Goal: Information Seeking & Learning: Learn about a topic

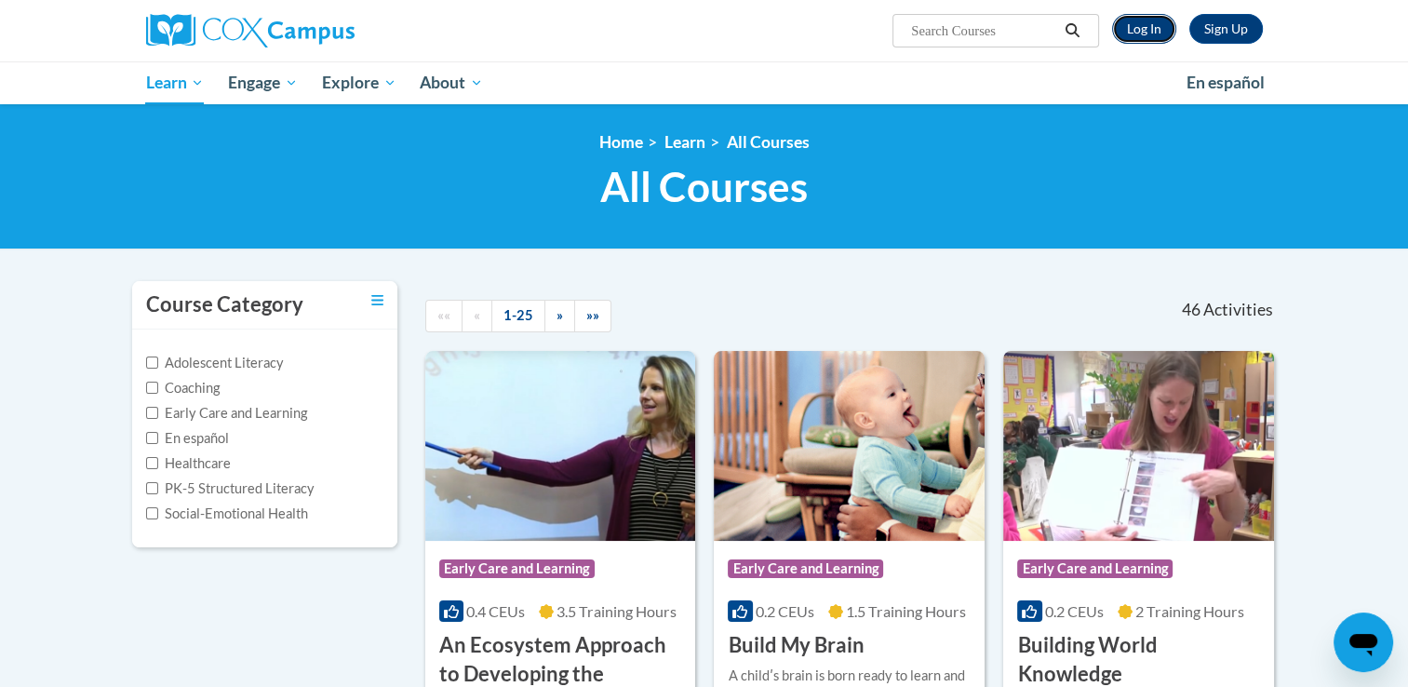
click at [1148, 28] on link "Log In" at bounding box center [1144, 29] width 64 height 30
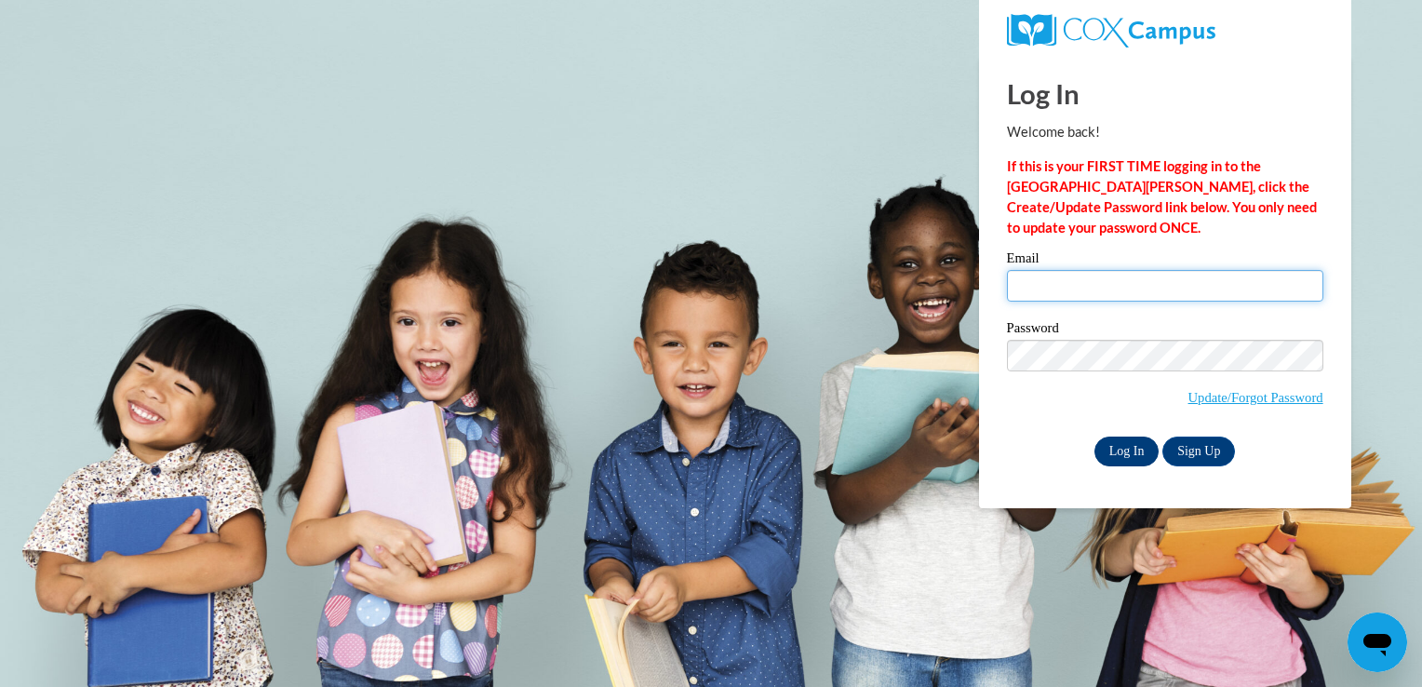
type input "khale@lccaa.net"
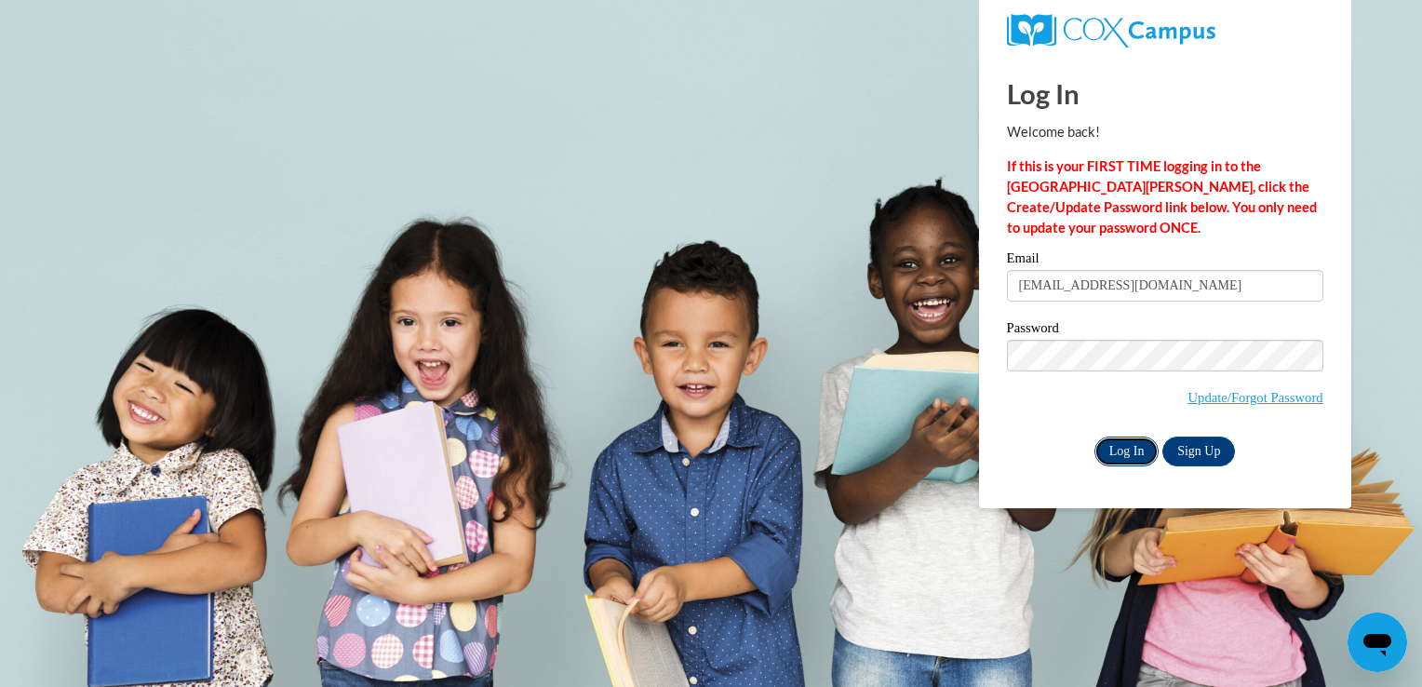
click at [1094, 451] on input "Log In" at bounding box center [1126, 451] width 65 height 30
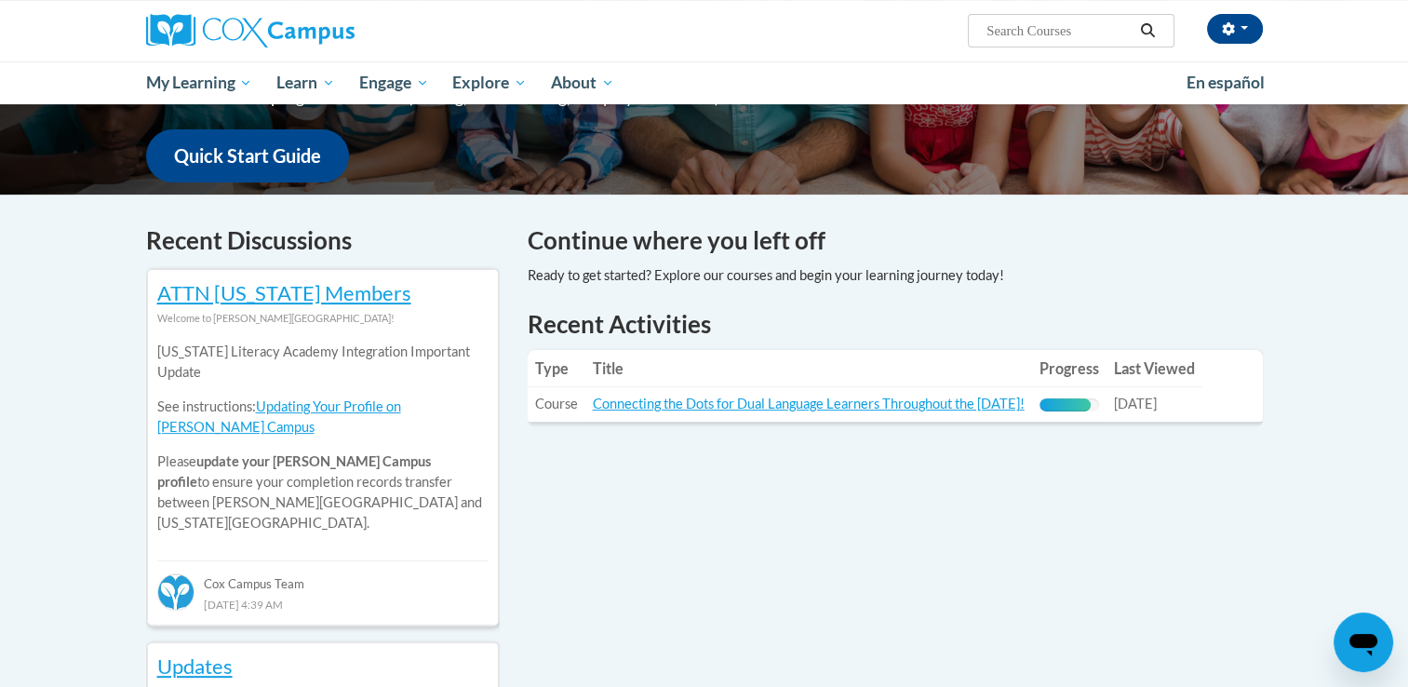
scroll to position [545, 0]
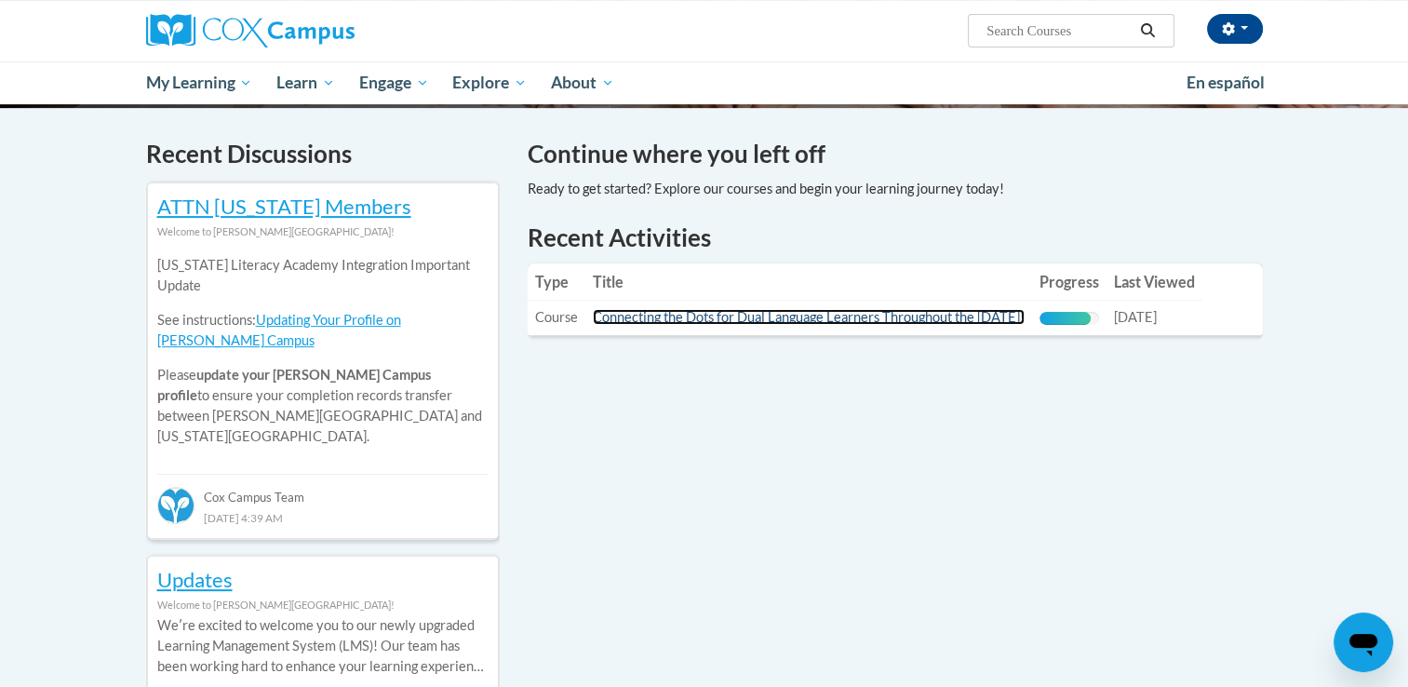
click at [787, 309] on link "Connecting the Dots for Dual Language Learners Throughout the [DATE]!" at bounding box center [809, 317] width 432 height 16
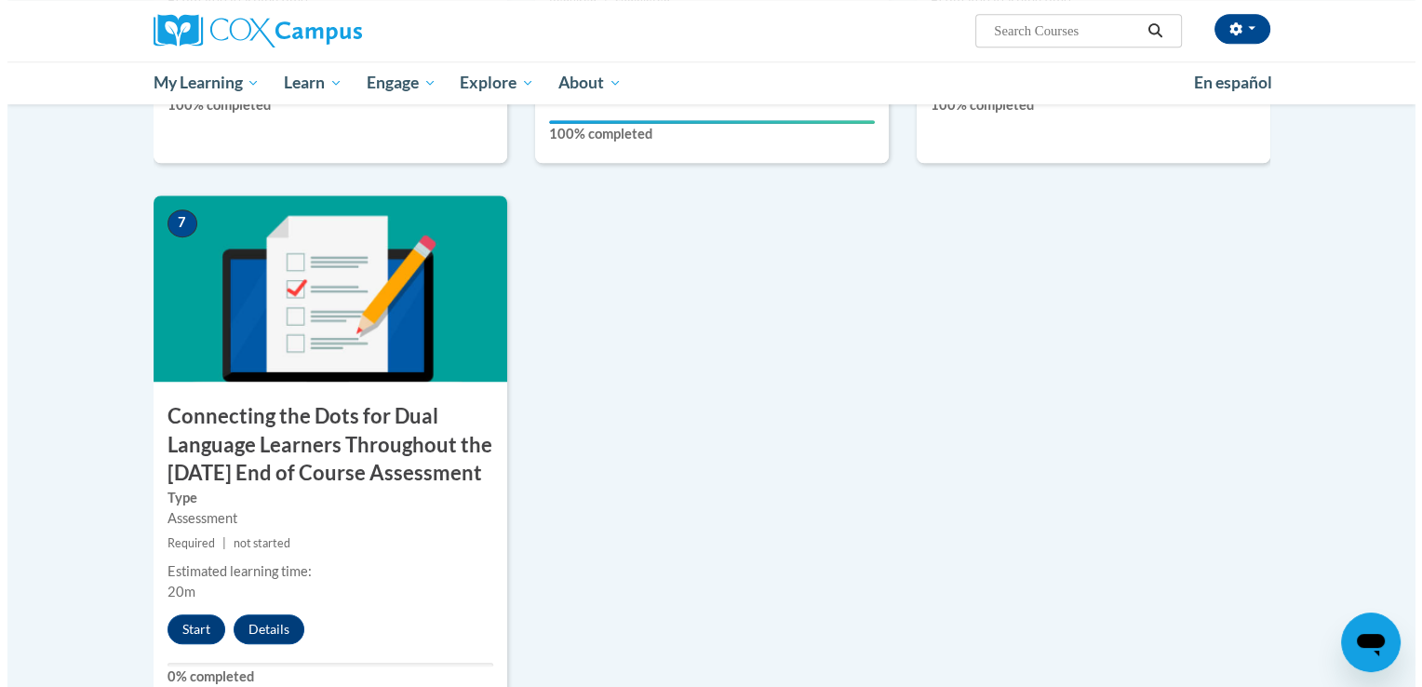
scroll to position [1427, 0]
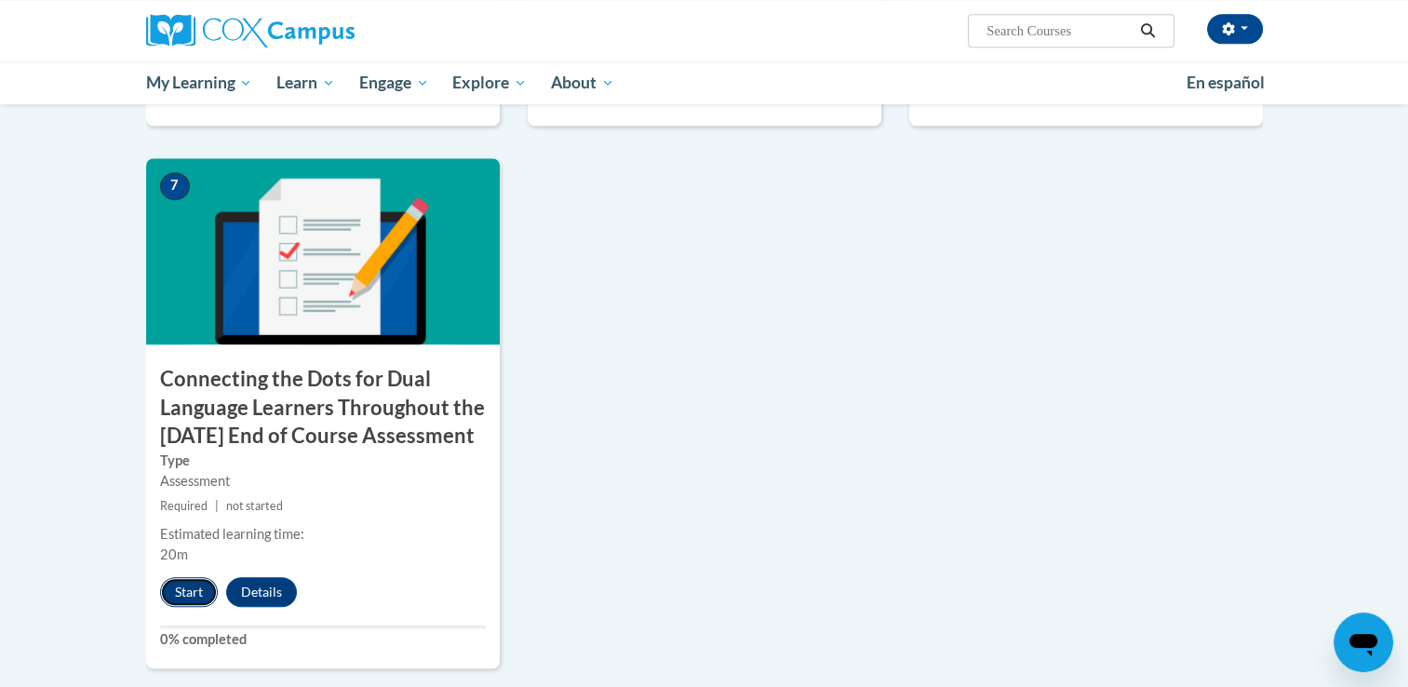
click at [178, 607] on button "Start" at bounding box center [189, 592] width 58 height 30
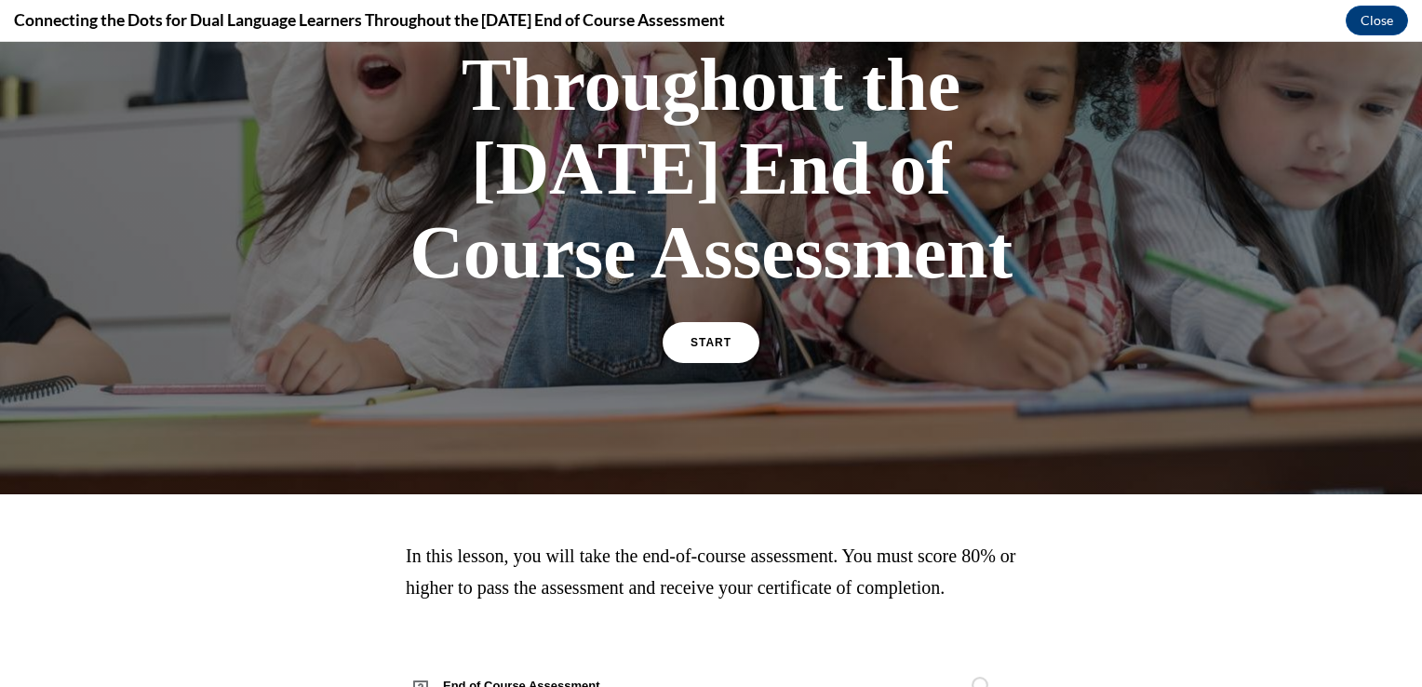
scroll to position [435, 0]
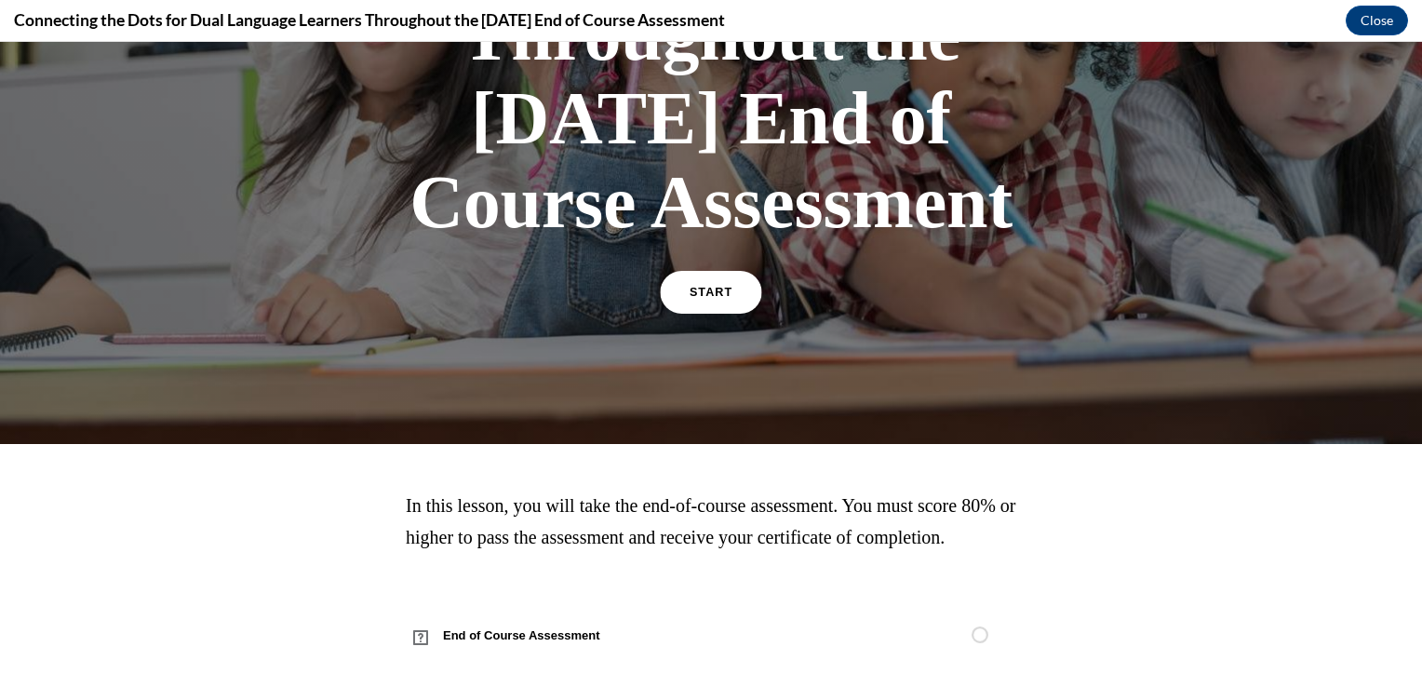
click at [674, 314] on link "START" at bounding box center [710, 292] width 101 height 43
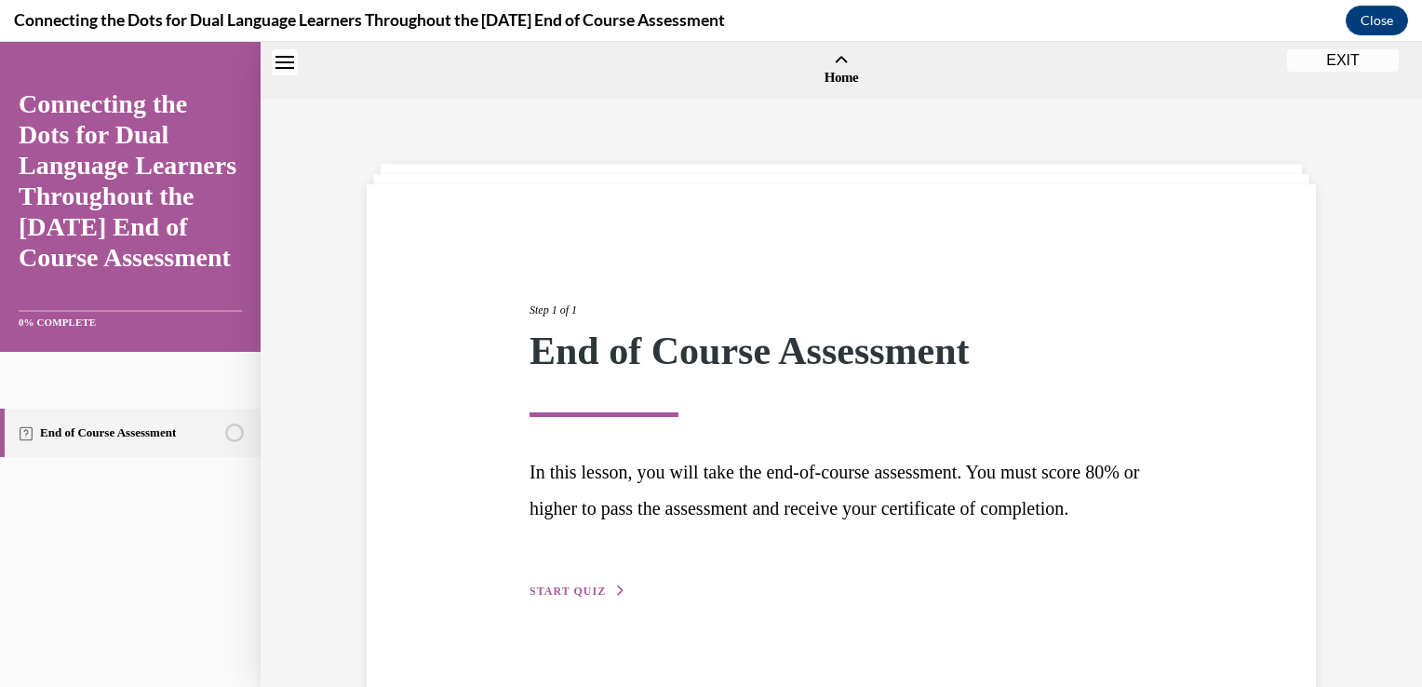
scroll to position [58, 0]
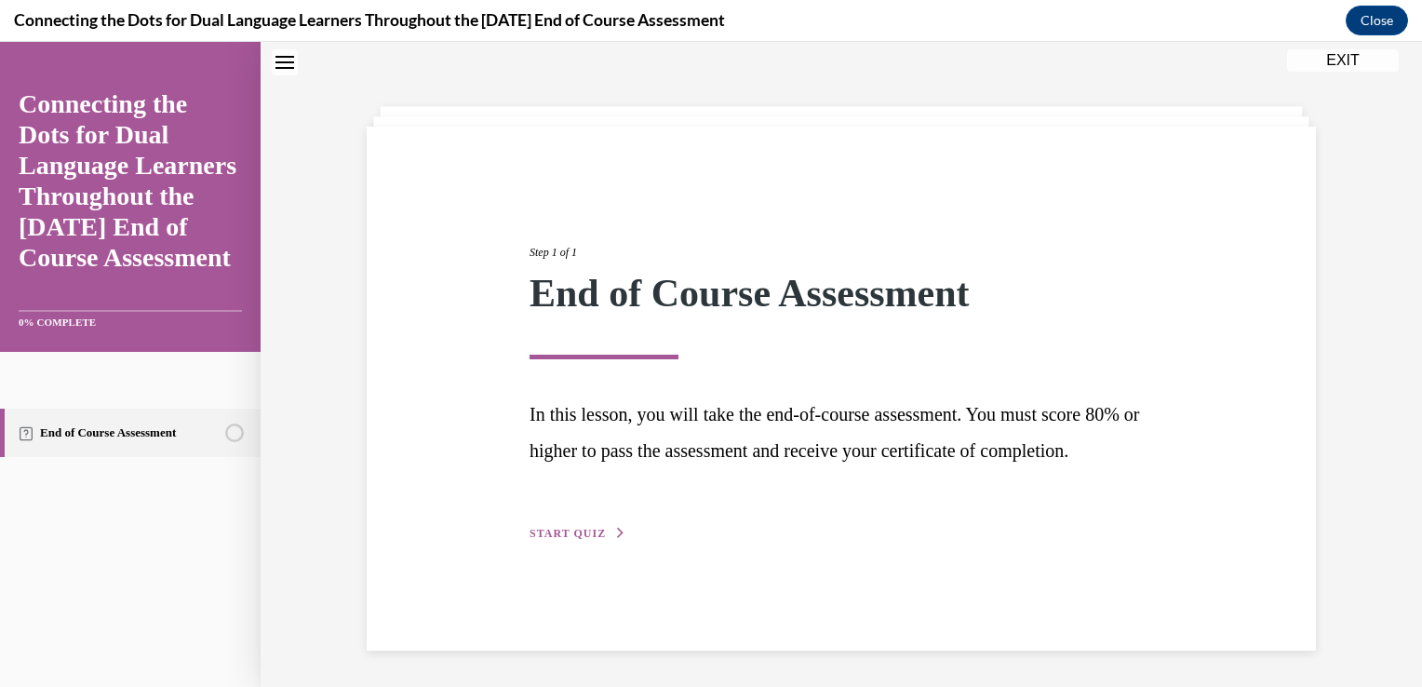
click at [562, 540] on span "START QUIZ" at bounding box center [568, 533] width 76 height 13
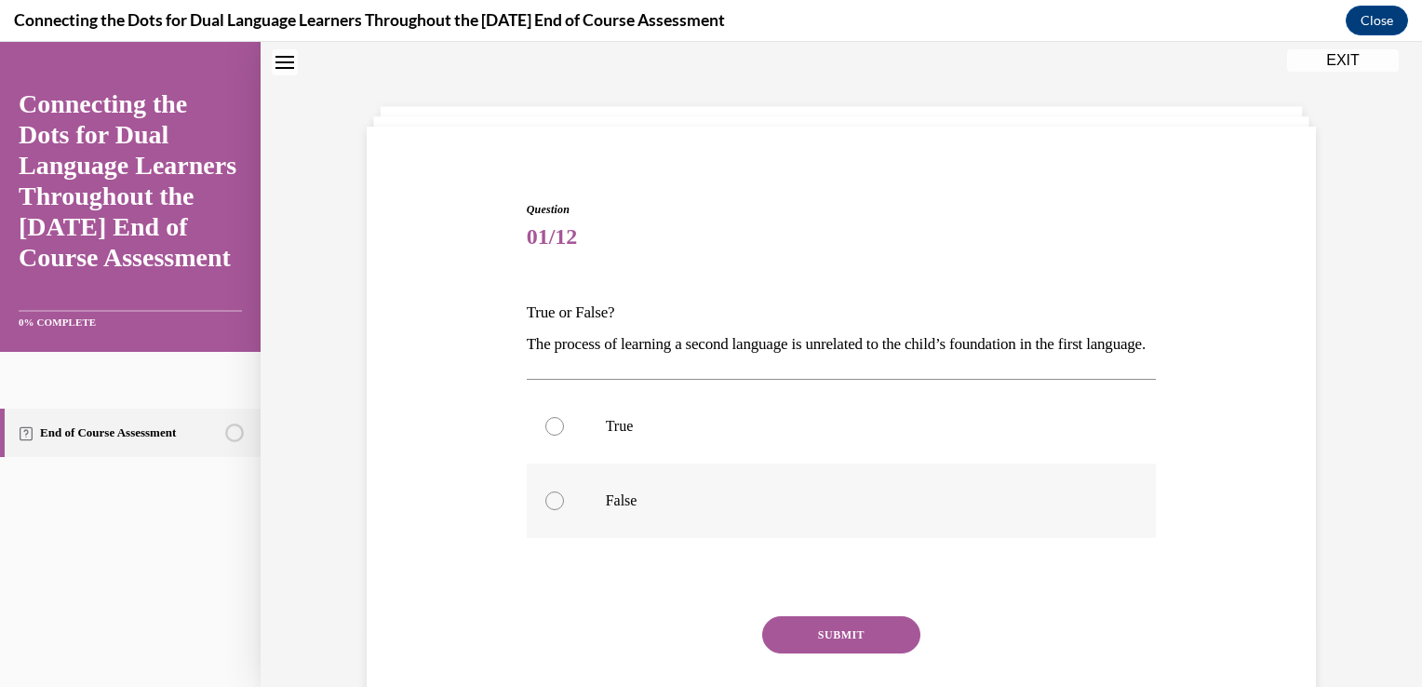
click at [548, 510] on div at bounding box center [554, 500] width 19 height 19
click at [548, 510] on input "False" at bounding box center [554, 500] width 19 height 19
radio input "true"
click at [874, 653] on button "SUBMIT" at bounding box center [841, 634] width 158 height 37
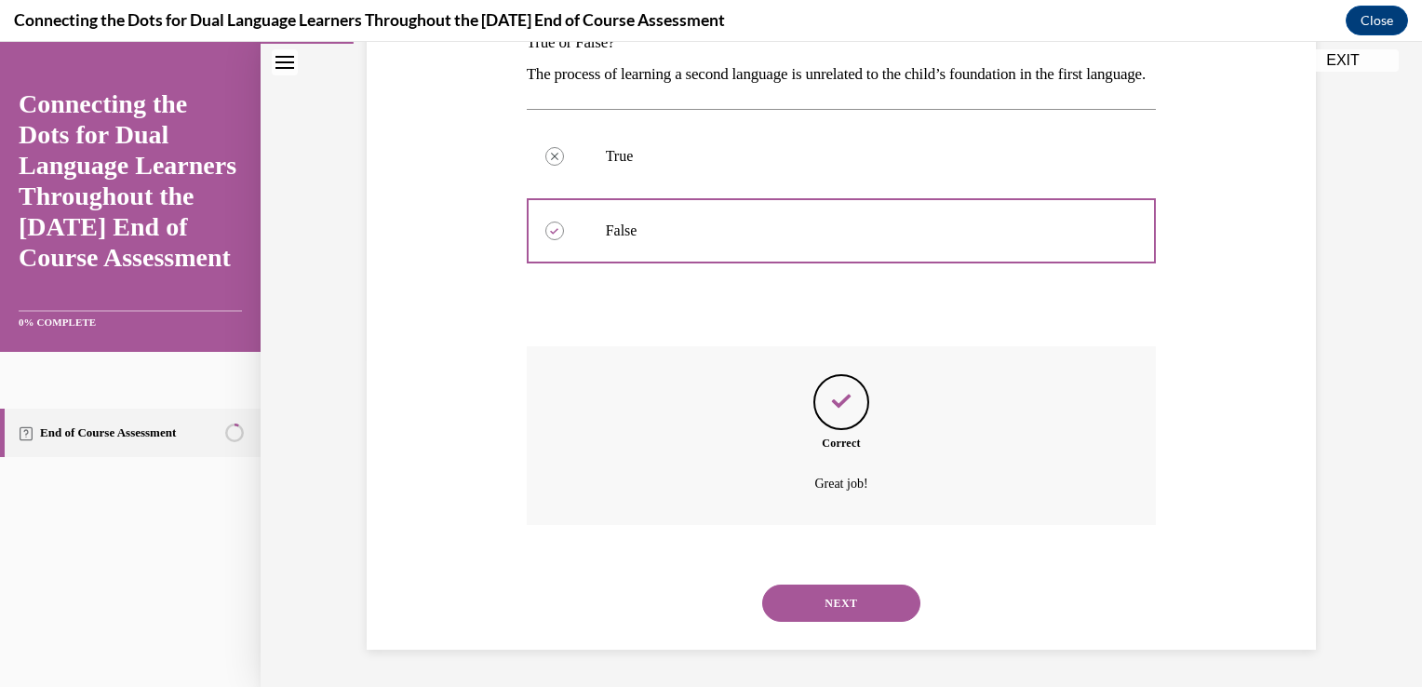
scroll to position [357, 0]
click at [823, 588] on button "NEXT" at bounding box center [841, 602] width 158 height 37
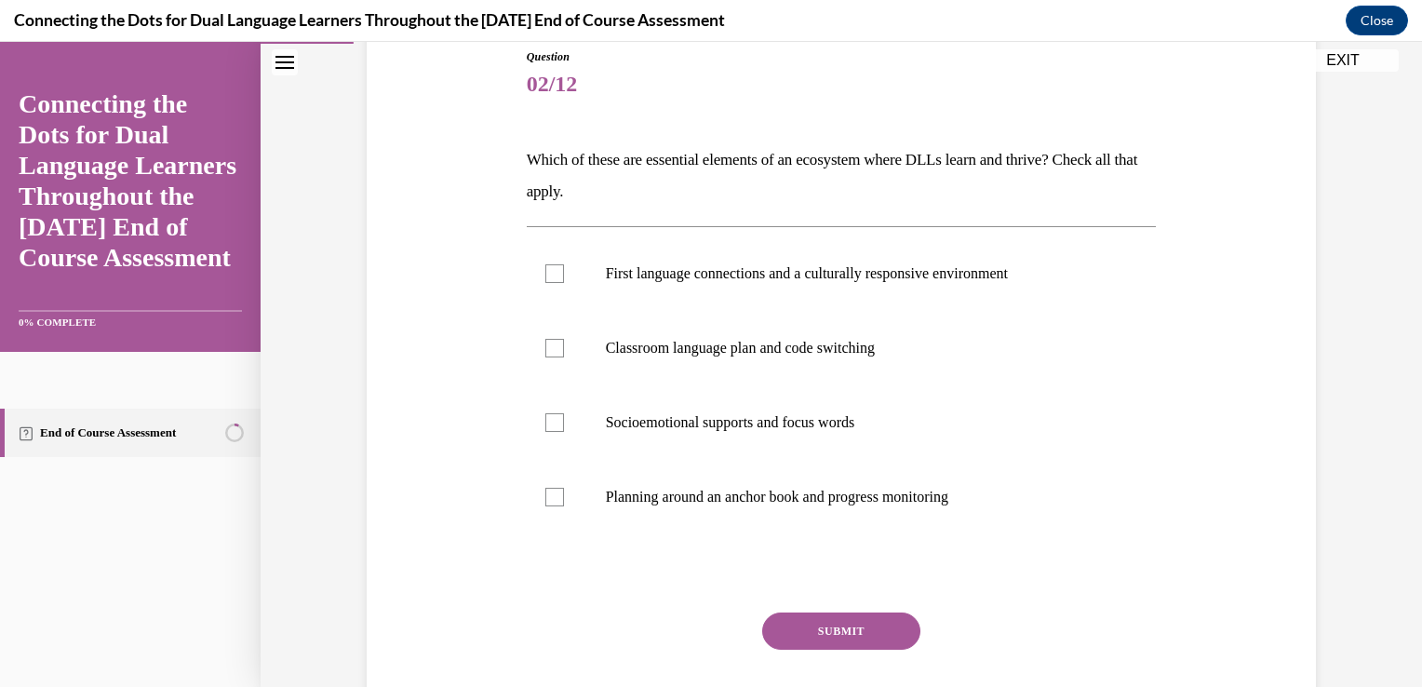
scroll to position [248, 0]
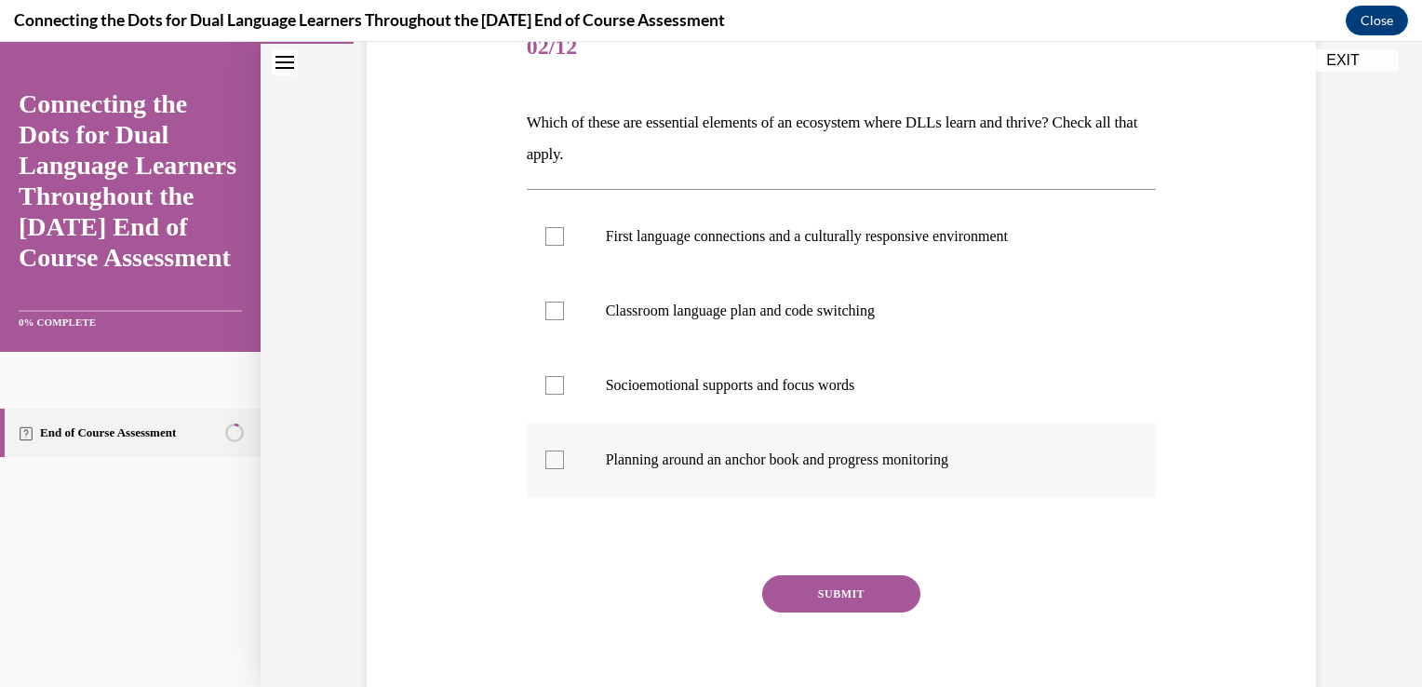
click at [554, 446] on label "Planning around an anchor book and progress monitoring" at bounding box center [842, 460] width 630 height 74
click at [554, 450] on input "Planning around an anchor book and progress monitoring" at bounding box center [554, 459] width 19 height 19
checkbox input "true"
click at [548, 387] on div at bounding box center [554, 385] width 19 height 19
click at [548, 387] on input "Socioemotional supports and focus words" at bounding box center [554, 385] width 19 height 19
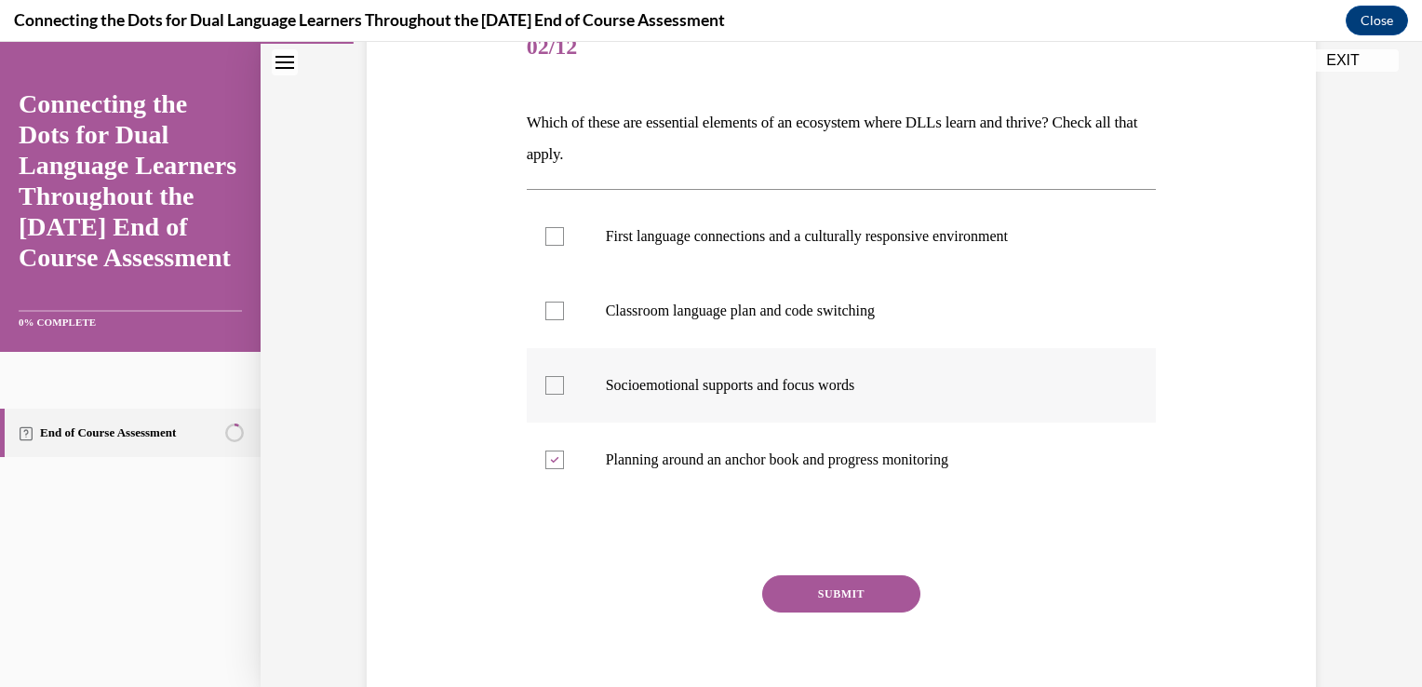
checkbox input "true"
click at [551, 310] on div at bounding box center [554, 311] width 19 height 19
click at [551, 310] on input "Classroom language plan and code switching" at bounding box center [554, 311] width 19 height 19
checkbox input "true"
click at [545, 230] on div at bounding box center [554, 236] width 19 height 19
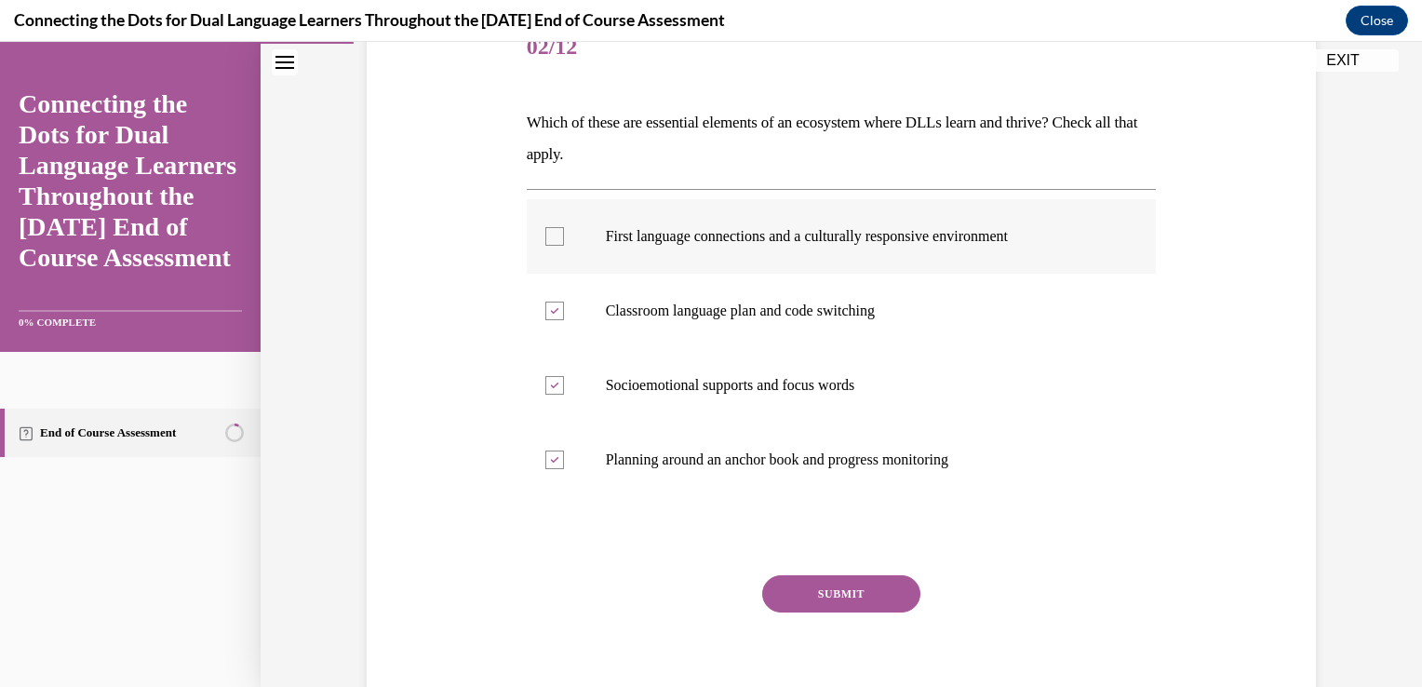
click at [545, 230] on input "First language connections and a culturally responsive environment" at bounding box center [554, 236] width 19 height 19
checkbox input "true"
click at [825, 583] on button "SUBMIT" at bounding box center [841, 593] width 158 height 37
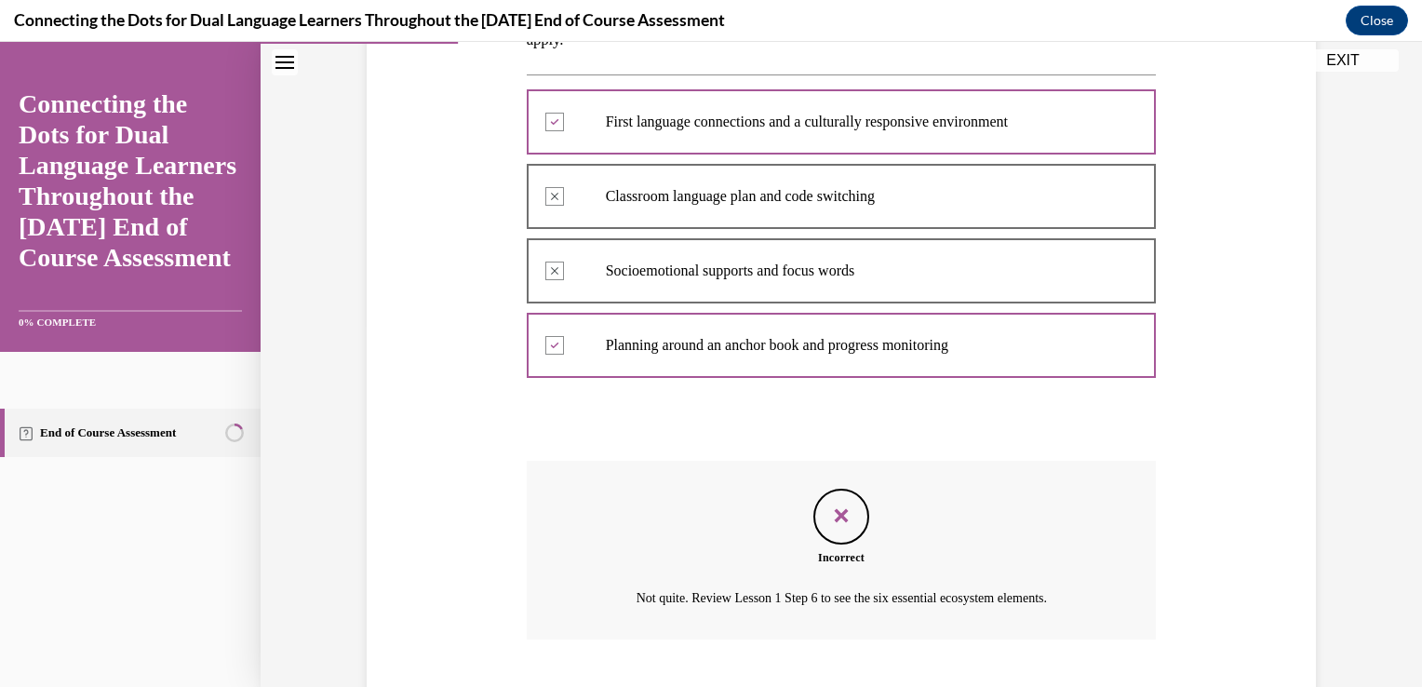
scroll to position [476, 0]
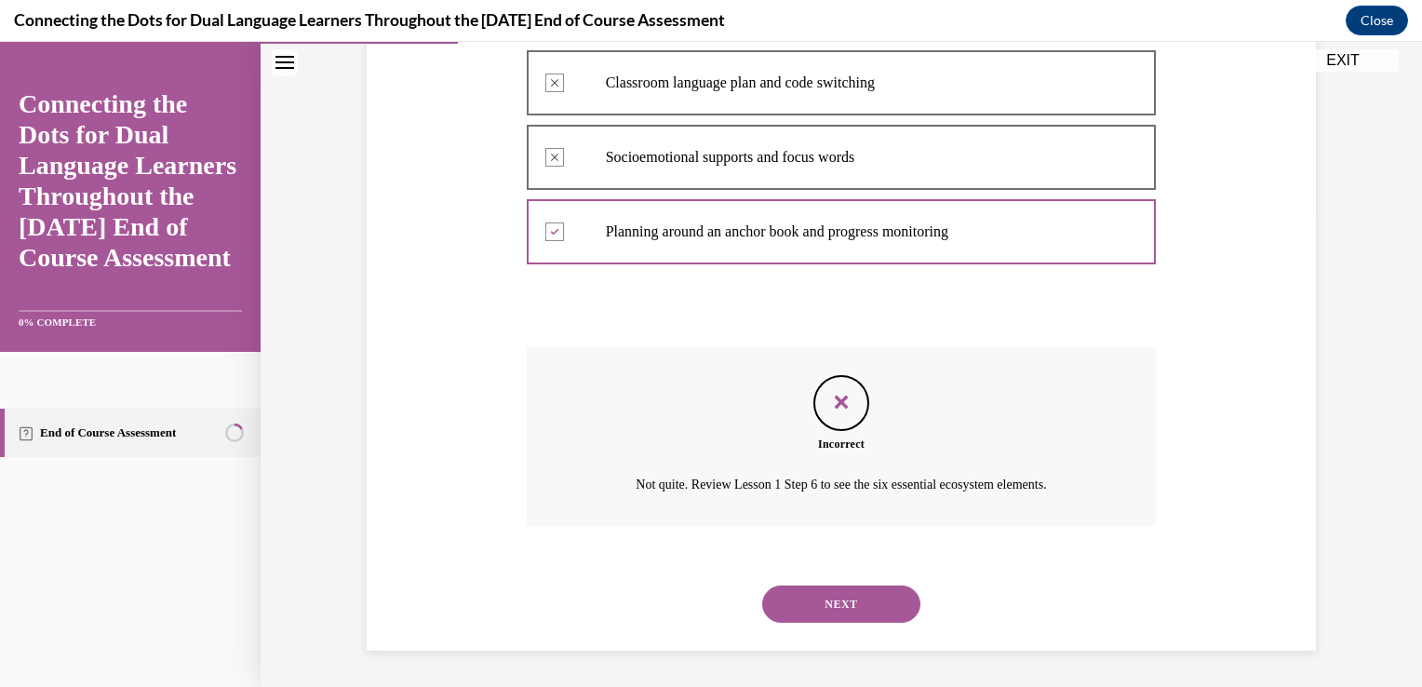
click at [816, 608] on button "NEXT" at bounding box center [841, 603] width 158 height 37
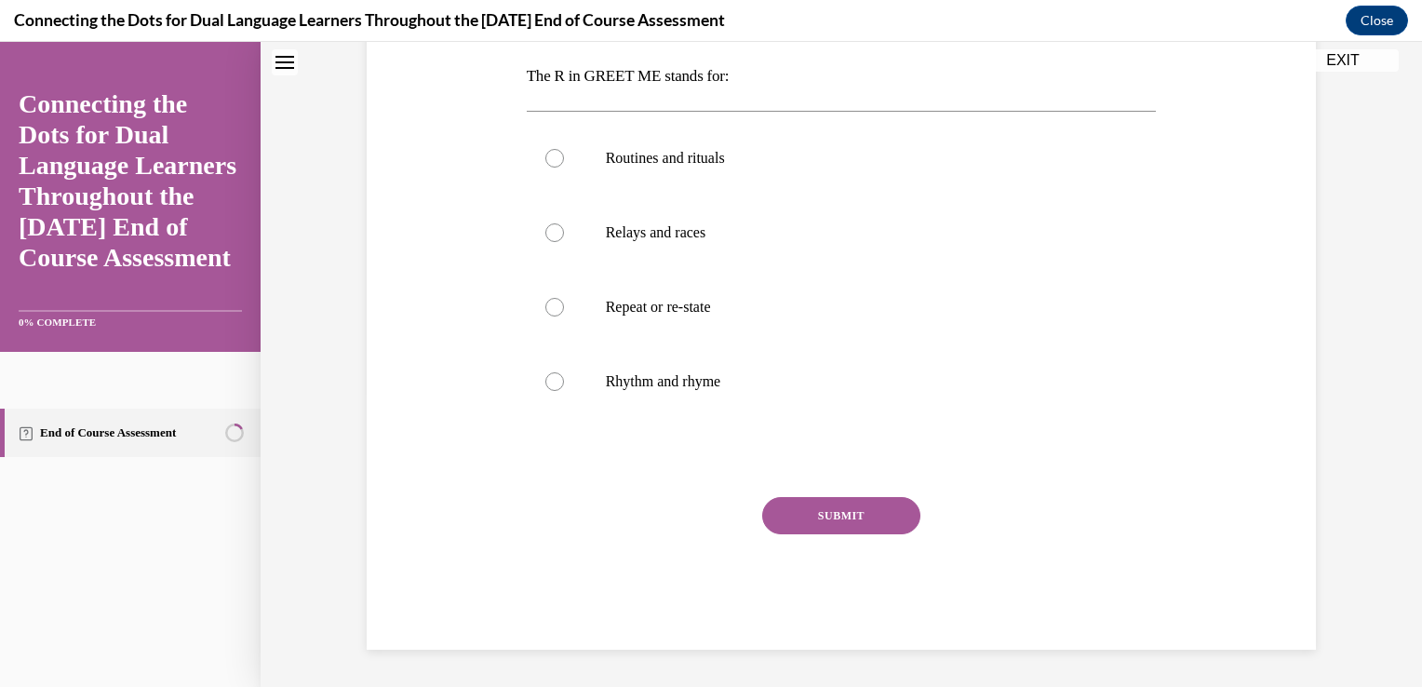
scroll to position [0, 0]
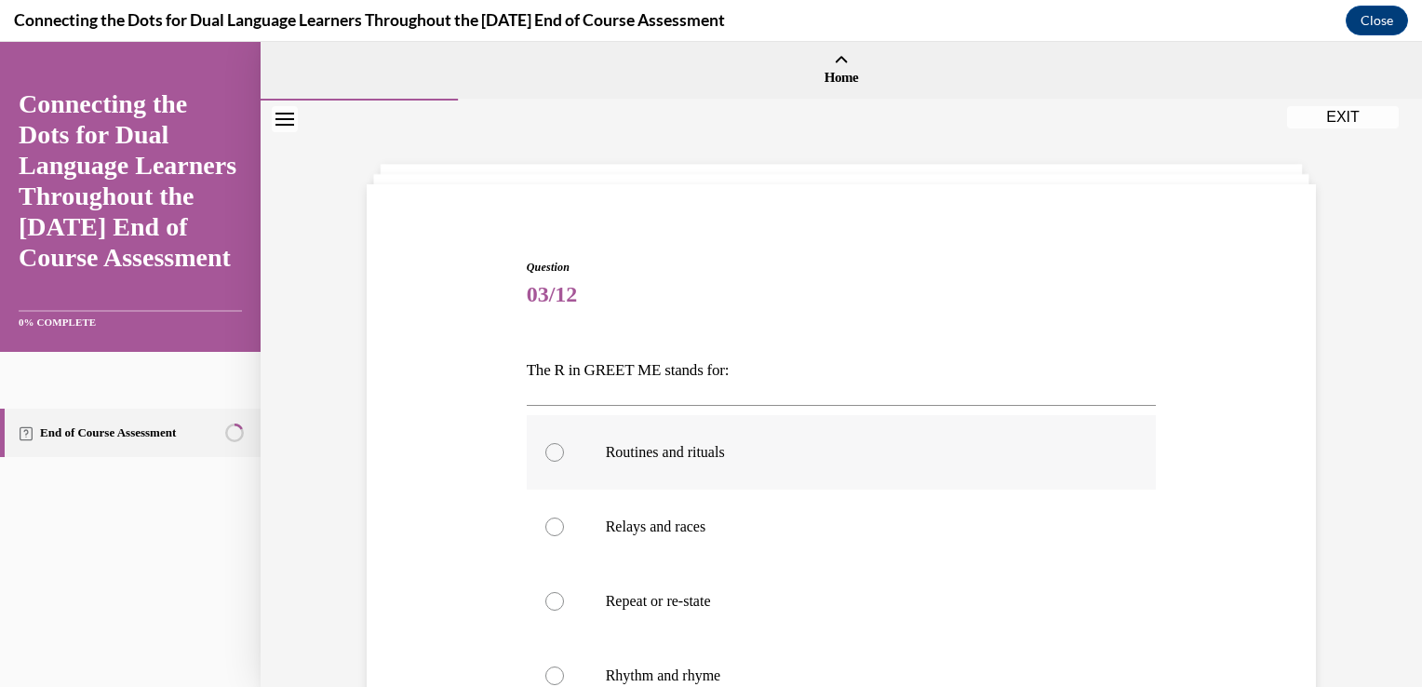
click at [545, 443] on div at bounding box center [554, 452] width 19 height 19
click at [545, 443] on input "Routines and rituals" at bounding box center [554, 452] width 19 height 19
radio input "true"
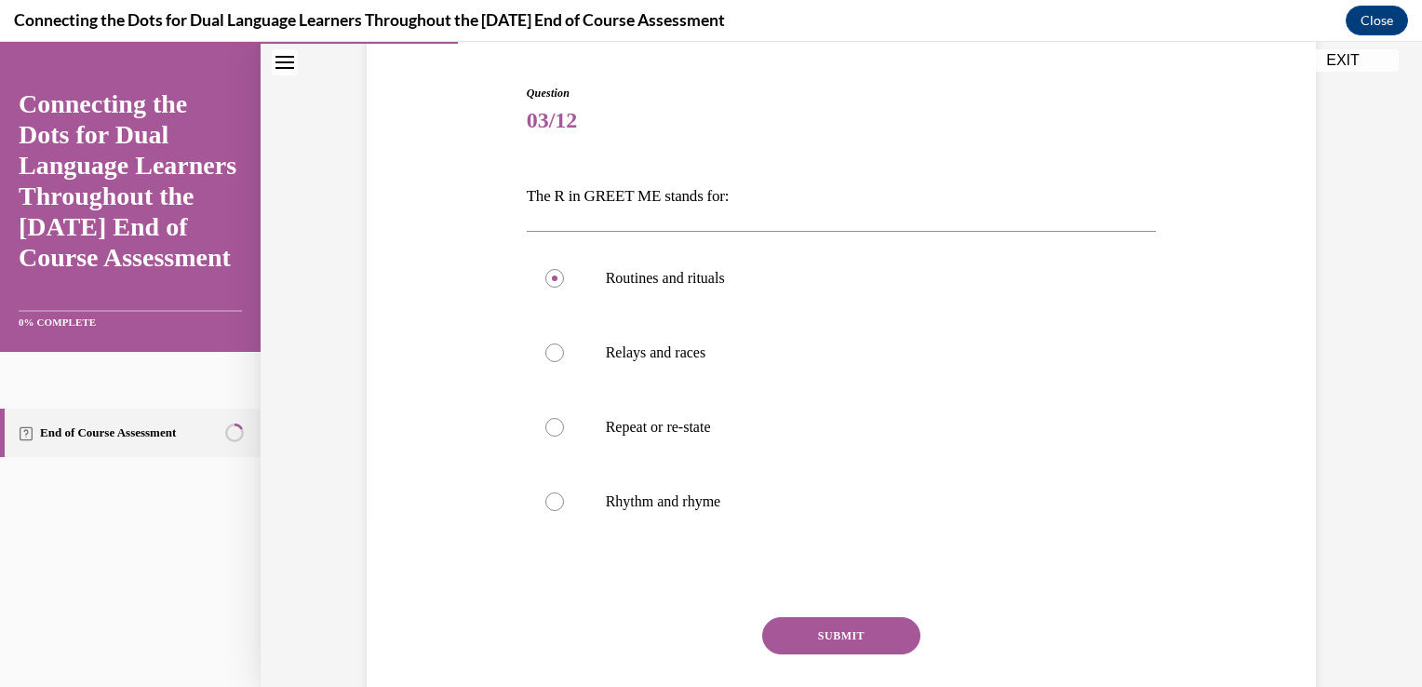
scroll to position [293, 0]
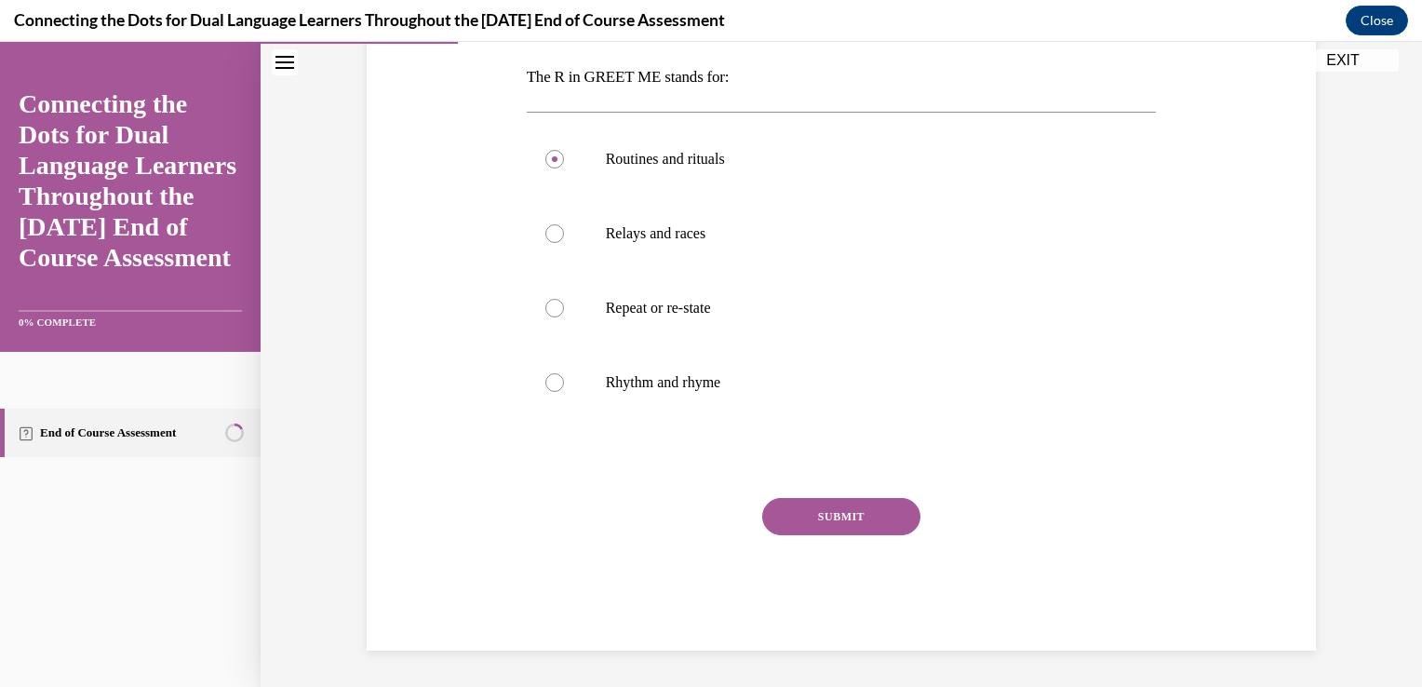
click at [866, 512] on button "SUBMIT" at bounding box center [841, 516] width 158 height 37
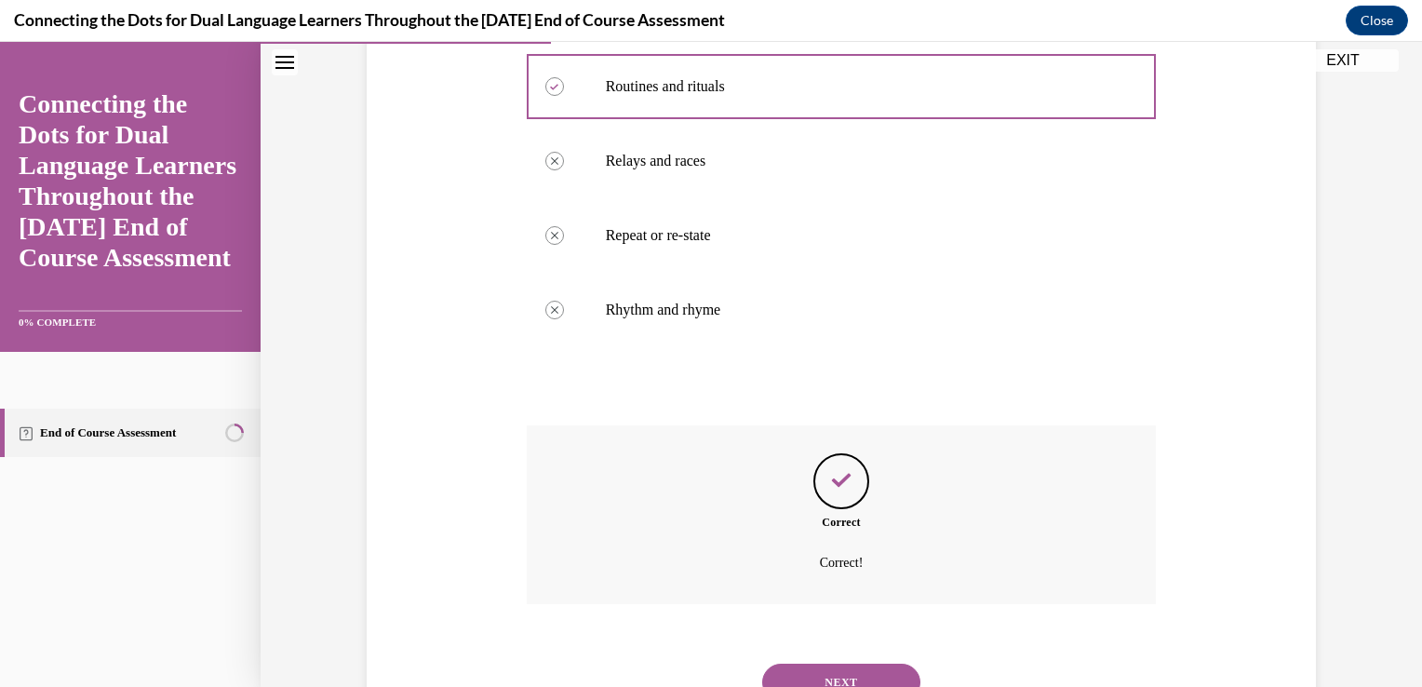
scroll to position [443, 0]
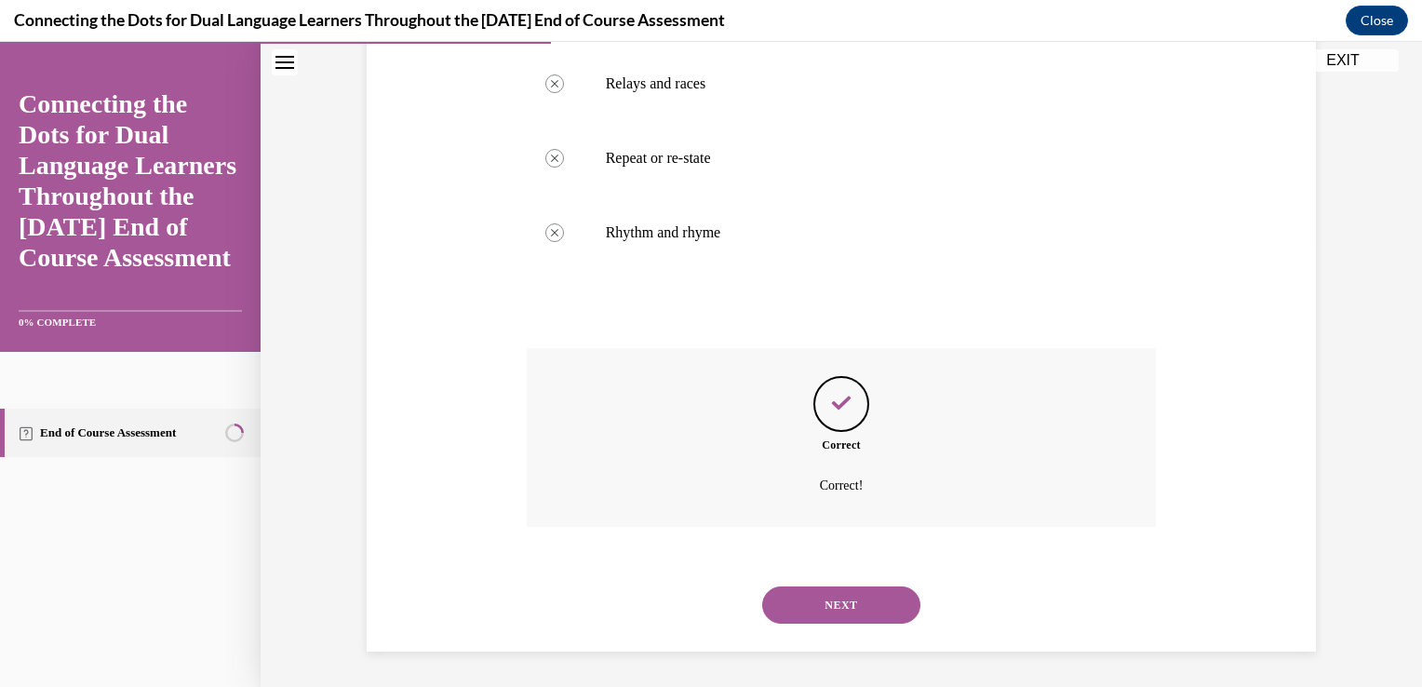
click at [812, 611] on button "NEXT" at bounding box center [841, 604] width 158 height 37
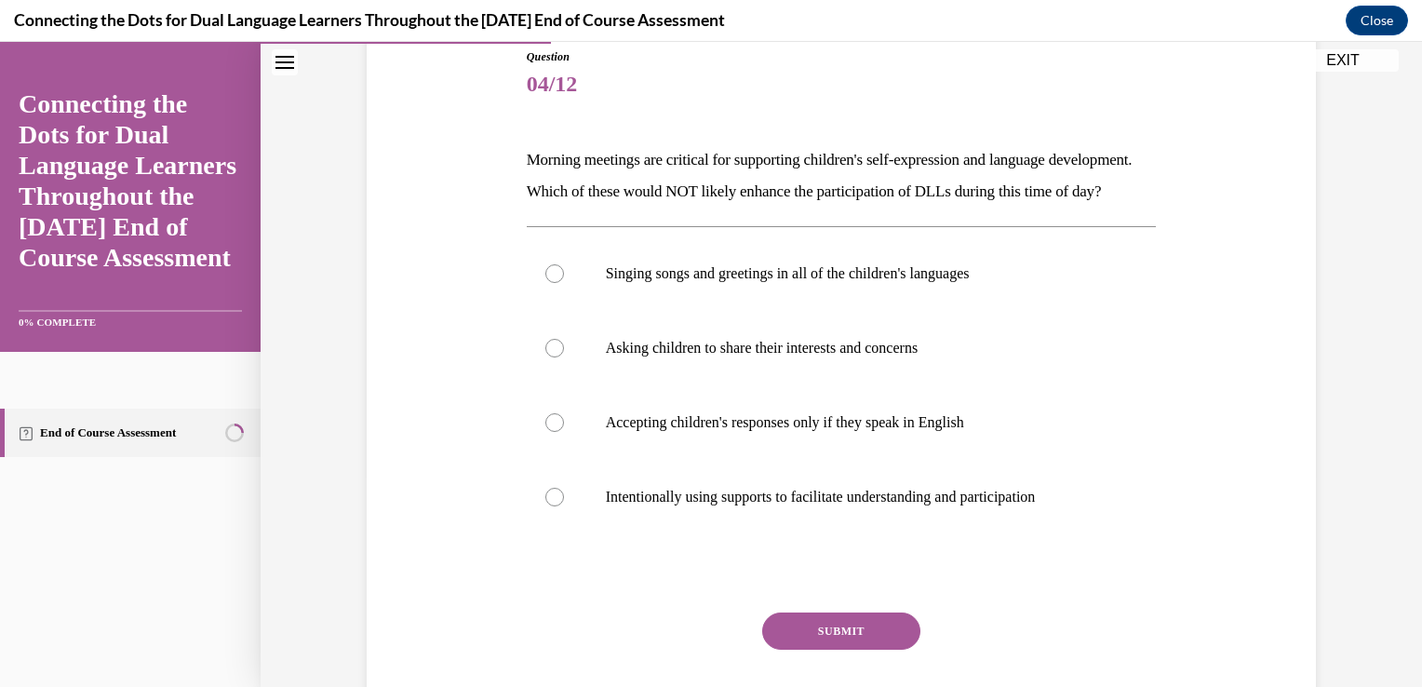
scroll to position [248, 0]
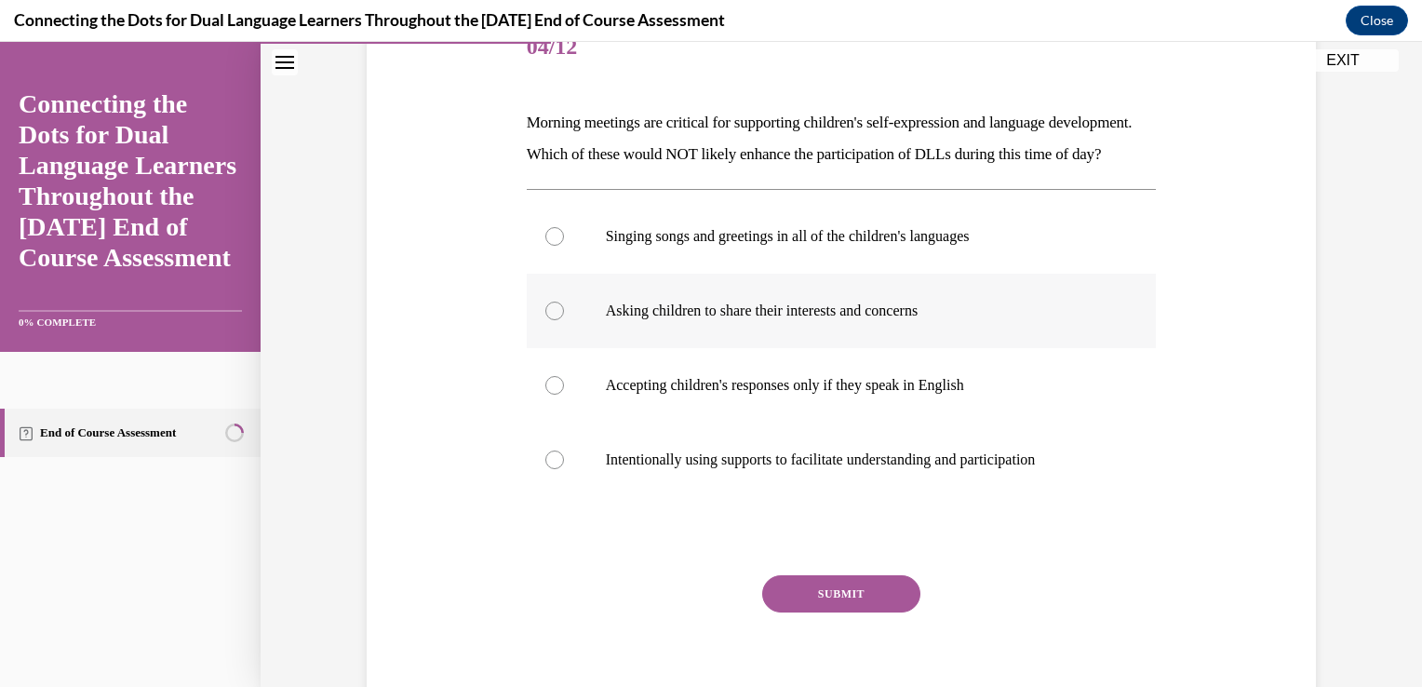
click at [547, 320] on div at bounding box center [554, 311] width 19 height 19
click at [547, 320] on input "Asking children to share their interests and concerns" at bounding box center [554, 311] width 19 height 19
radio input "true"
click at [866, 612] on button "SUBMIT" at bounding box center [841, 593] width 158 height 37
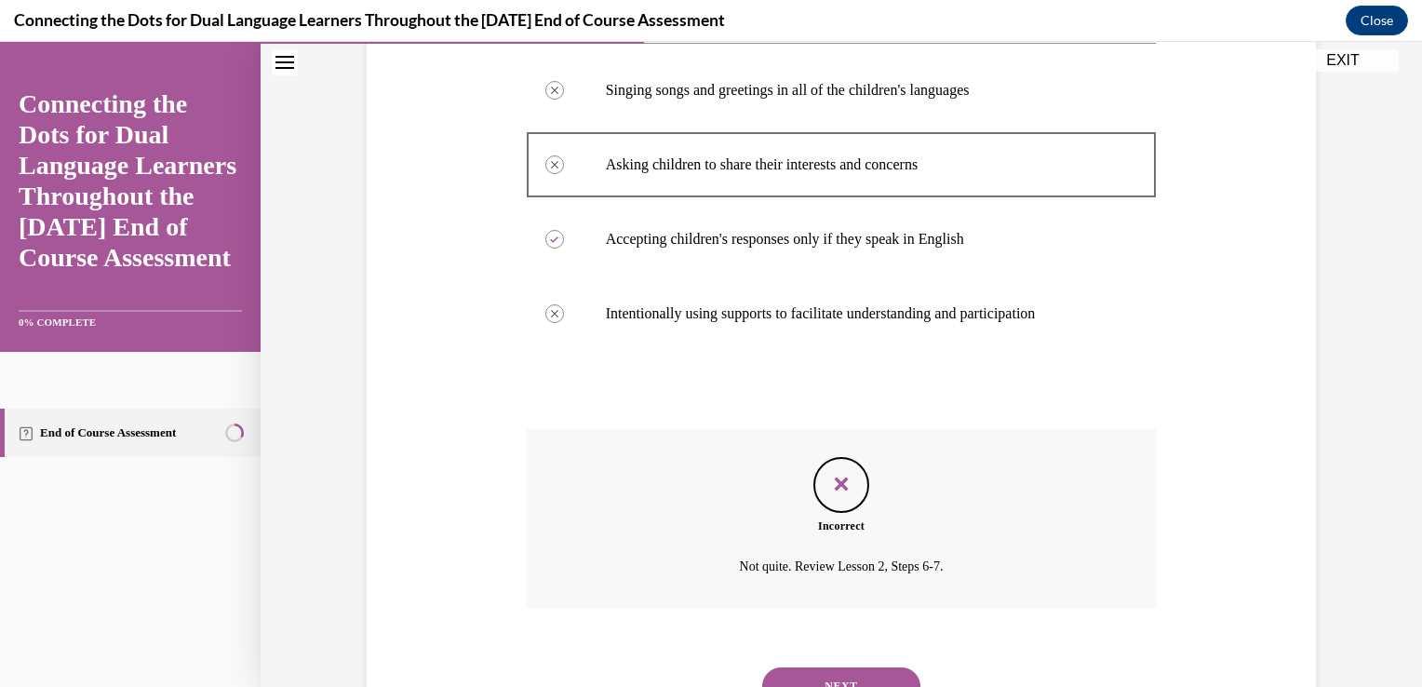
scroll to position [506, 0]
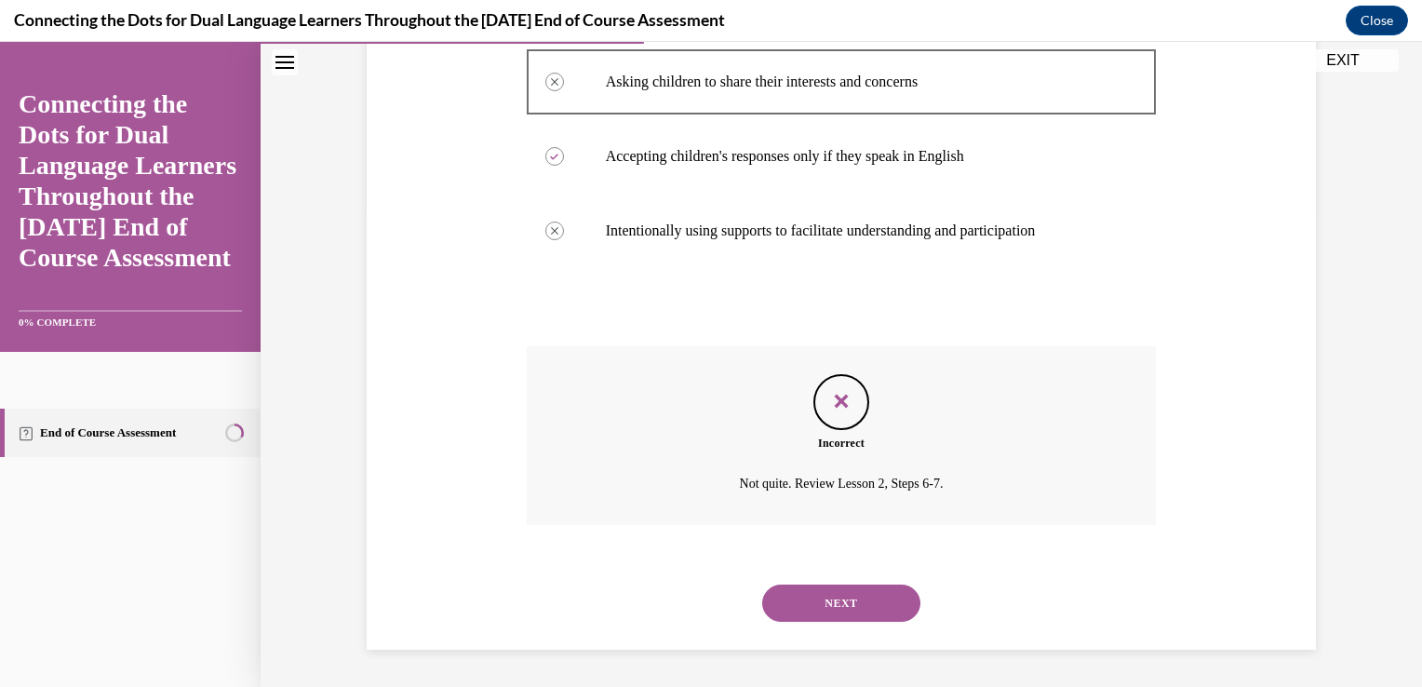
drag, startPoint x: 866, startPoint y: 616, endPoint x: 872, endPoint y: 595, distance: 22.1
click at [872, 595] on button "NEXT" at bounding box center [841, 602] width 158 height 37
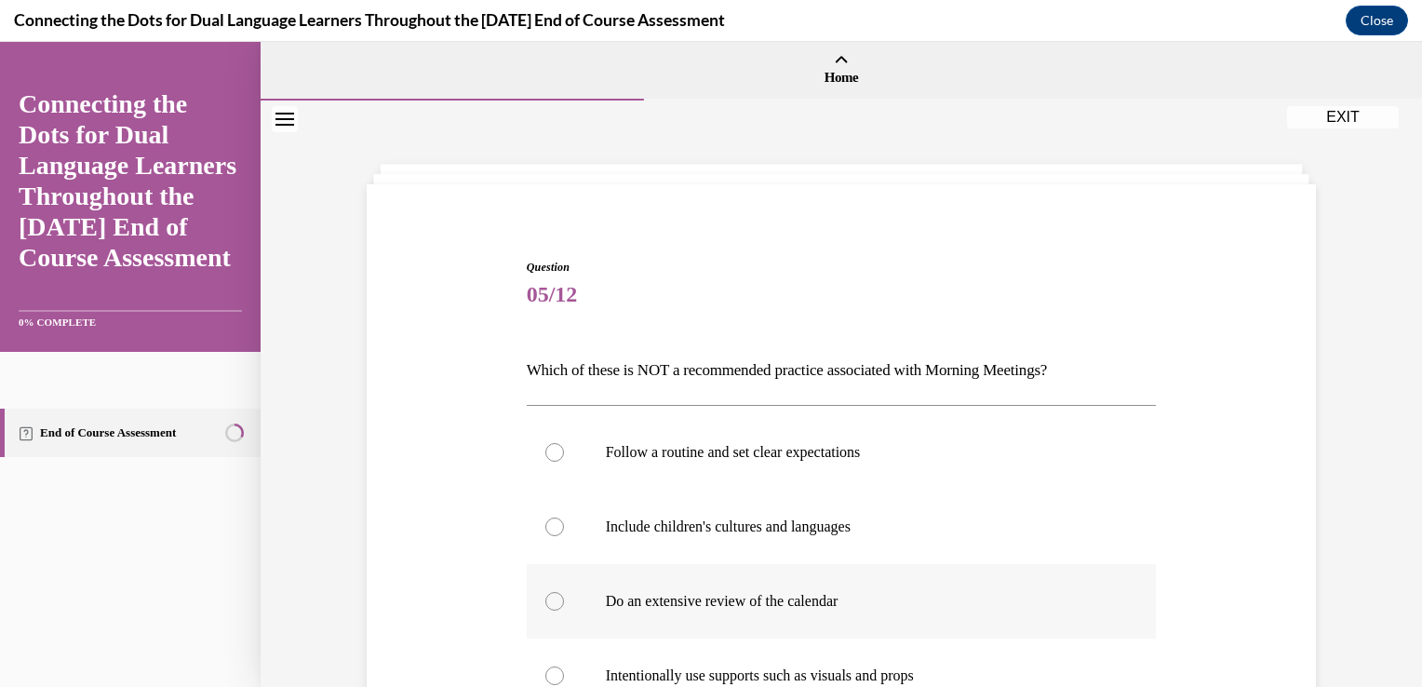
click at [872, 595] on p "Do an extensive review of the calendar" at bounding box center [858, 601] width 504 height 19
click at [564, 595] on input "Do an extensive review of the calendar" at bounding box center [554, 601] width 19 height 19
radio input "true"
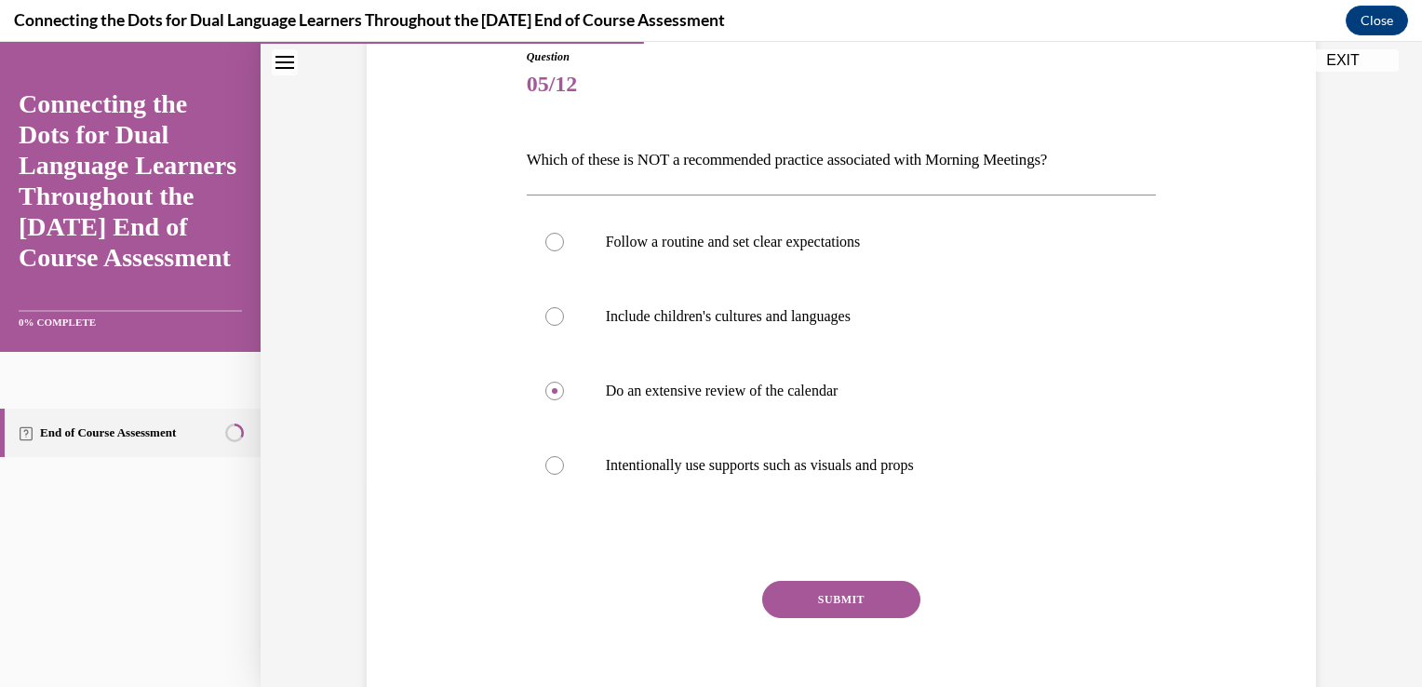
scroll to position [235, 0]
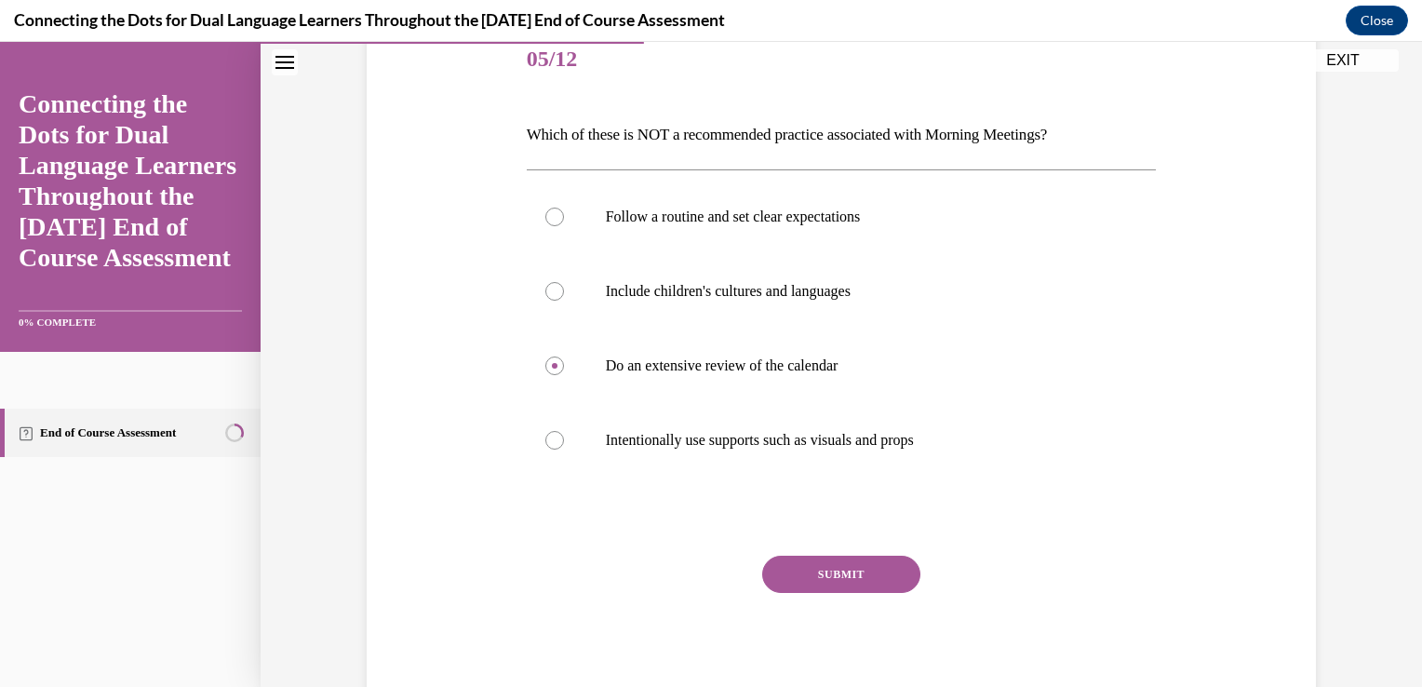
click at [826, 575] on button "SUBMIT" at bounding box center [841, 574] width 158 height 37
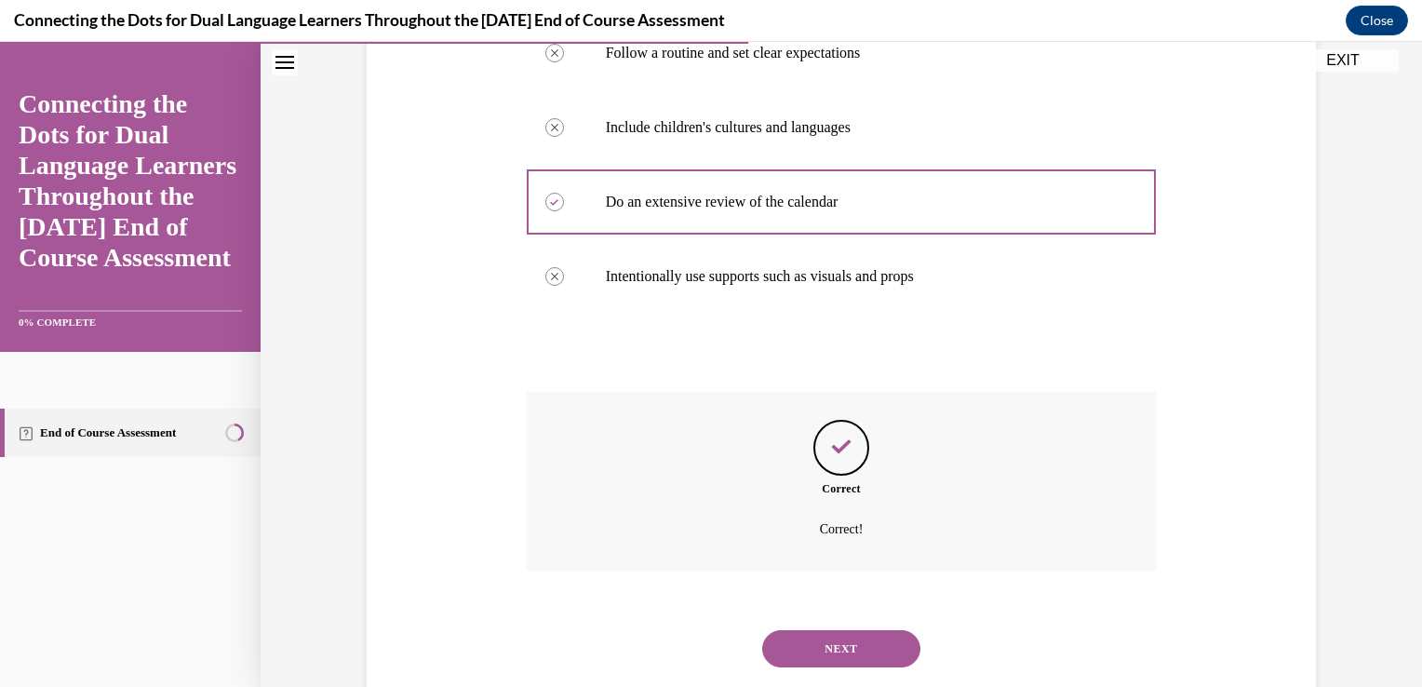
scroll to position [443, 0]
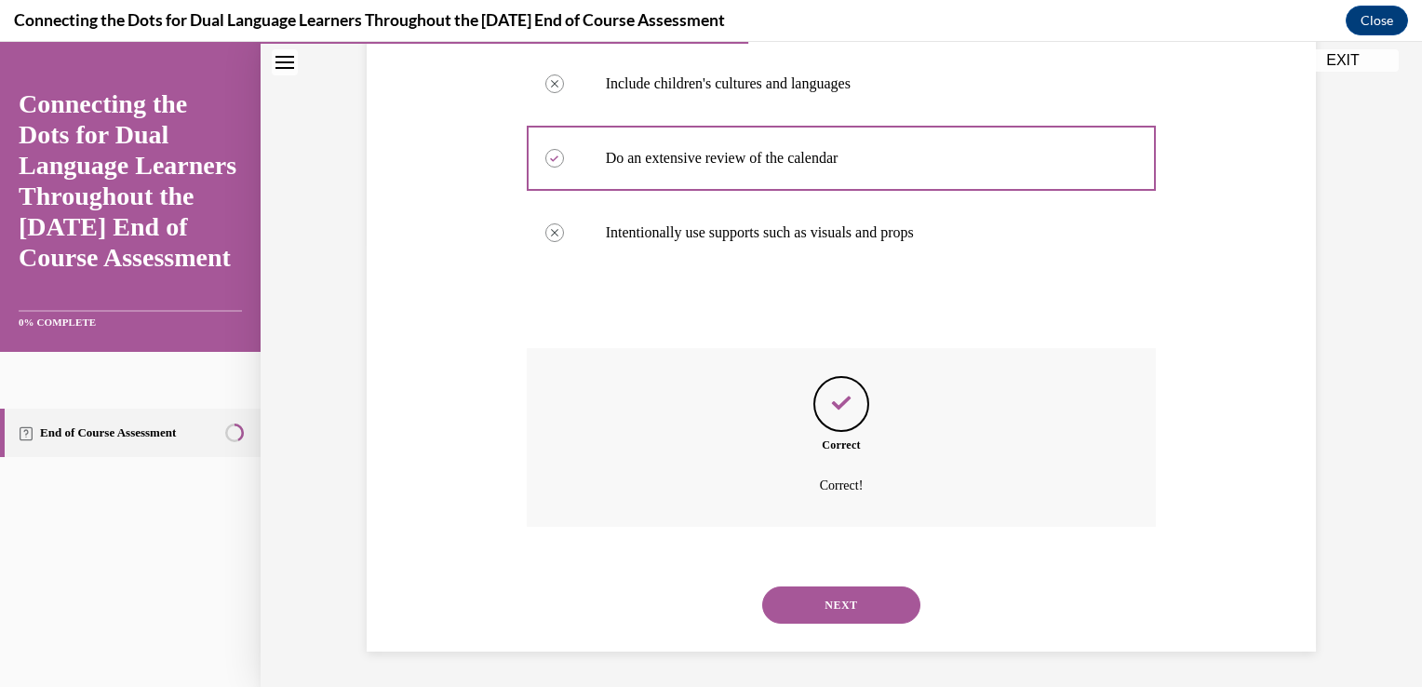
click at [825, 597] on button "NEXT" at bounding box center [841, 604] width 158 height 37
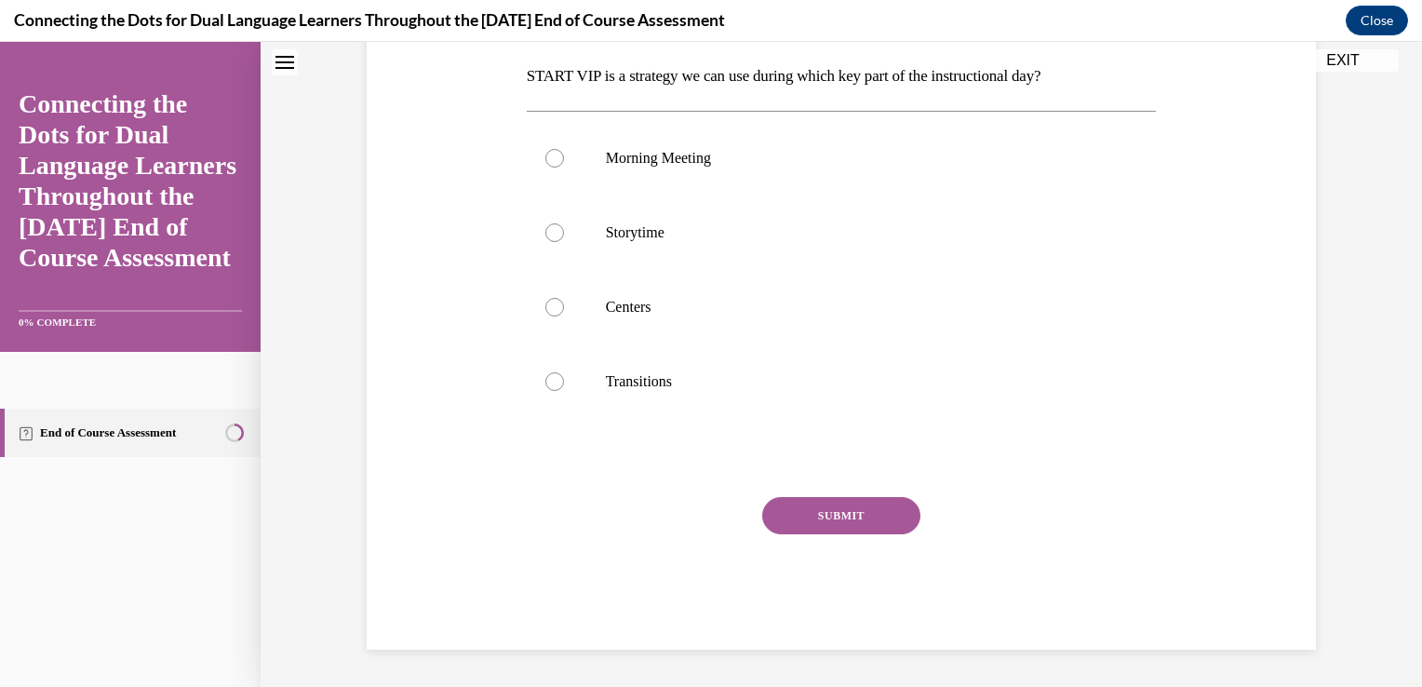
scroll to position [0, 0]
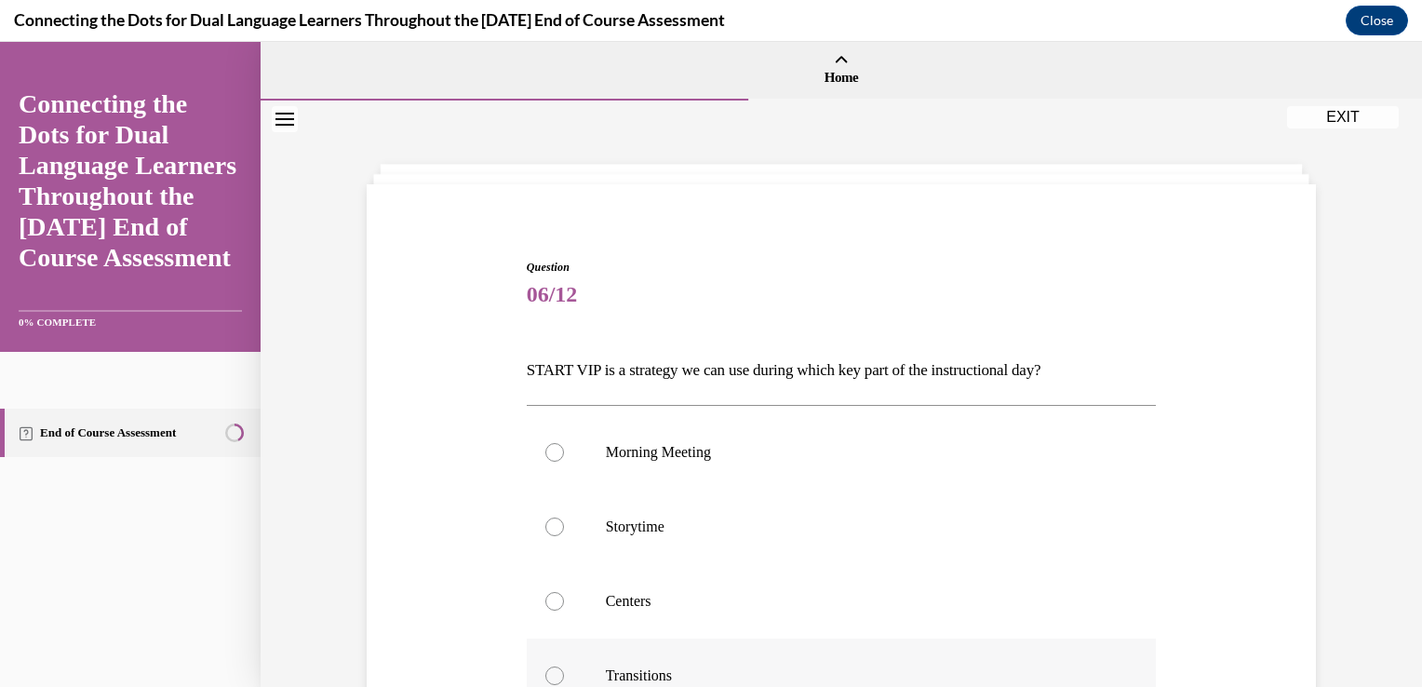
click at [545, 679] on div at bounding box center [554, 675] width 19 height 19
click at [545, 679] on input "Transitions" at bounding box center [554, 675] width 19 height 19
radio input "true"
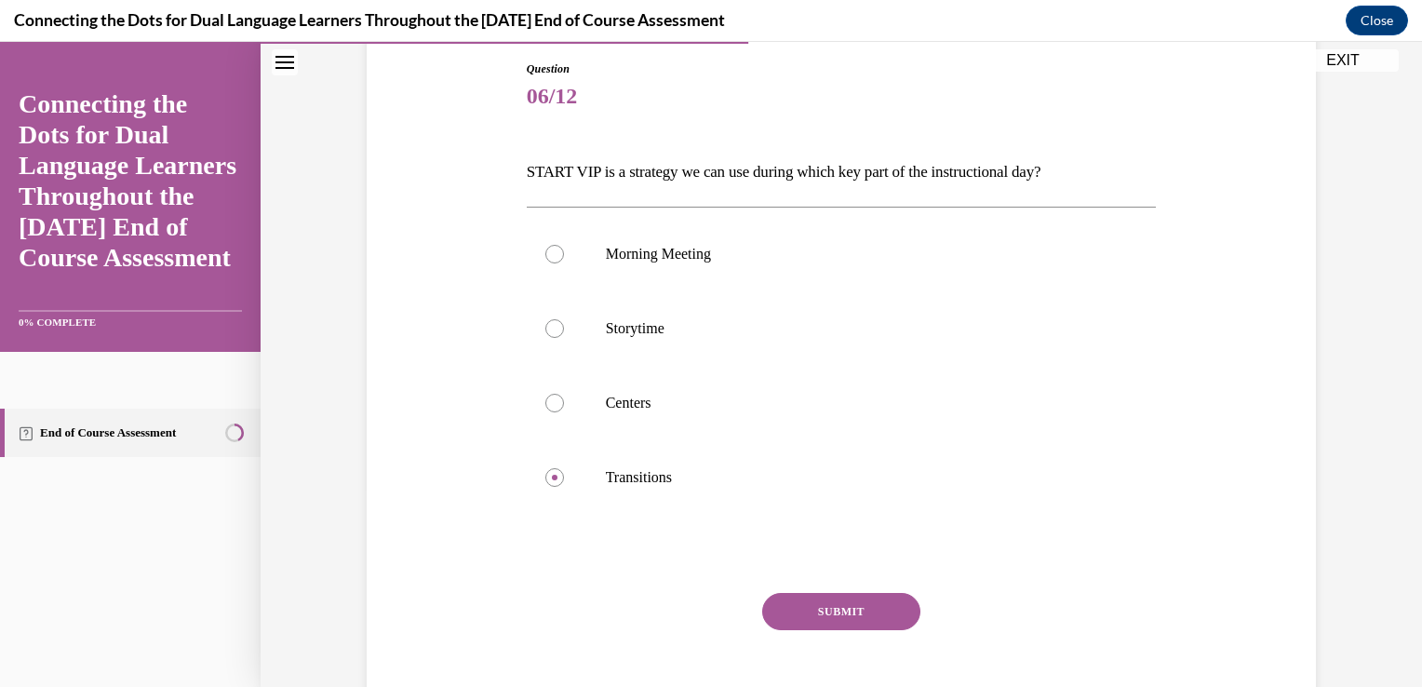
scroll to position [293, 0]
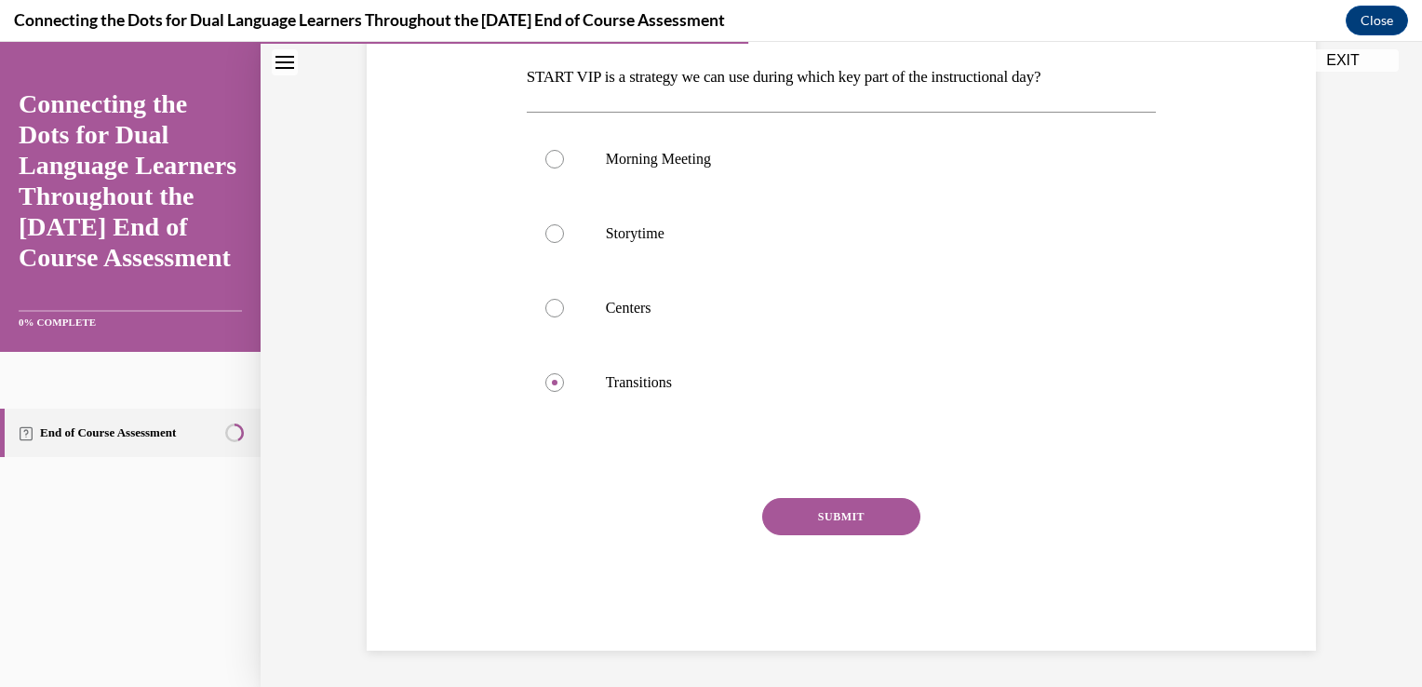
click at [839, 528] on button "SUBMIT" at bounding box center [841, 516] width 158 height 37
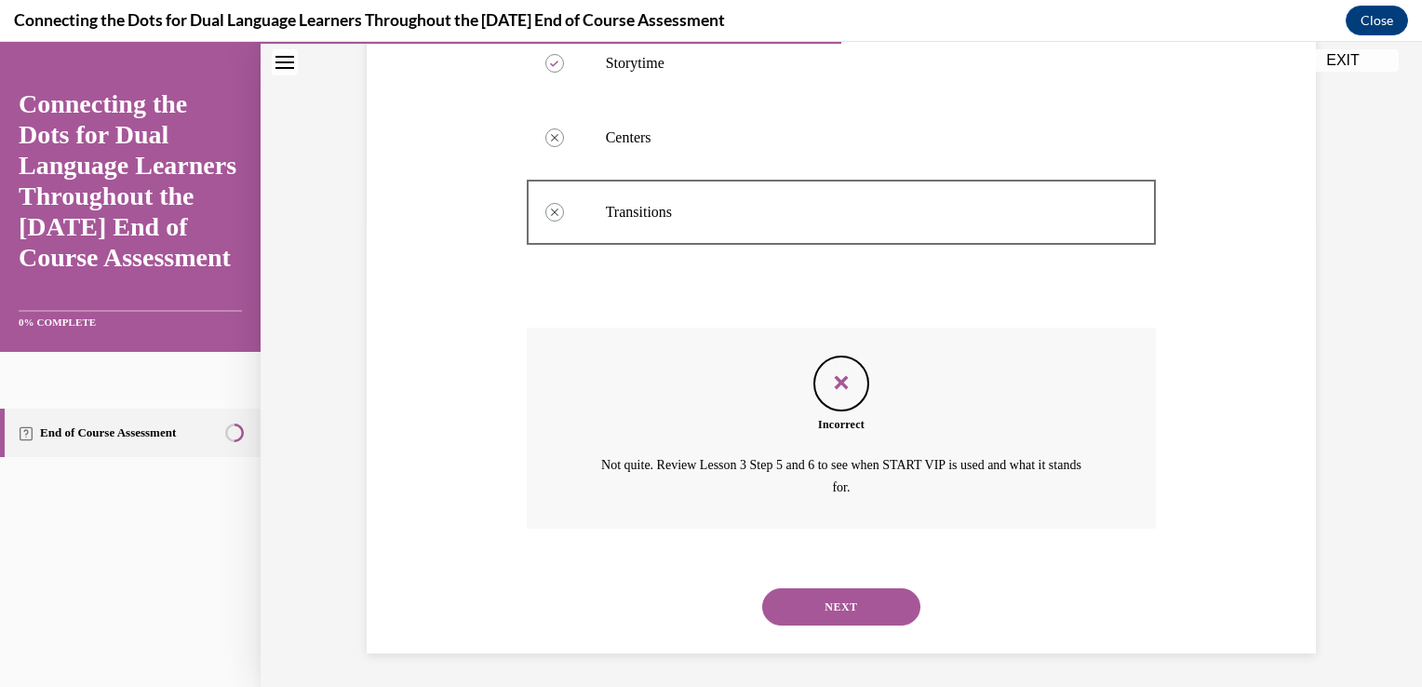
scroll to position [465, 0]
click at [819, 604] on button "NEXT" at bounding box center [841, 604] width 158 height 37
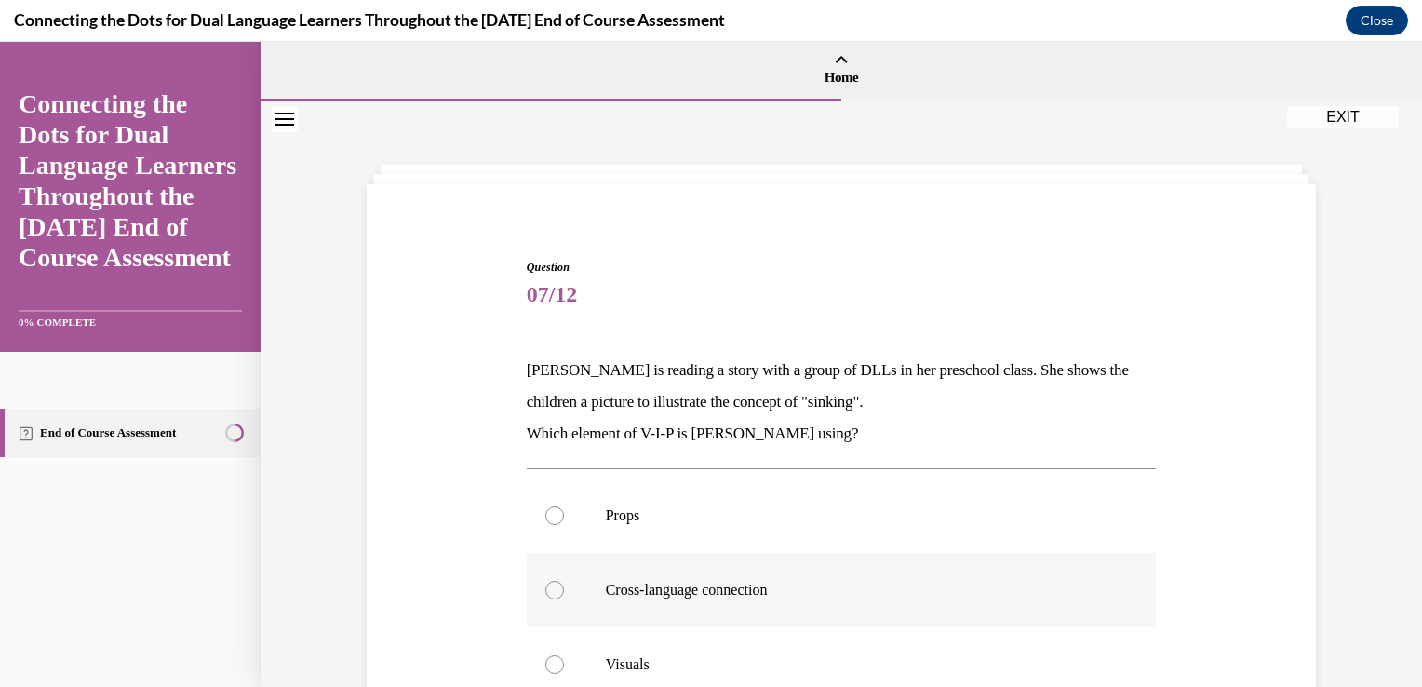
click at [545, 590] on div at bounding box center [554, 590] width 19 height 19
click at [545, 590] on input "Cross-language connection" at bounding box center [554, 590] width 19 height 19
radio input "true"
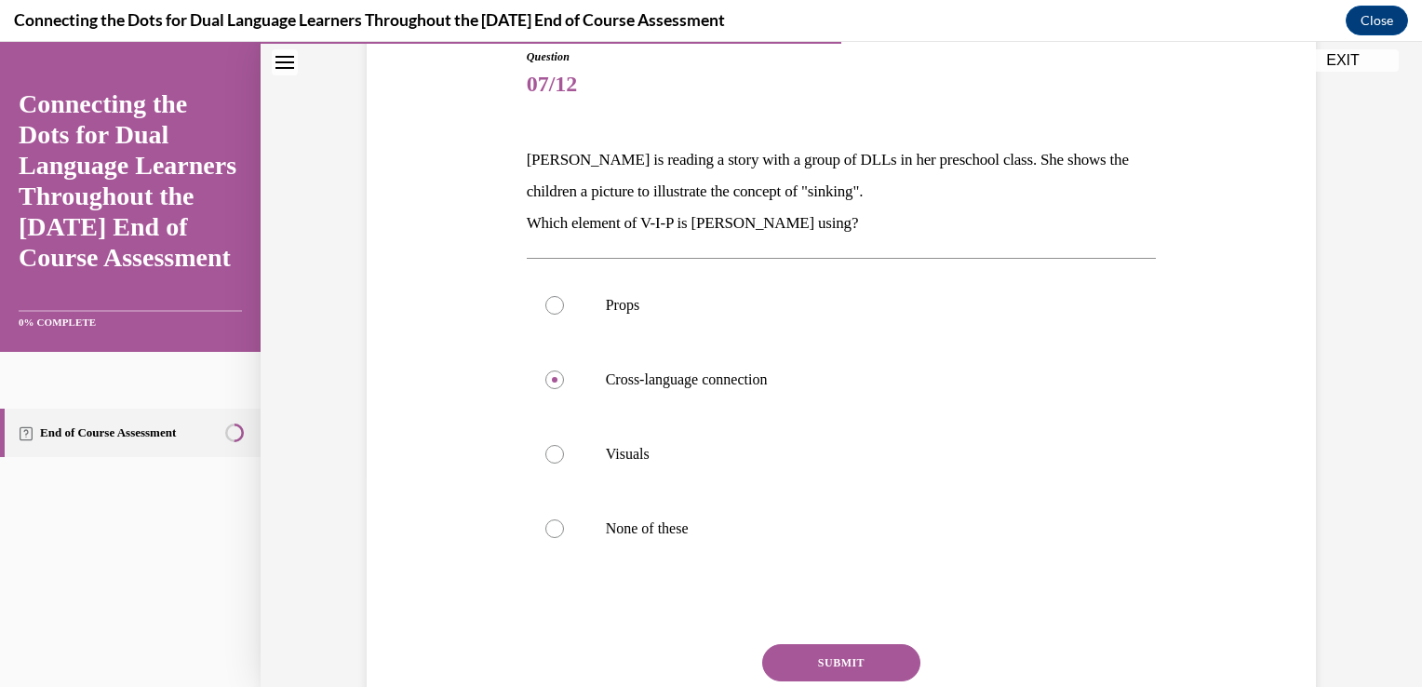
scroll to position [356, 0]
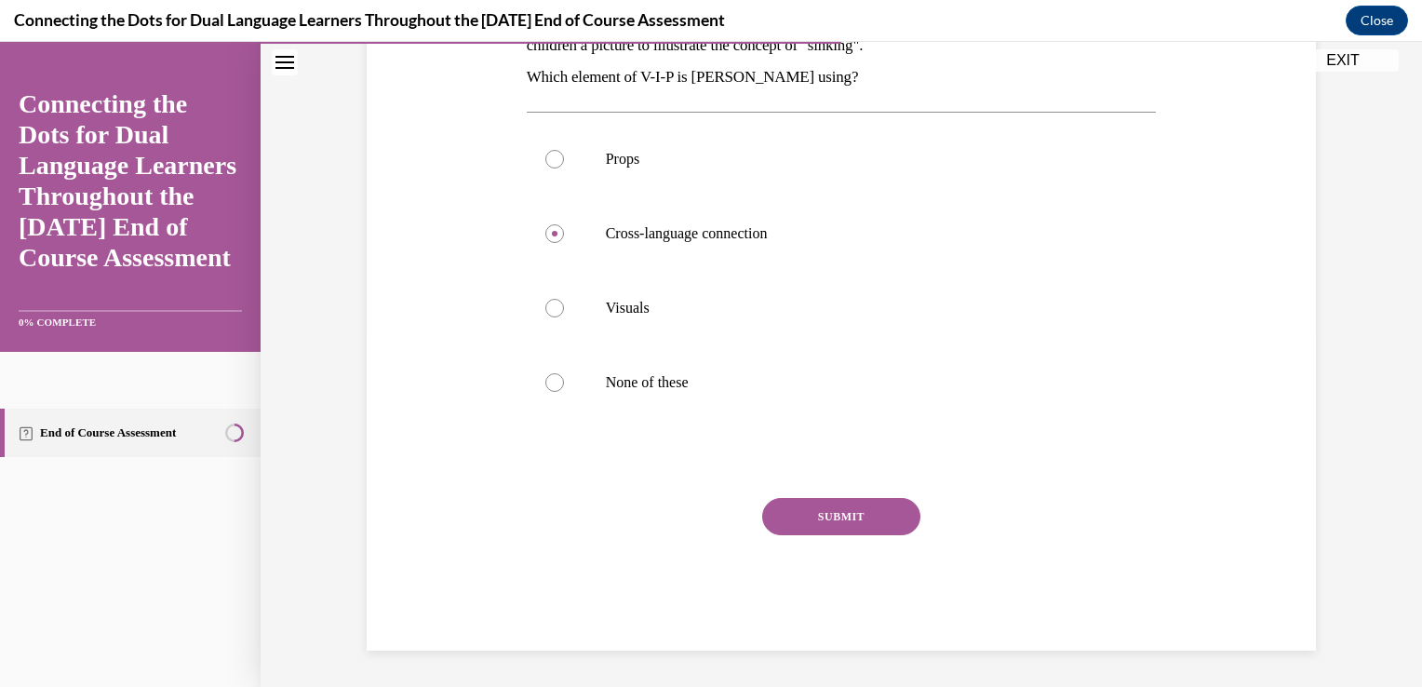
click at [826, 510] on button "SUBMIT" at bounding box center [841, 516] width 158 height 37
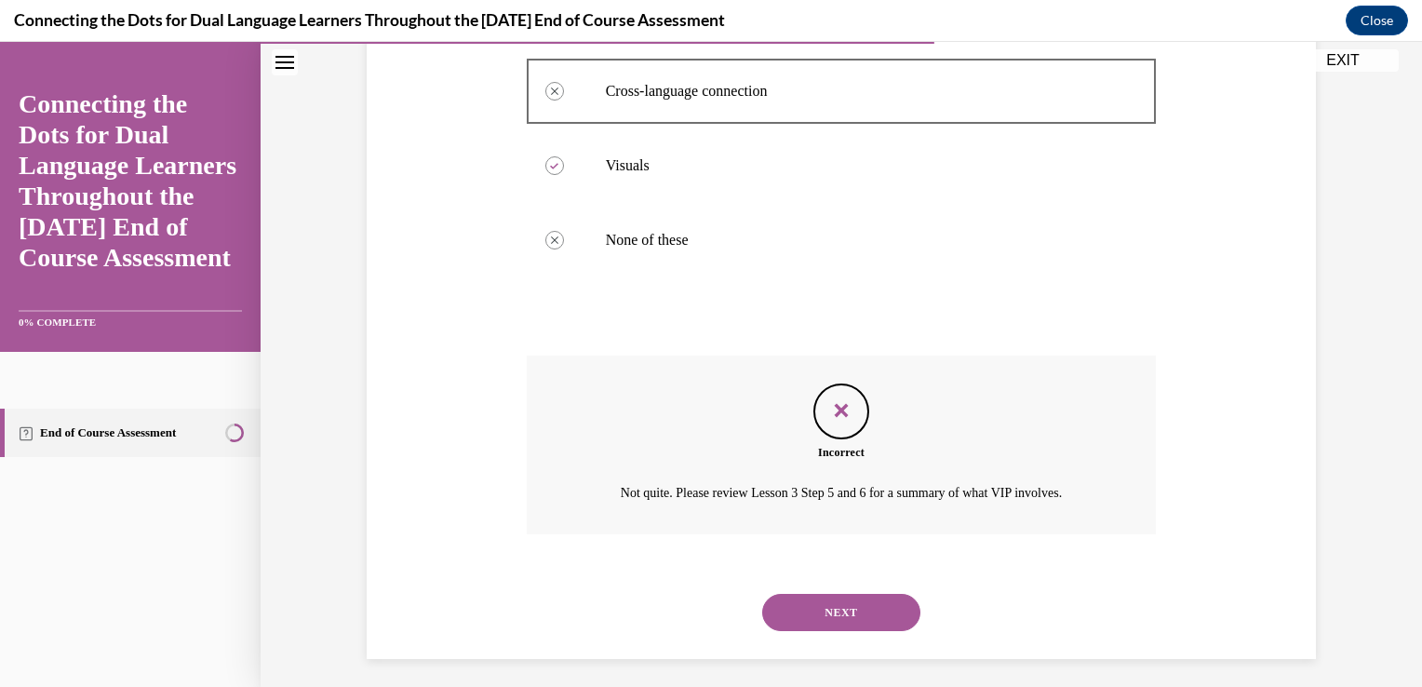
scroll to position [506, 0]
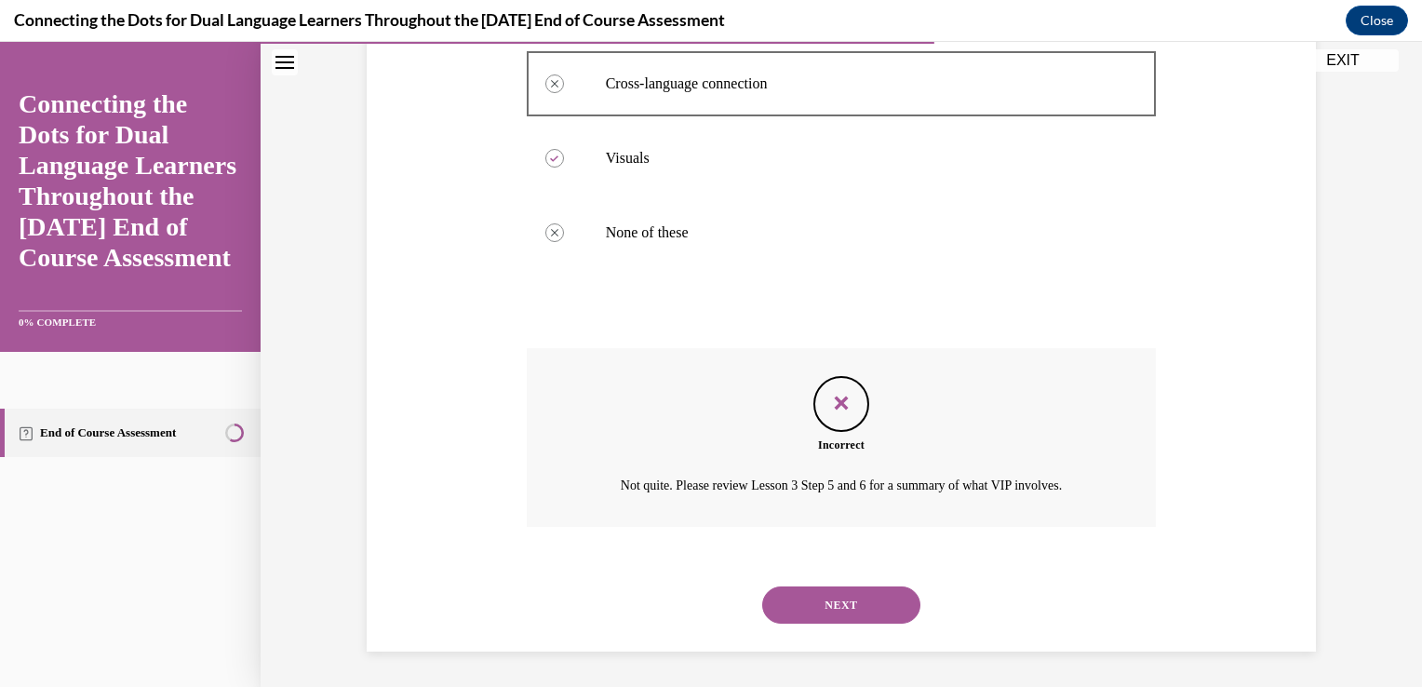
click at [814, 606] on button "NEXT" at bounding box center [841, 604] width 158 height 37
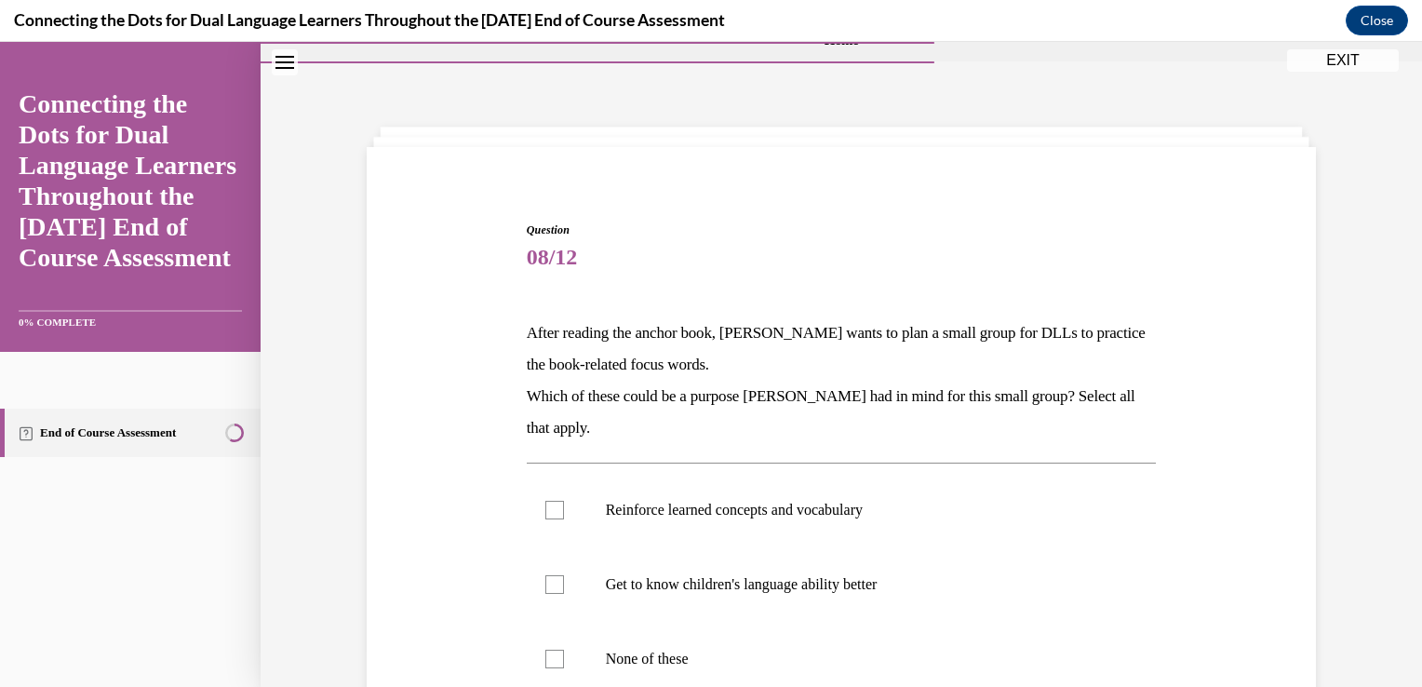
scroll to position [198, 0]
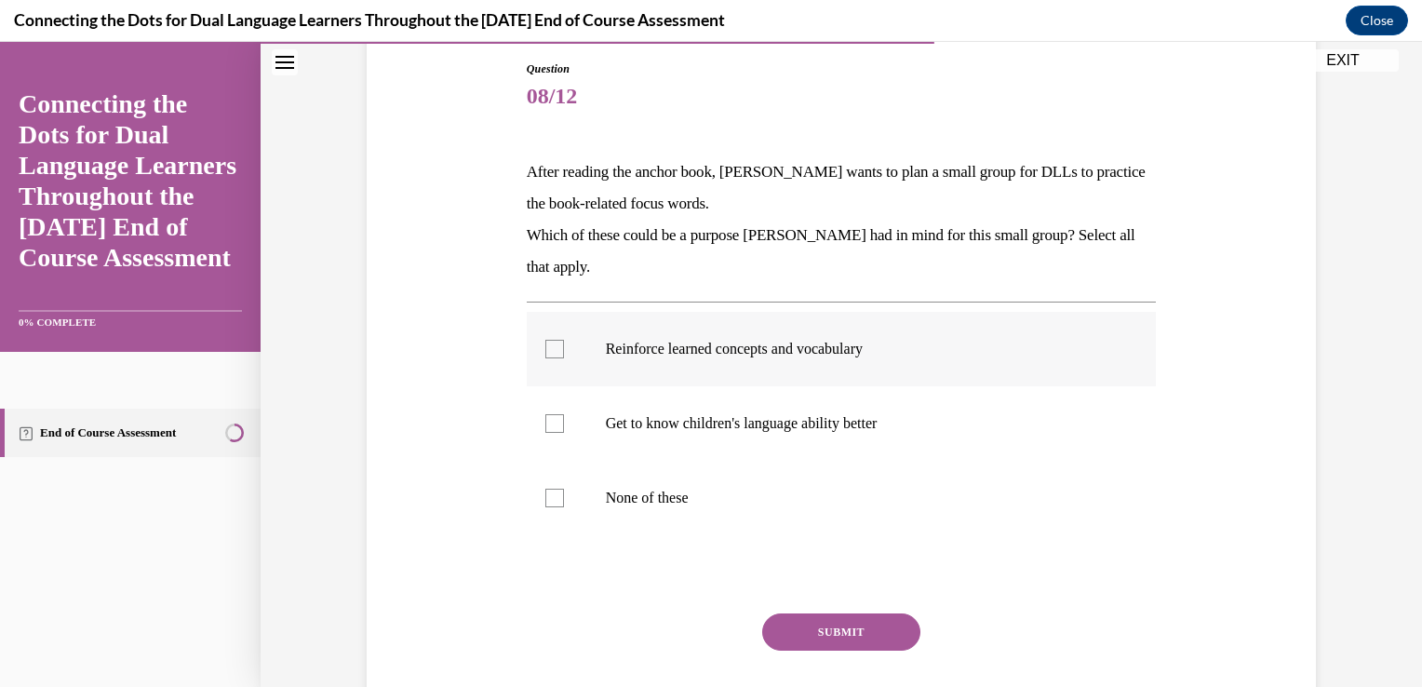
click at [547, 348] on div at bounding box center [554, 349] width 19 height 19
click at [547, 348] on input "Reinforce learned concepts and vocabulary" at bounding box center [554, 349] width 19 height 19
checkbox input "true"
click at [825, 631] on button "SUBMIT" at bounding box center [841, 631] width 158 height 37
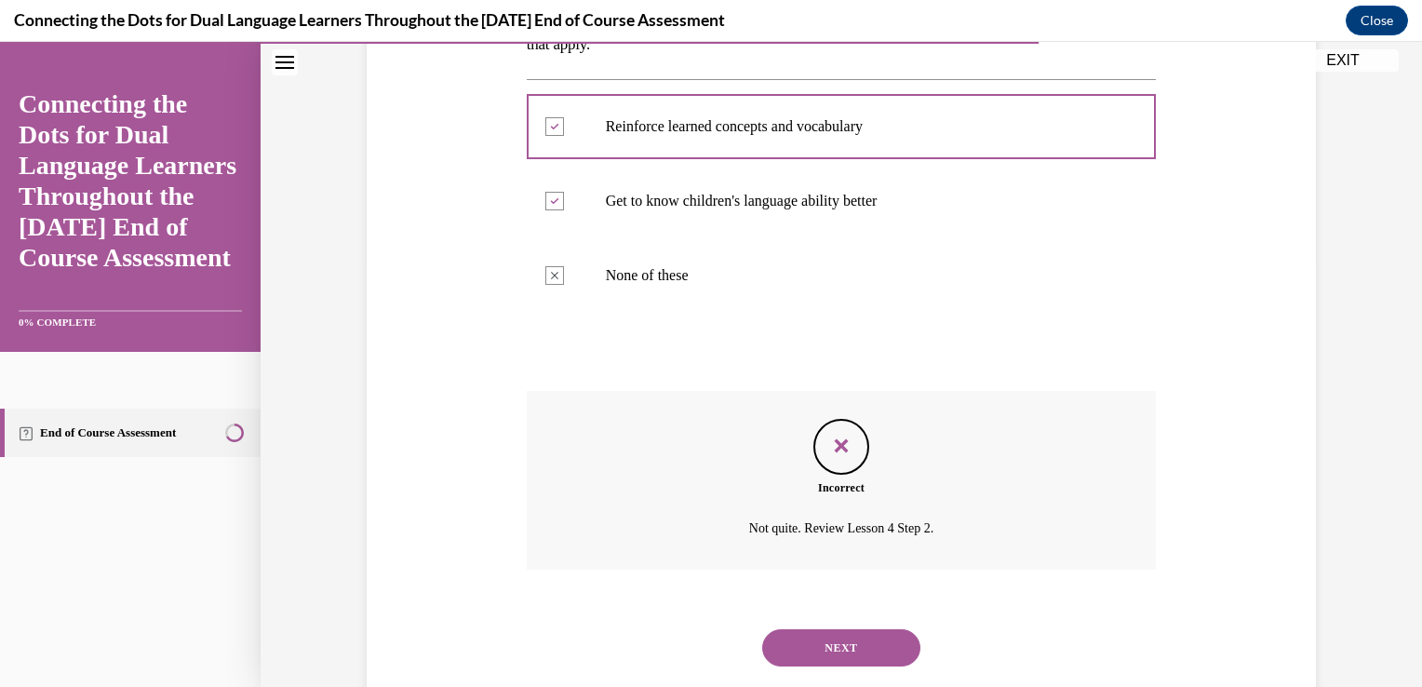
scroll to position [464, 0]
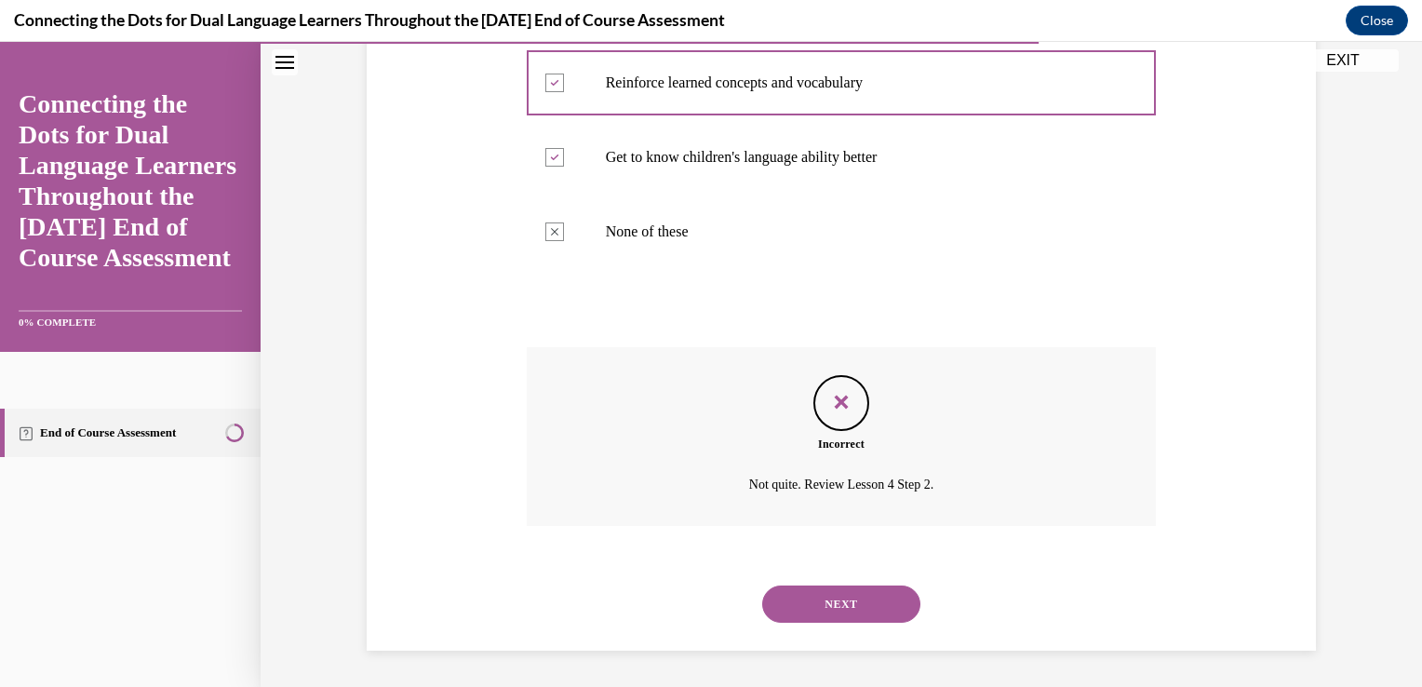
drag, startPoint x: 825, startPoint y: 616, endPoint x: 793, endPoint y: 602, distance: 34.6
drag, startPoint x: 793, startPoint y: 602, endPoint x: 773, endPoint y: 600, distance: 19.6
click at [773, 600] on button "NEXT" at bounding box center [841, 603] width 158 height 37
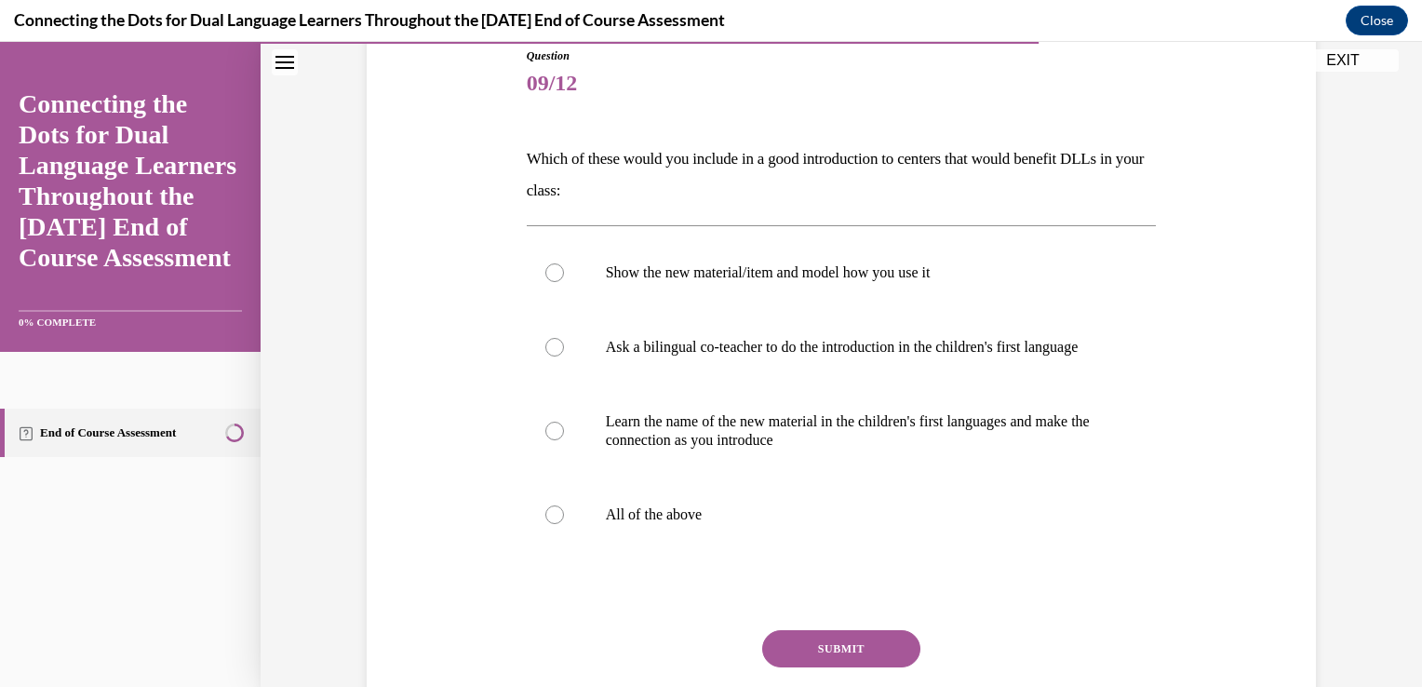
scroll to position [235, 0]
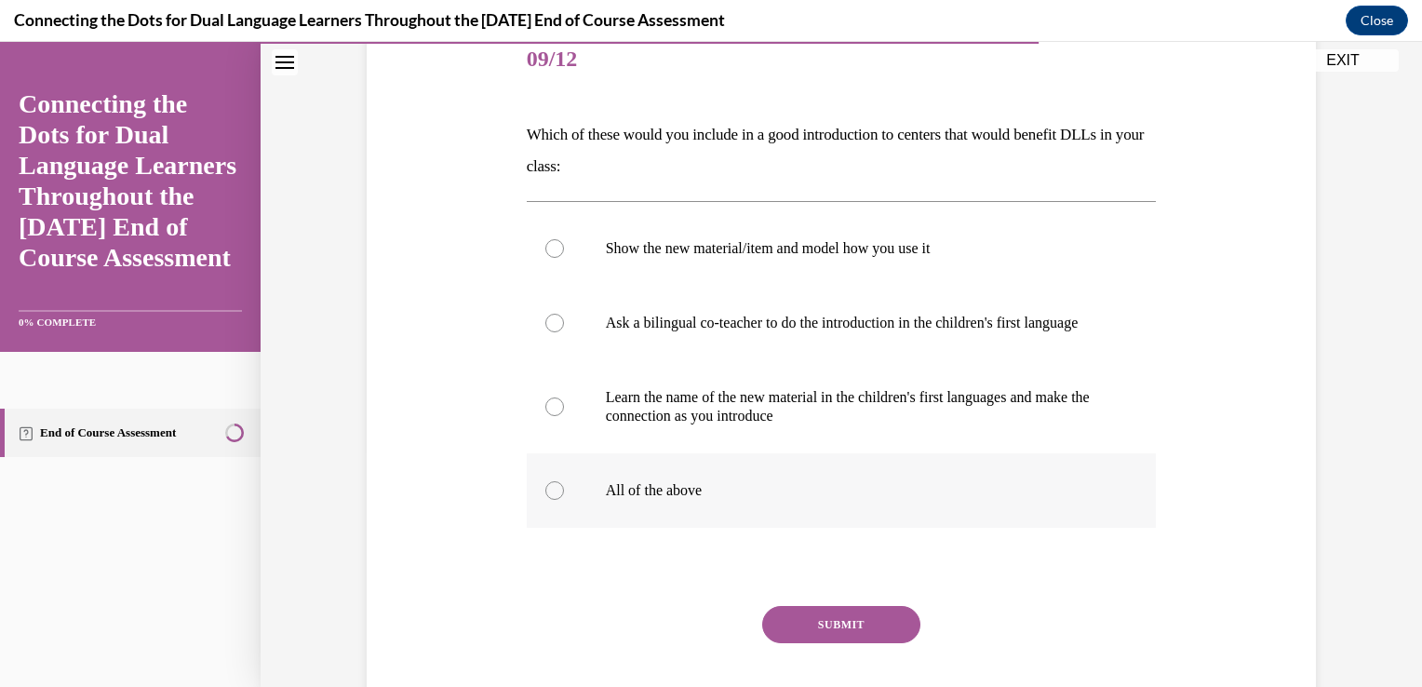
click at [545, 500] on div at bounding box center [554, 490] width 19 height 19
click at [545, 500] on input "All of the above" at bounding box center [554, 490] width 19 height 19
radio input "true"
drag, startPoint x: 834, startPoint y: 644, endPoint x: 803, endPoint y: 635, distance: 32.1
click at [803, 635] on button "SUBMIT" at bounding box center [841, 624] width 158 height 37
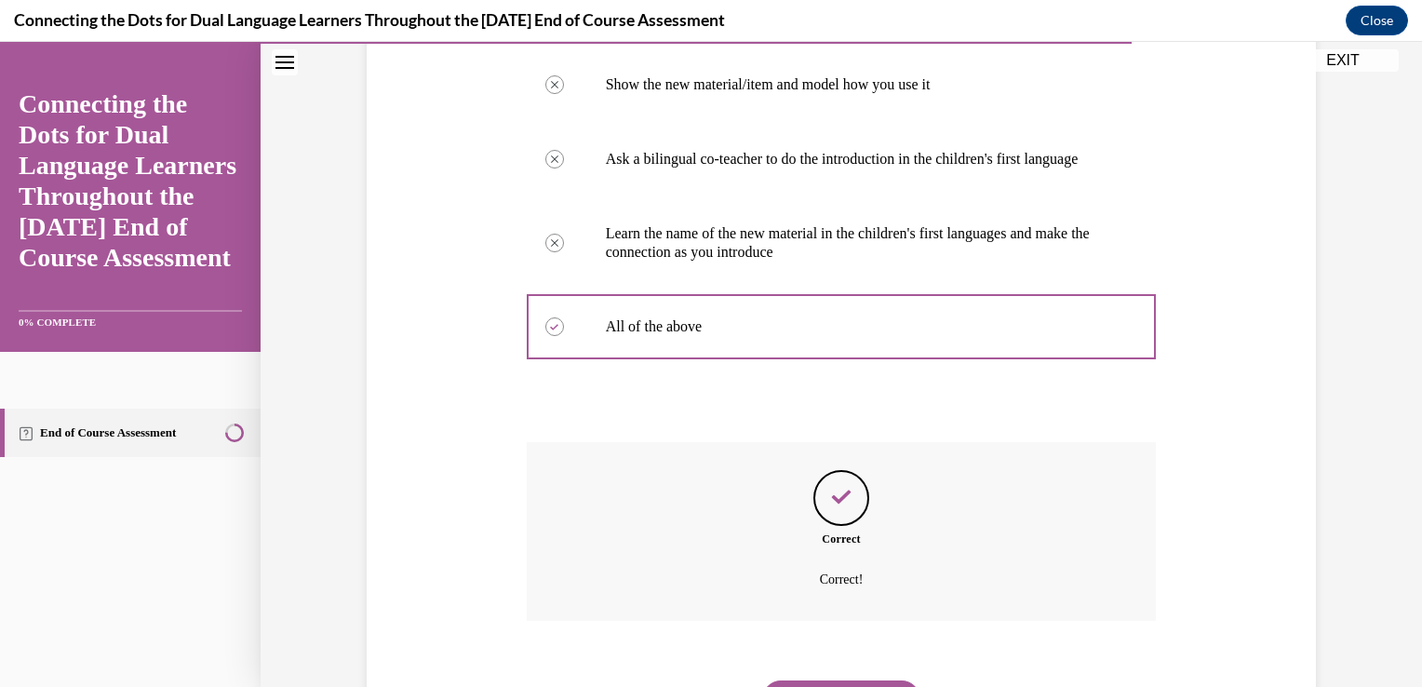
scroll to position [513, 0]
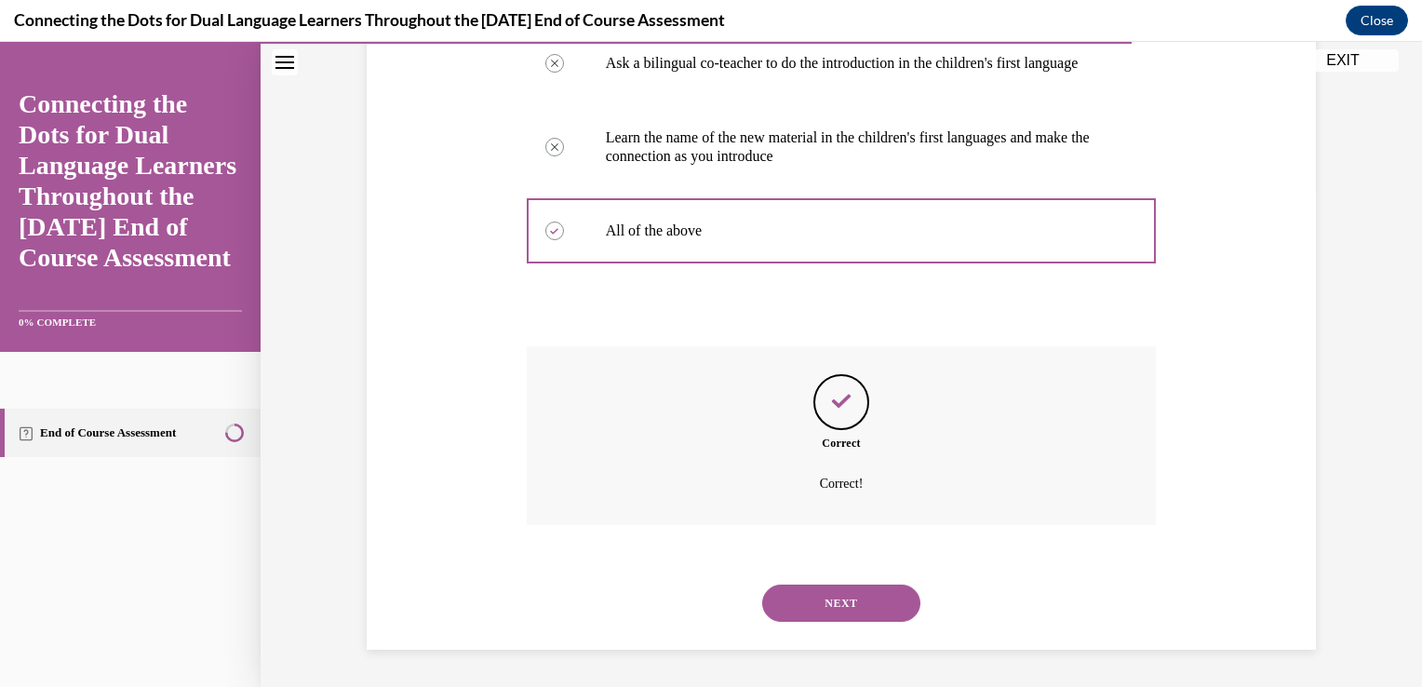
click at [812, 608] on button "NEXT" at bounding box center [841, 602] width 158 height 37
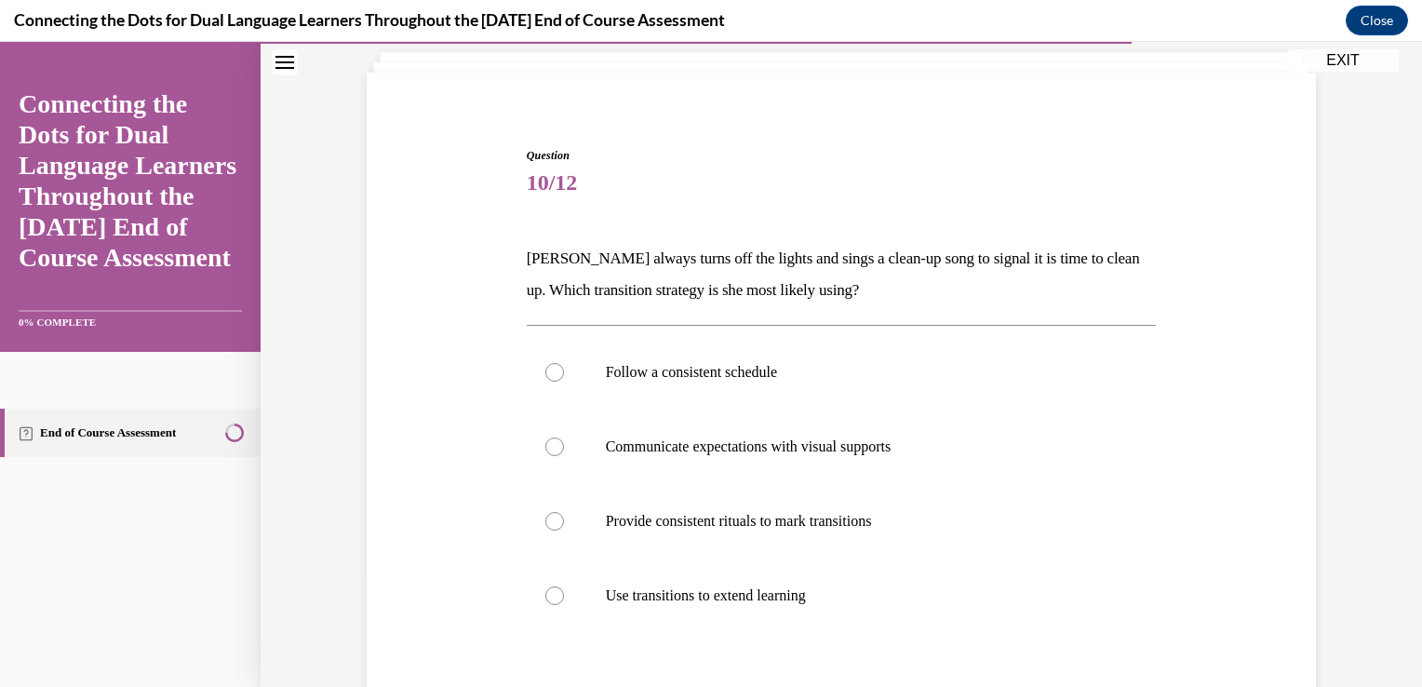
scroll to position [136, 0]
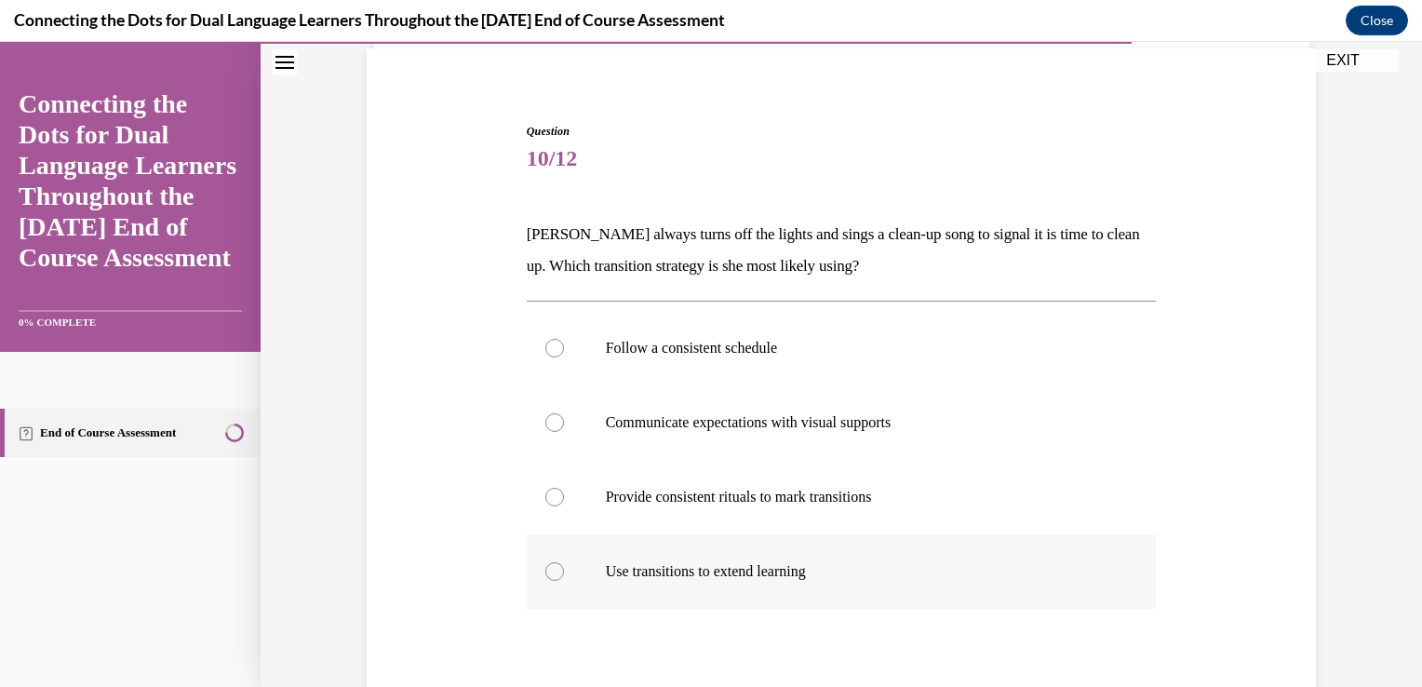
click at [549, 574] on div at bounding box center [554, 571] width 19 height 19
click at [549, 574] on input "Use transitions to extend learning" at bounding box center [554, 571] width 19 height 19
radio input "true"
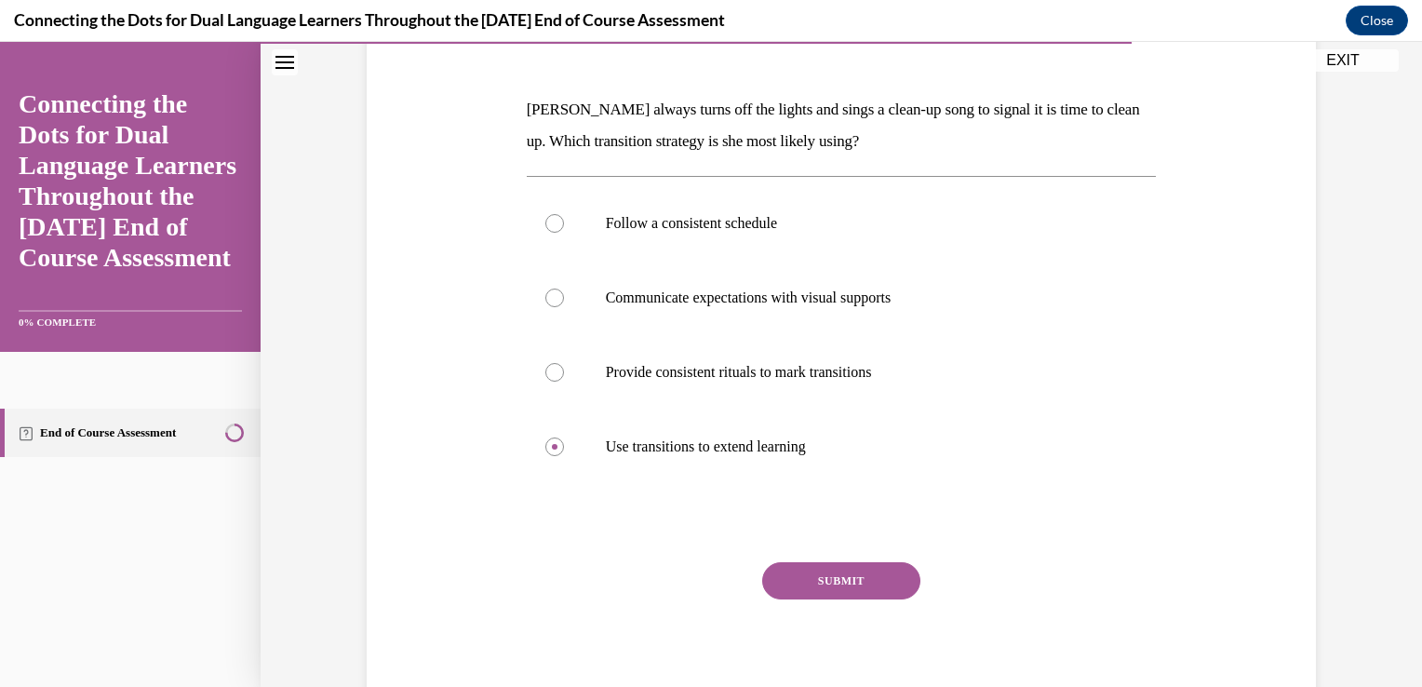
scroll to position [325, 0]
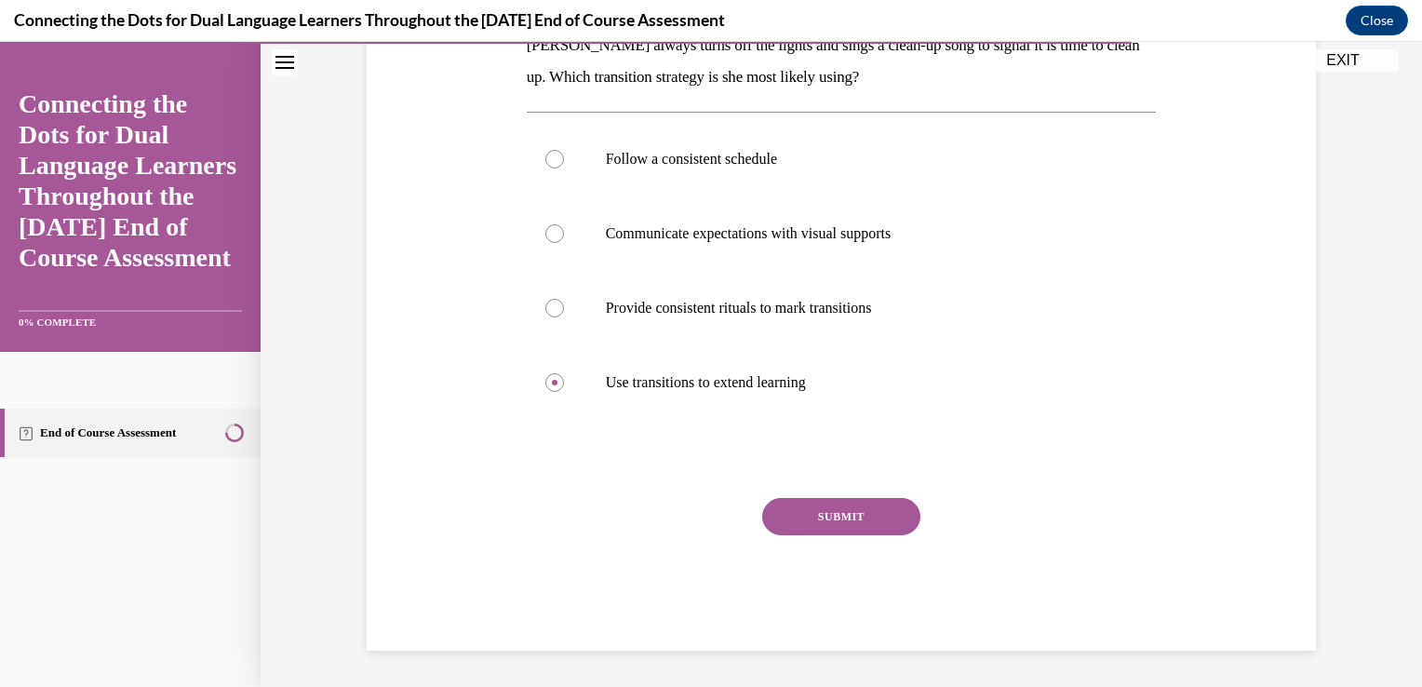
click at [838, 516] on button "SUBMIT" at bounding box center [841, 516] width 158 height 37
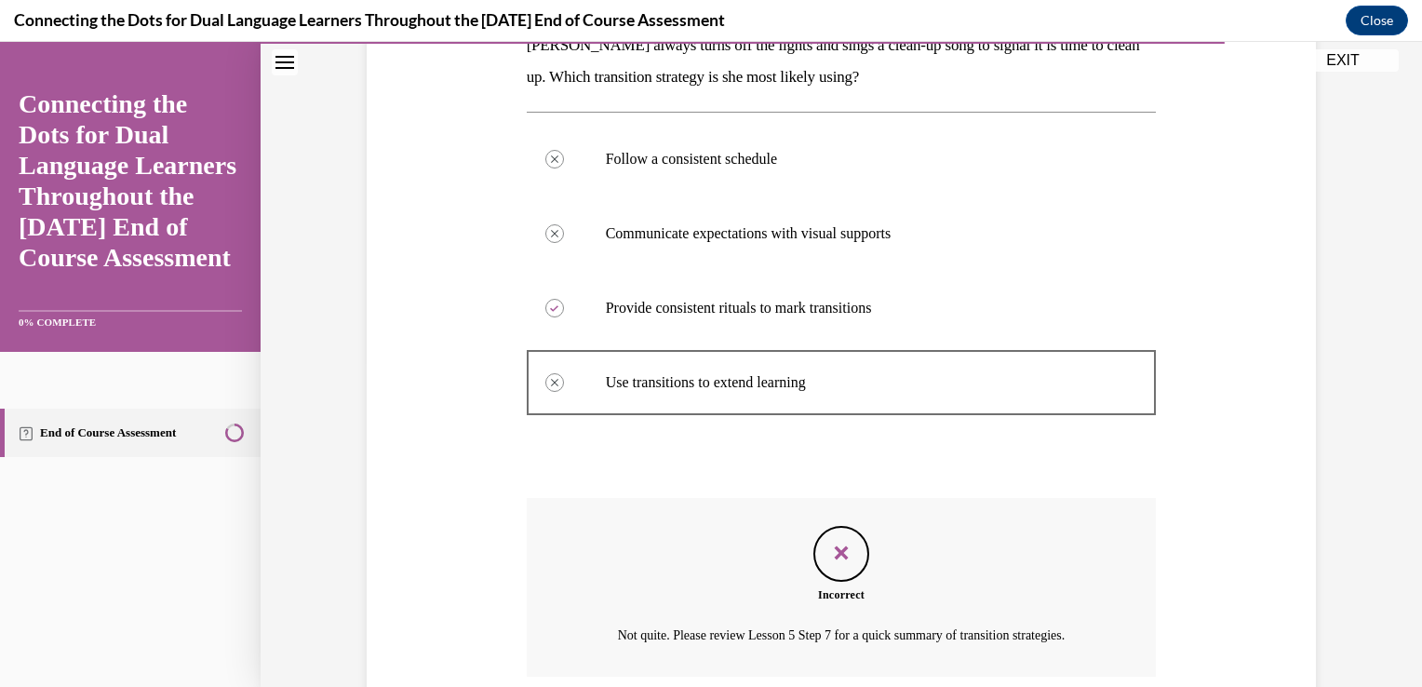
scroll to position [476, 0]
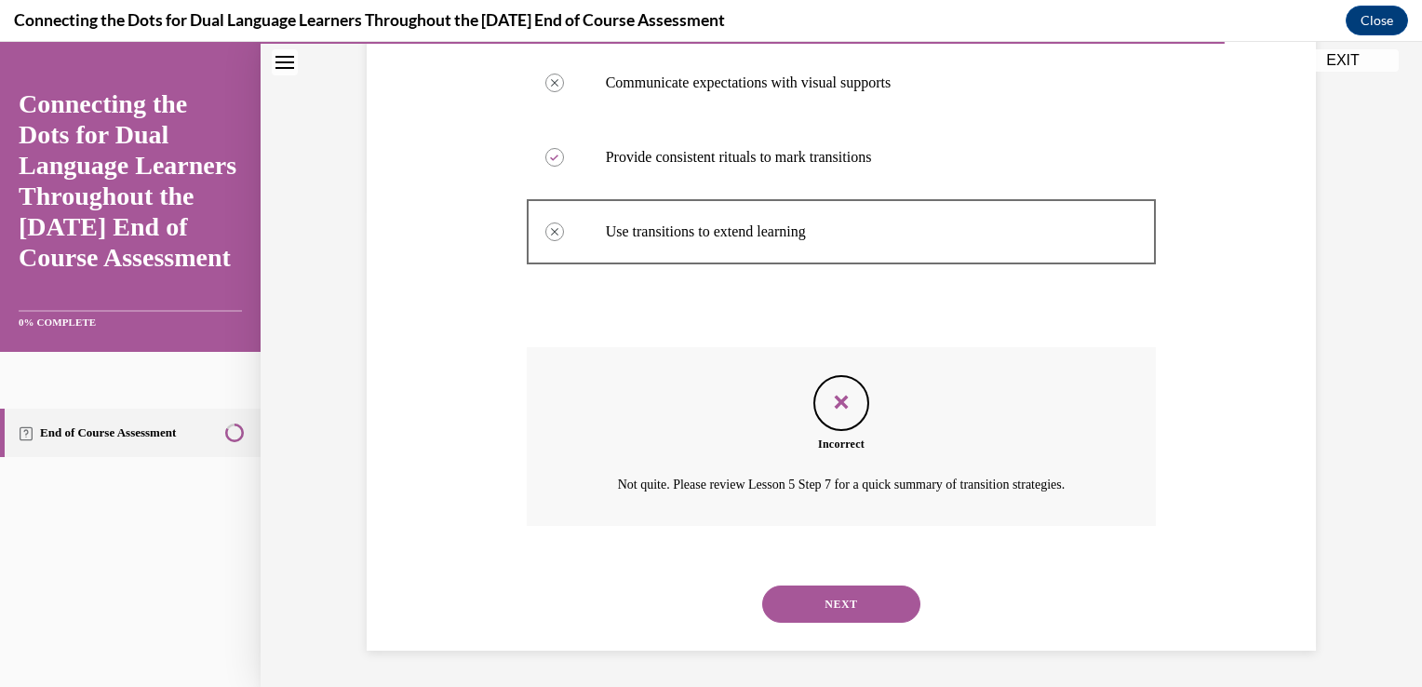
click at [831, 597] on button "NEXT" at bounding box center [841, 603] width 158 height 37
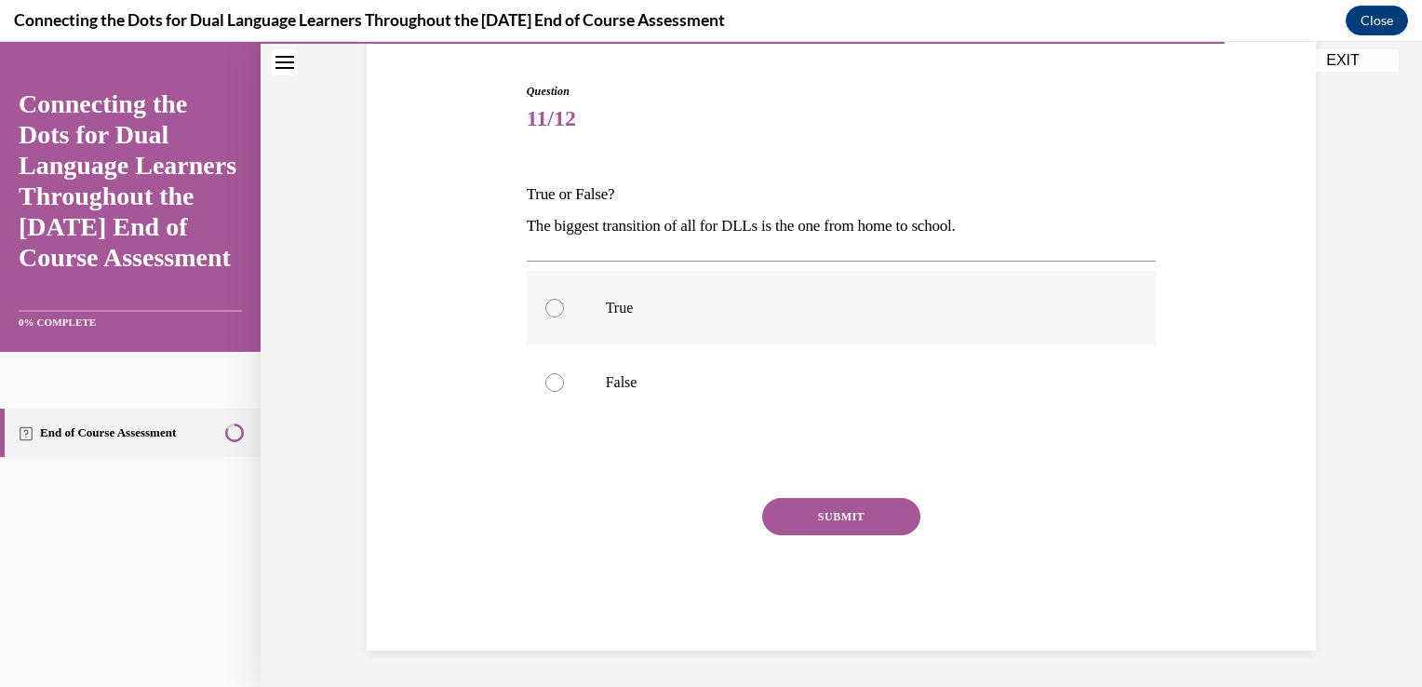
click at [545, 307] on div at bounding box center [554, 308] width 19 height 19
click at [545, 307] on input "True" at bounding box center [554, 308] width 19 height 19
radio input "true"
click at [852, 516] on button "SUBMIT" at bounding box center [841, 516] width 158 height 37
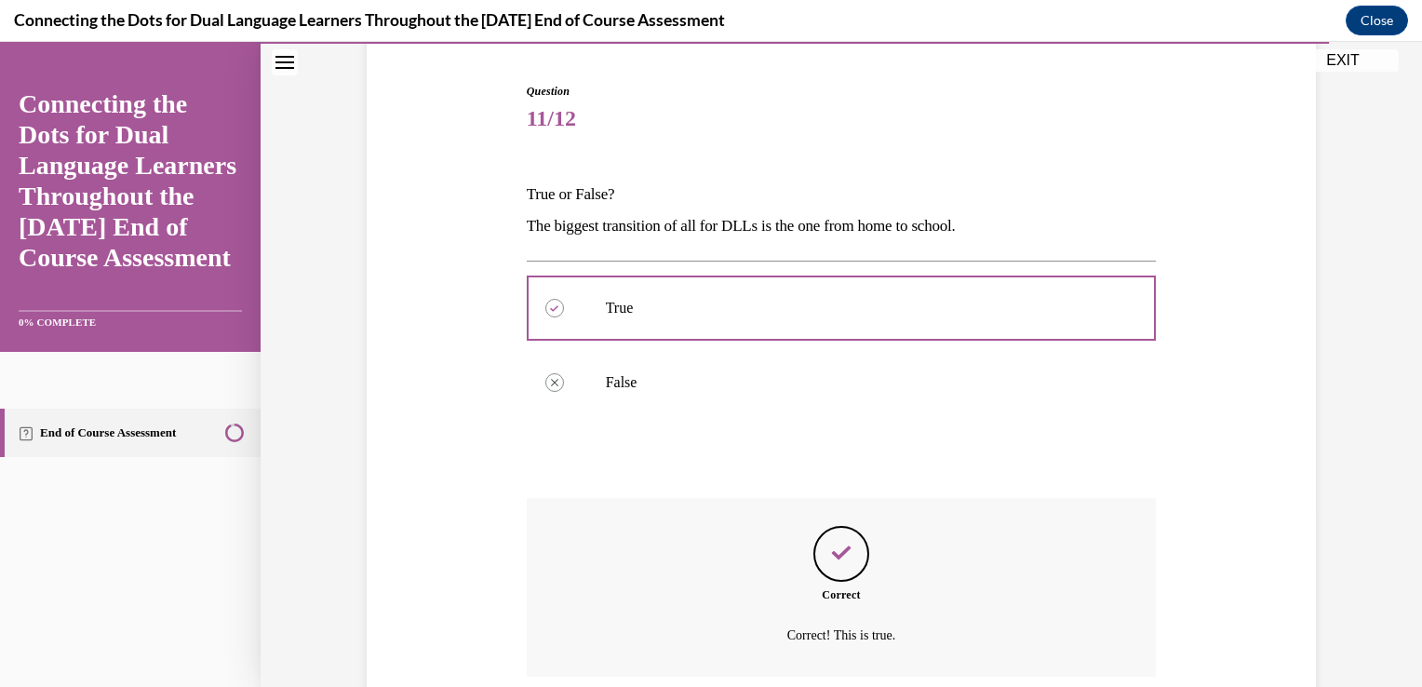
scroll to position [327, 0]
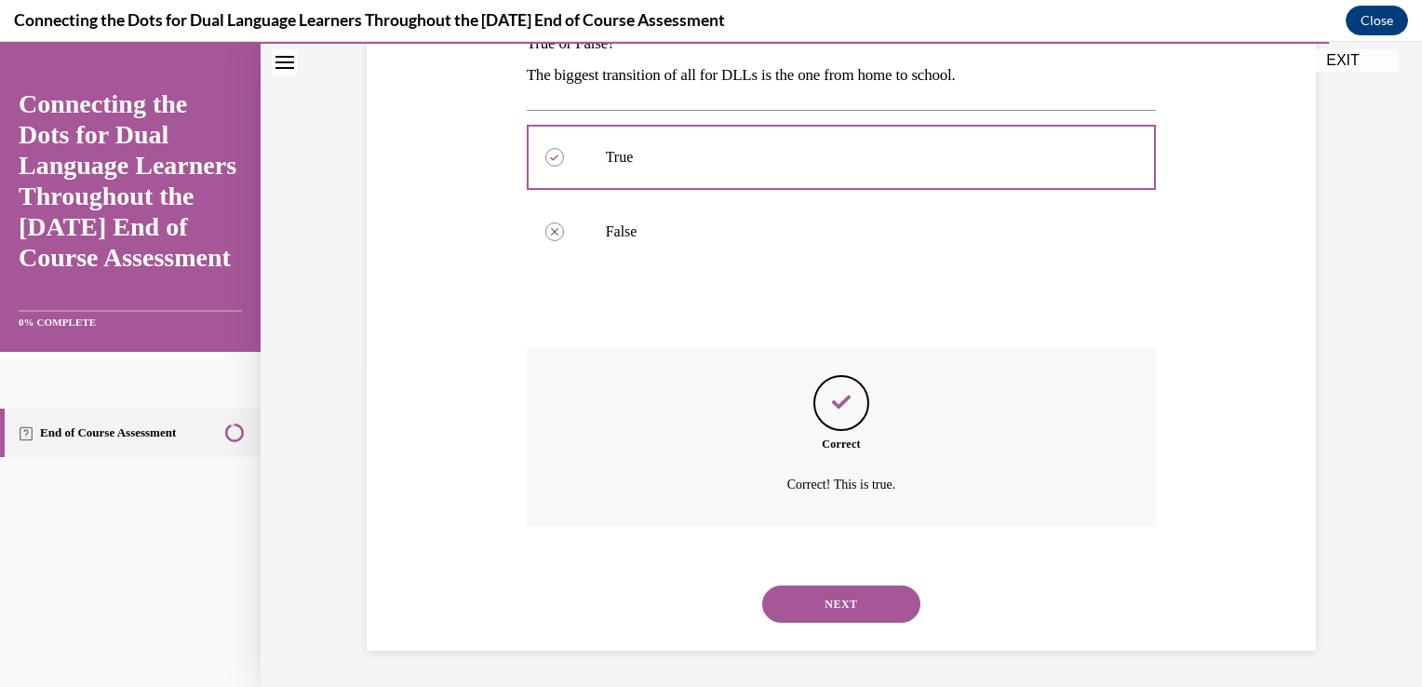
click at [851, 593] on button "NEXT" at bounding box center [841, 603] width 158 height 37
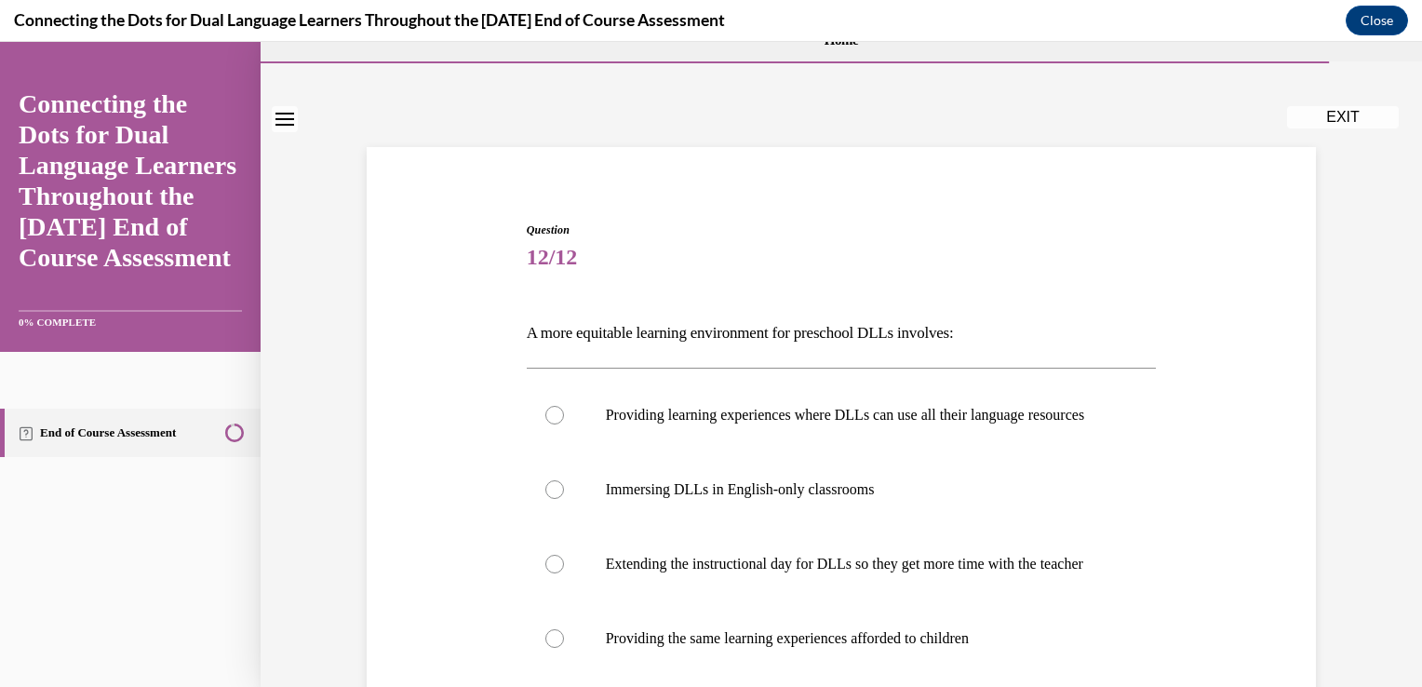
scroll to position [173, 0]
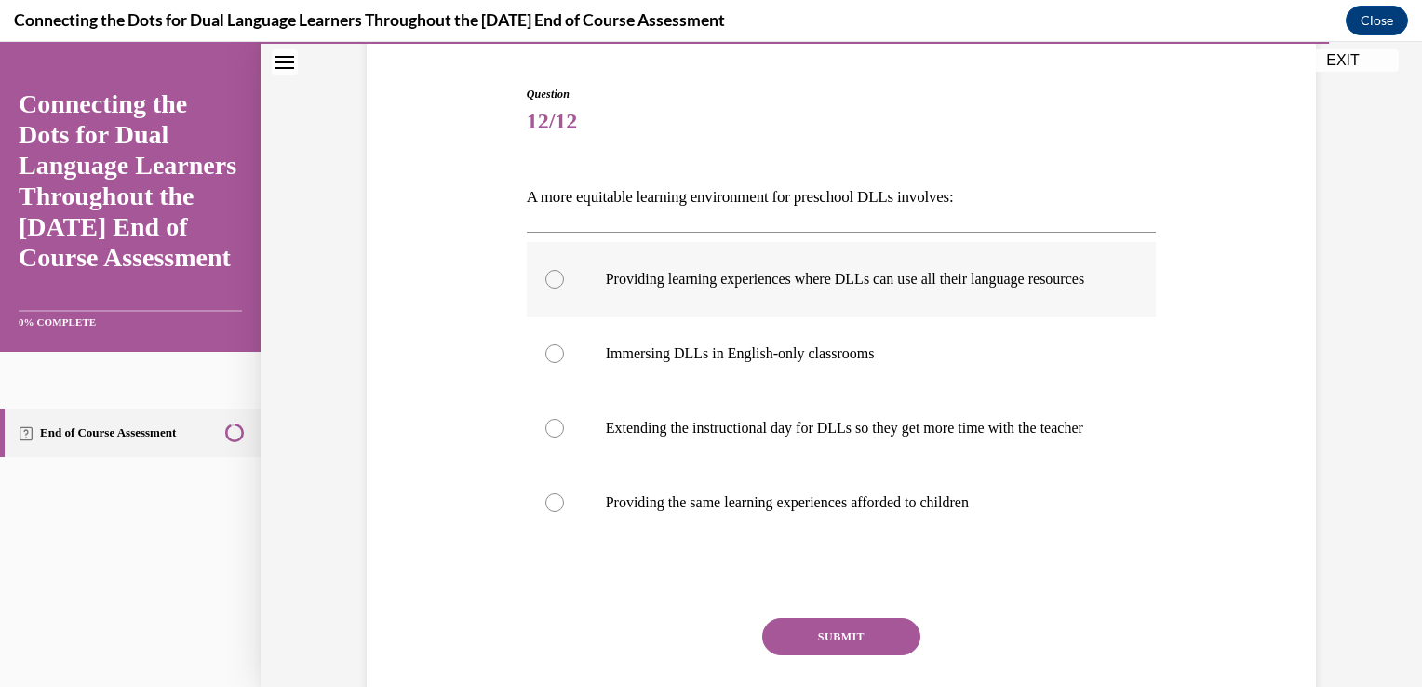
click at [550, 279] on div at bounding box center [554, 279] width 19 height 19
click at [550, 279] on input "Providing learning experiences where DLLs can use all their language resources" at bounding box center [554, 279] width 19 height 19
radio input "true"
click at [827, 655] on button "SUBMIT" at bounding box center [841, 636] width 158 height 37
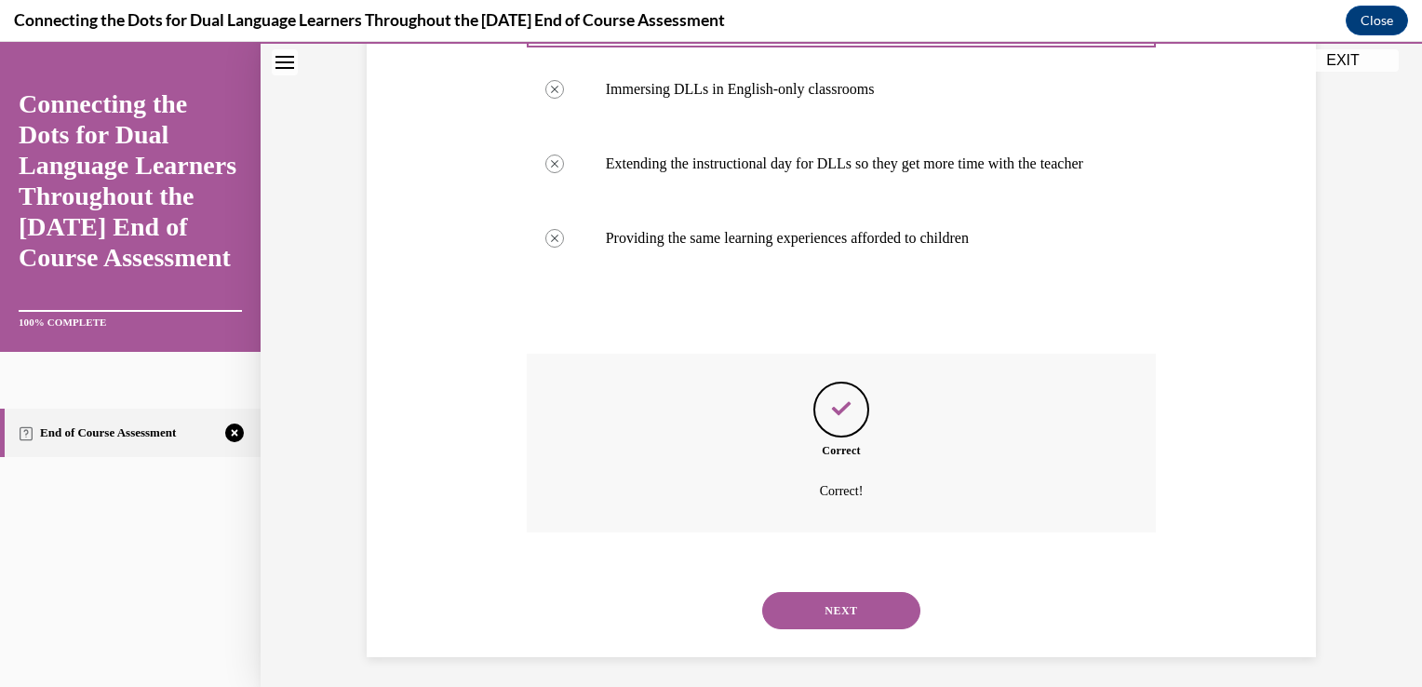
scroll to position [480, 0]
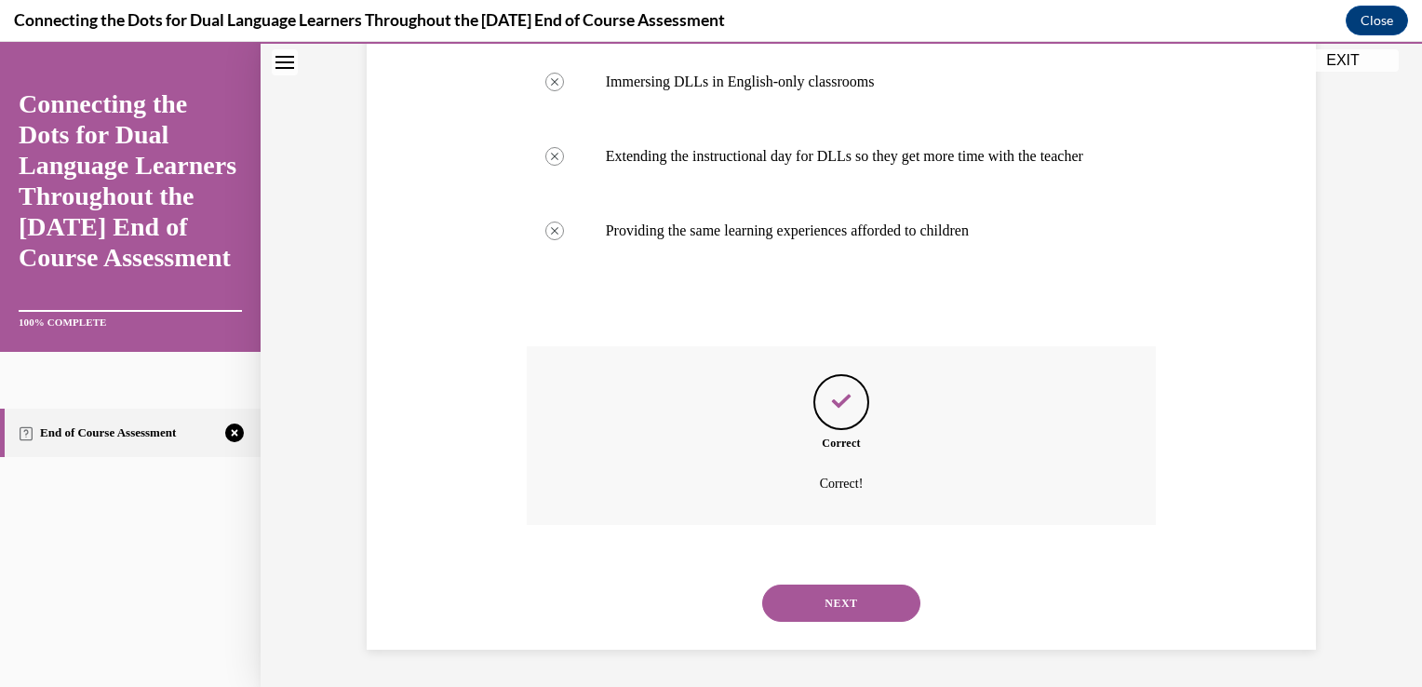
click at [810, 598] on button "NEXT" at bounding box center [841, 602] width 158 height 37
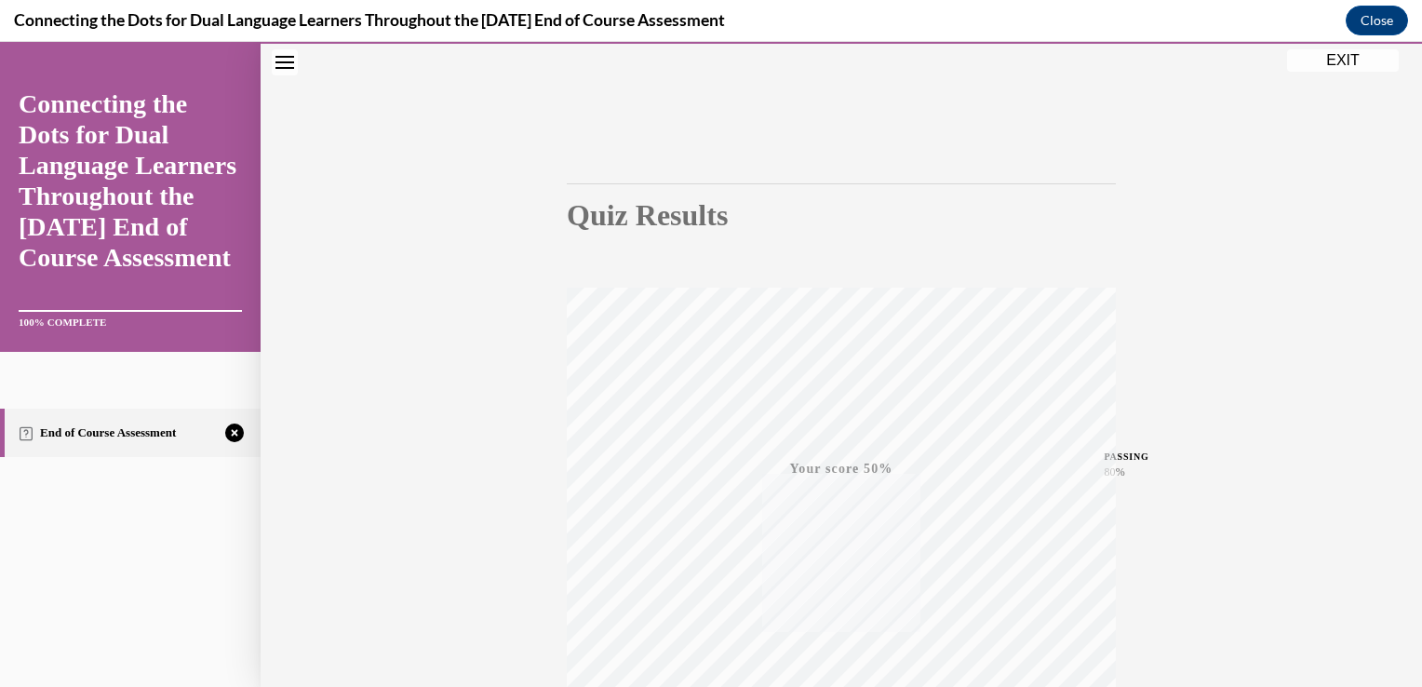
scroll to position [308, 0]
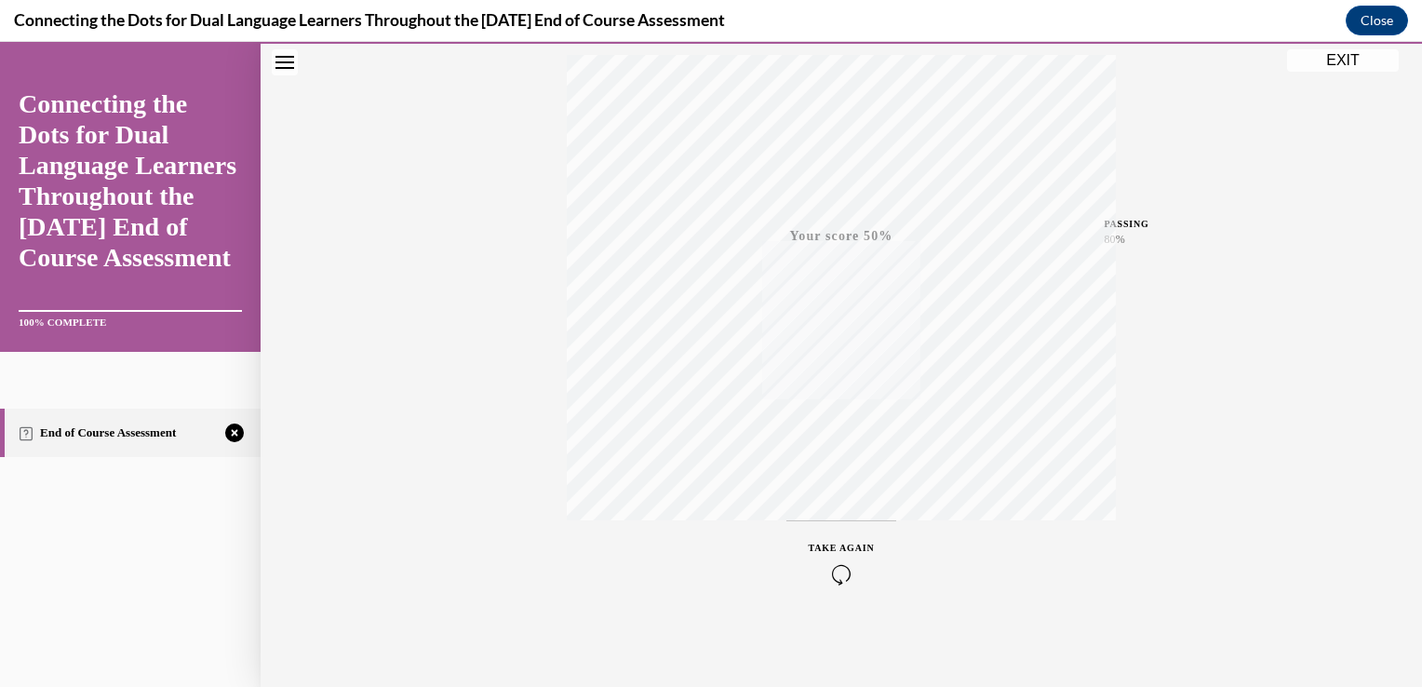
click at [830, 557] on div "TAKE AGAIN" at bounding box center [842, 563] width 66 height 44
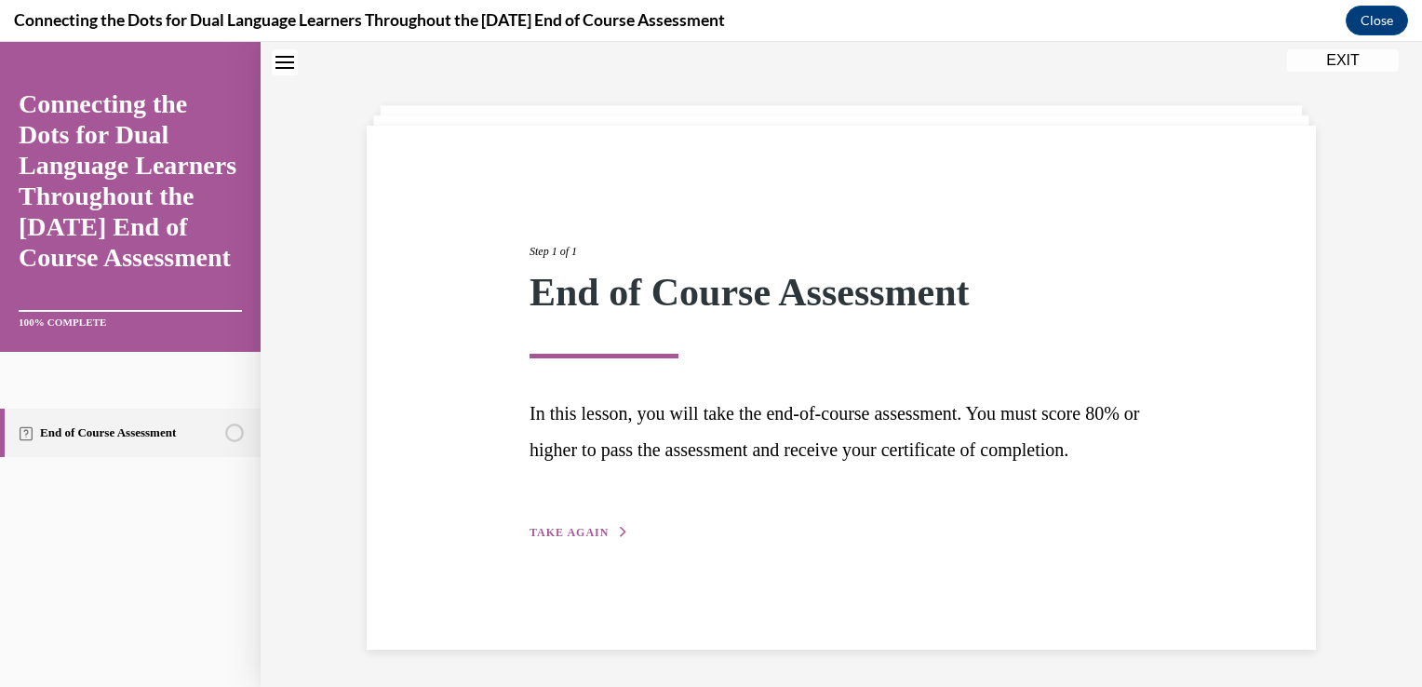
click at [542, 539] on span "TAKE AGAIN" at bounding box center [569, 532] width 79 height 13
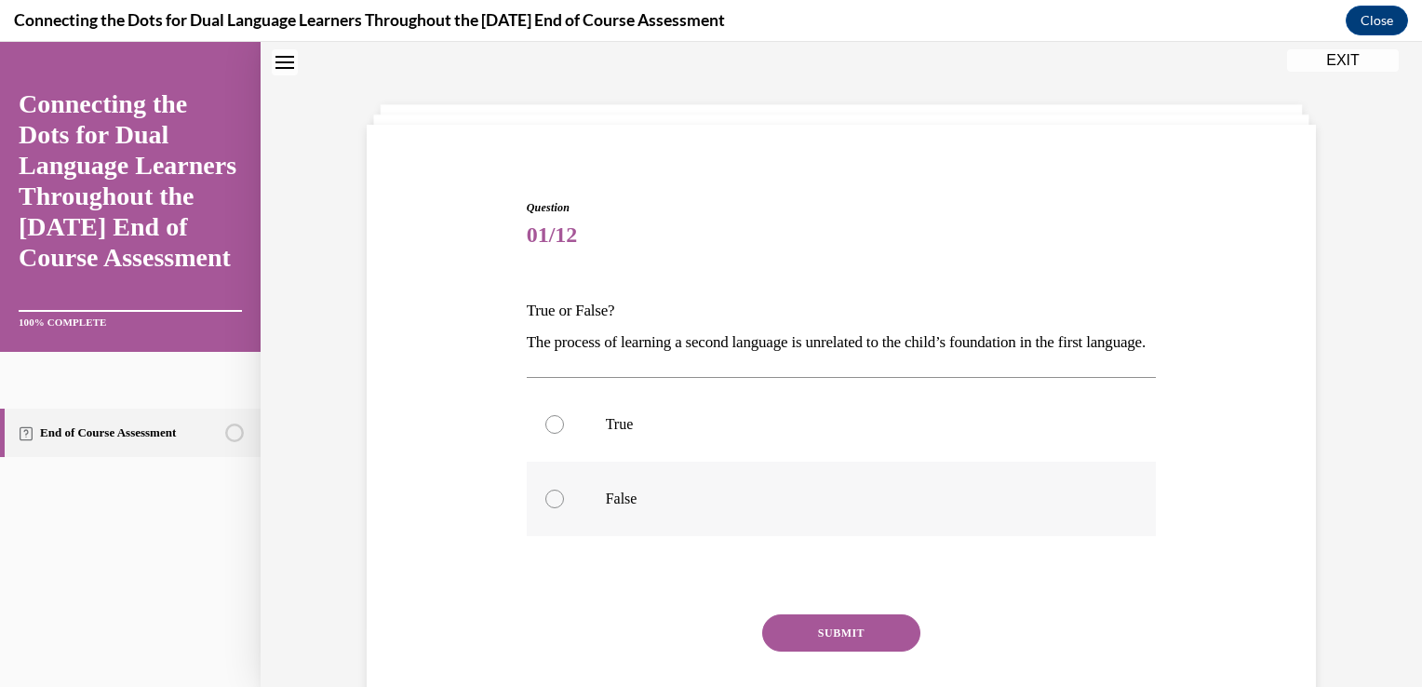
click at [551, 508] on div at bounding box center [554, 499] width 19 height 19
click at [551, 508] on input "False" at bounding box center [554, 499] width 19 height 19
radio input "true"
click at [845, 651] on button "SUBMIT" at bounding box center [841, 632] width 158 height 37
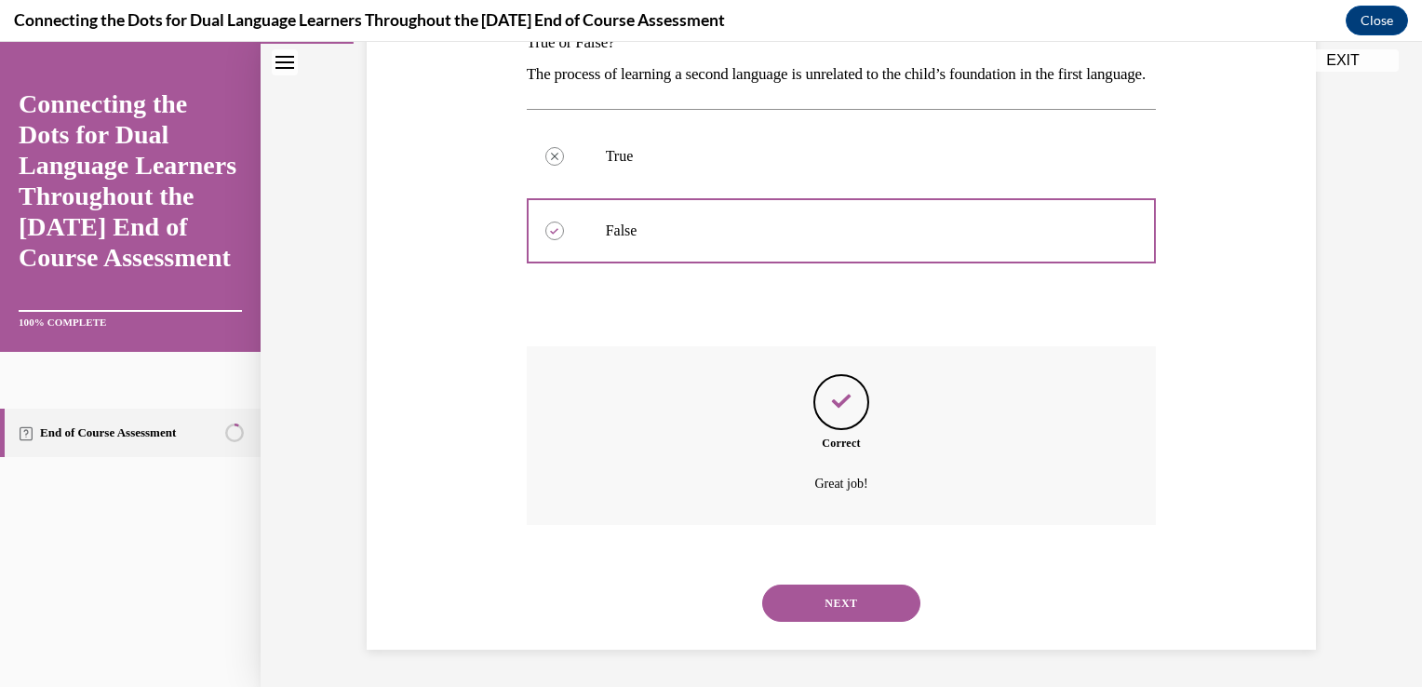
scroll to position [357, 0]
click at [846, 605] on button "NEXT" at bounding box center [841, 602] width 158 height 37
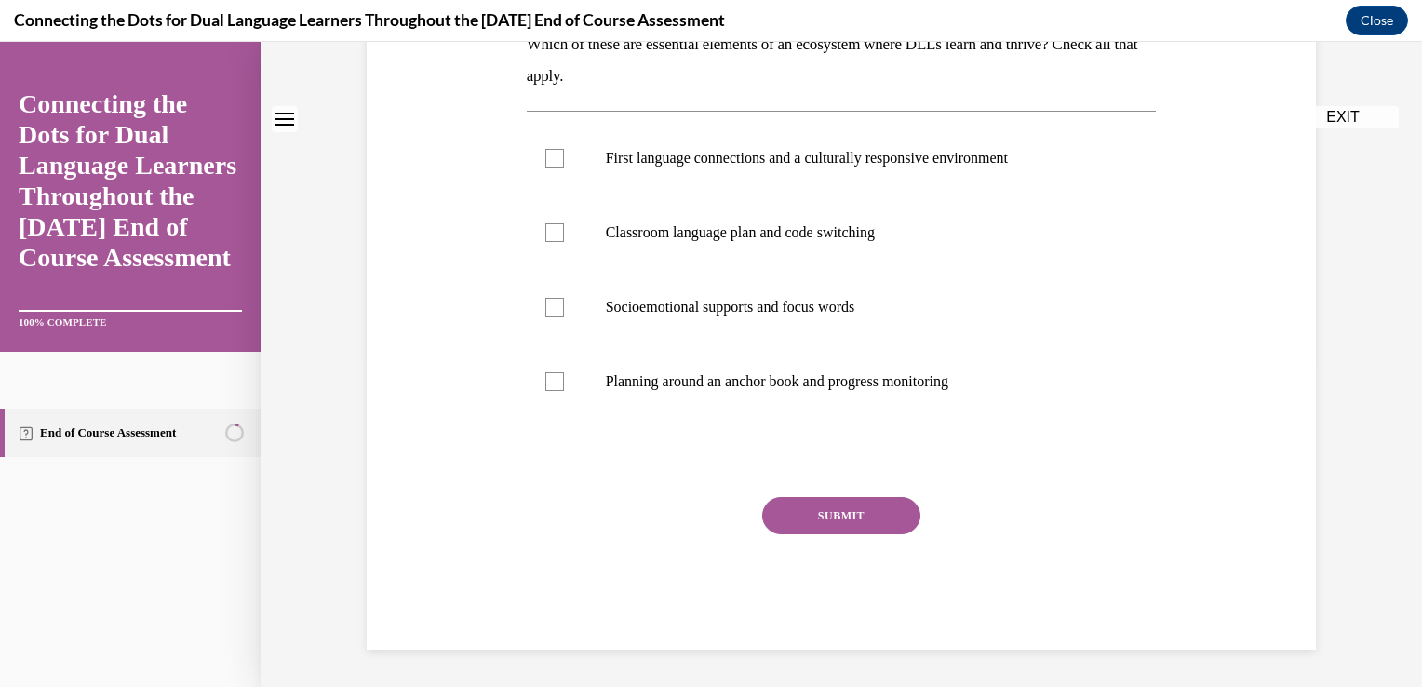
scroll to position [0, 0]
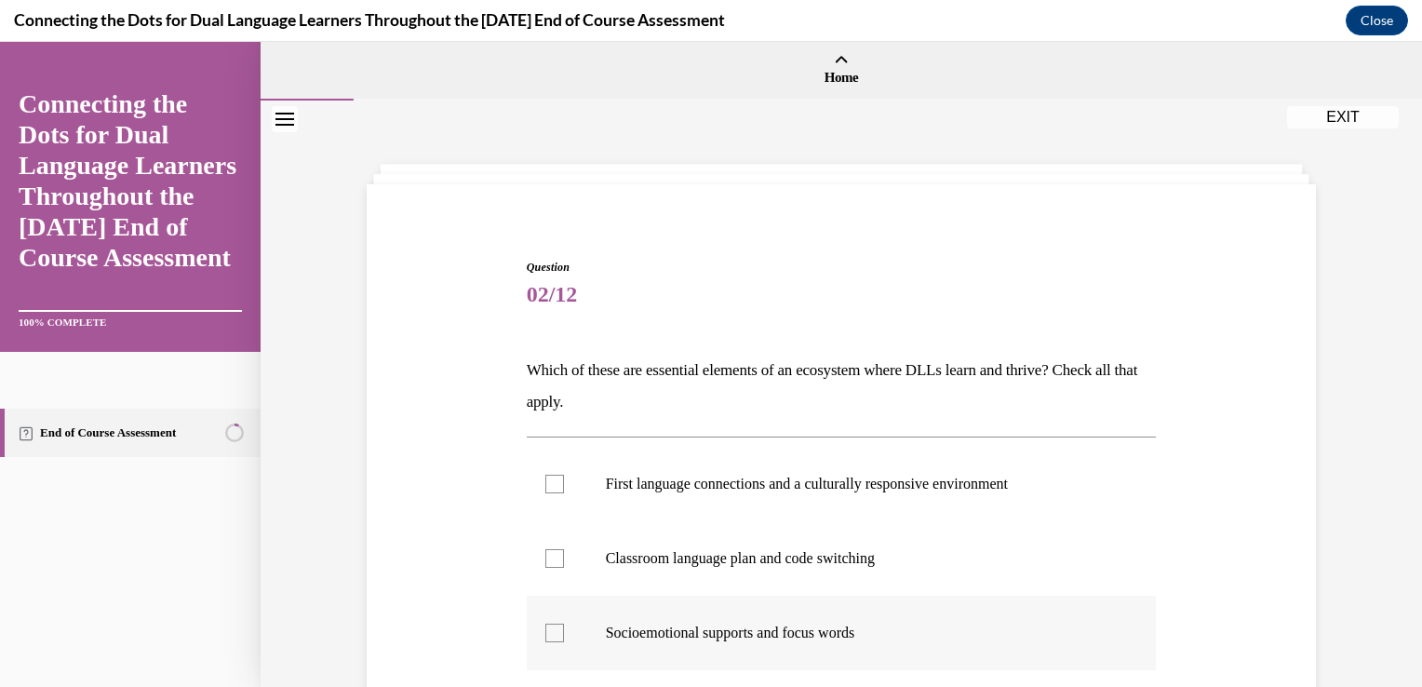
click at [546, 632] on div at bounding box center [554, 633] width 19 height 19
click at [546, 632] on input "Socioemotional supports and focus words" at bounding box center [554, 633] width 19 height 19
checkbox input "true"
click at [545, 477] on div at bounding box center [554, 484] width 19 height 19
click at [545, 477] on input "First language connections and a culturally responsive environment" at bounding box center [554, 484] width 19 height 19
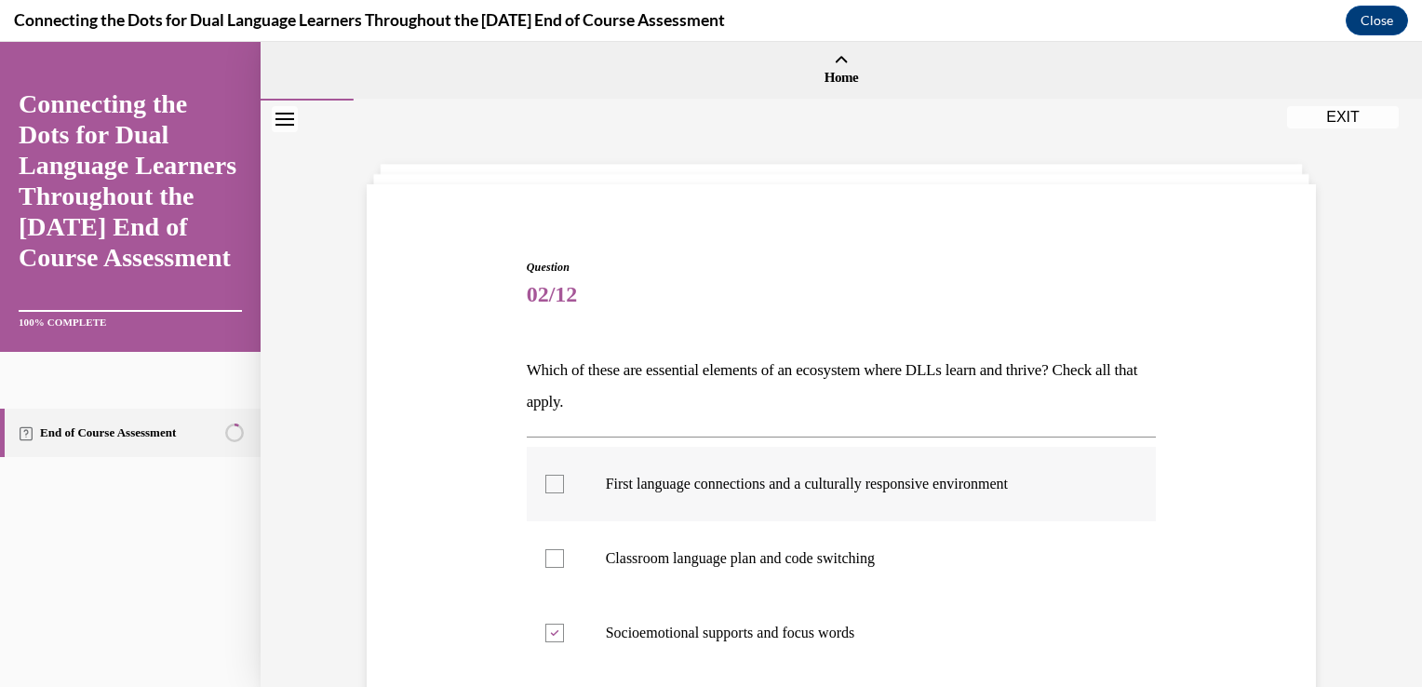
checkbox input "true"
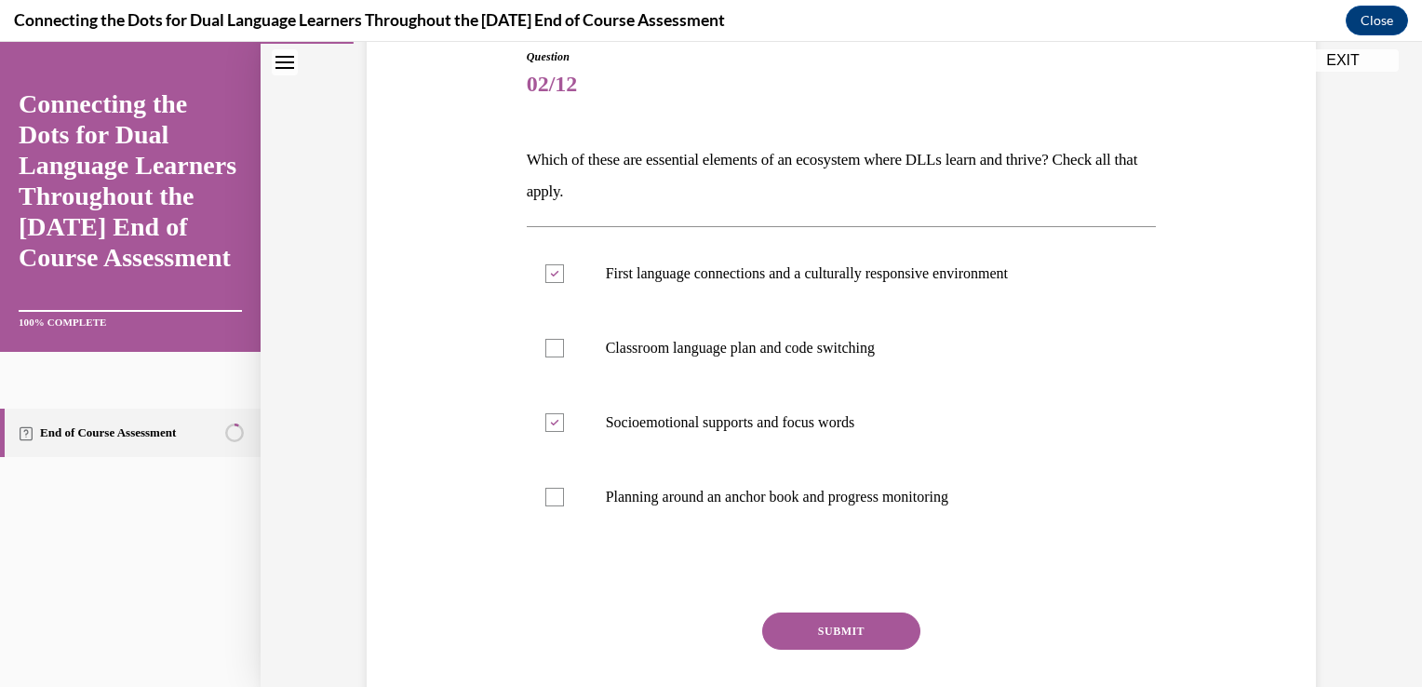
scroll to position [261, 0]
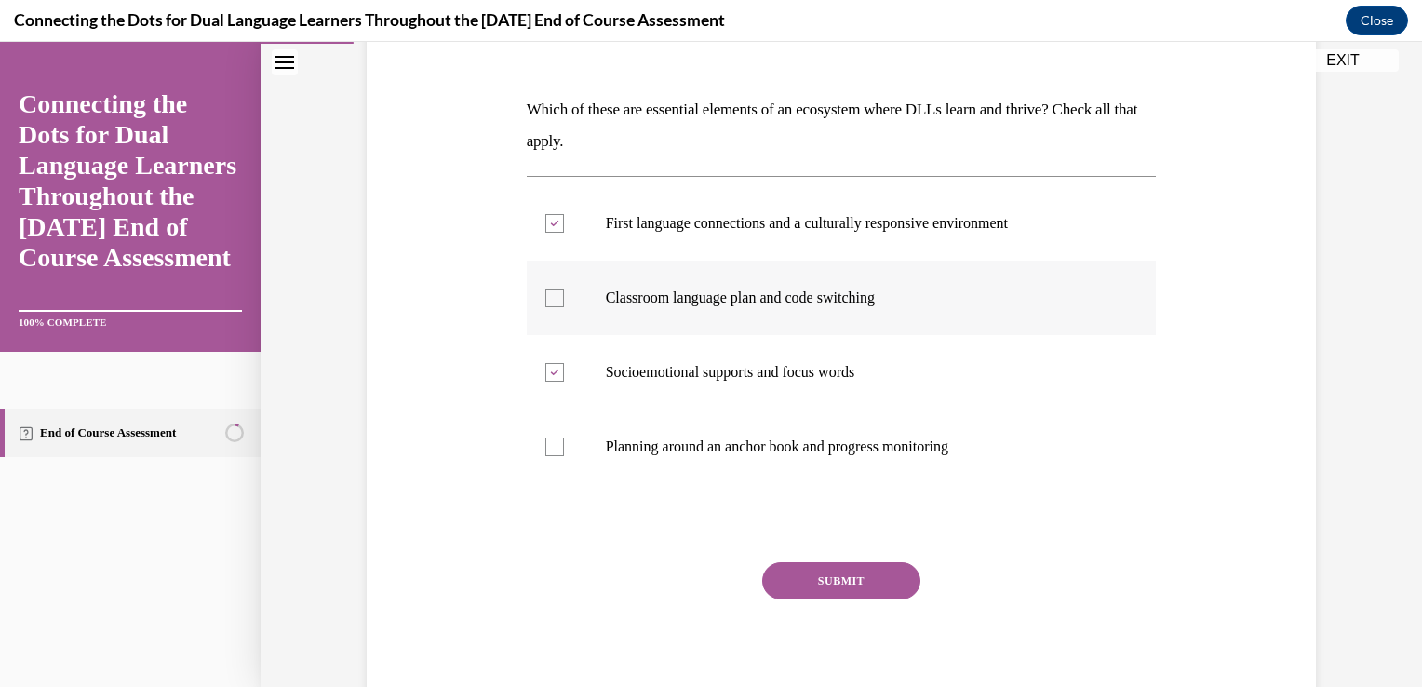
click at [547, 303] on div at bounding box center [554, 298] width 19 height 19
click at [547, 303] on input "Classroom language plan and code switching" at bounding box center [554, 298] width 19 height 19
checkbox input "true"
click at [808, 574] on button "SUBMIT" at bounding box center [841, 580] width 158 height 37
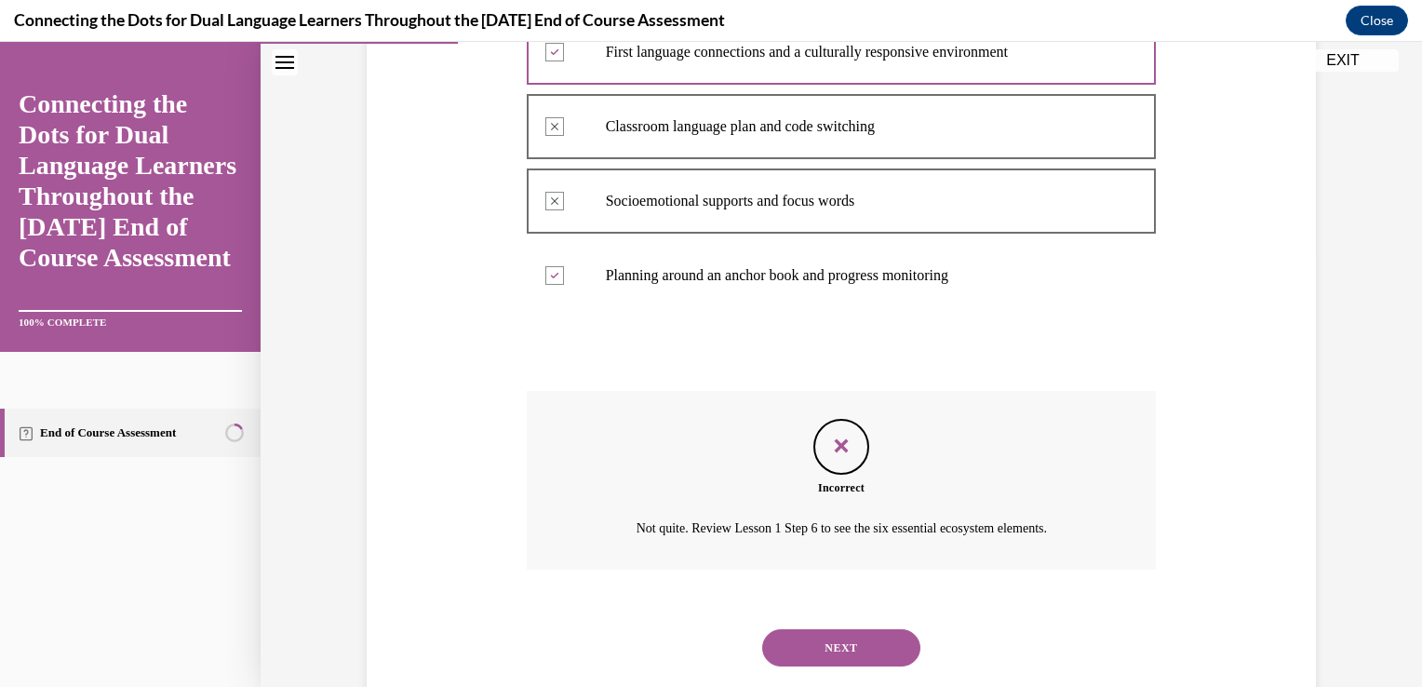
scroll to position [476, 0]
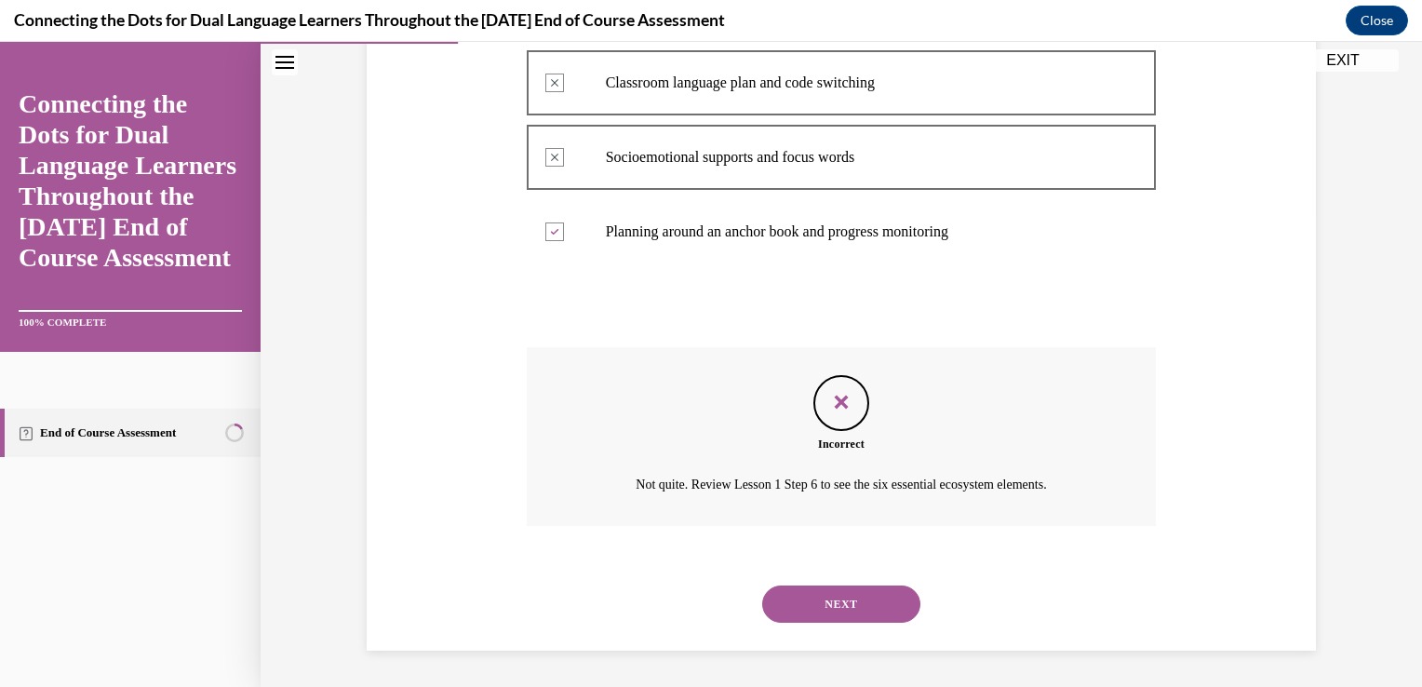
click at [810, 597] on button "NEXT" at bounding box center [841, 603] width 158 height 37
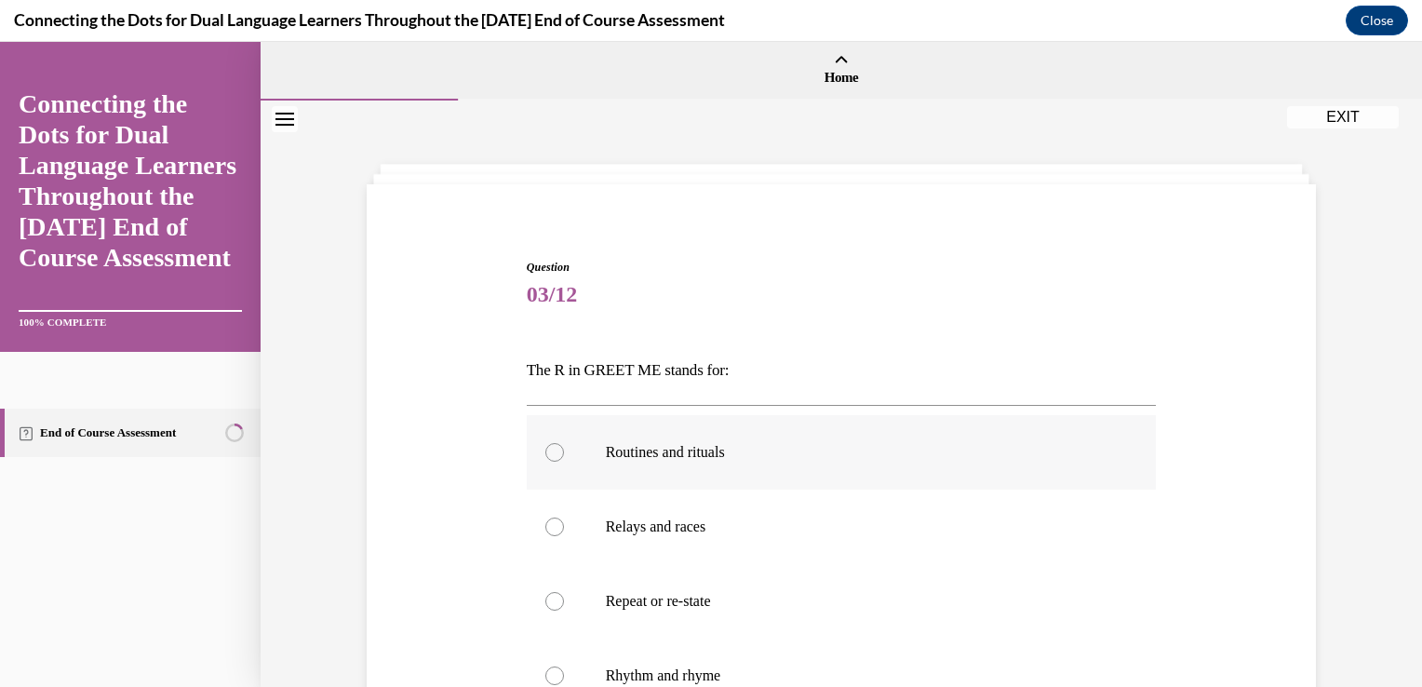
click at [550, 450] on div at bounding box center [554, 452] width 19 height 19
click at [550, 450] on input "Routines and rituals" at bounding box center [554, 452] width 19 height 19
radio input "true"
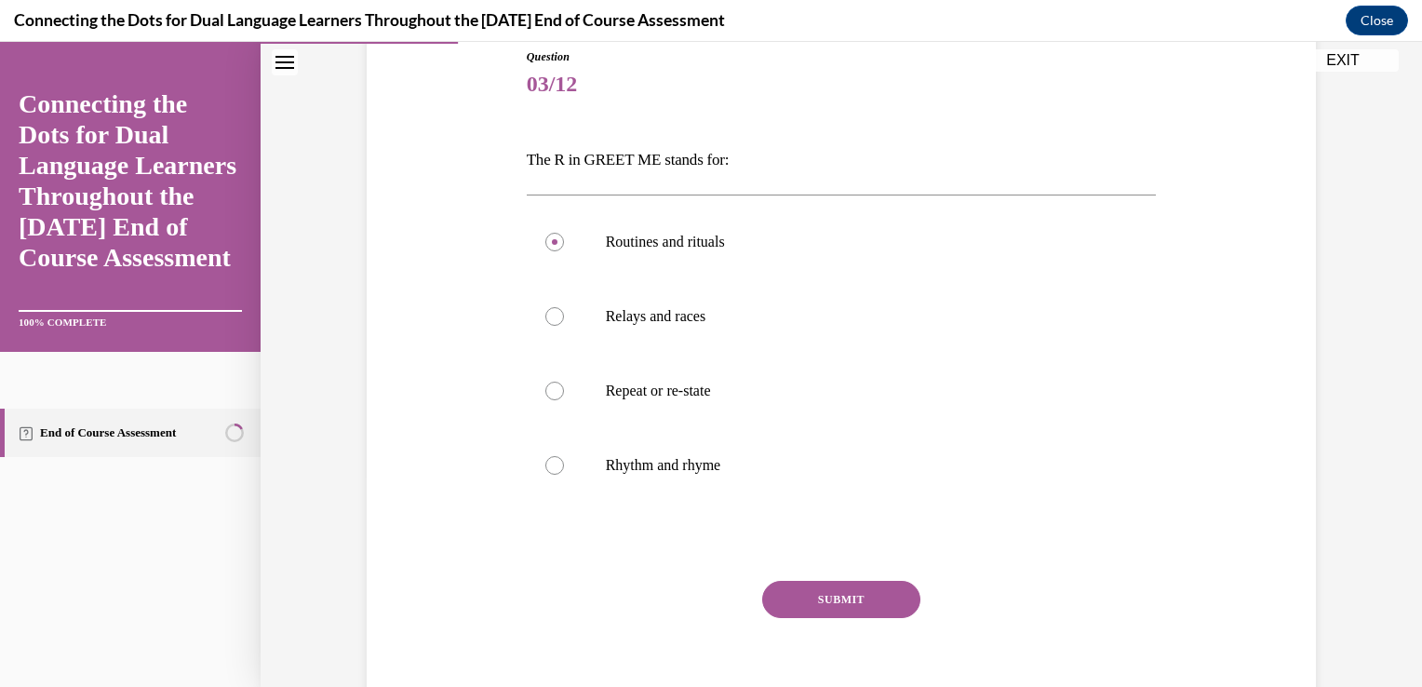
scroll to position [293, 0]
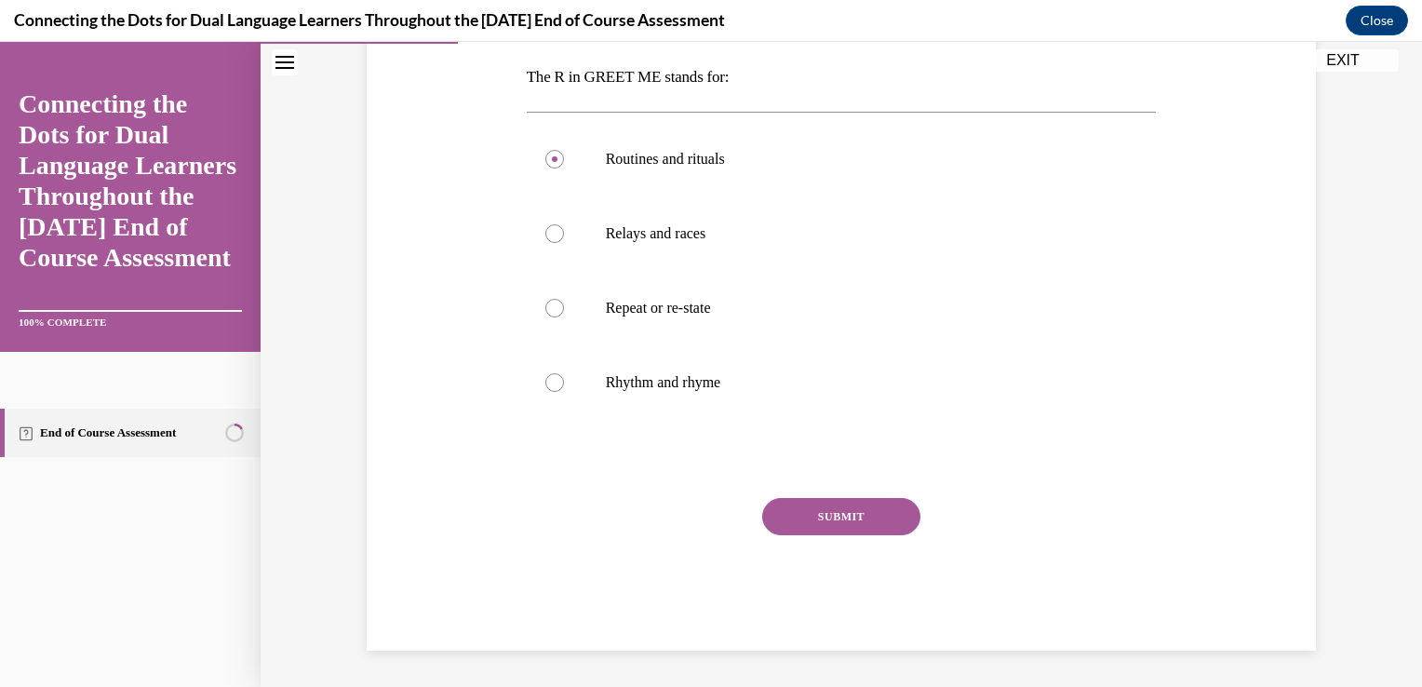
click at [882, 518] on button "SUBMIT" at bounding box center [841, 516] width 158 height 37
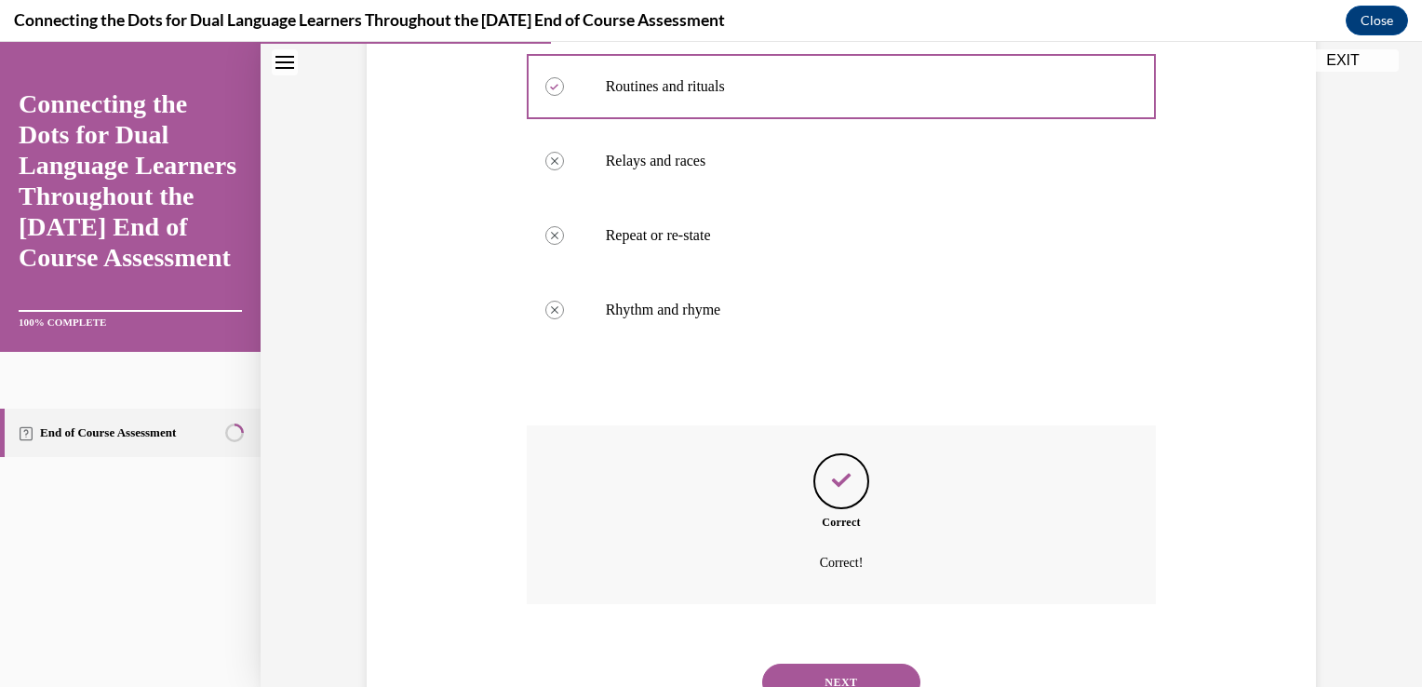
scroll to position [443, 0]
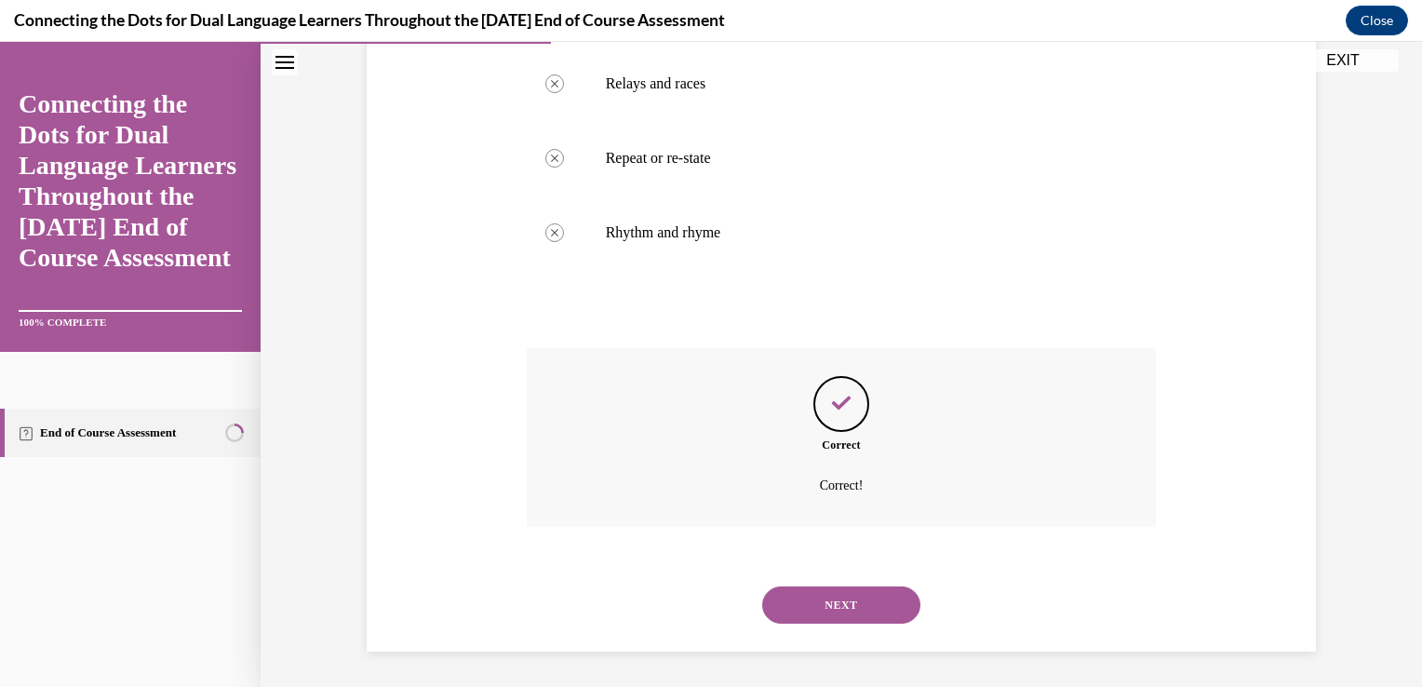
click at [831, 608] on button "NEXT" at bounding box center [841, 604] width 158 height 37
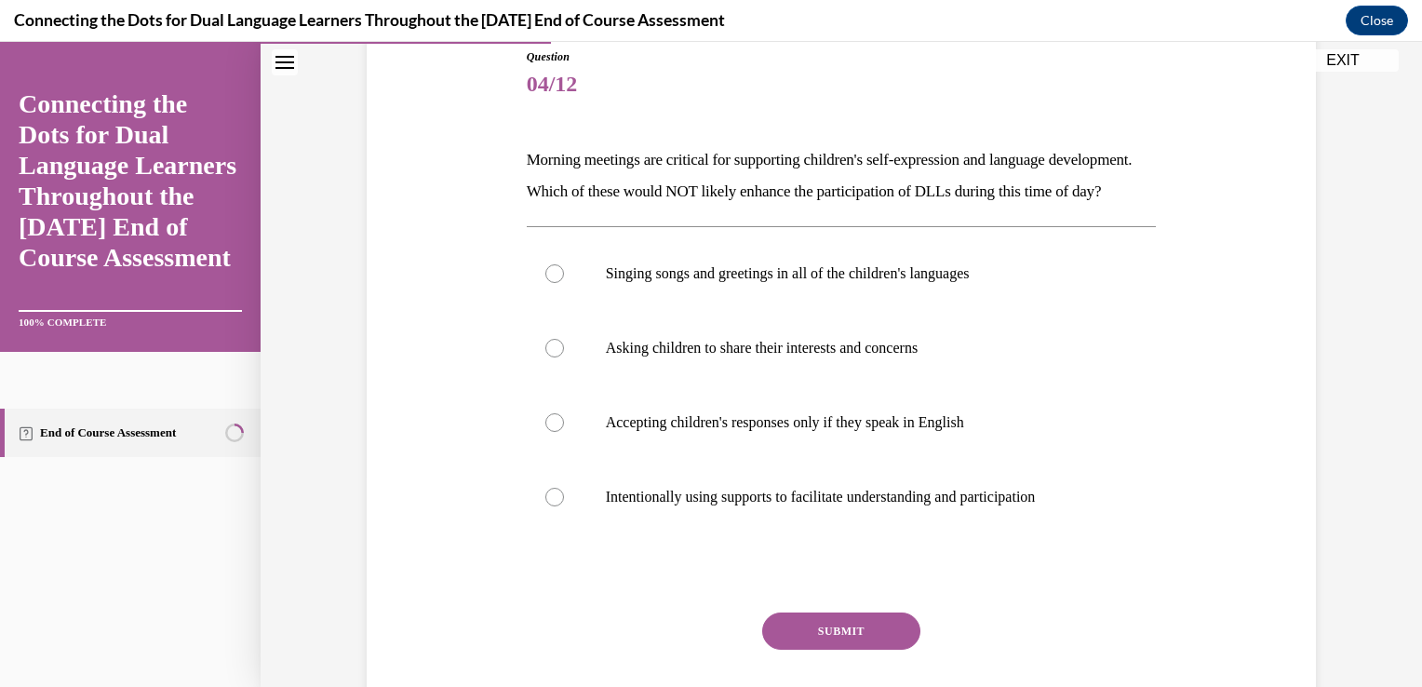
scroll to position [298, 0]
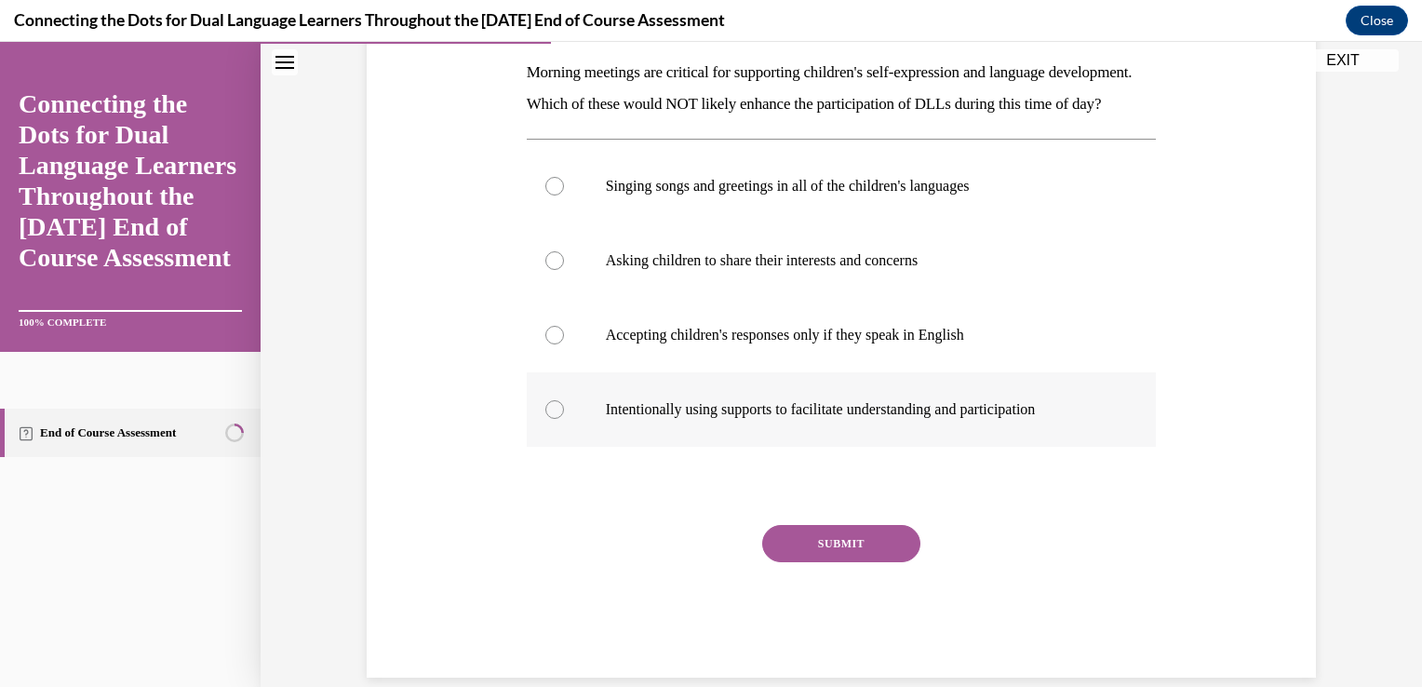
click at [553, 419] on div at bounding box center [554, 409] width 19 height 19
click at [553, 419] on input "Intentionally using supports to facilitate understanding and participation" at bounding box center [554, 409] width 19 height 19
radio input "true"
click at [545, 344] on div at bounding box center [554, 335] width 19 height 19
click at [545, 344] on input "Accepting children's responses only if they speak in English" at bounding box center [554, 335] width 19 height 19
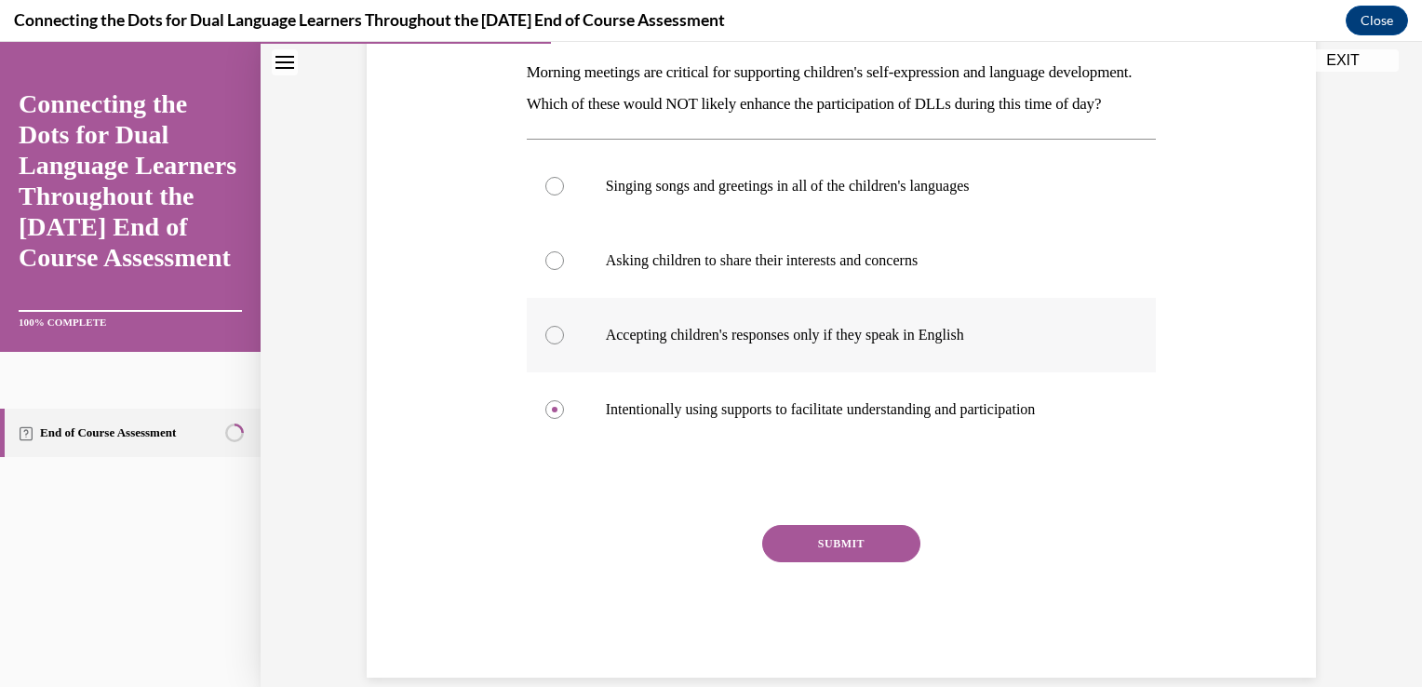
radio input "true"
click at [547, 195] on div at bounding box center [554, 186] width 19 height 19
click at [547, 195] on input "Singing songs and greetings in all of the children's languages" at bounding box center [554, 186] width 19 height 19
radio input "true"
click at [832, 562] on button "SUBMIT" at bounding box center [841, 543] width 158 height 37
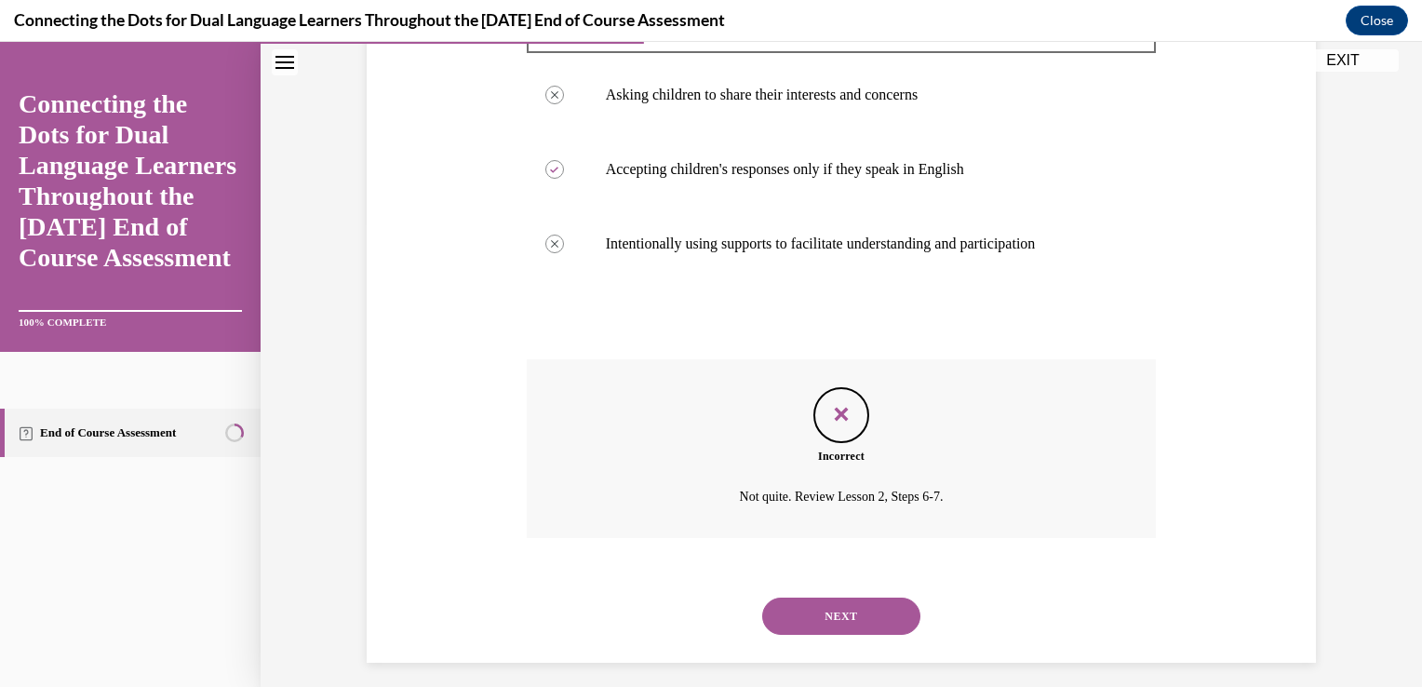
scroll to position [506, 0]
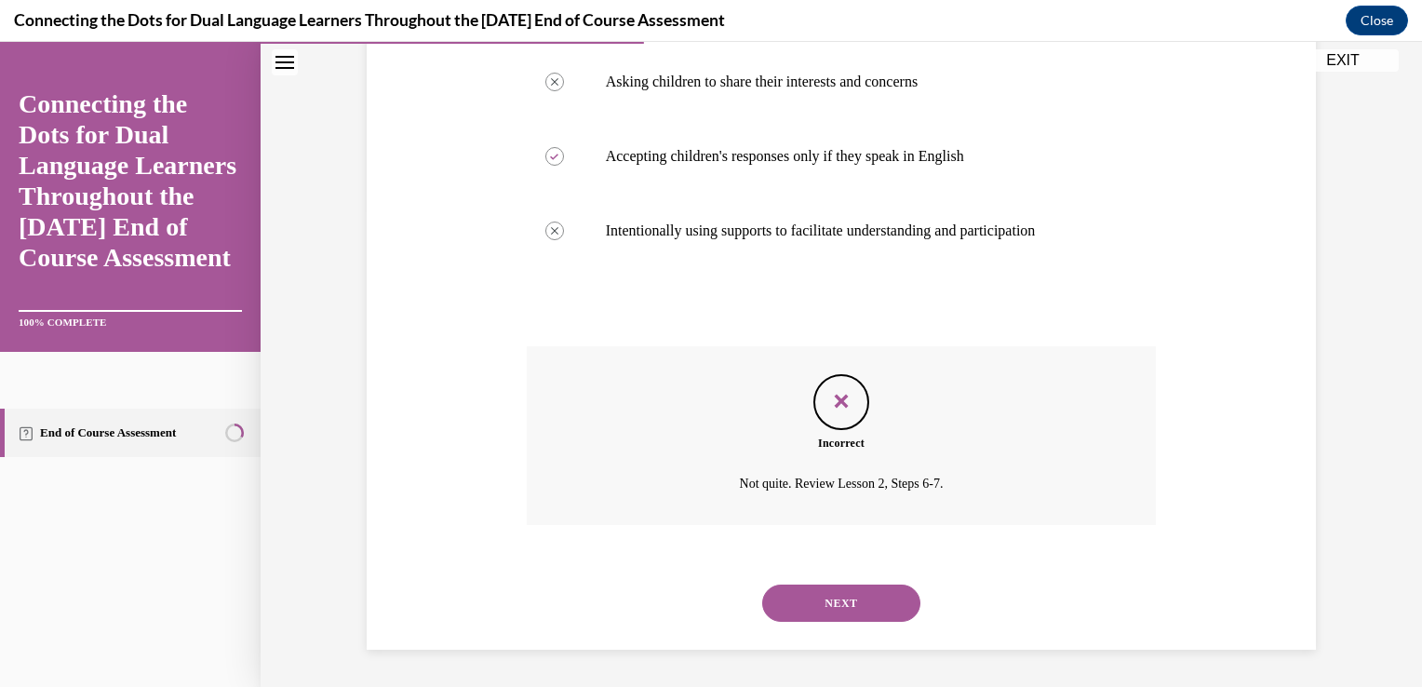
click at [828, 605] on button "NEXT" at bounding box center [841, 602] width 158 height 37
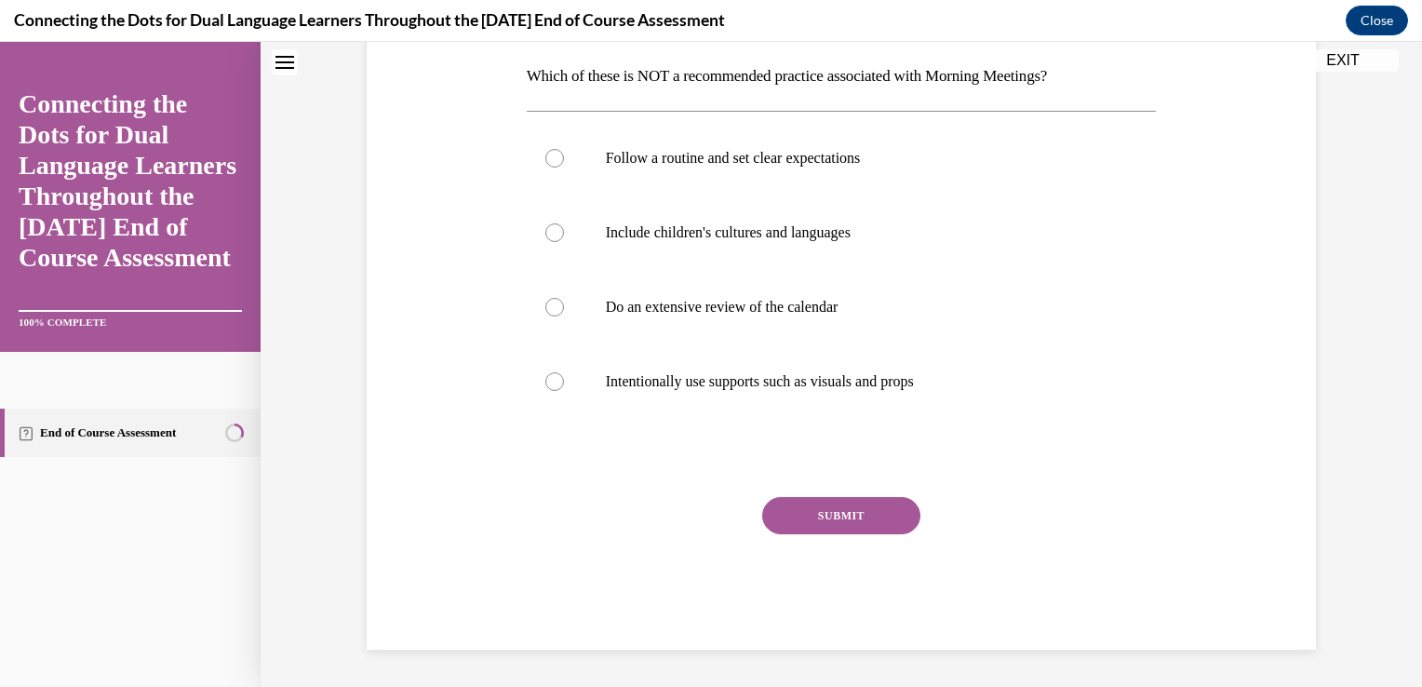
scroll to position [0, 0]
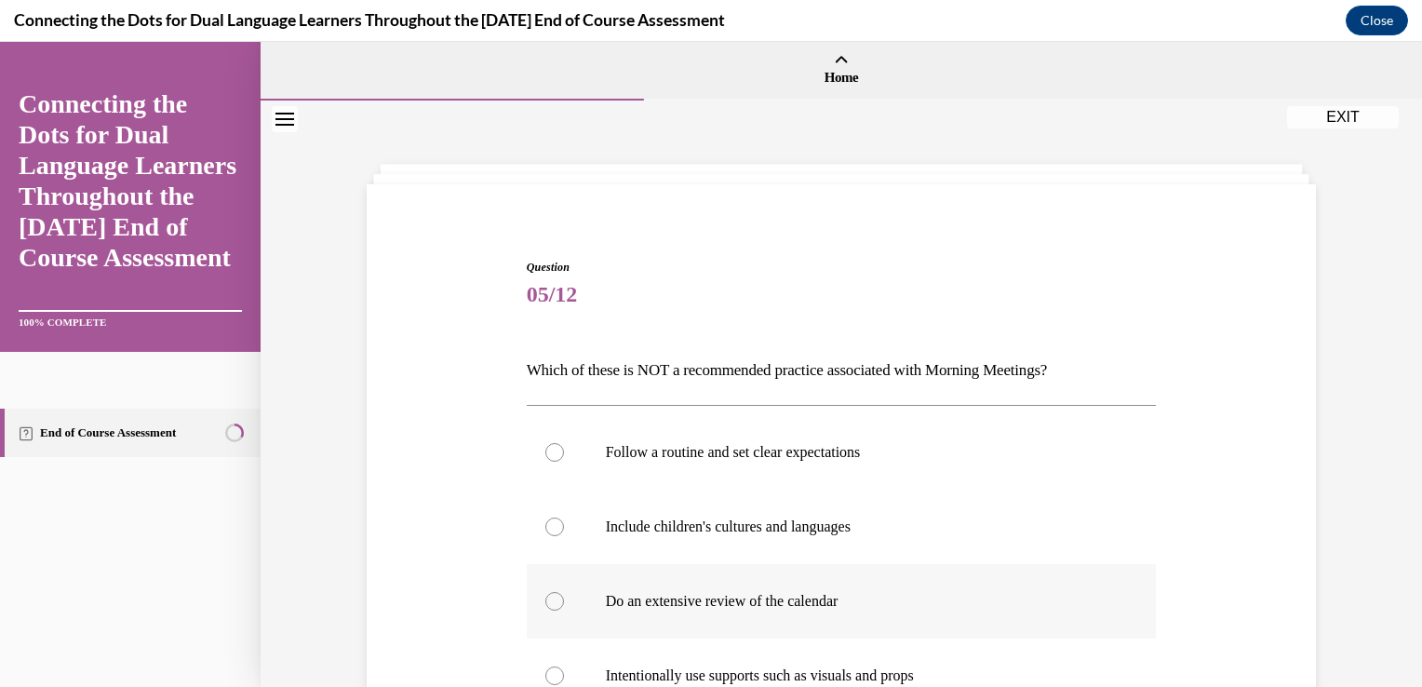
click at [545, 601] on div at bounding box center [554, 601] width 19 height 19
click at [545, 601] on input "Do an extensive review of the calendar" at bounding box center [554, 601] width 19 height 19
radio input "true"
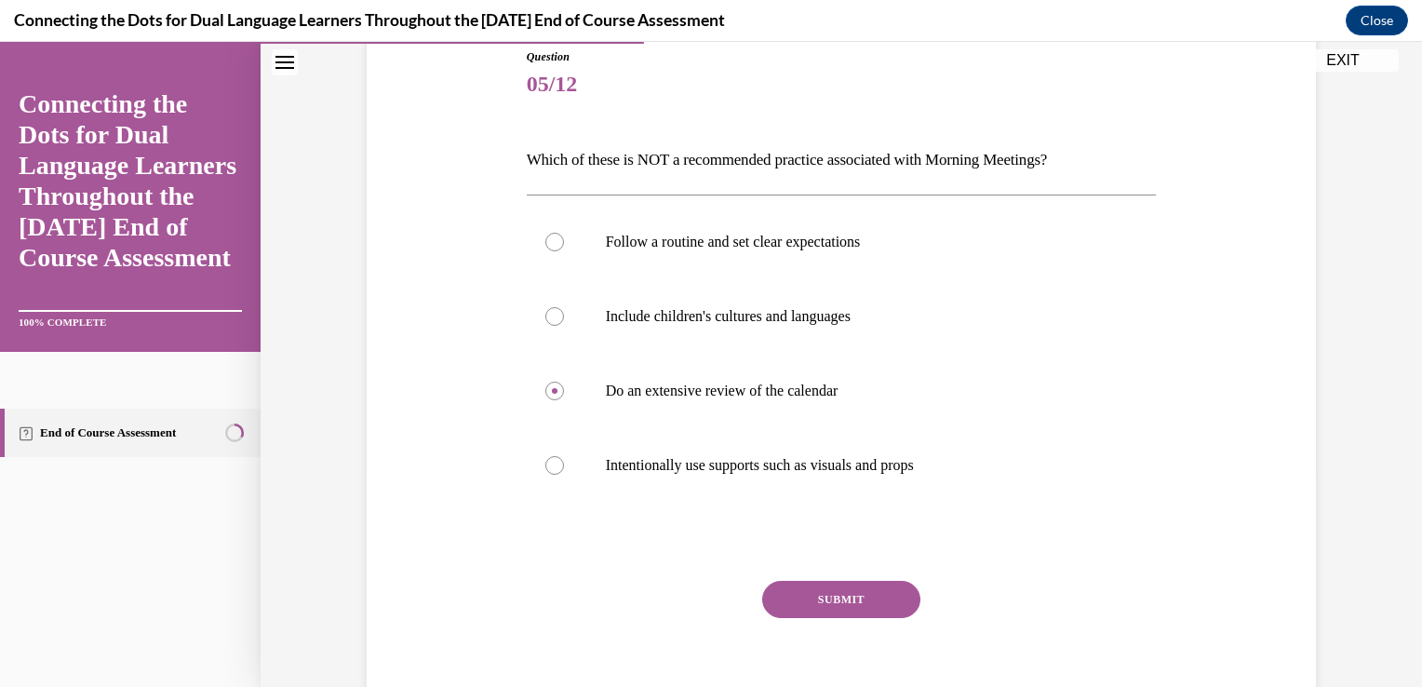
scroll to position [293, 0]
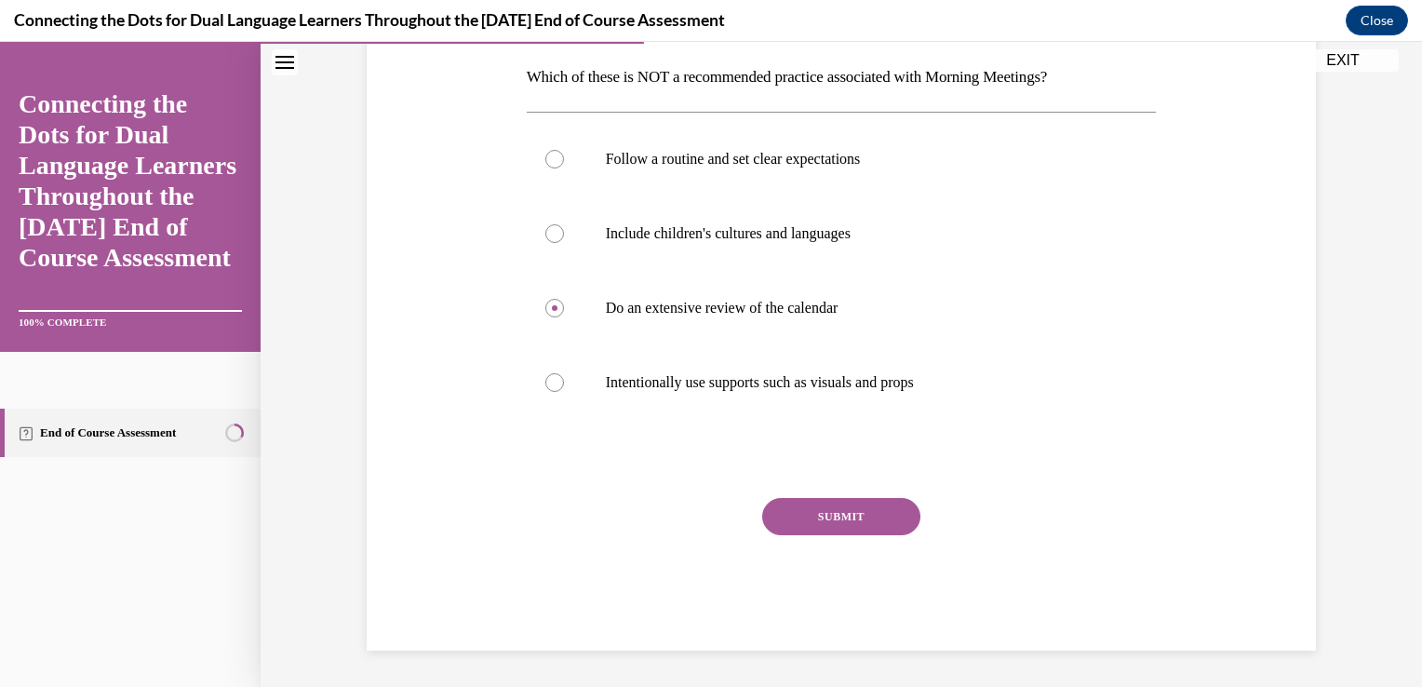
click at [845, 523] on button "SUBMIT" at bounding box center [841, 516] width 158 height 37
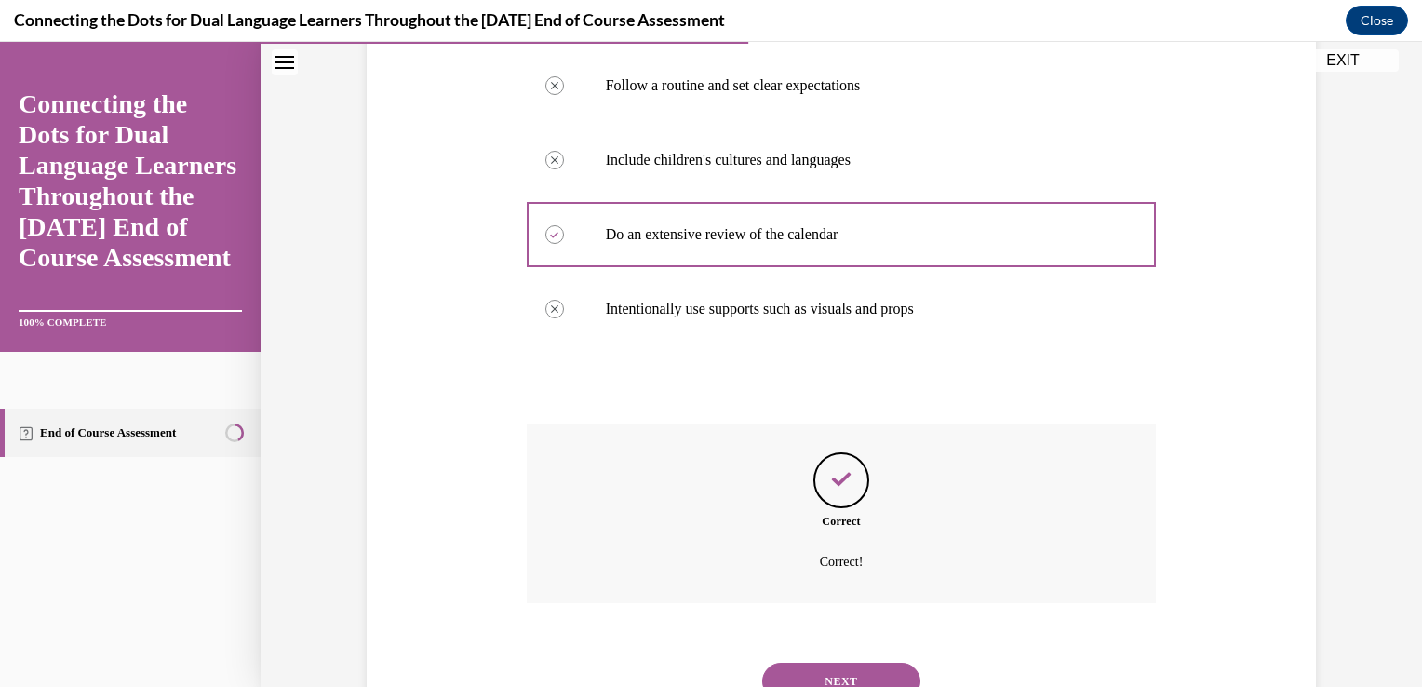
scroll to position [443, 0]
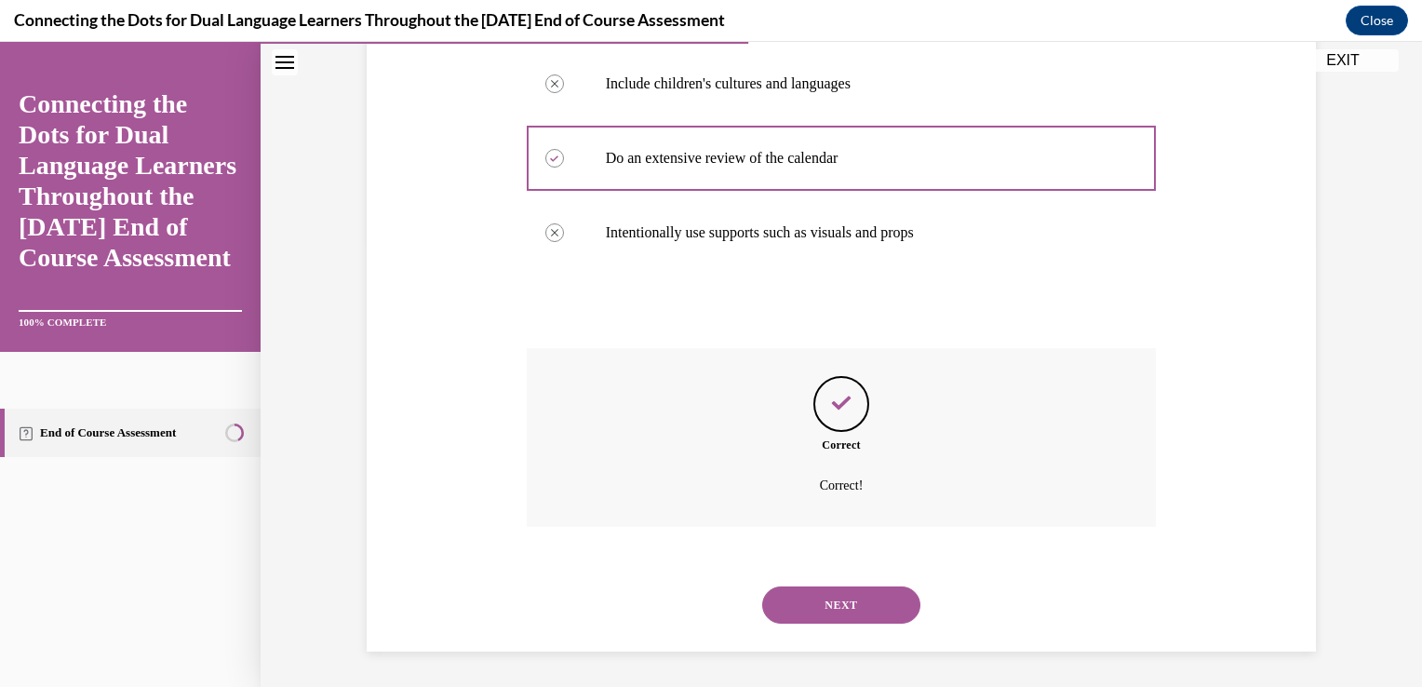
click at [833, 594] on button "NEXT" at bounding box center [841, 604] width 158 height 37
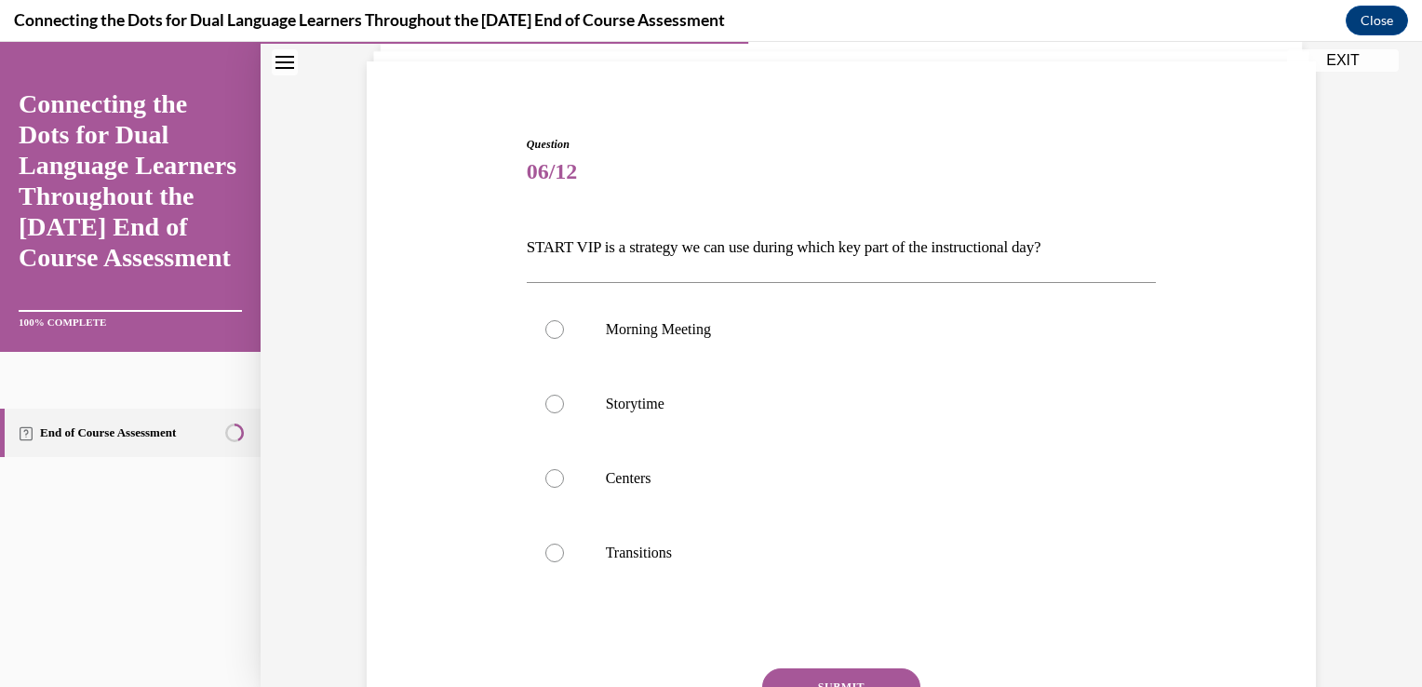
scroll to position [160, 0]
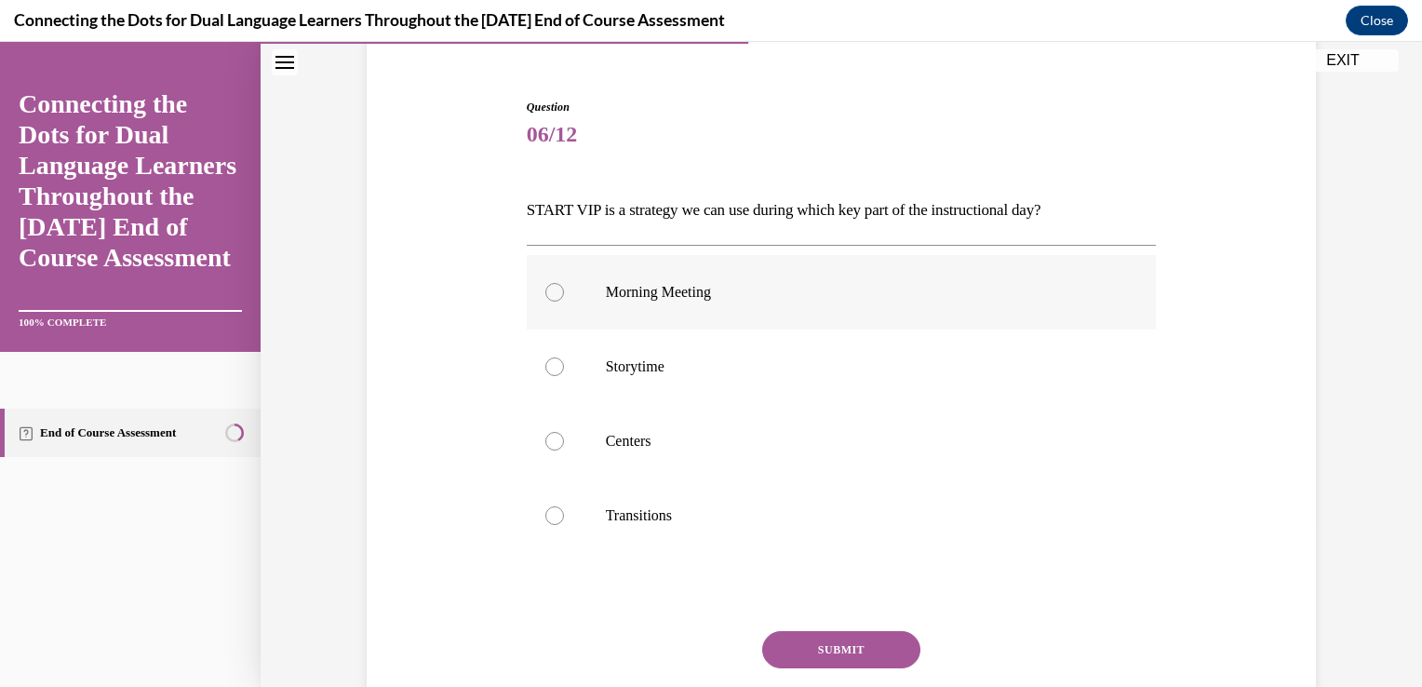
click at [545, 298] on div at bounding box center [554, 292] width 19 height 19
click at [545, 298] on input "Morning Meeting" at bounding box center [554, 292] width 19 height 19
radio input "true"
click at [803, 648] on button "SUBMIT" at bounding box center [841, 649] width 158 height 37
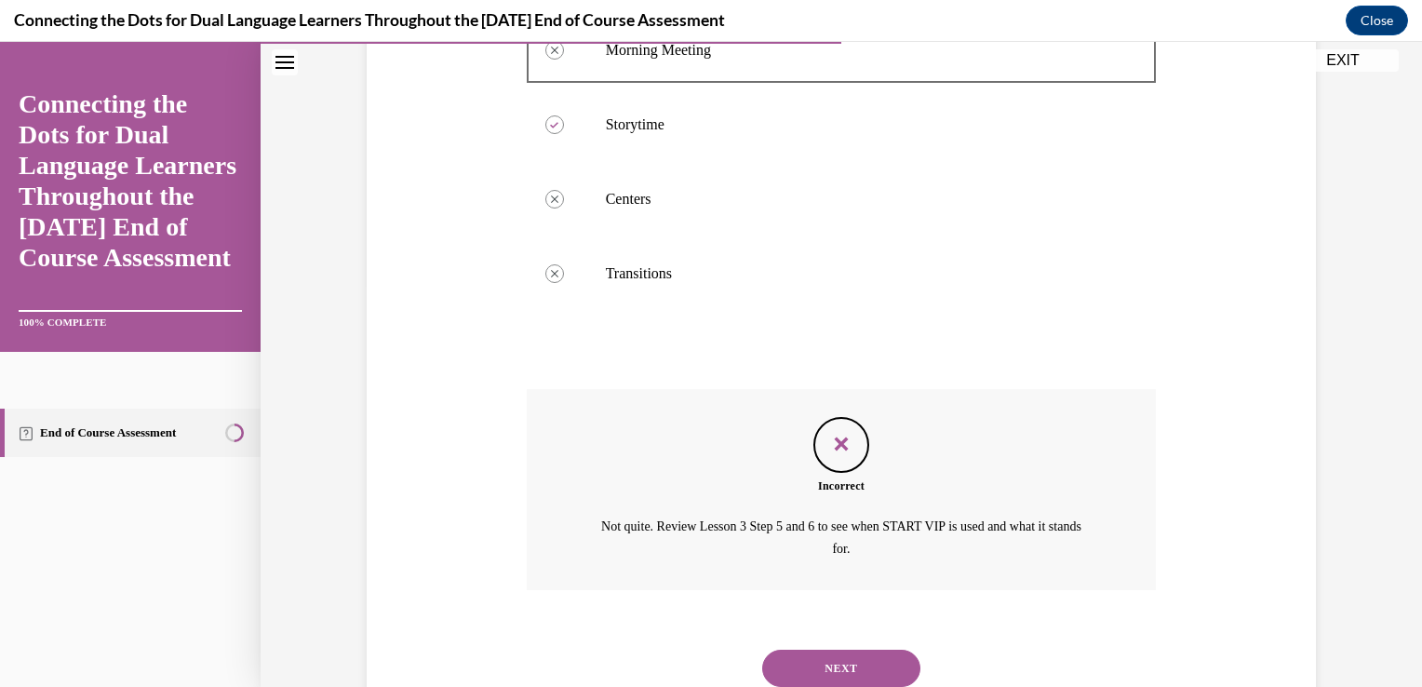
scroll to position [465, 0]
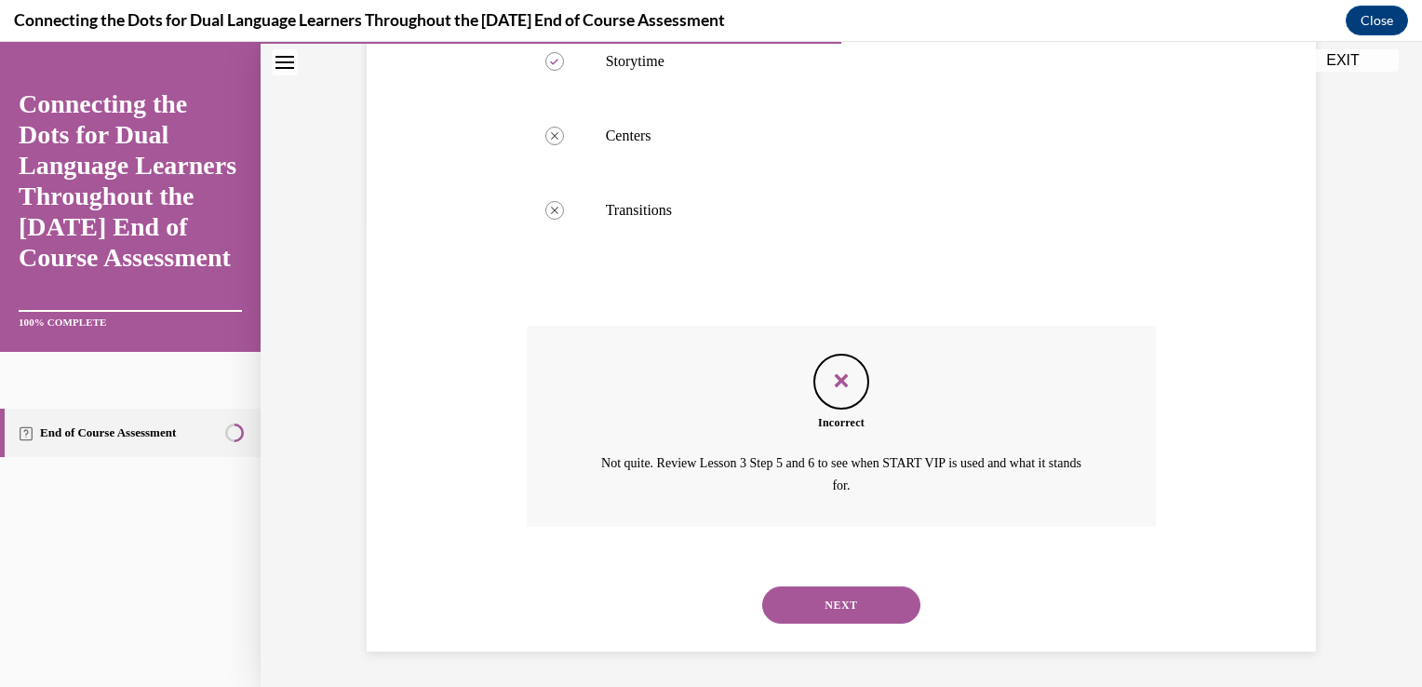
click at [813, 602] on button "NEXT" at bounding box center [841, 604] width 158 height 37
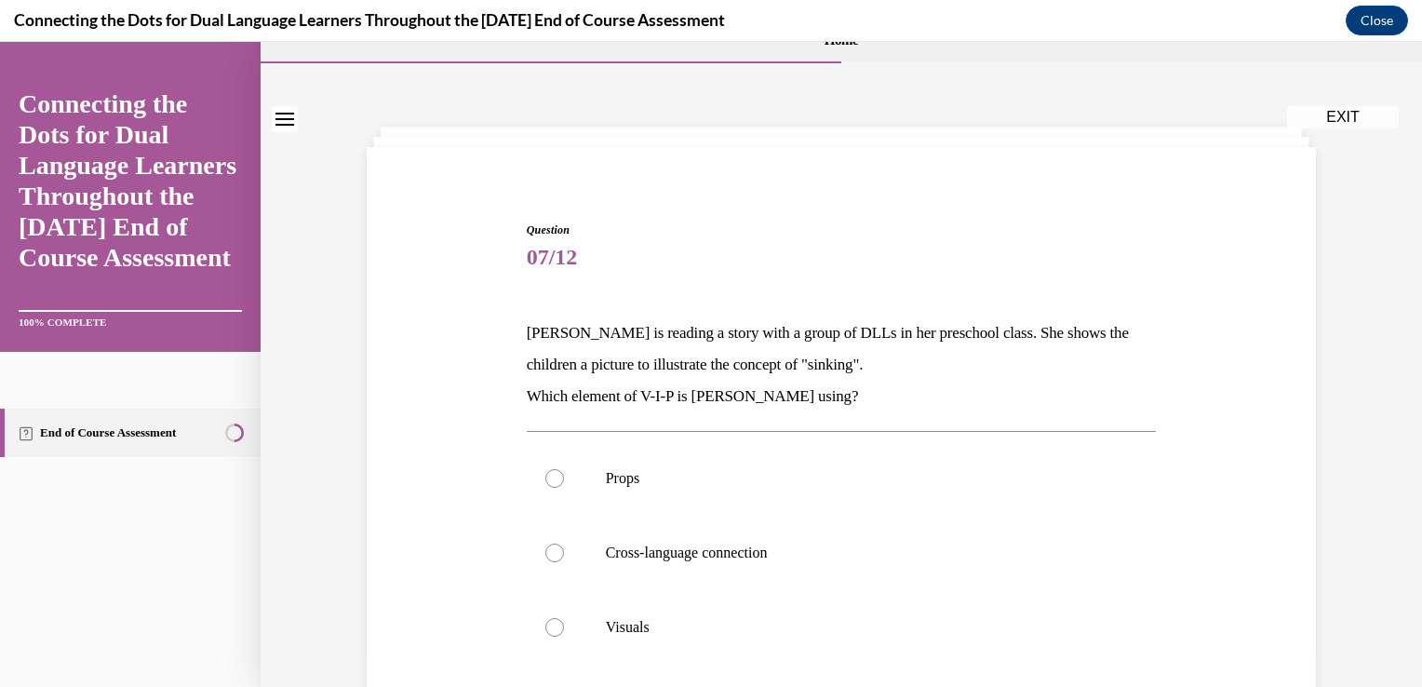
scroll to position [123, 0]
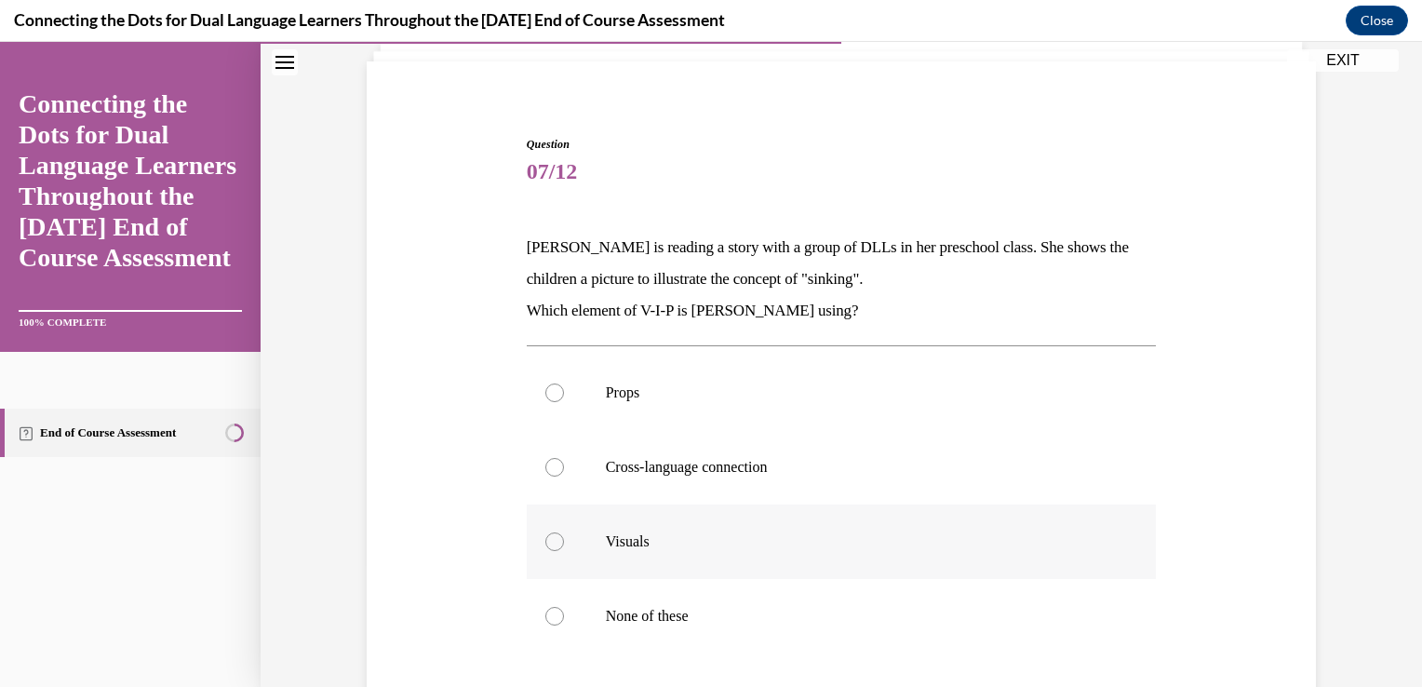
click at [548, 539] on div at bounding box center [554, 541] width 19 height 19
click at [548, 539] on input "Visuals" at bounding box center [554, 541] width 19 height 19
radio input "true"
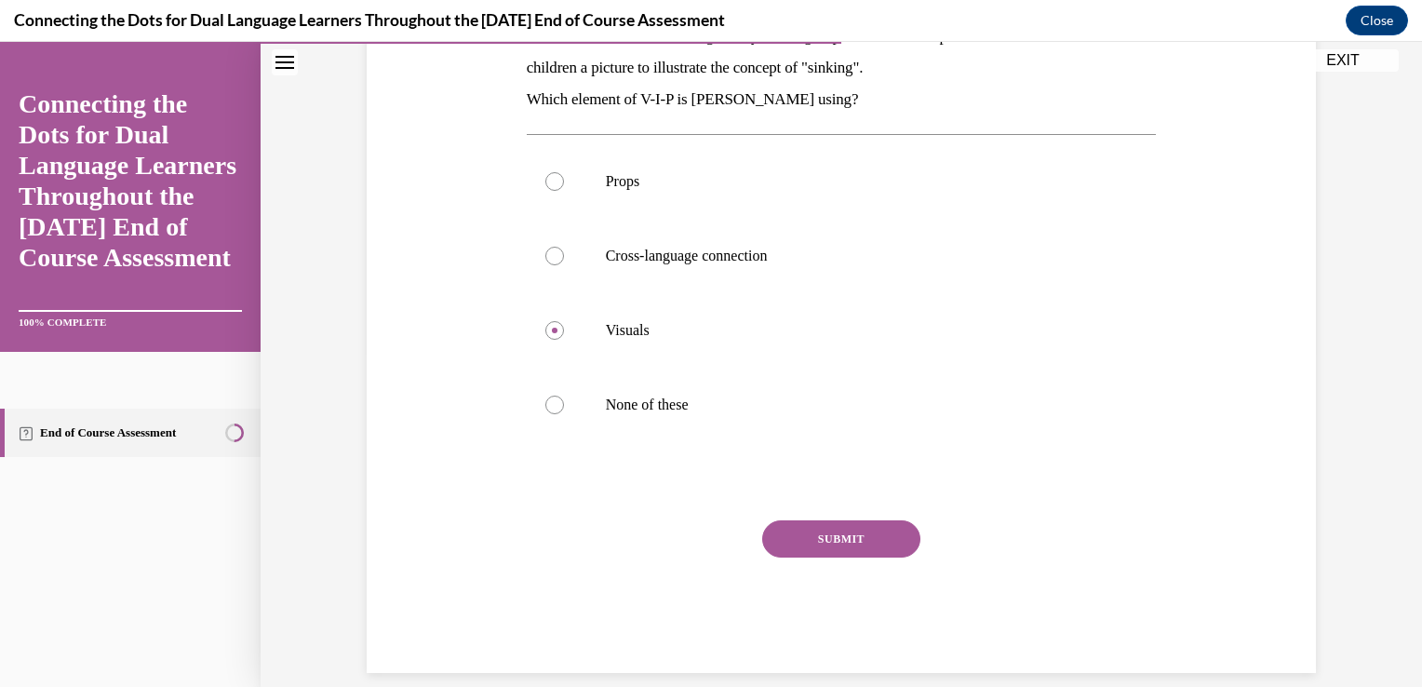
scroll to position [356, 0]
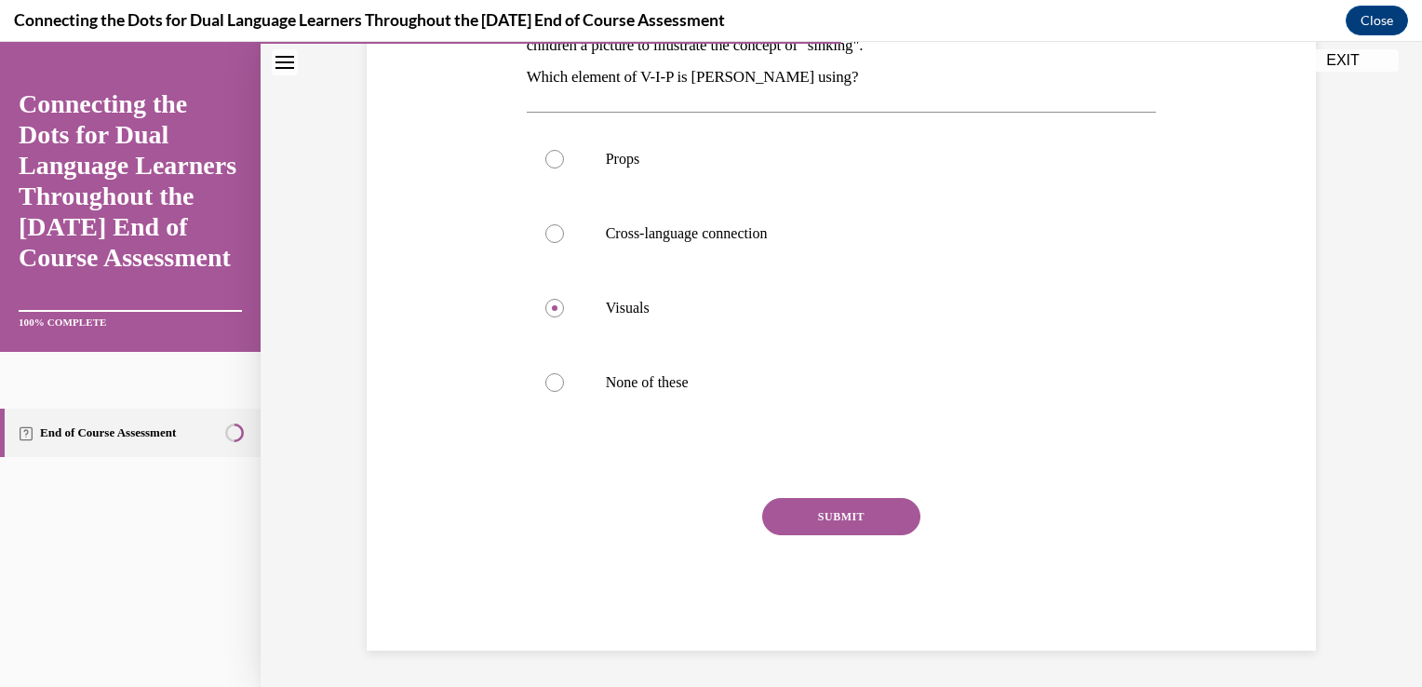
click at [778, 513] on button "SUBMIT" at bounding box center [841, 516] width 158 height 37
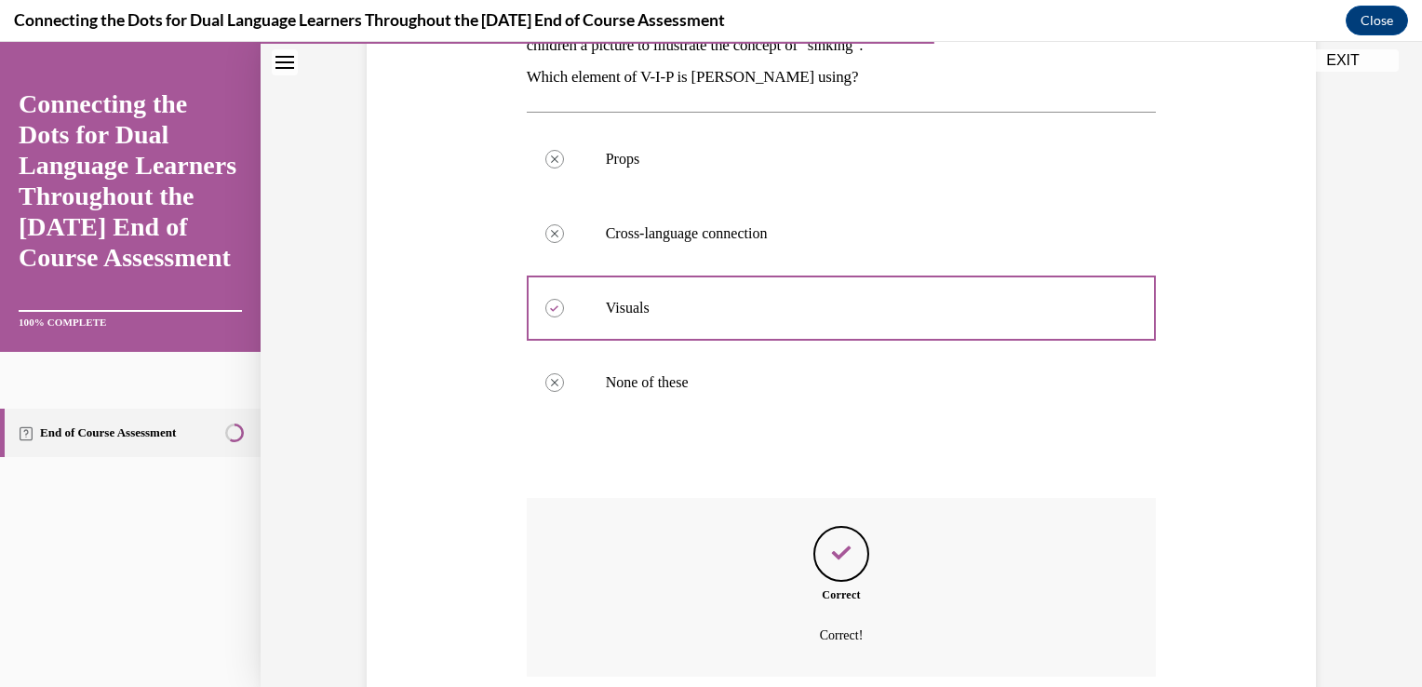
scroll to position [506, 0]
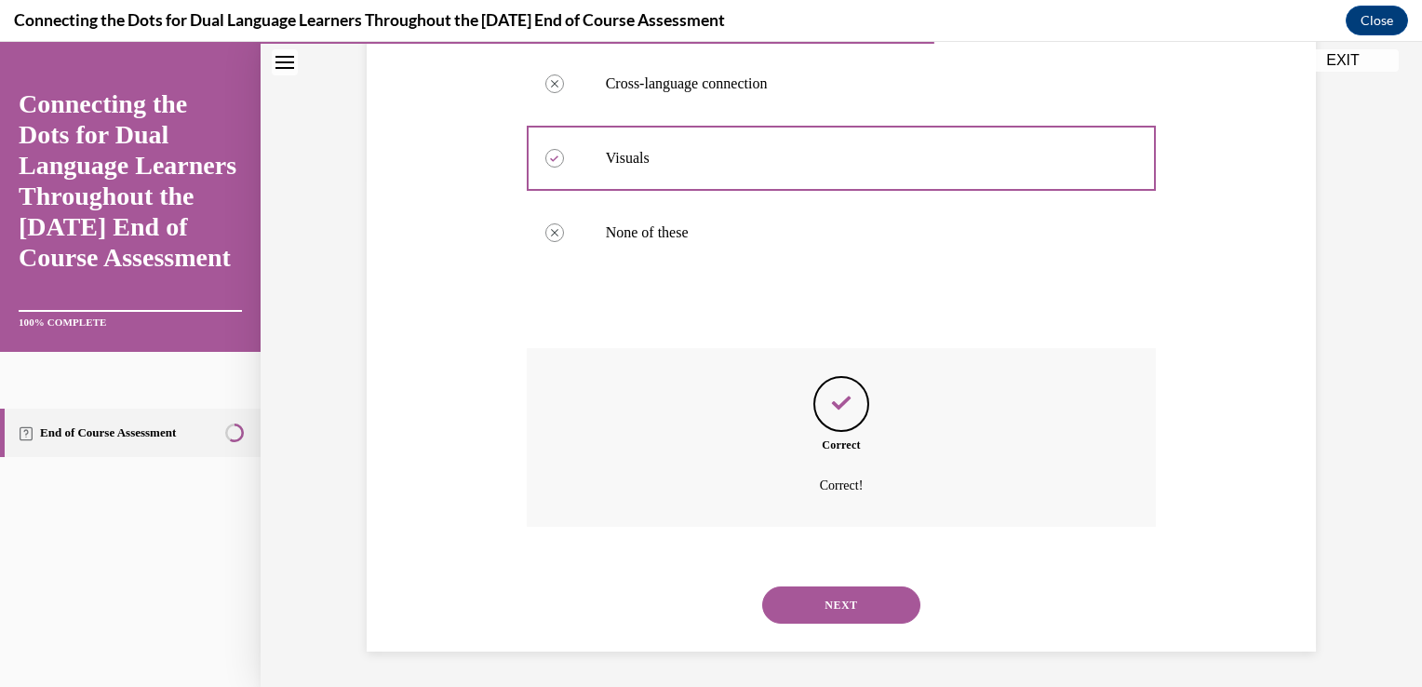
click at [805, 606] on button "NEXT" at bounding box center [841, 604] width 158 height 37
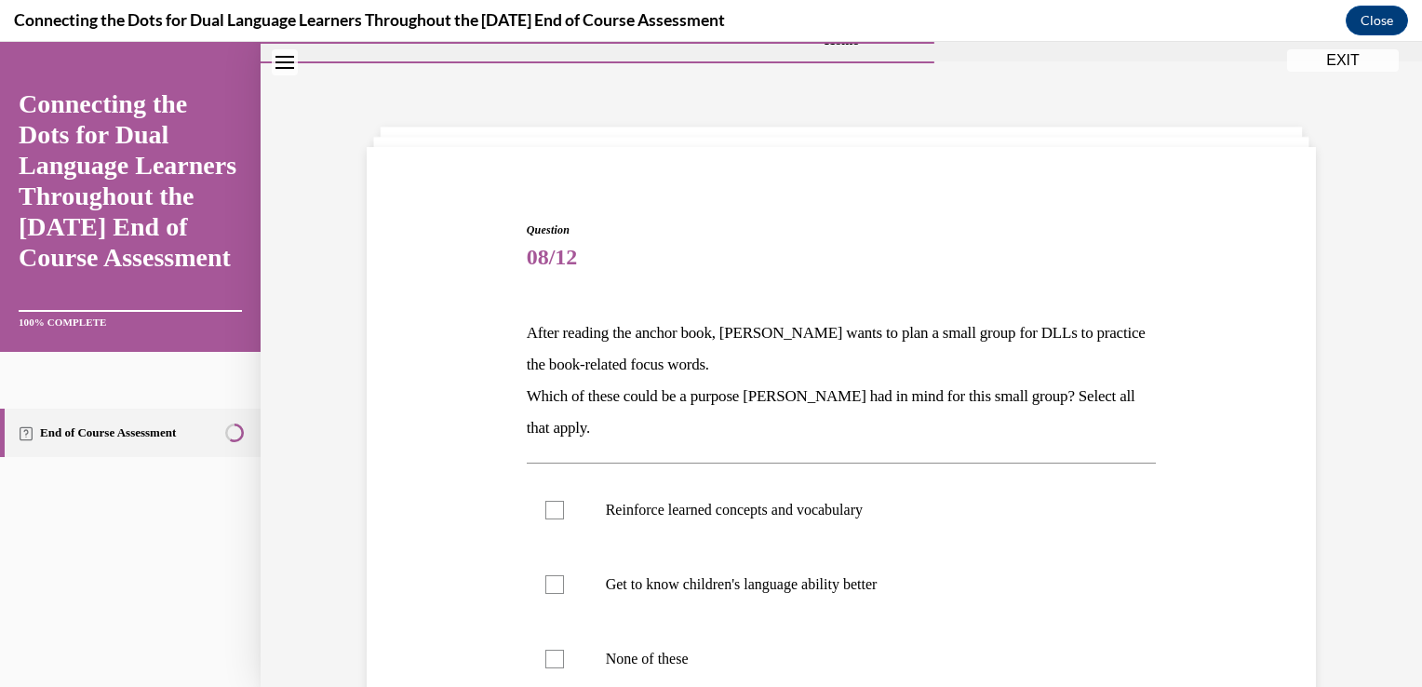
scroll to position [210, 0]
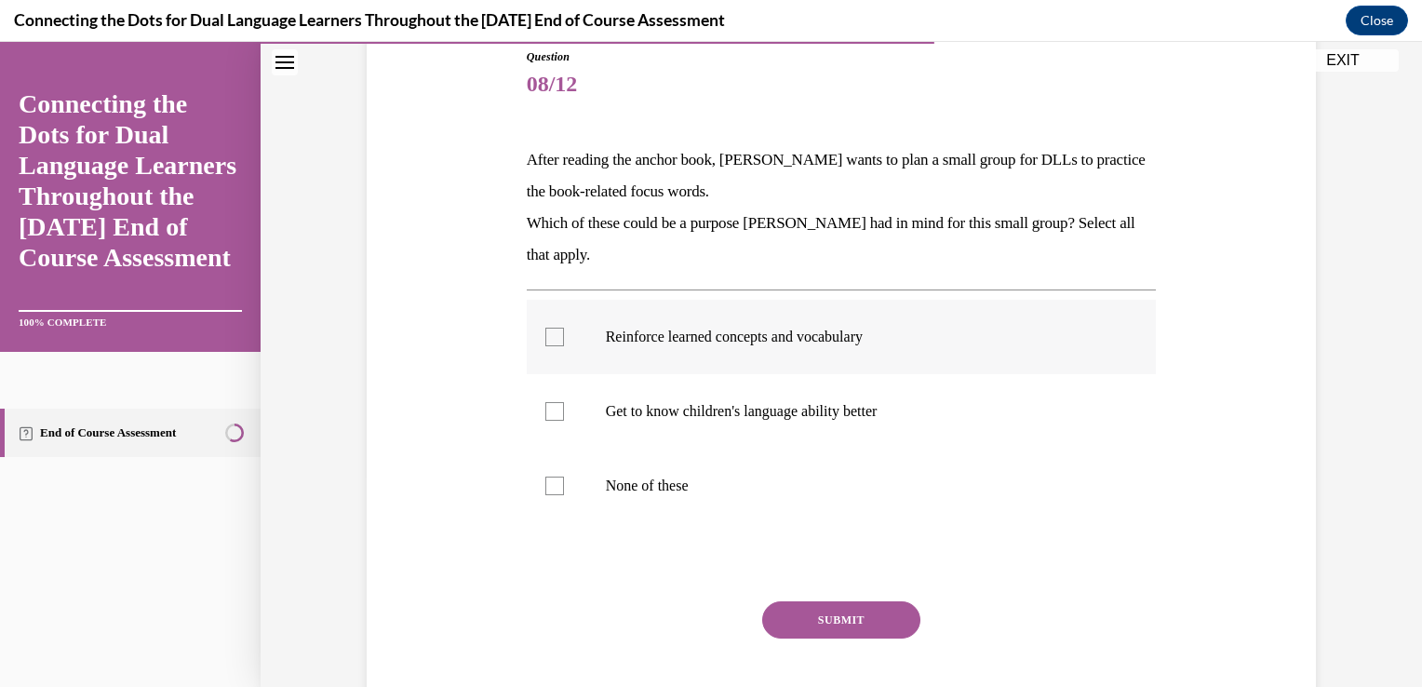
click at [546, 339] on div at bounding box center [554, 337] width 19 height 19
click at [546, 339] on input "Reinforce learned concepts and vocabulary" at bounding box center [554, 337] width 19 height 19
checkbox input "true"
click at [837, 623] on button "SUBMIT" at bounding box center [841, 619] width 158 height 37
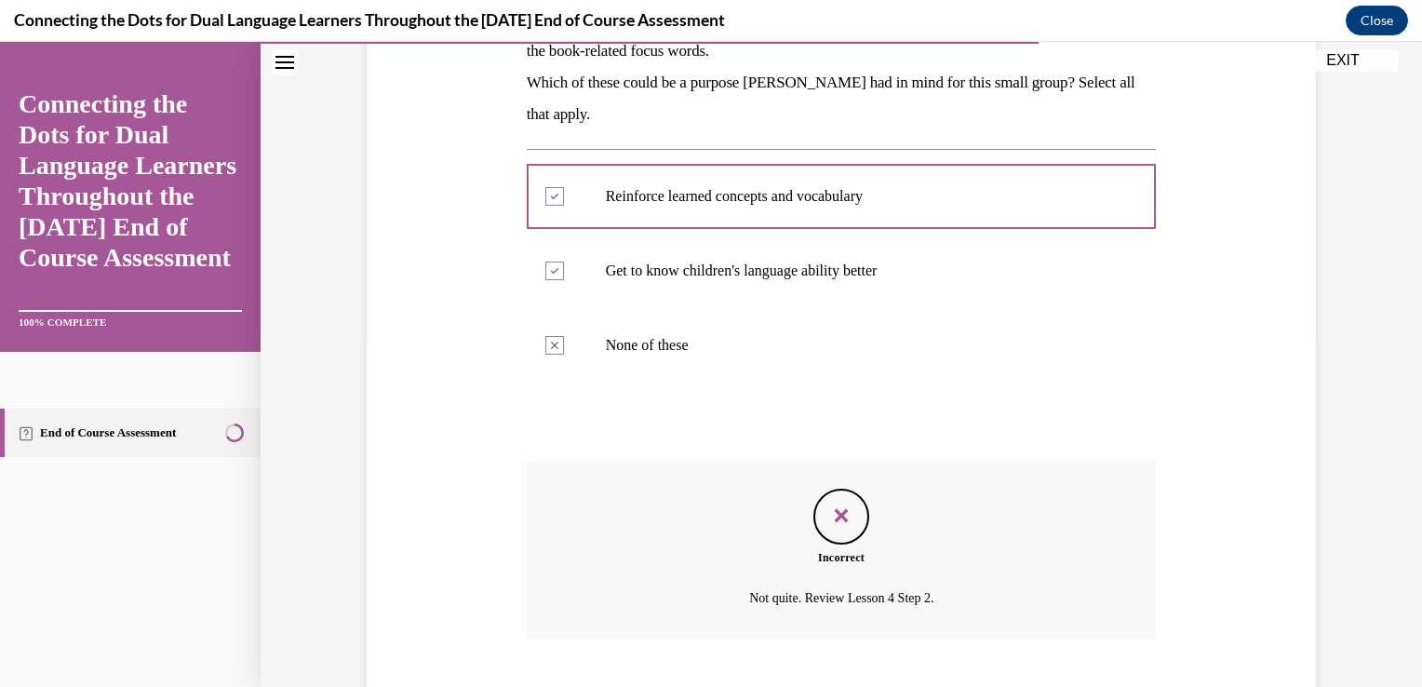
scroll to position [464, 0]
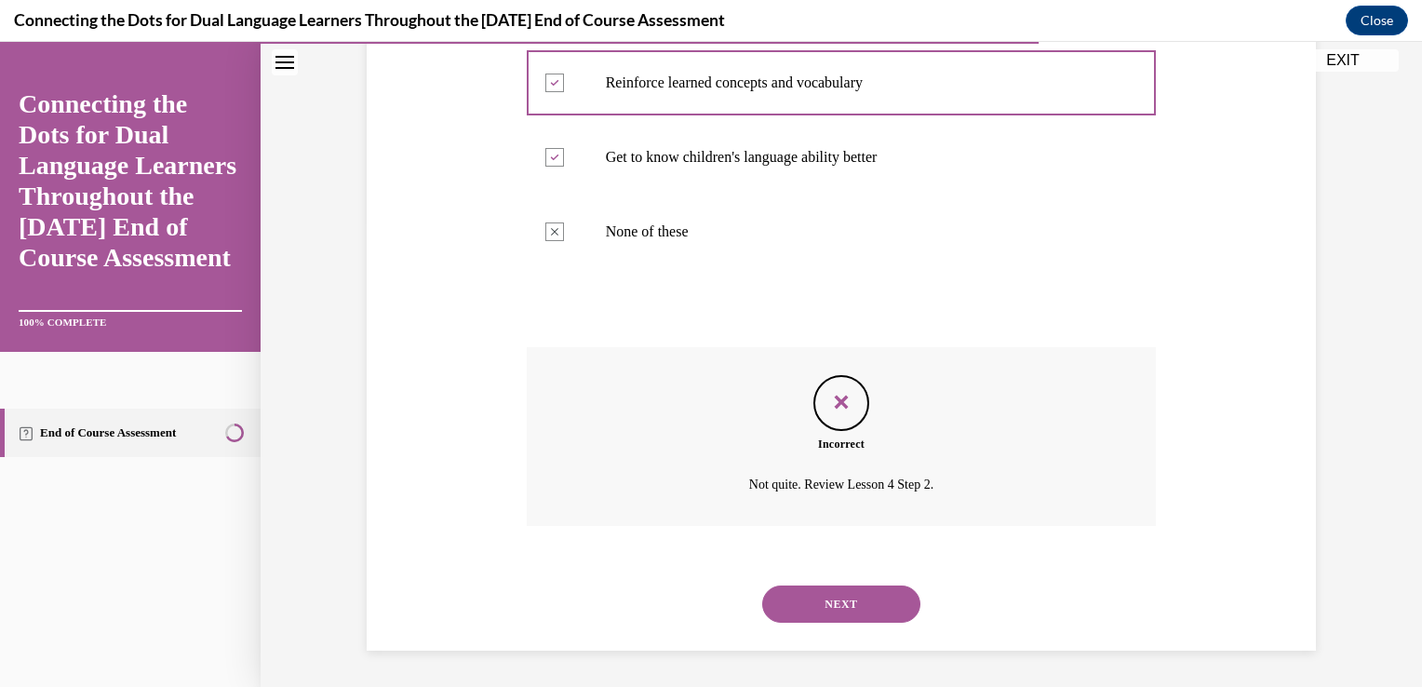
click at [843, 607] on button "NEXT" at bounding box center [841, 603] width 158 height 37
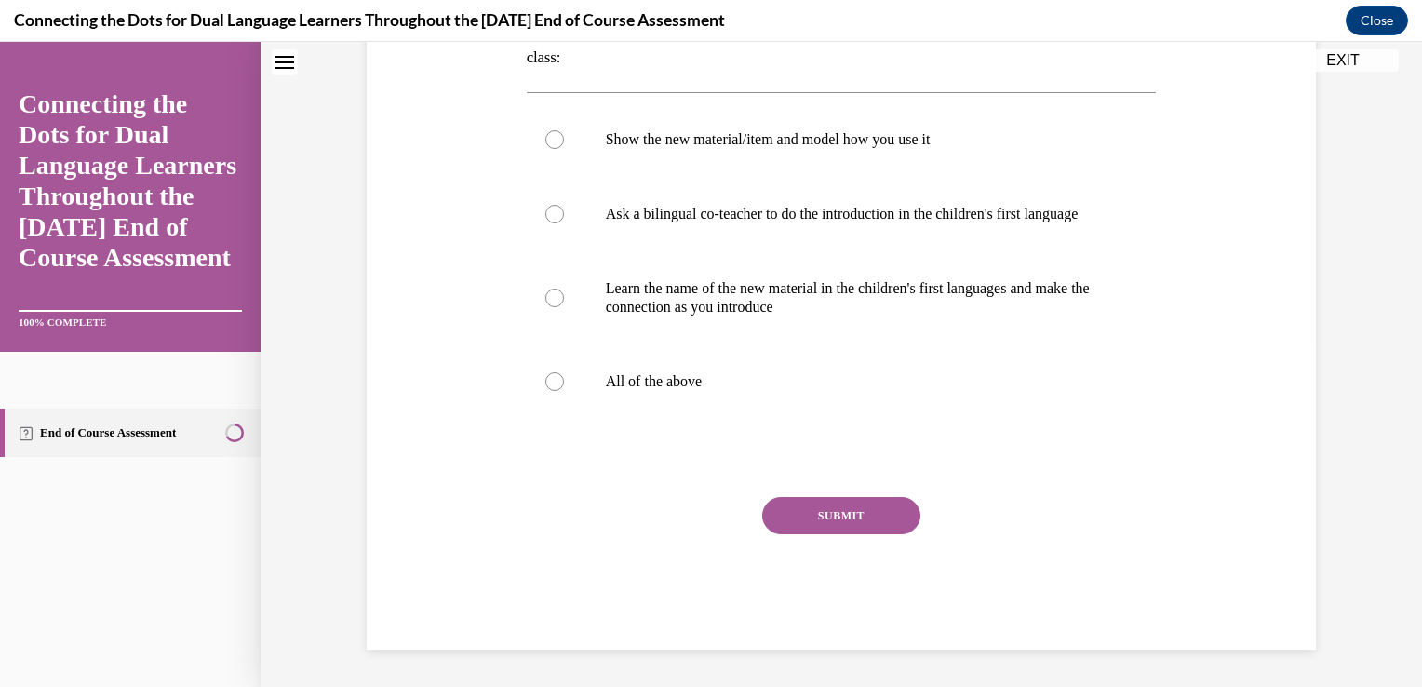
scroll to position [0, 0]
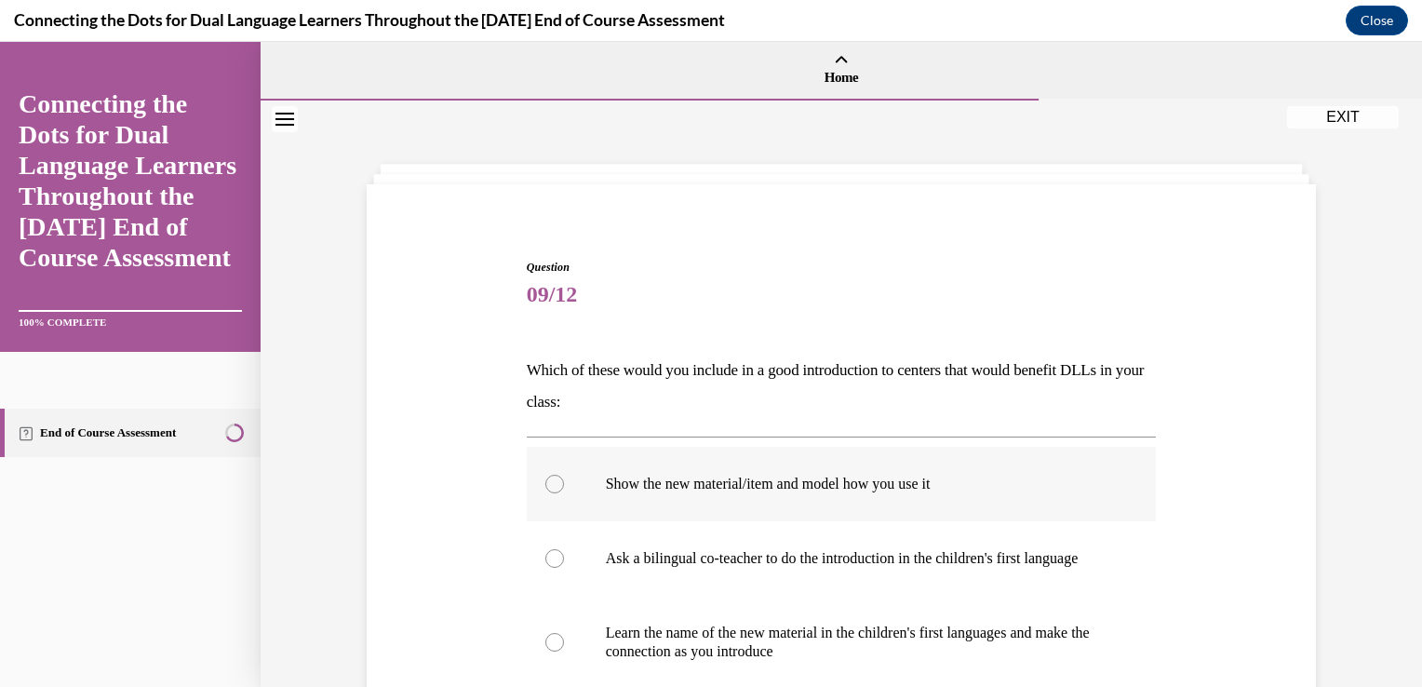
click at [548, 476] on div at bounding box center [554, 484] width 19 height 19
click at [548, 476] on input "Show the new material/item and model how you use it" at bounding box center [554, 484] width 19 height 19
radio input "true"
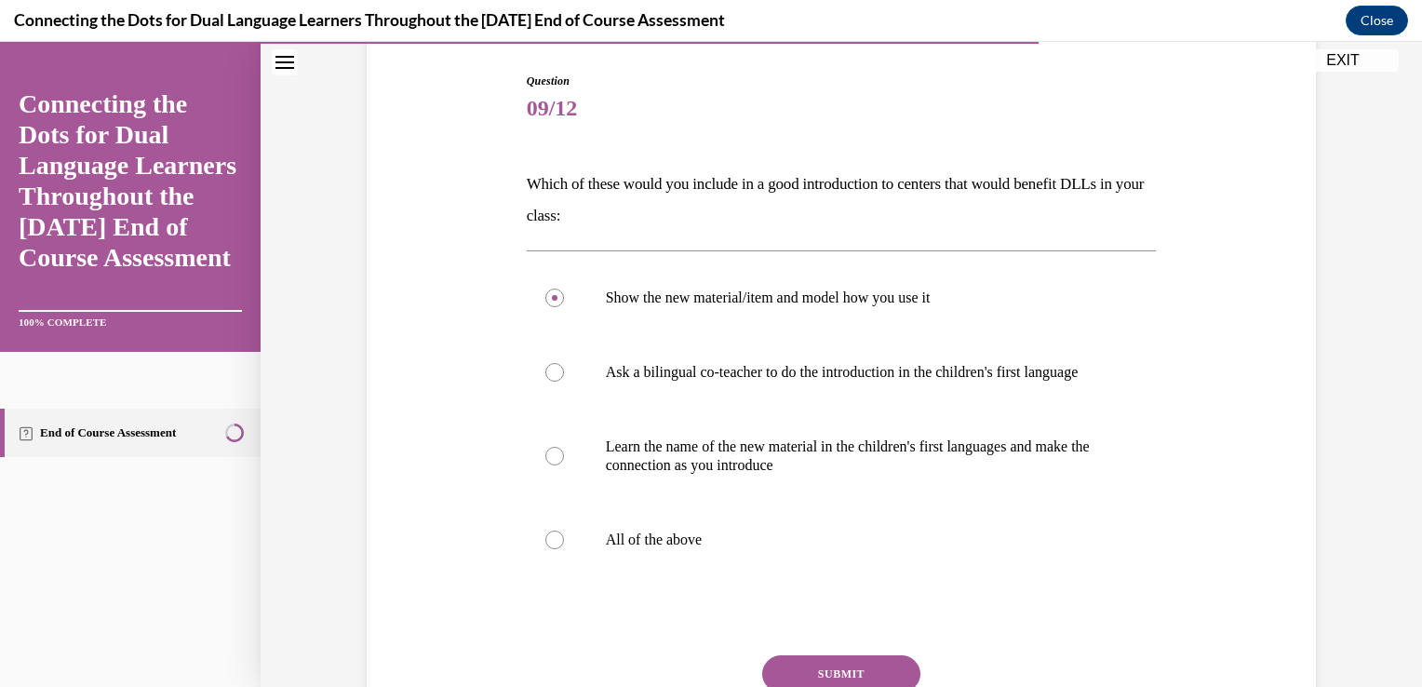
scroll to position [223, 0]
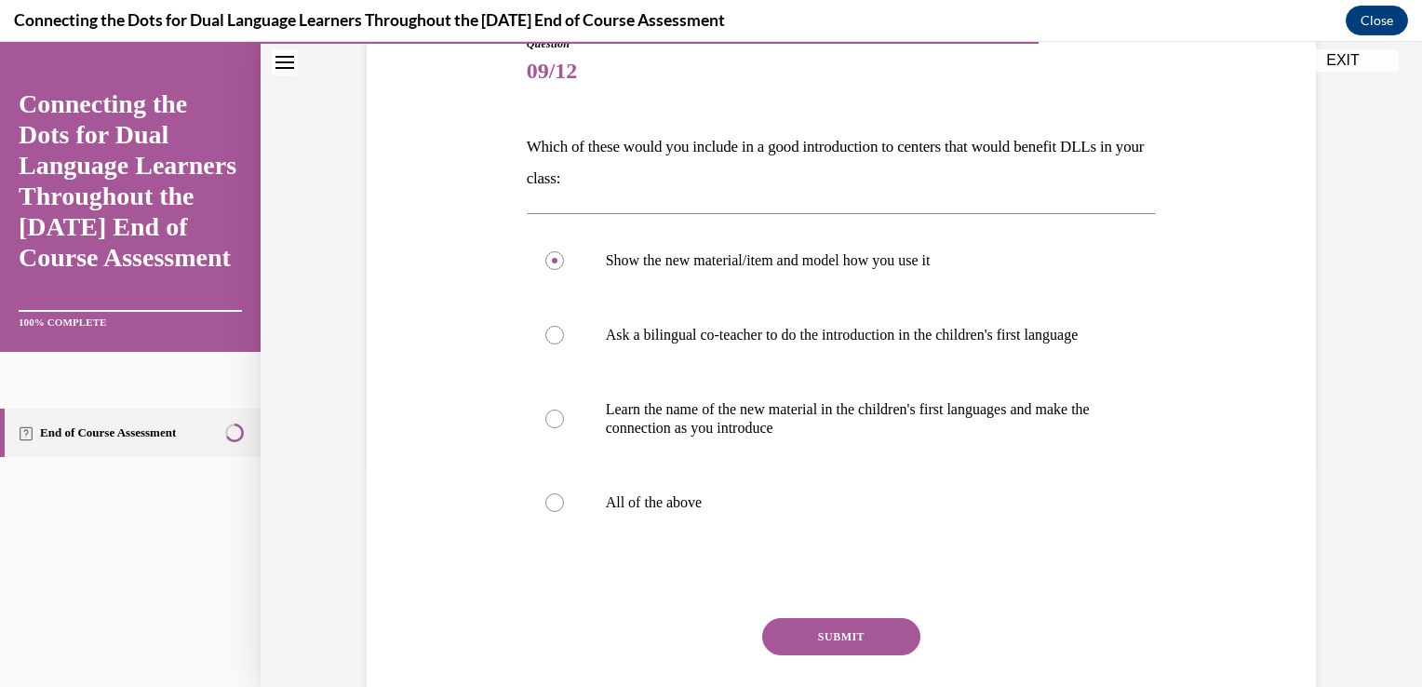
click at [875, 655] on button "SUBMIT" at bounding box center [841, 636] width 158 height 37
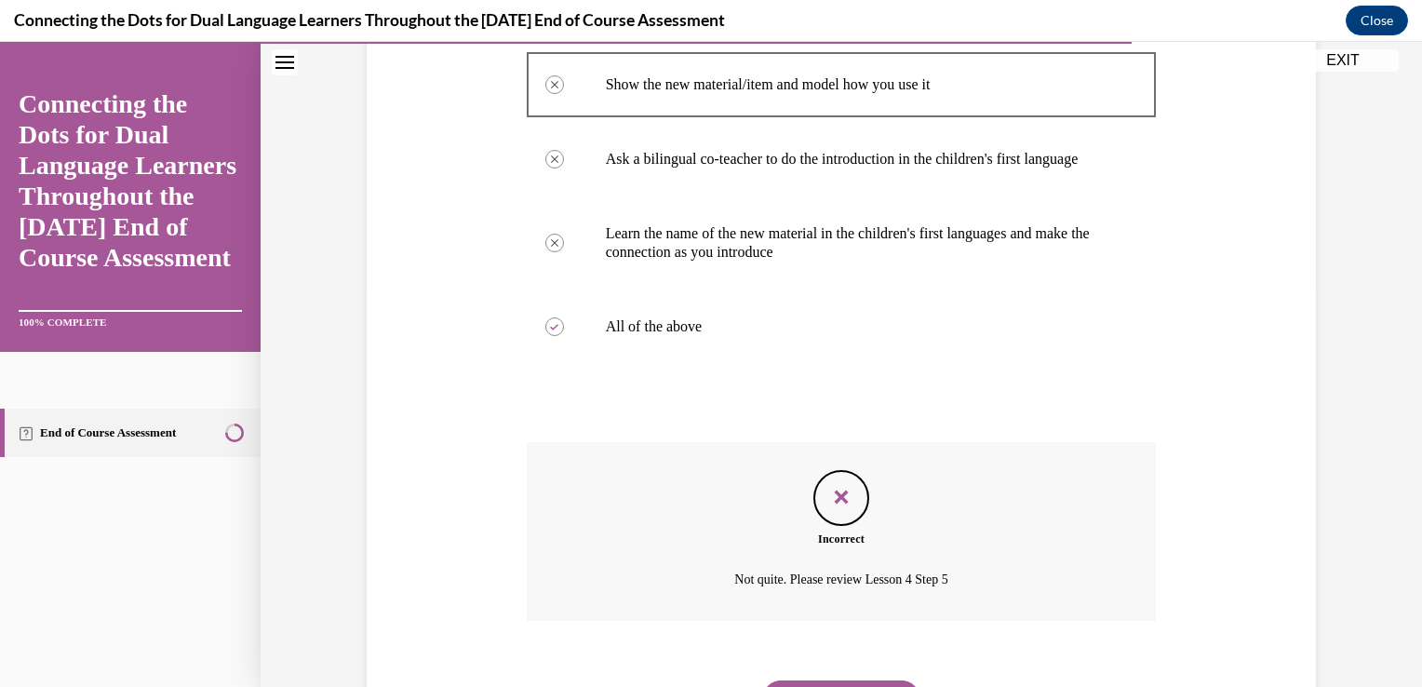
scroll to position [513, 0]
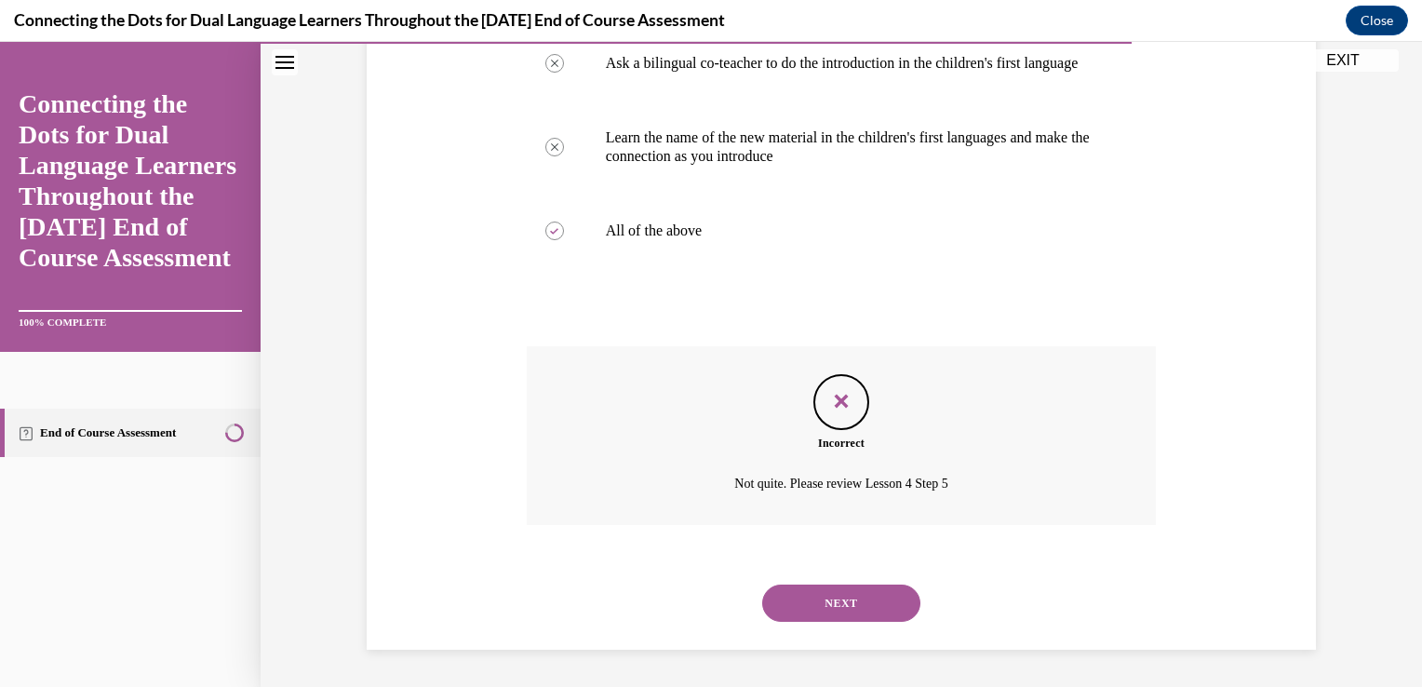
click at [834, 602] on button "NEXT" at bounding box center [841, 602] width 158 height 37
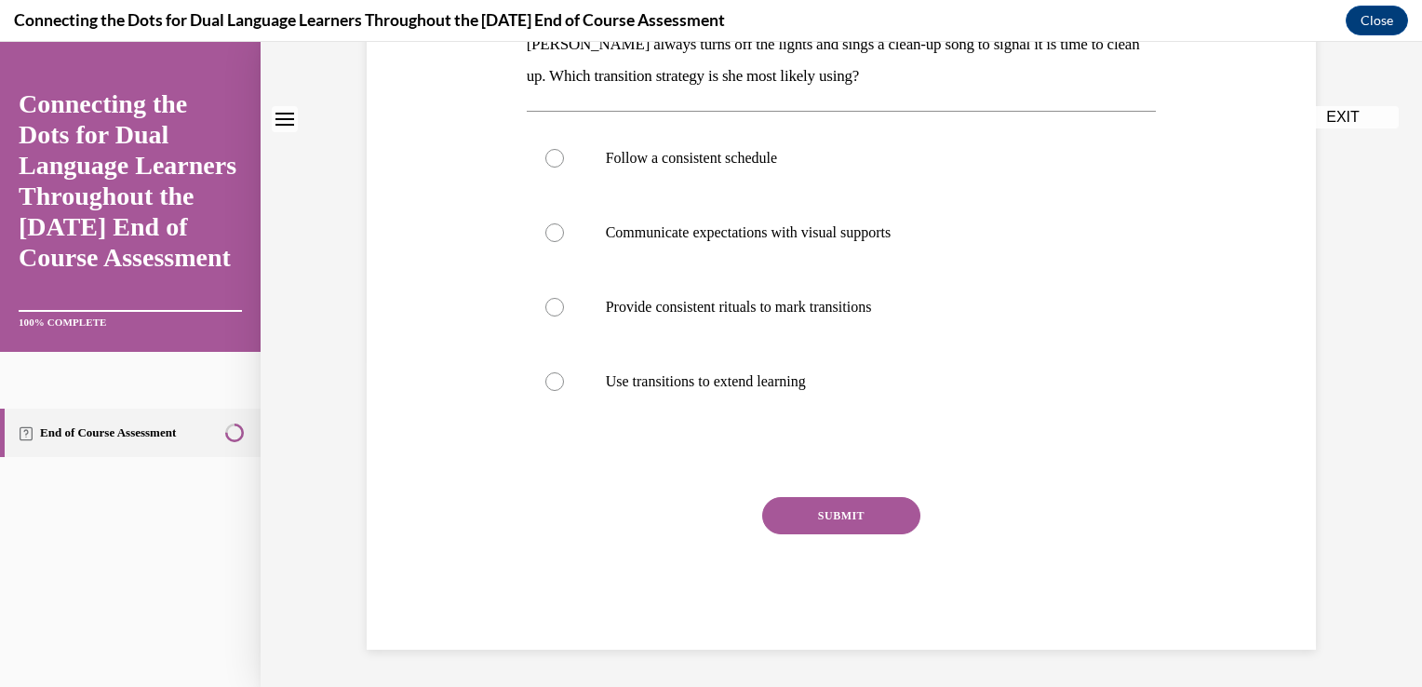
scroll to position [0, 0]
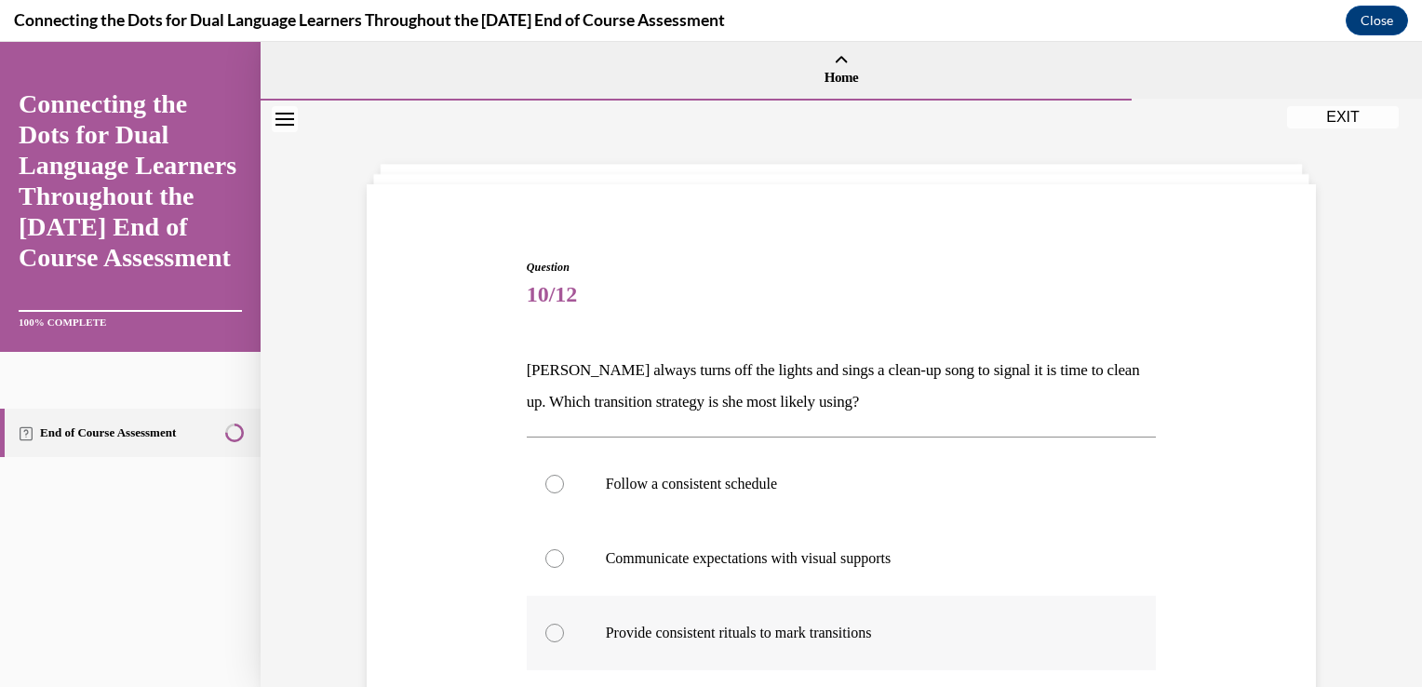
click at [547, 638] on div at bounding box center [554, 633] width 19 height 19
click at [547, 638] on input "Provide consistent rituals to mark transitions" at bounding box center [554, 633] width 19 height 19
radio input "true"
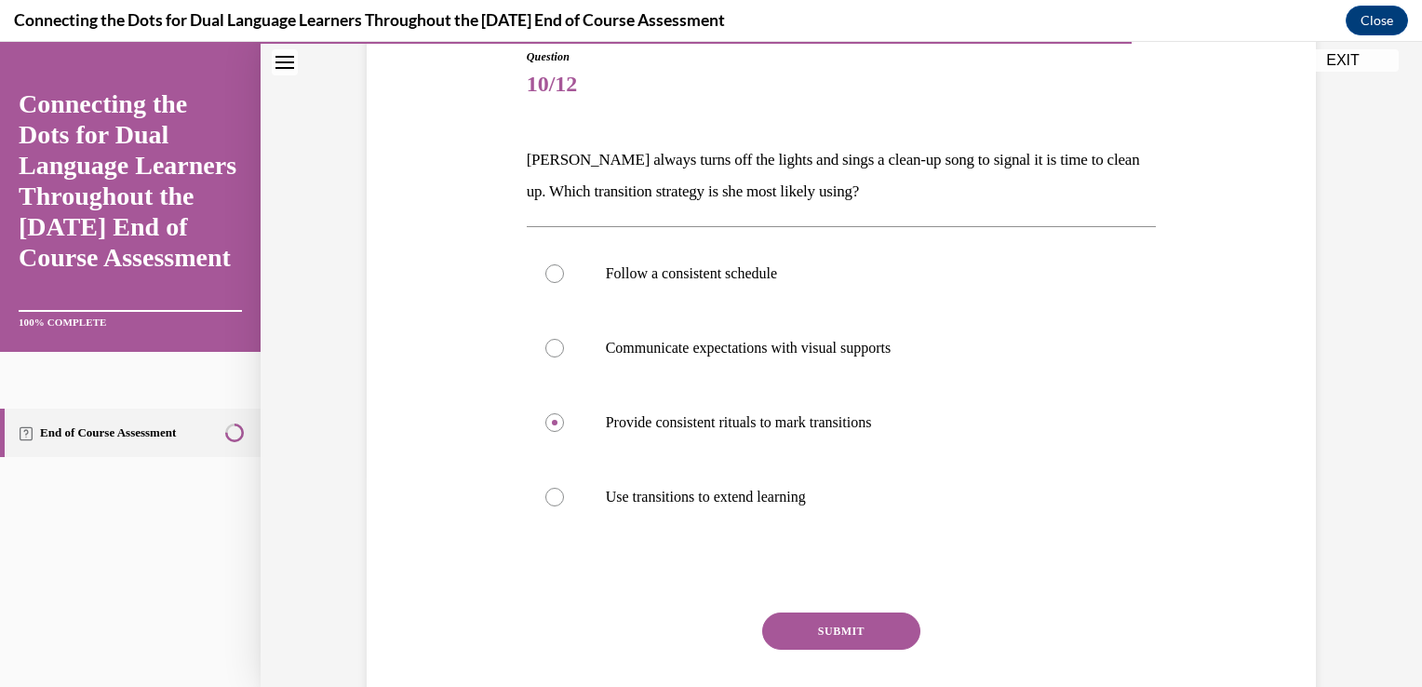
scroll to position [223, 0]
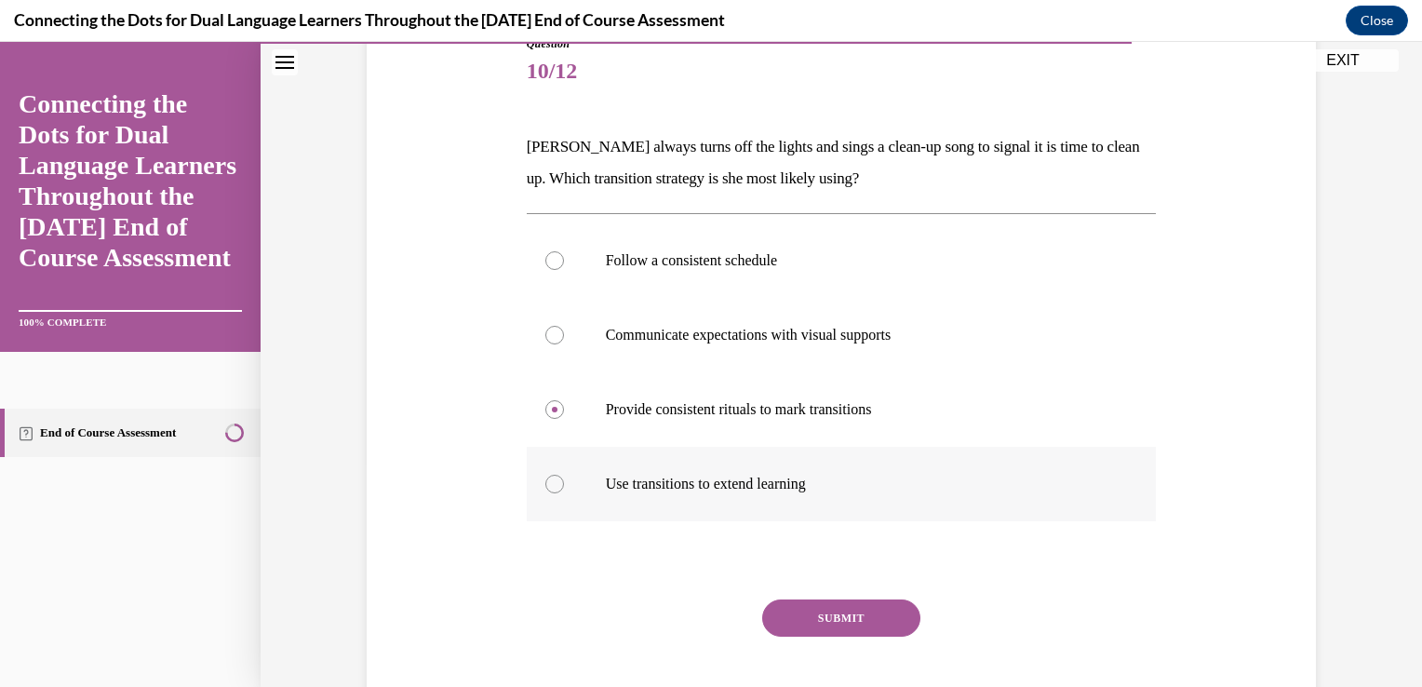
click at [547, 482] on div at bounding box center [554, 484] width 19 height 19
click at [547, 482] on input "Use transitions to extend learning" at bounding box center [554, 484] width 19 height 19
radio input "true"
click at [804, 607] on button "SUBMIT" at bounding box center [841, 617] width 158 height 37
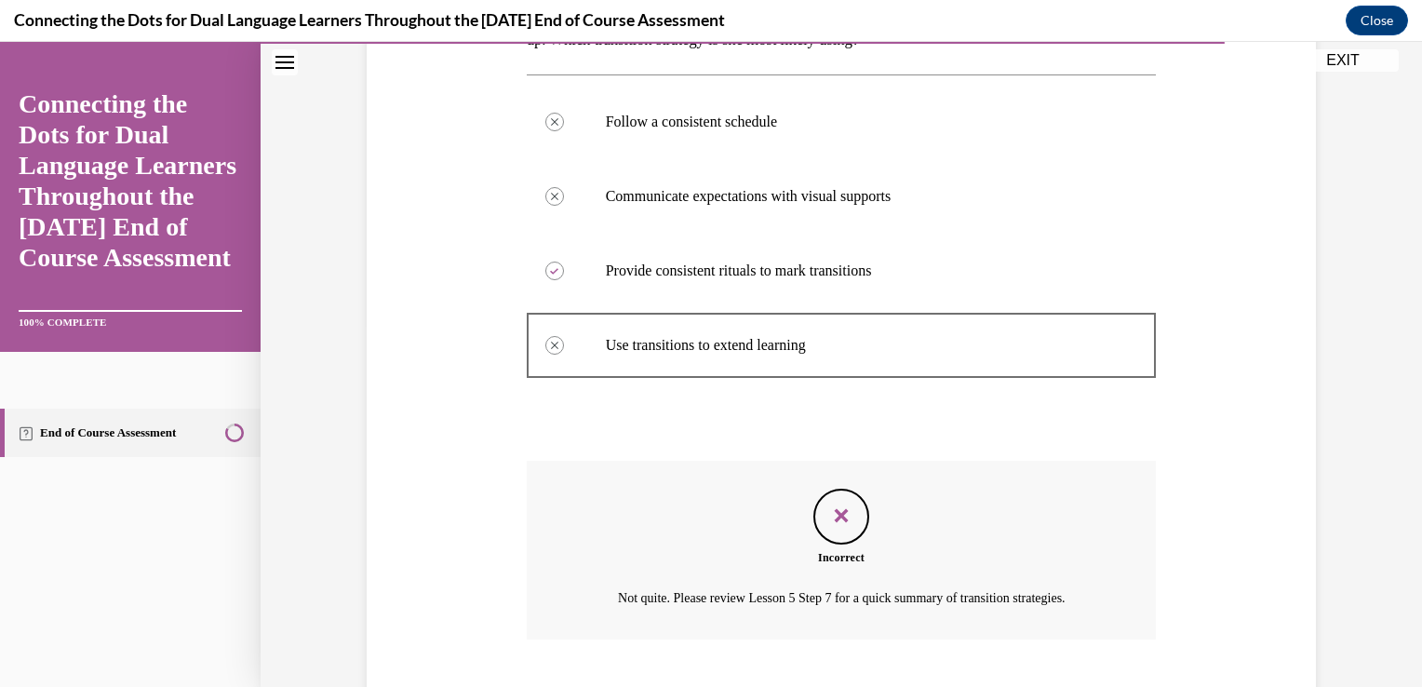
scroll to position [476, 0]
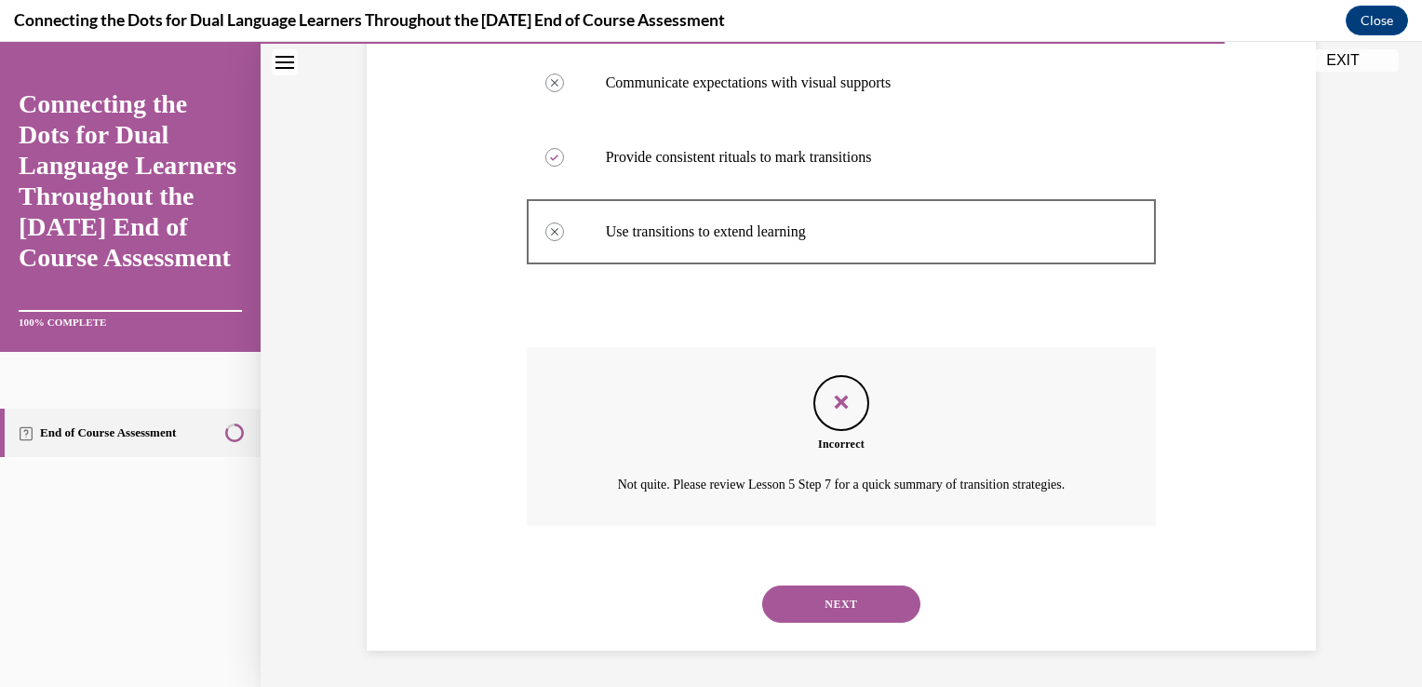
click at [804, 607] on button "NEXT" at bounding box center [841, 603] width 158 height 37
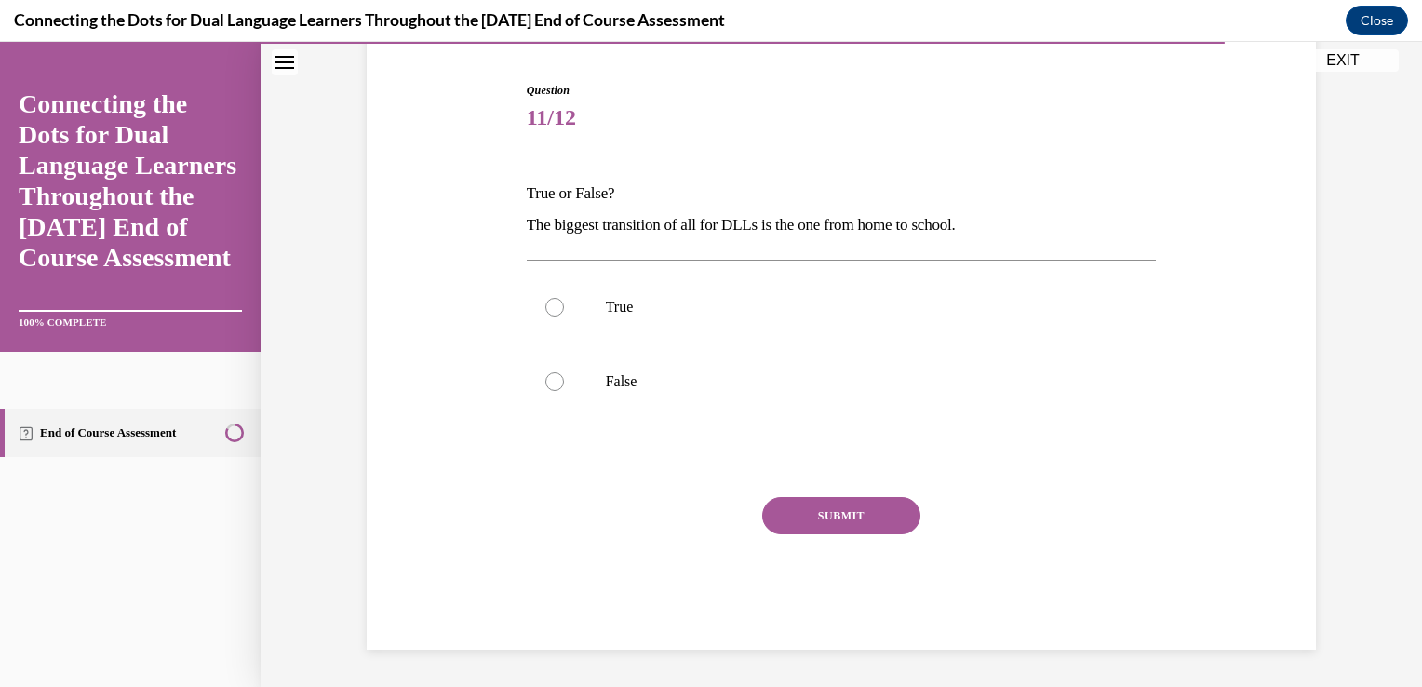
scroll to position [176, 0]
click at [555, 302] on div at bounding box center [554, 308] width 19 height 19
click at [555, 302] on input "True" at bounding box center [554, 308] width 19 height 19
radio input "true"
click at [826, 508] on button "SUBMIT" at bounding box center [841, 516] width 158 height 37
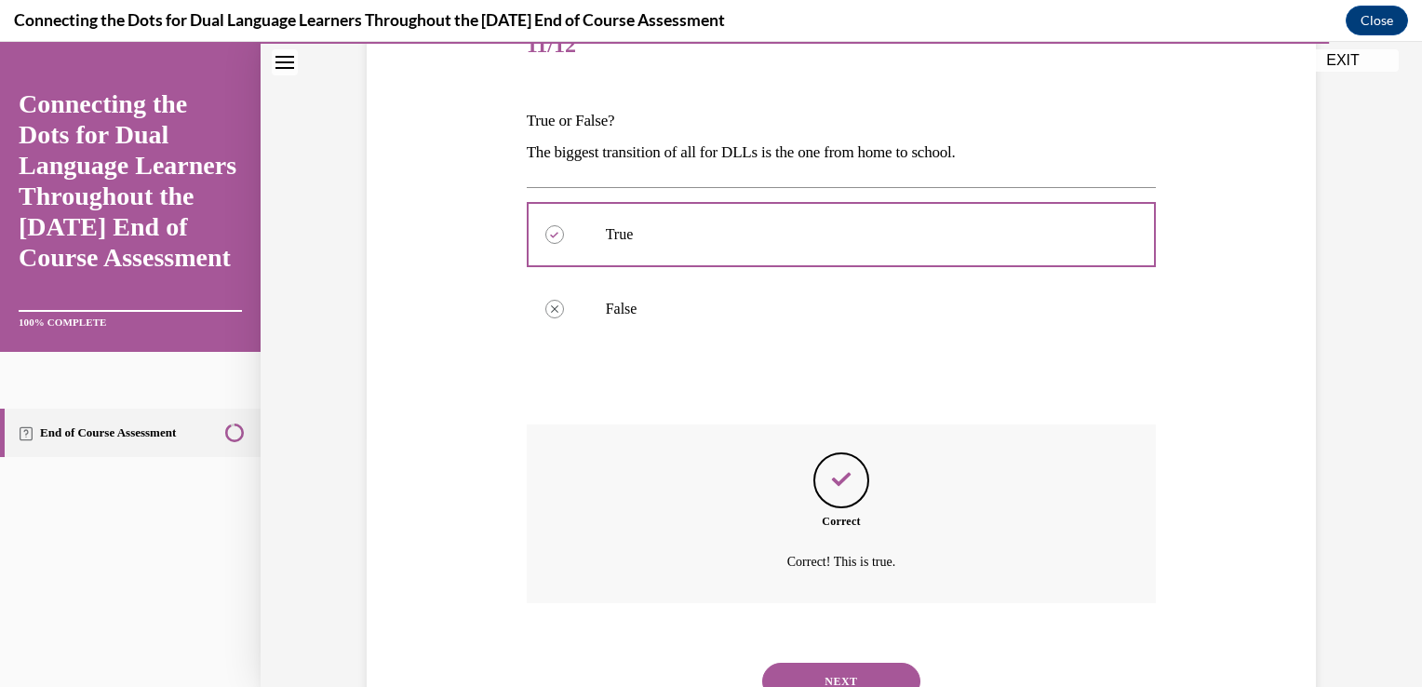
scroll to position [327, 0]
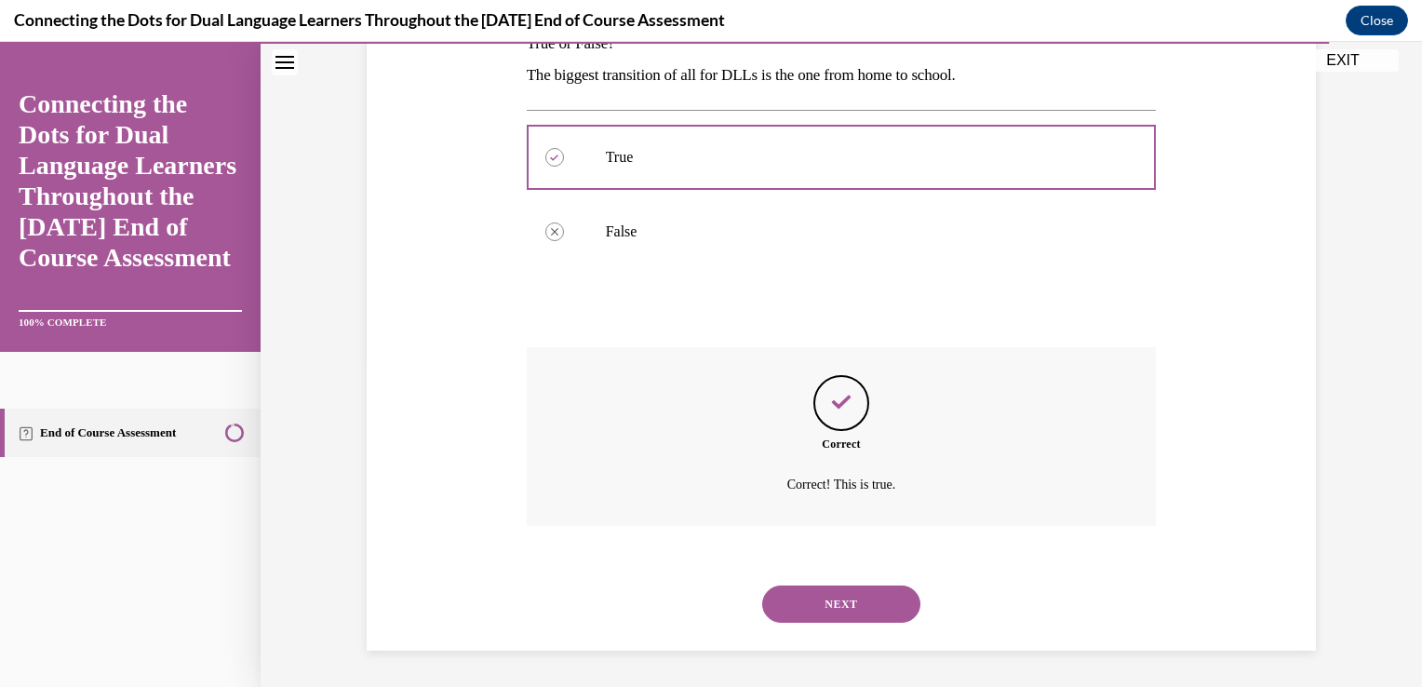
click at [826, 596] on button "NEXT" at bounding box center [841, 603] width 158 height 37
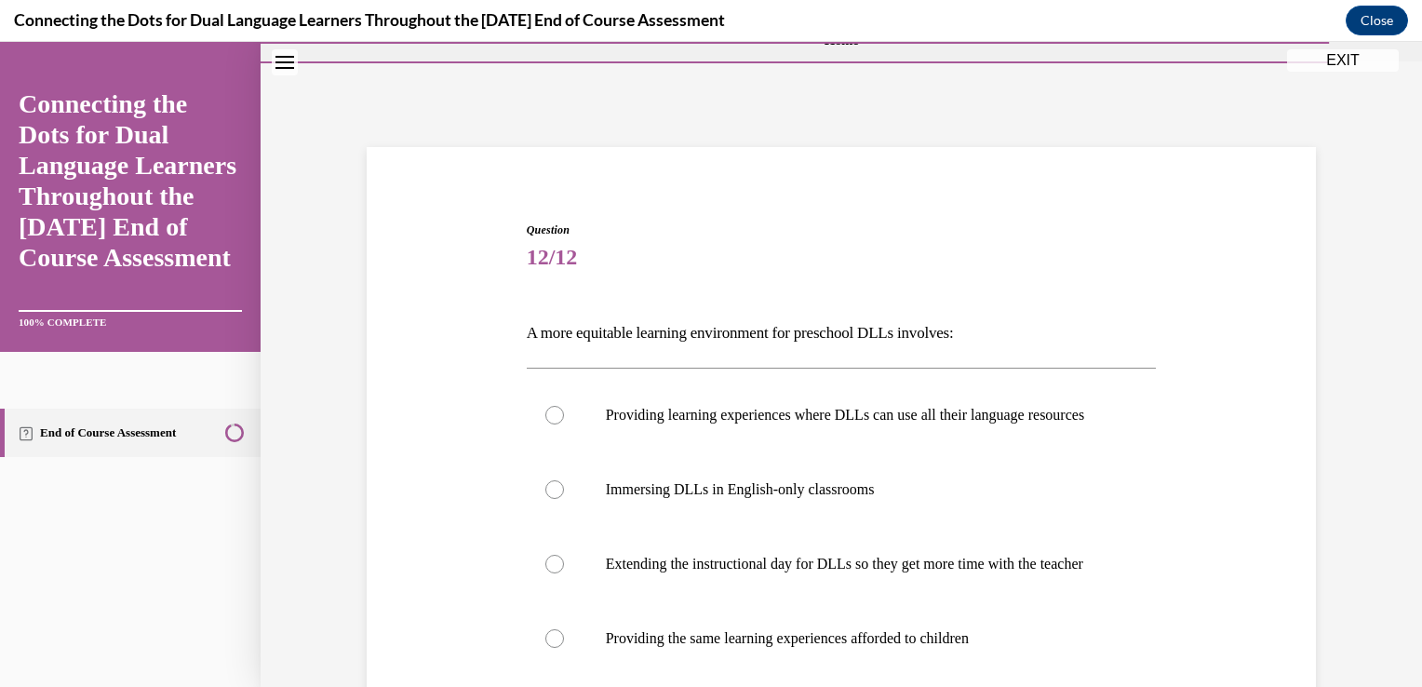
scroll to position [136, 0]
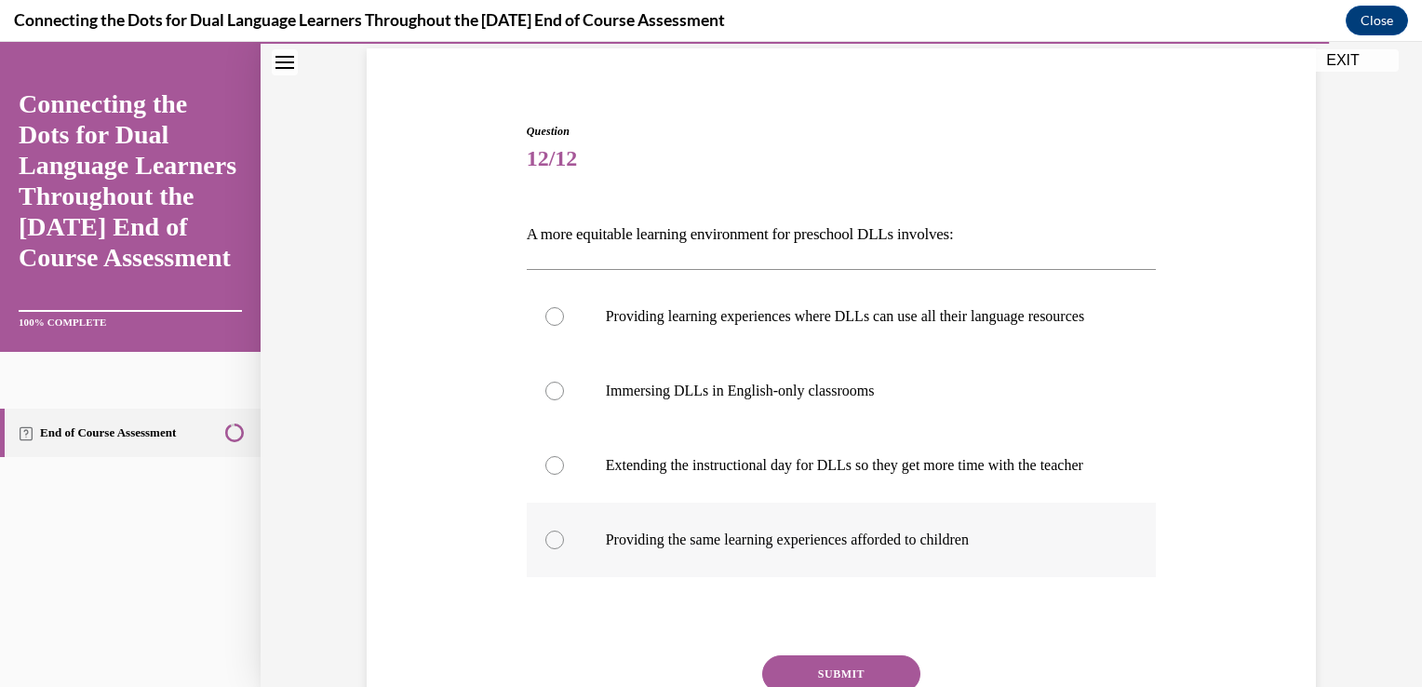
click at [545, 549] on div at bounding box center [554, 539] width 19 height 19
click at [545, 549] on input "Providing the same learning experiences afforded to children" at bounding box center [554, 539] width 19 height 19
radio input "true"
click at [547, 475] on div at bounding box center [554, 465] width 19 height 19
click at [547, 475] on input "Extending the instructional day for DLLs so they get more time with the teacher" at bounding box center [554, 465] width 19 height 19
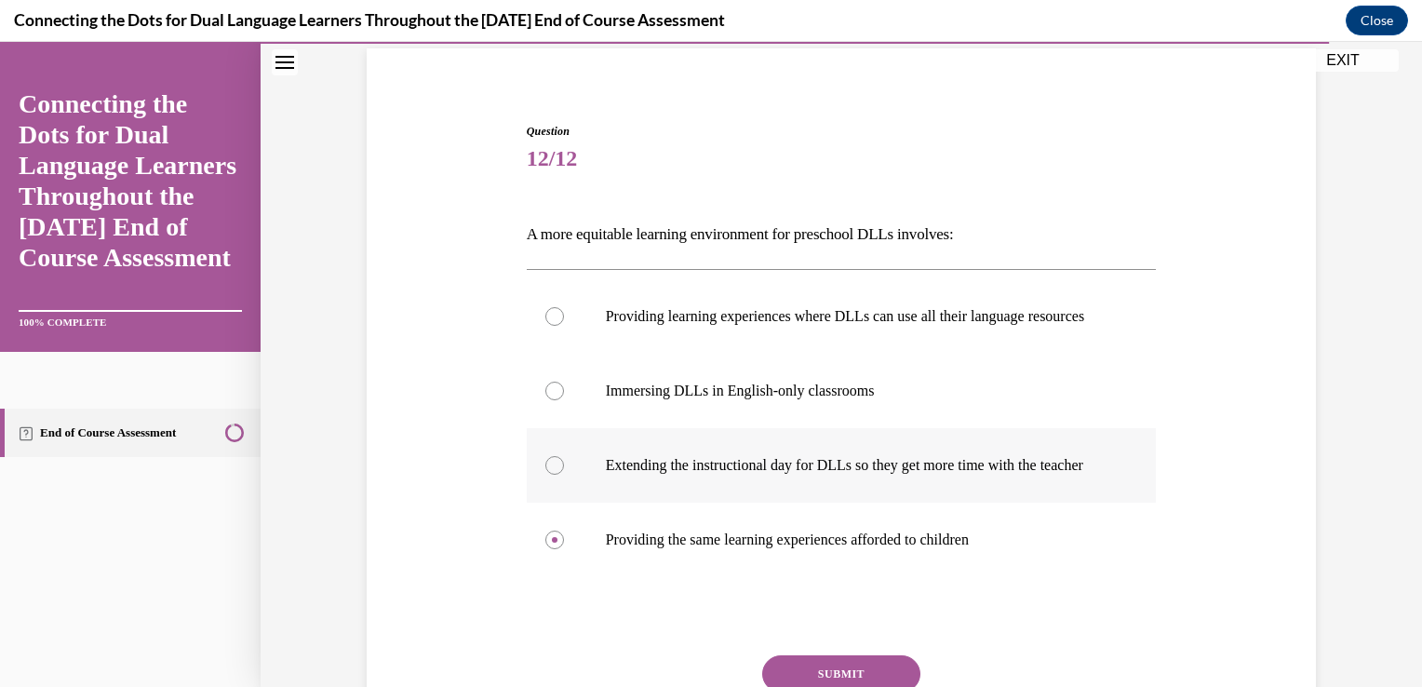
radio input "true"
click at [547, 400] on div at bounding box center [554, 391] width 19 height 19
click at [547, 400] on input "Immersing DLLs in English-only classrooms" at bounding box center [554, 391] width 19 height 19
radio input "true"
click at [545, 322] on div at bounding box center [554, 316] width 19 height 19
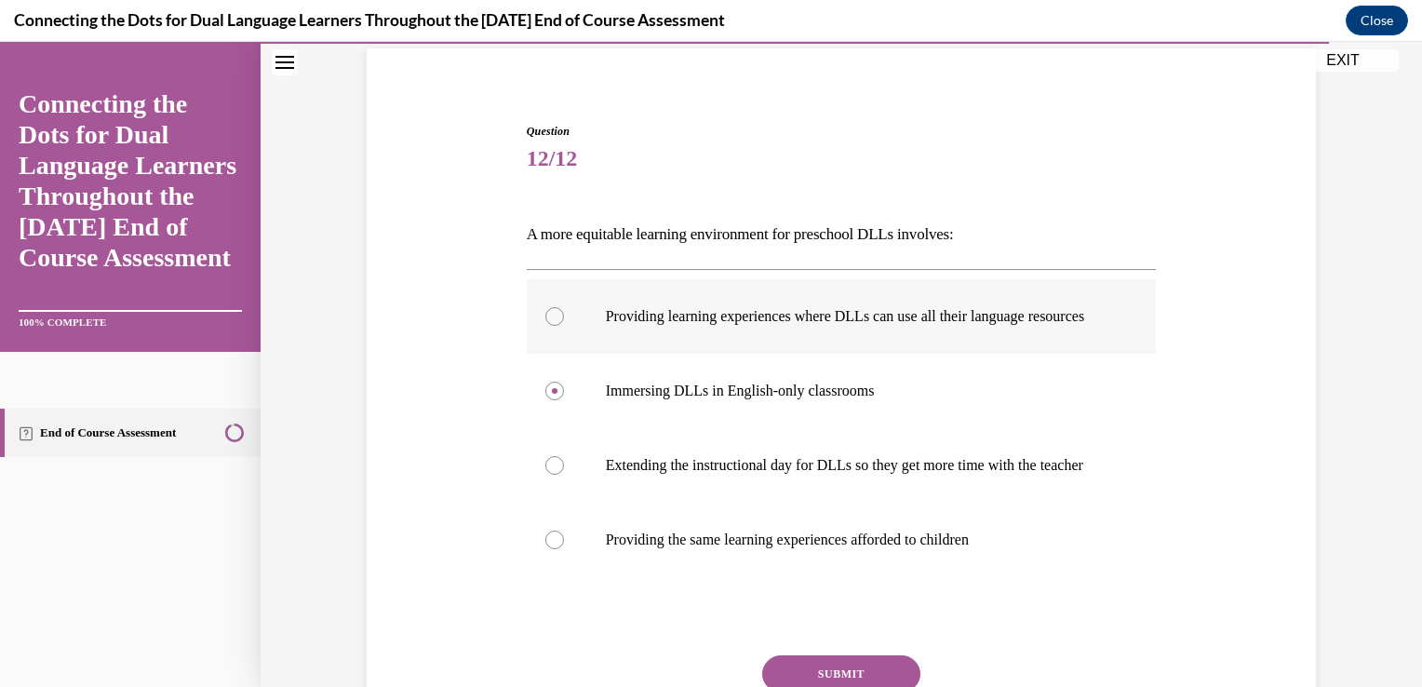
click at [545, 322] on input "Providing learning experiences where DLLs can use all their language resources" at bounding box center [554, 316] width 19 height 19
radio input "true"
drag, startPoint x: 1414, startPoint y: 683, endPoint x: 1334, endPoint y: 195, distance: 494.2
drag, startPoint x: 1334, startPoint y: 195, endPoint x: 1227, endPoint y: 114, distance: 134.2
drag, startPoint x: 1227, startPoint y: 114, endPoint x: 1085, endPoint y: 142, distance: 144.2
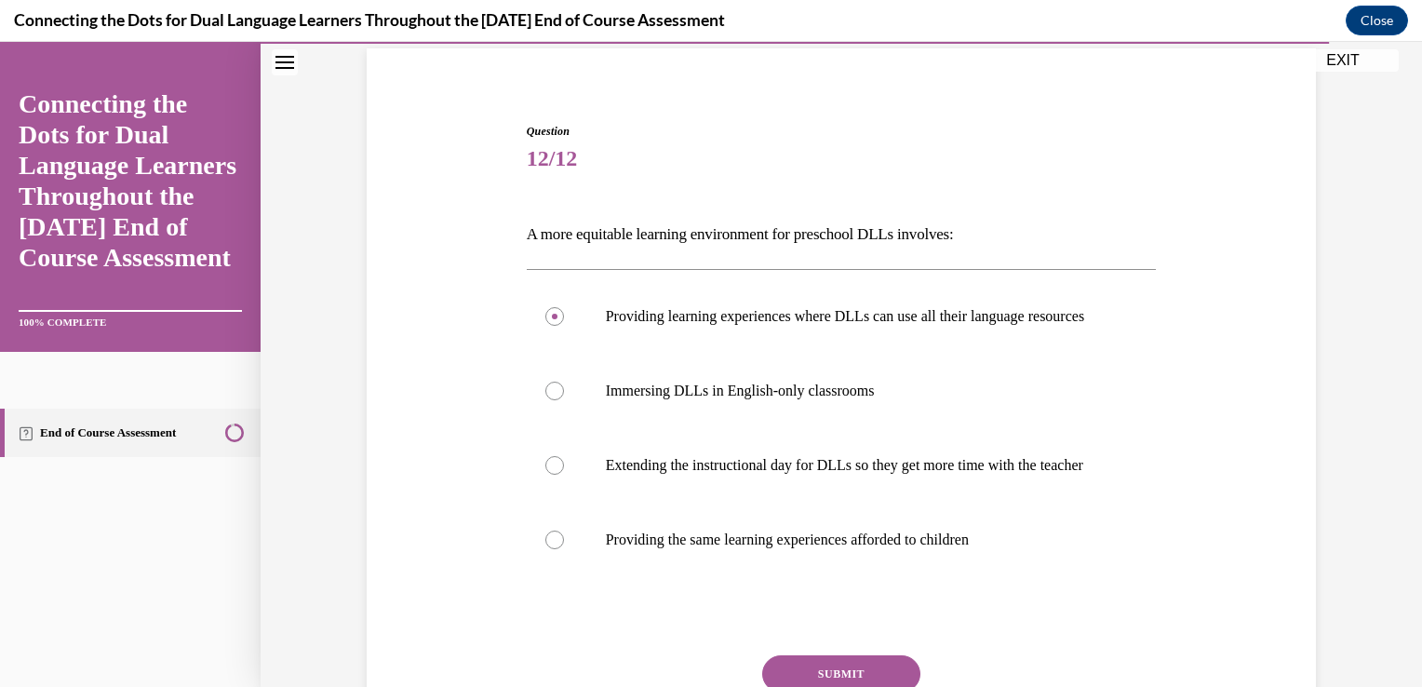
drag, startPoint x: 1085, startPoint y: 142, endPoint x: 1063, endPoint y: 154, distance: 25.4
click at [1063, 154] on span "12/12" at bounding box center [842, 158] width 630 height 37
drag, startPoint x: 1418, startPoint y: 322, endPoint x: 1048, endPoint y: 672, distance: 509.6
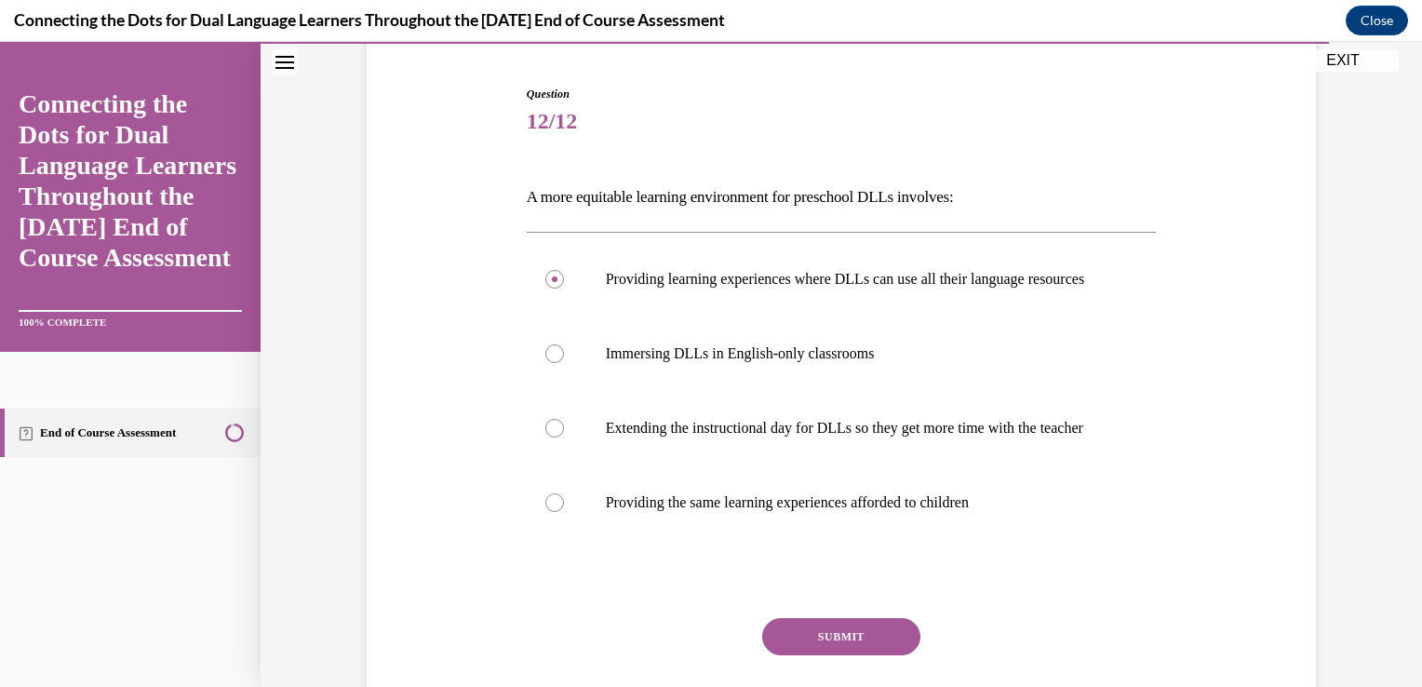
scroll to position [330, 0]
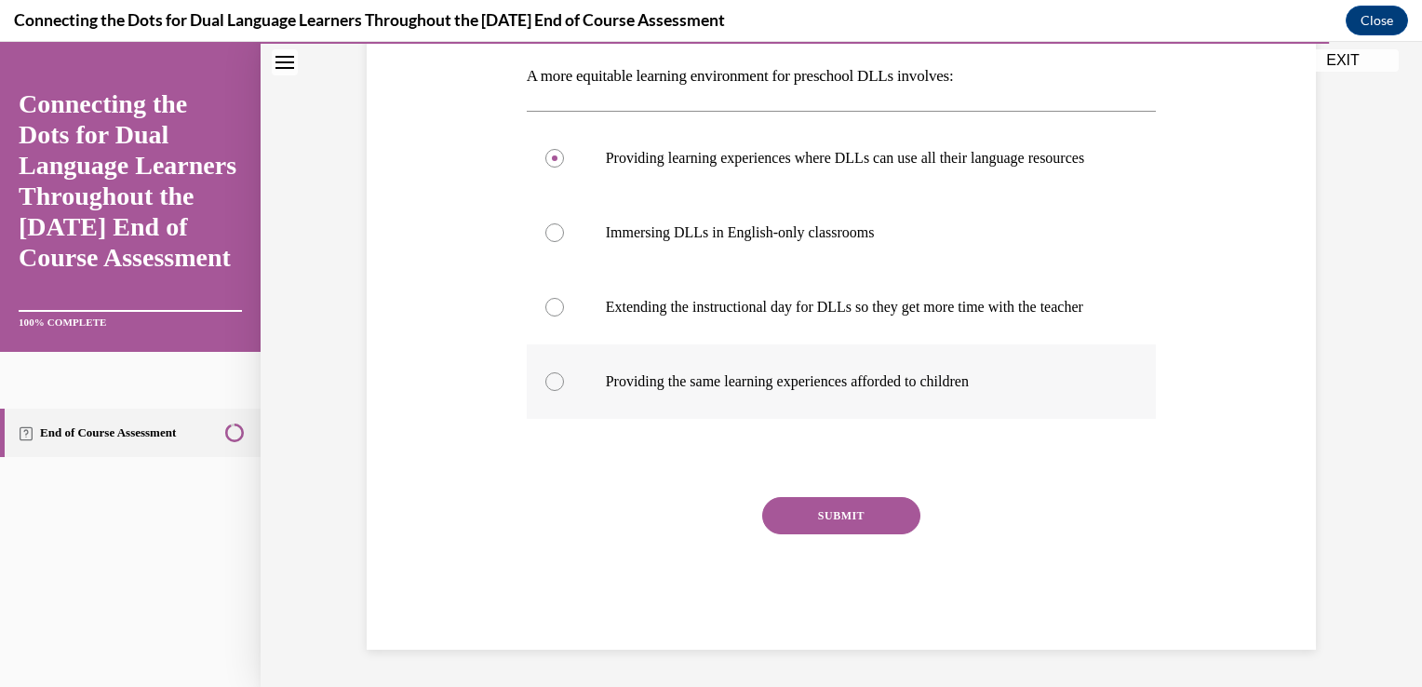
click at [550, 374] on div at bounding box center [554, 381] width 19 height 19
click at [550, 374] on input "Providing the same learning experiences afforded to children" at bounding box center [554, 381] width 19 height 19
radio input "true"
drag, startPoint x: 543, startPoint y: 292, endPoint x: 546, endPoint y: 210, distance: 82.0
click at [546, 223] on div at bounding box center [554, 232] width 19 height 19
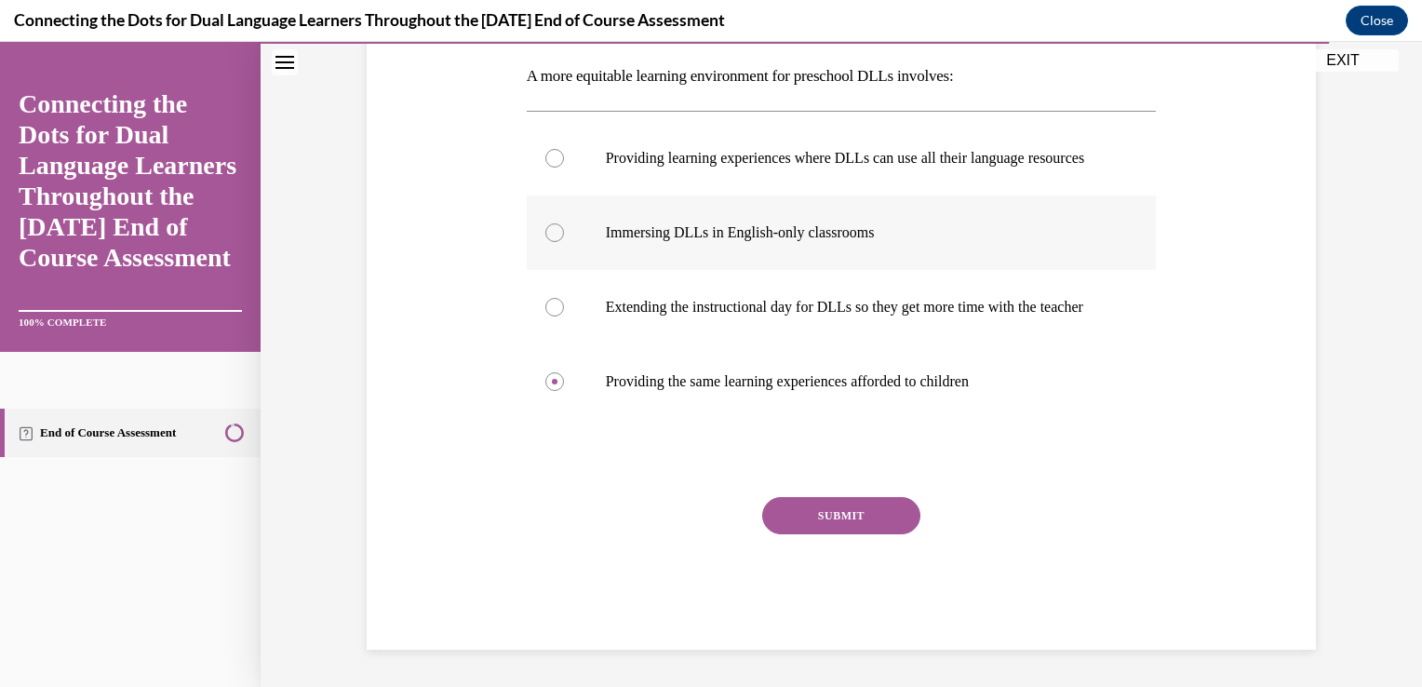
click at [546, 223] on input "Immersing DLLs in English-only classrooms" at bounding box center [554, 232] width 19 height 19
radio input "true"
drag, startPoint x: 544, startPoint y: 294, endPoint x: 398, endPoint y: 248, distance: 153.1
click at [398, 248] on div "Question 12/12 A more equitable learning environment for preschool DLLs involve…" at bounding box center [841, 279] width 959 height 741
click at [545, 384] on div at bounding box center [554, 381] width 19 height 19
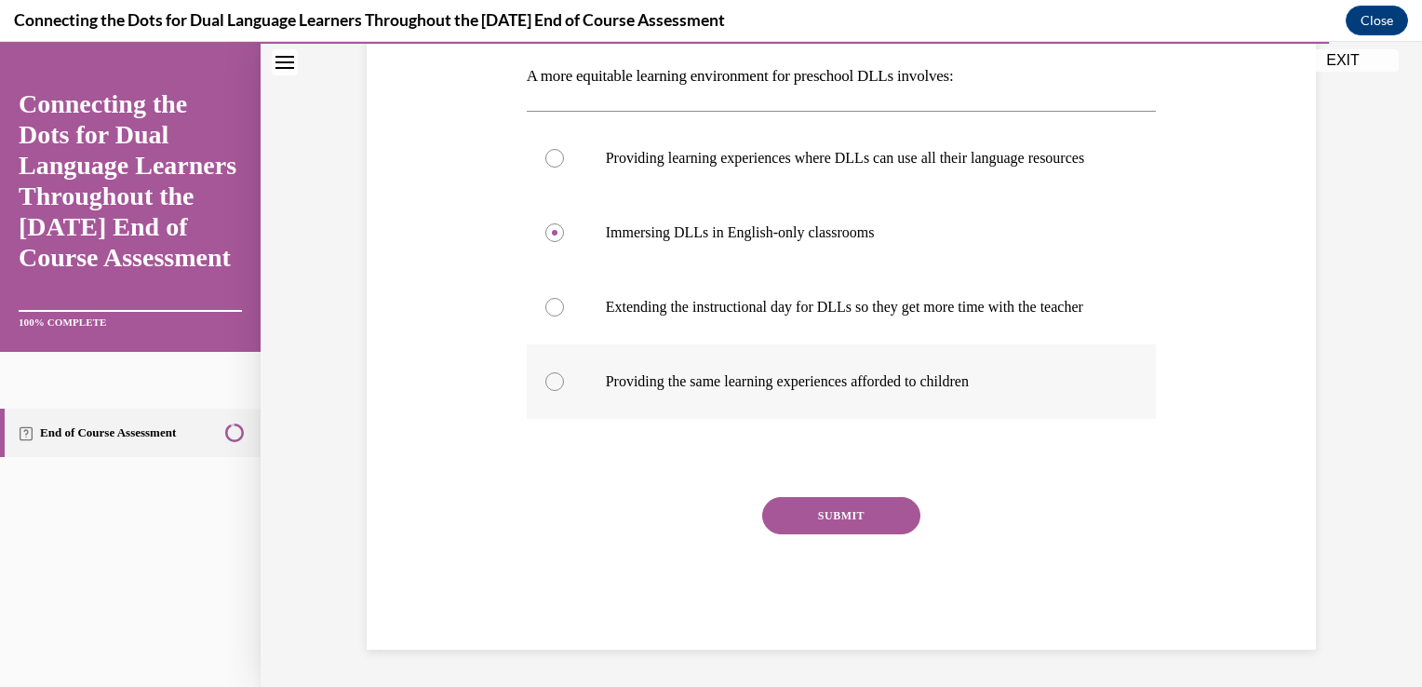
click at [545, 384] on input "Providing the same learning experiences afforded to children" at bounding box center [554, 381] width 19 height 19
radio input "true"
click at [839, 515] on button "SUBMIT" at bounding box center [841, 515] width 158 height 37
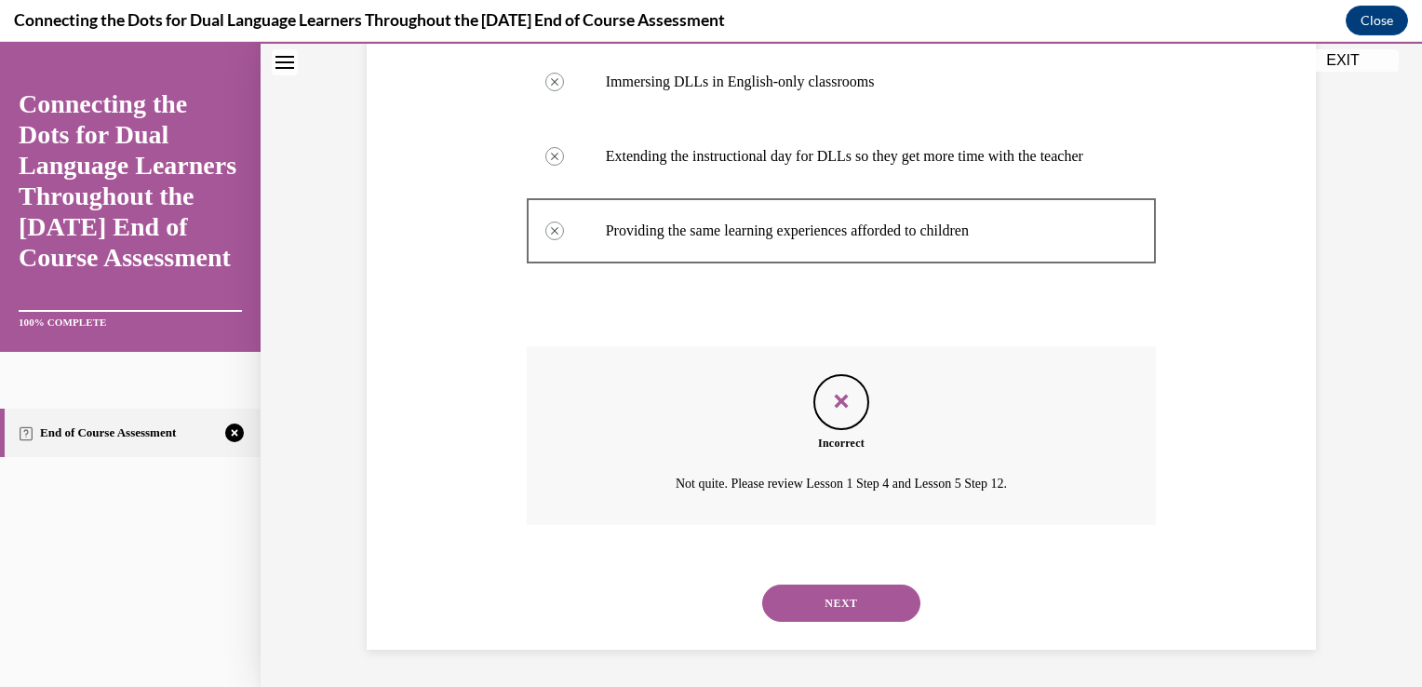
scroll to position [480, 0]
click at [827, 609] on button "NEXT" at bounding box center [841, 602] width 158 height 37
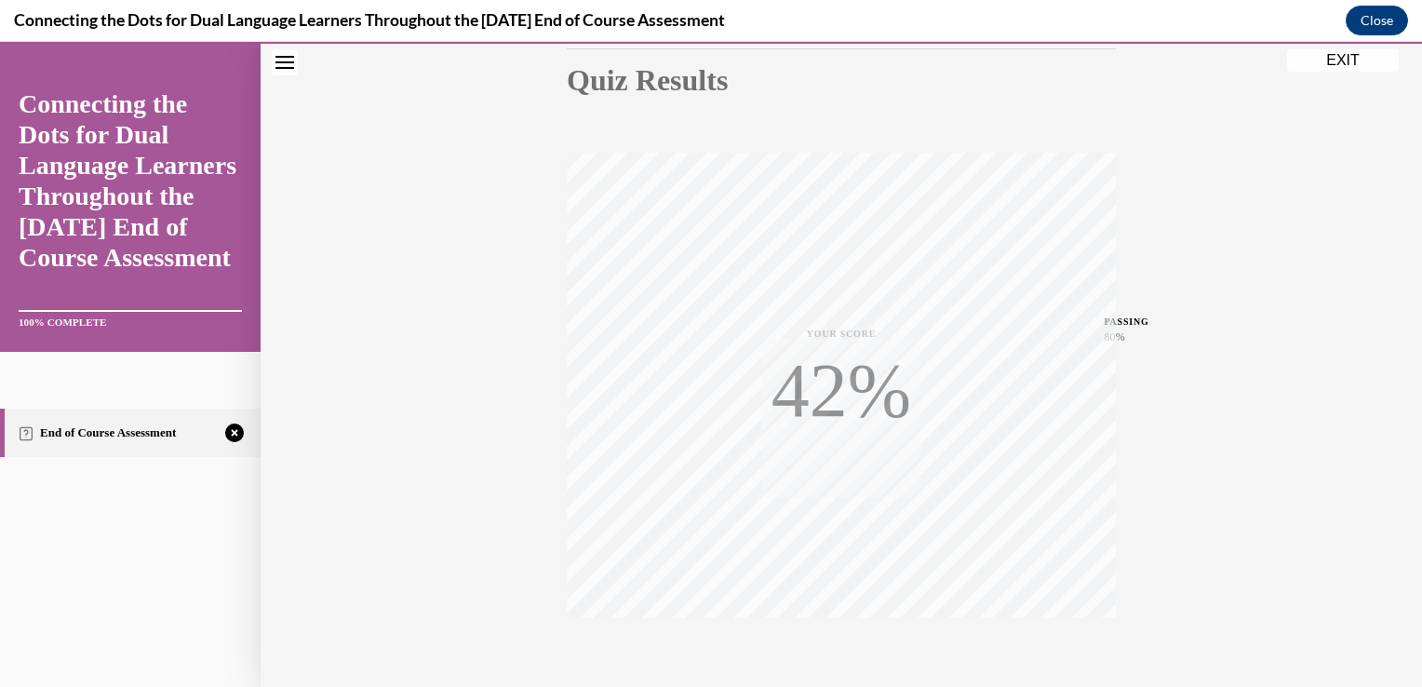
scroll to position [308, 0]
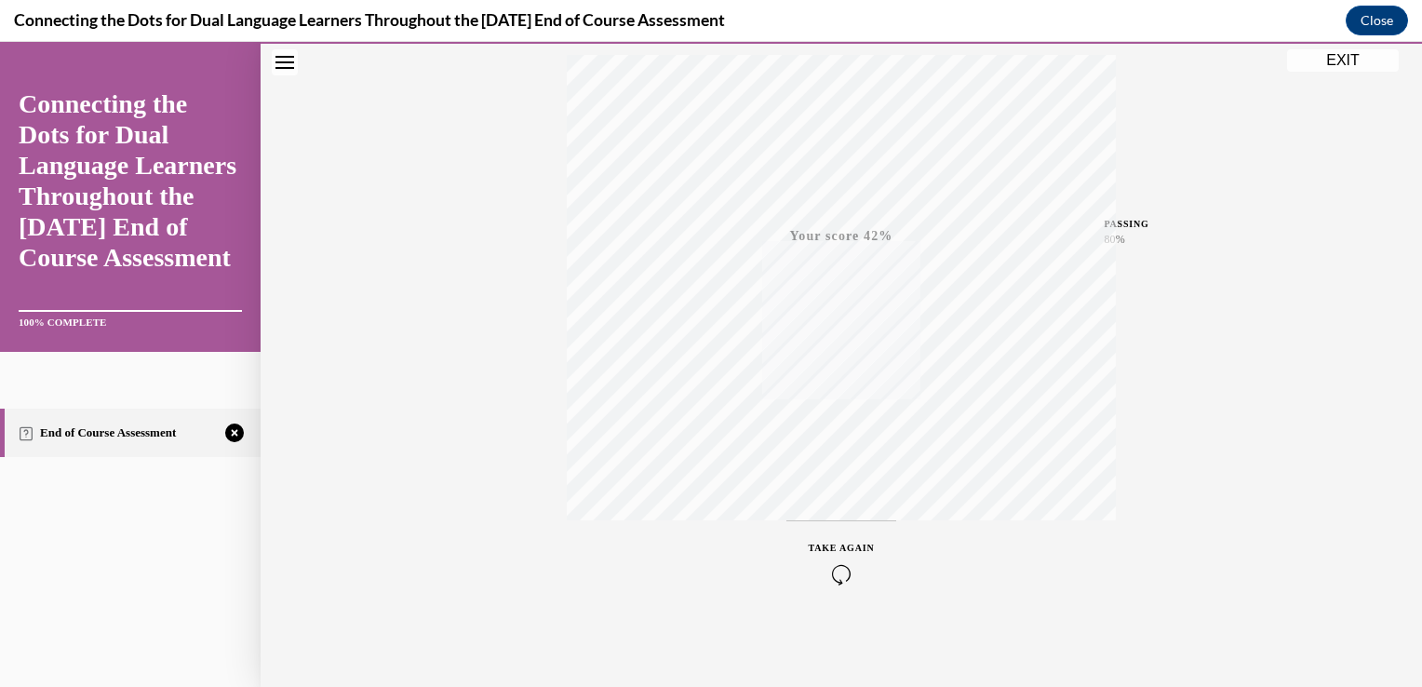
drag, startPoint x: 844, startPoint y: 564, endPoint x: 812, endPoint y: 557, distance: 32.5
click at [812, 557] on div "TAKE AGAIN" at bounding box center [842, 563] width 66 height 44
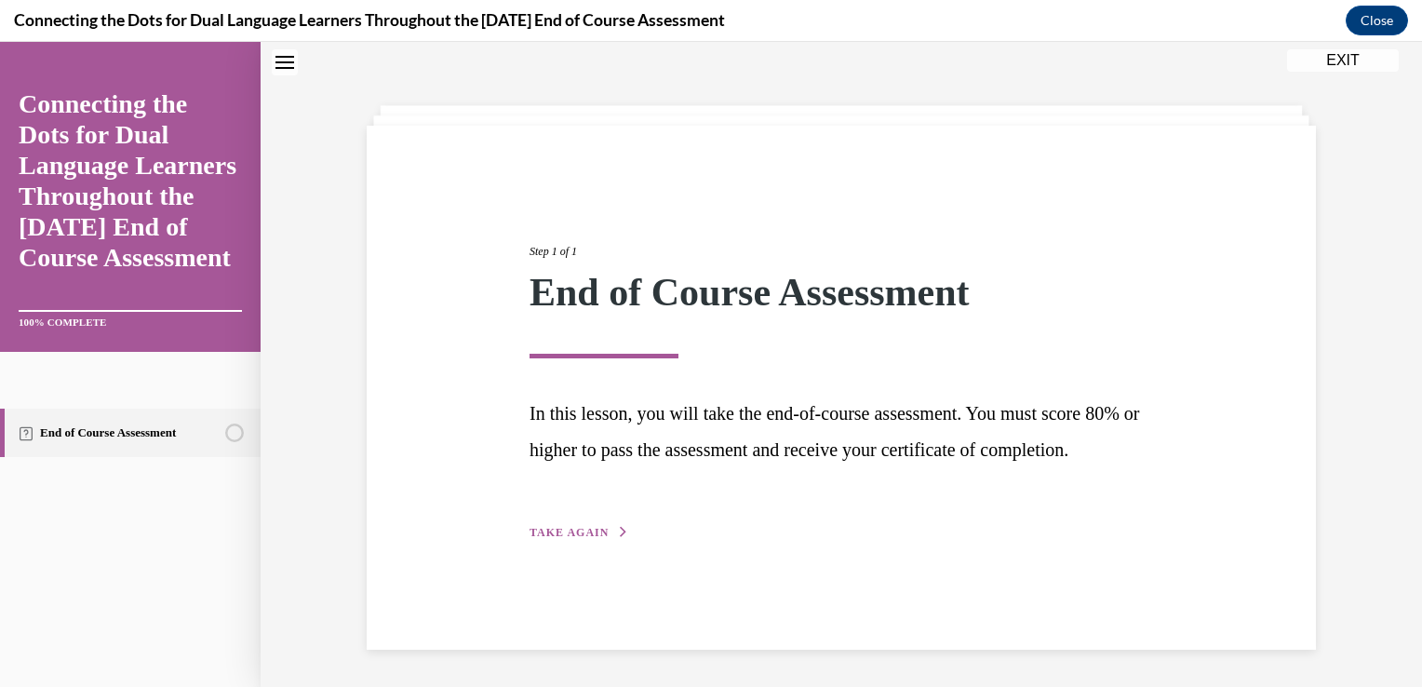
scroll to position [60, 0]
click at [567, 539] on span "TAKE AGAIN" at bounding box center [569, 532] width 79 height 13
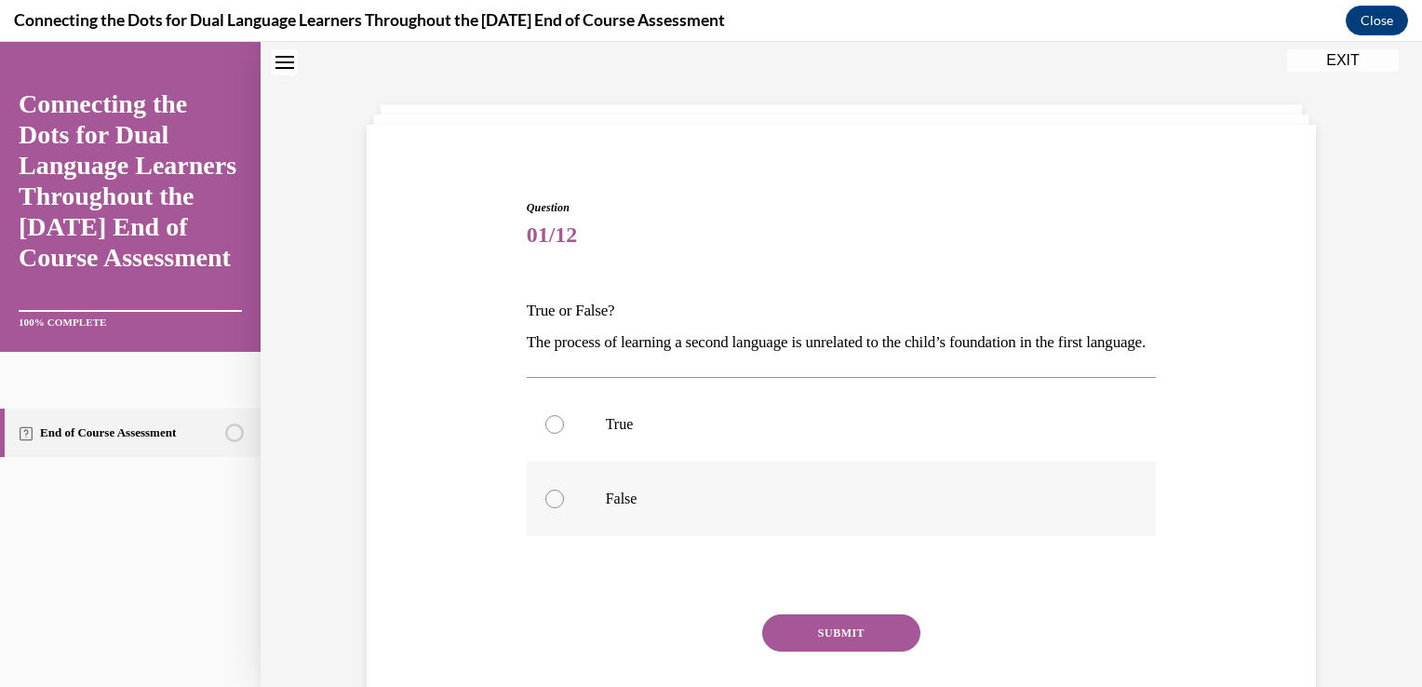
click at [547, 508] on div at bounding box center [554, 499] width 19 height 19
click at [547, 508] on input "False" at bounding box center [554, 499] width 19 height 19
radio input "true"
click at [795, 651] on button "SUBMIT" at bounding box center [841, 632] width 158 height 37
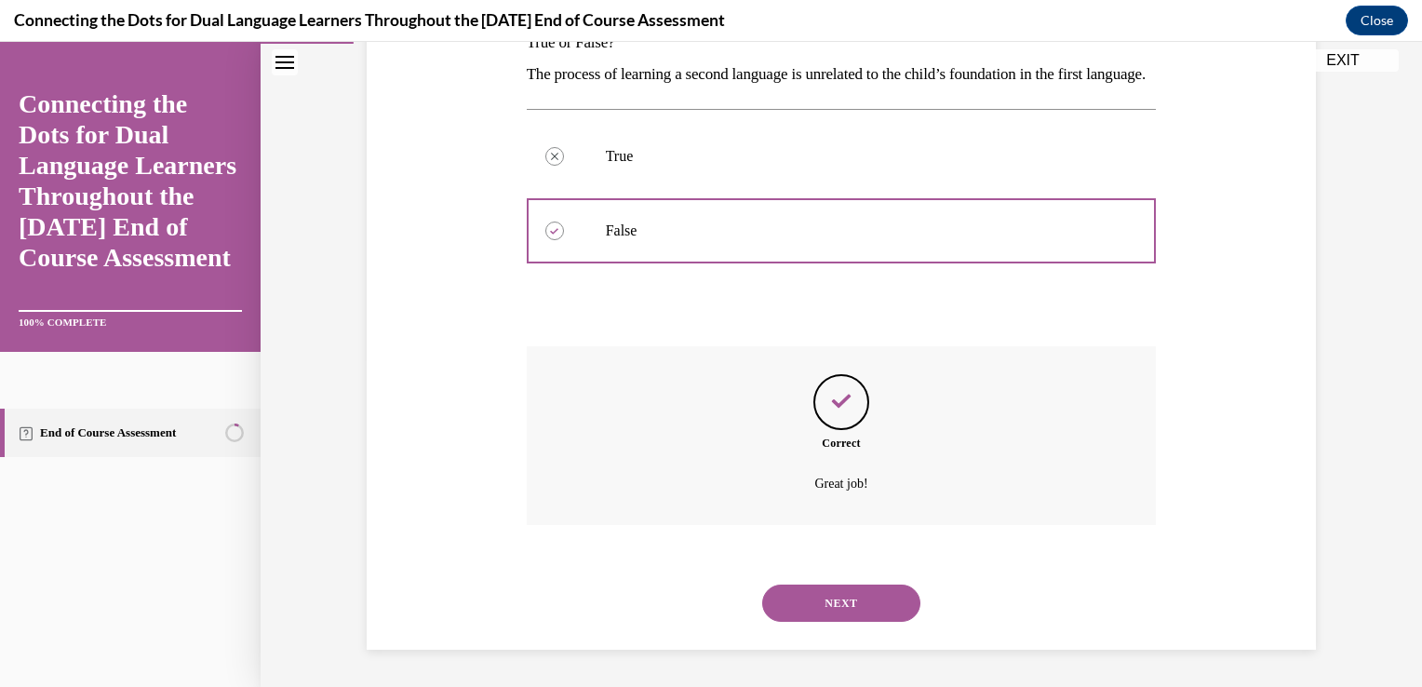
scroll to position [357, 0]
click at [813, 608] on button "NEXT" at bounding box center [841, 602] width 158 height 37
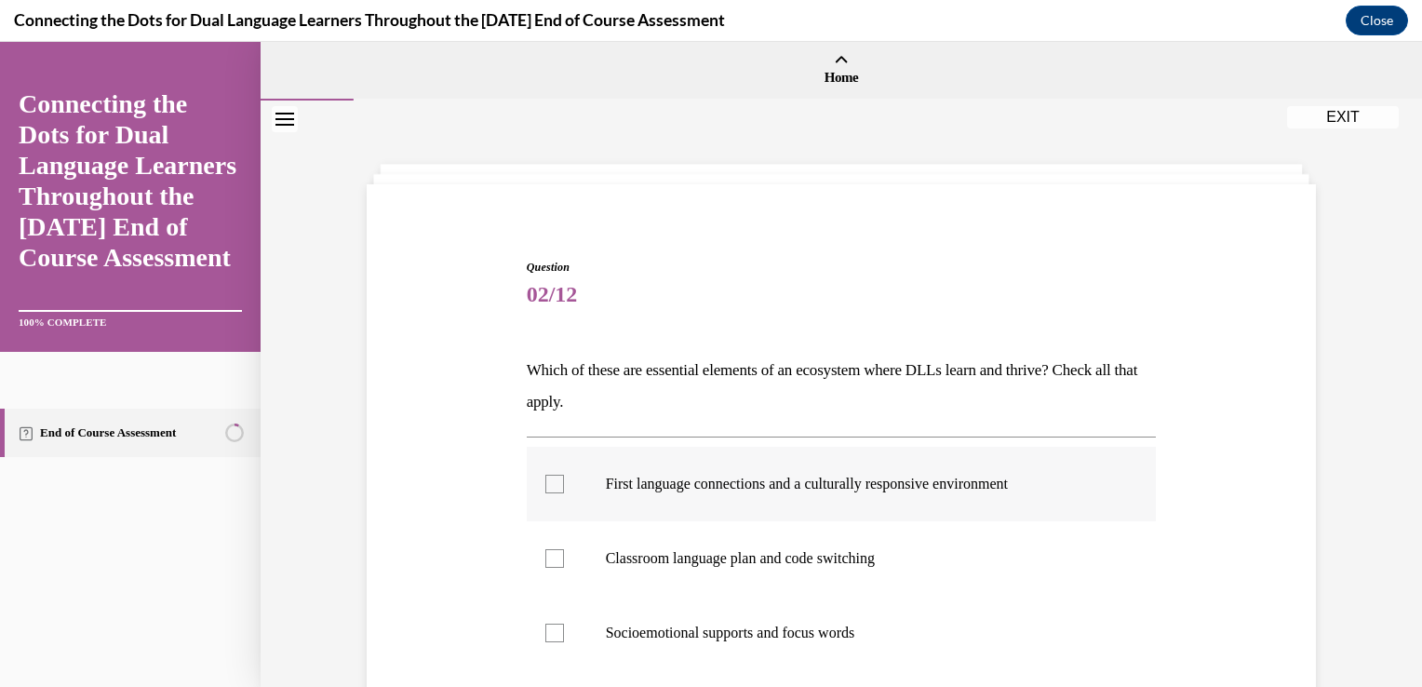
click at [549, 487] on div at bounding box center [554, 484] width 19 height 19
click at [549, 487] on input "First language connections and a culturally responsive environment" at bounding box center [554, 484] width 19 height 19
checkbox input "true"
click at [546, 632] on div at bounding box center [554, 633] width 19 height 19
click at [546, 632] on input "Socioemotional supports and focus words" at bounding box center [554, 633] width 19 height 19
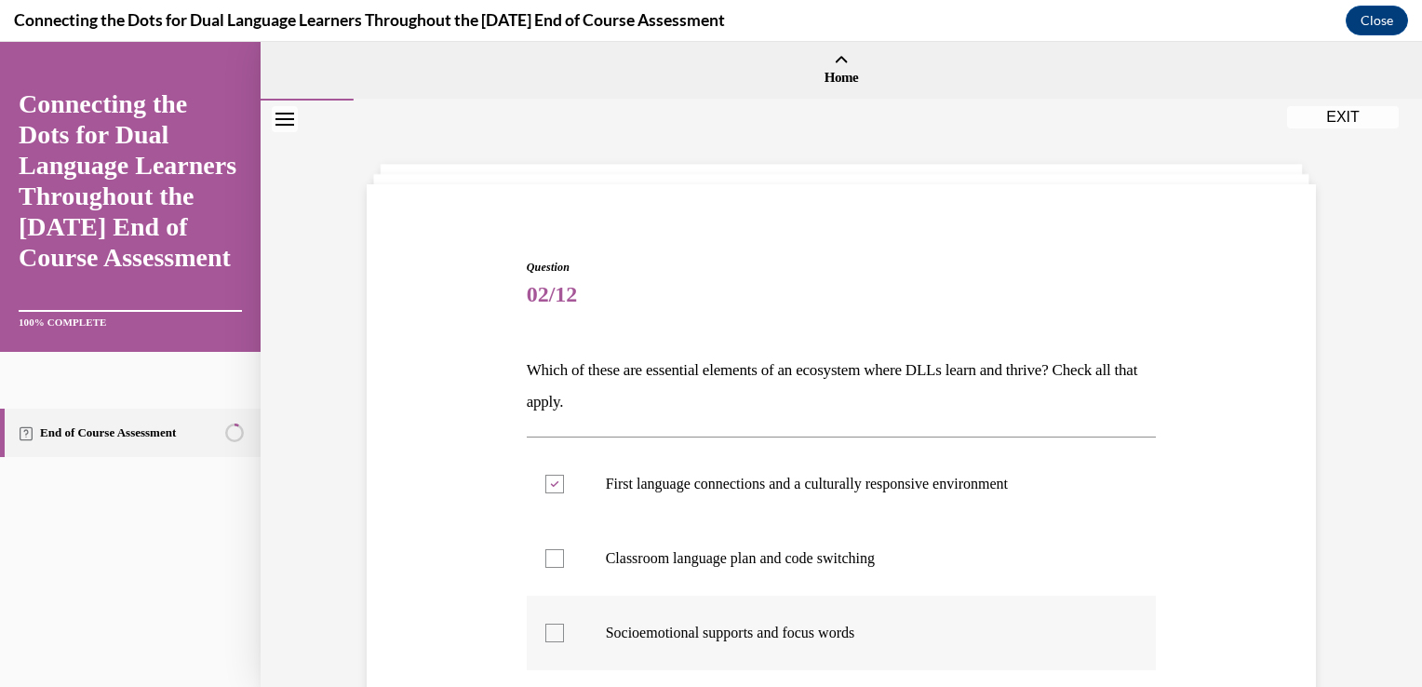
checkbox input "true"
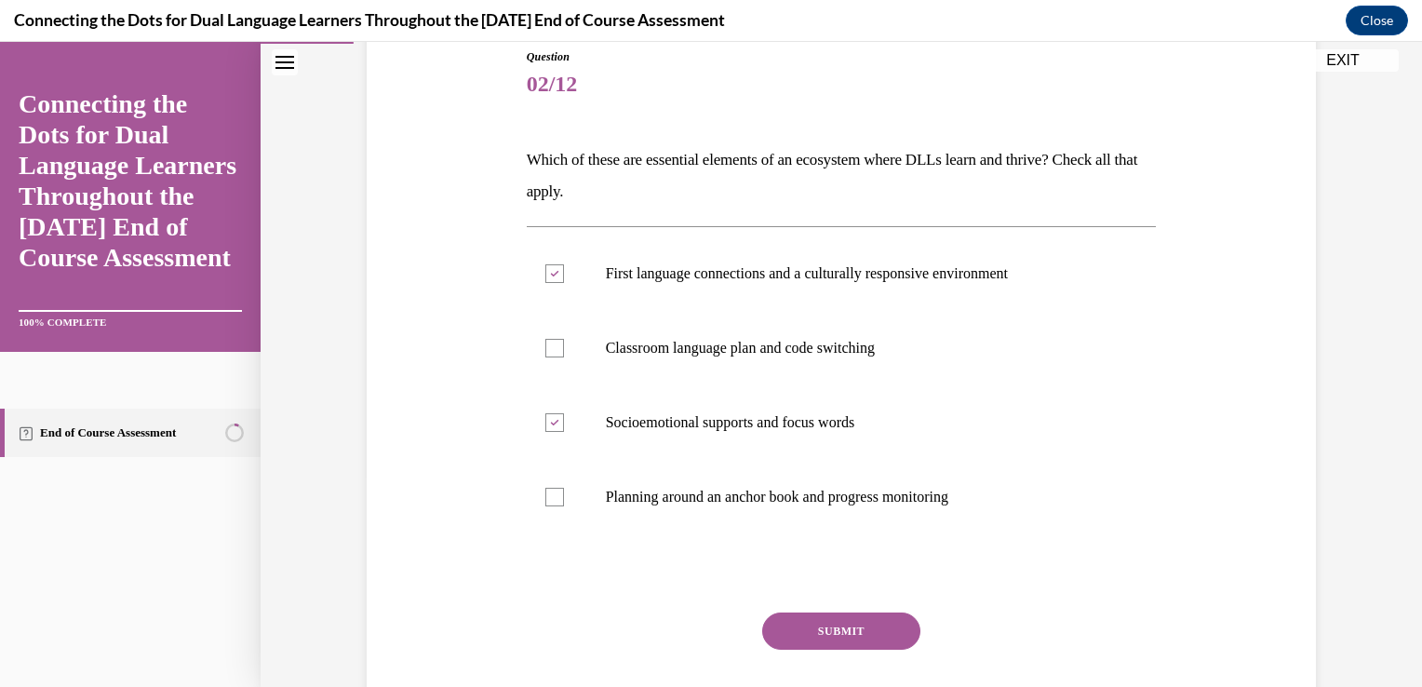
scroll to position [235, 0]
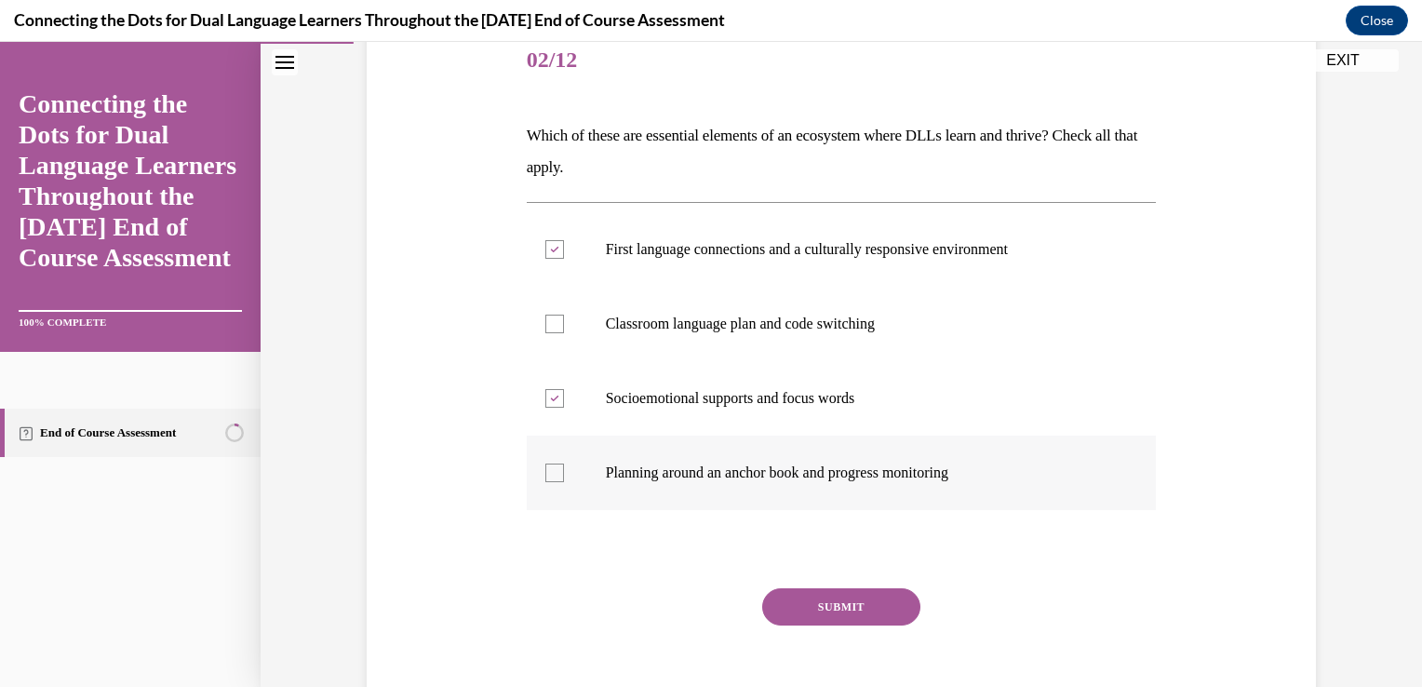
click at [545, 476] on div at bounding box center [554, 472] width 19 height 19
click at [545, 476] on input "Planning around an anchor book and progress monitoring" at bounding box center [554, 472] width 19 height 19
checkbox input "true"
click at [819, 600] on button "SUBMIT" at bounding box center [841, 606] width 158 height 37
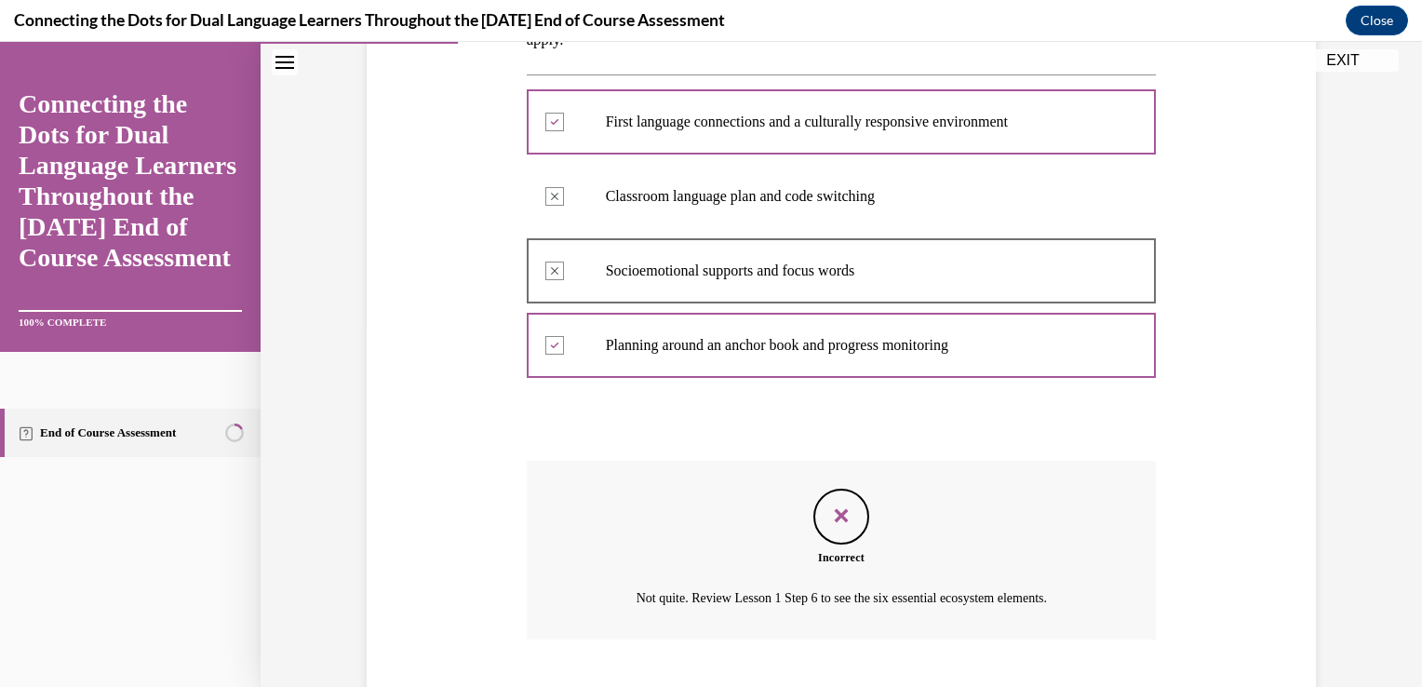
scroll to position [476, 0]
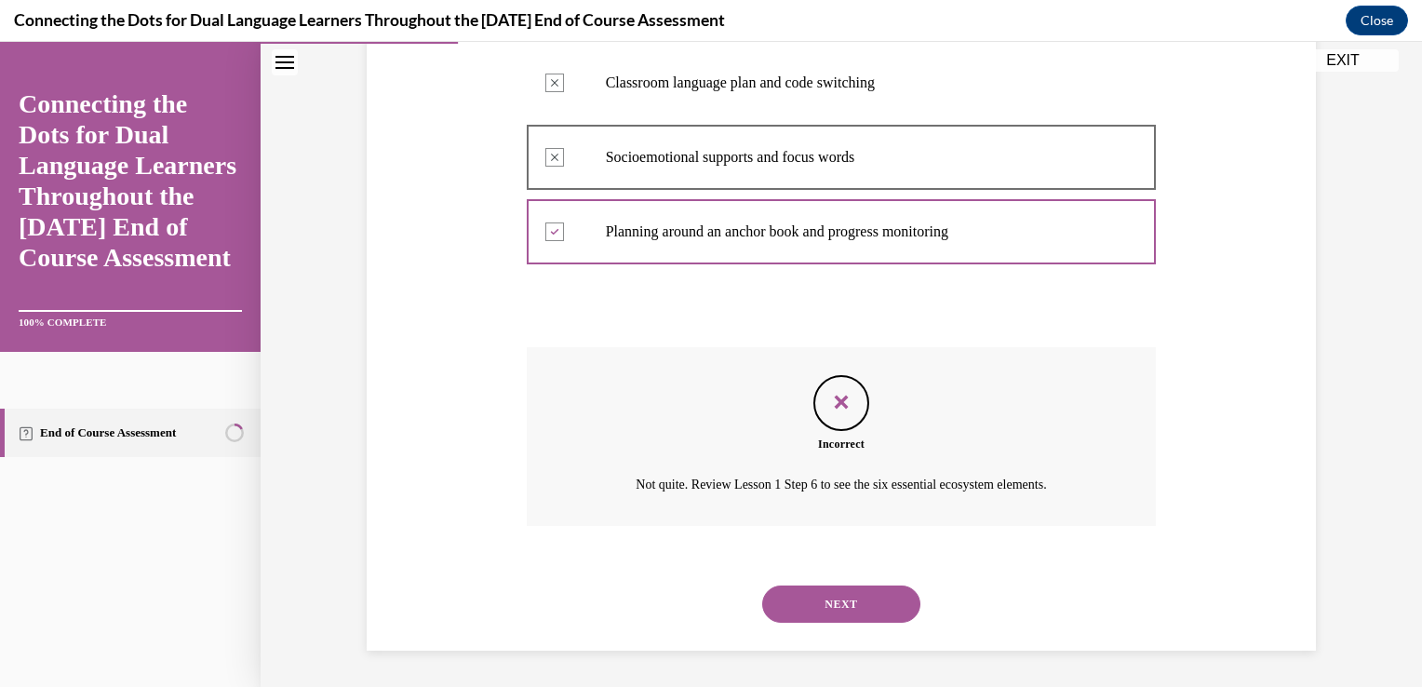
click at [819, 600] on button "NEXT" at bounding box center [841, 603] width 158 height 37
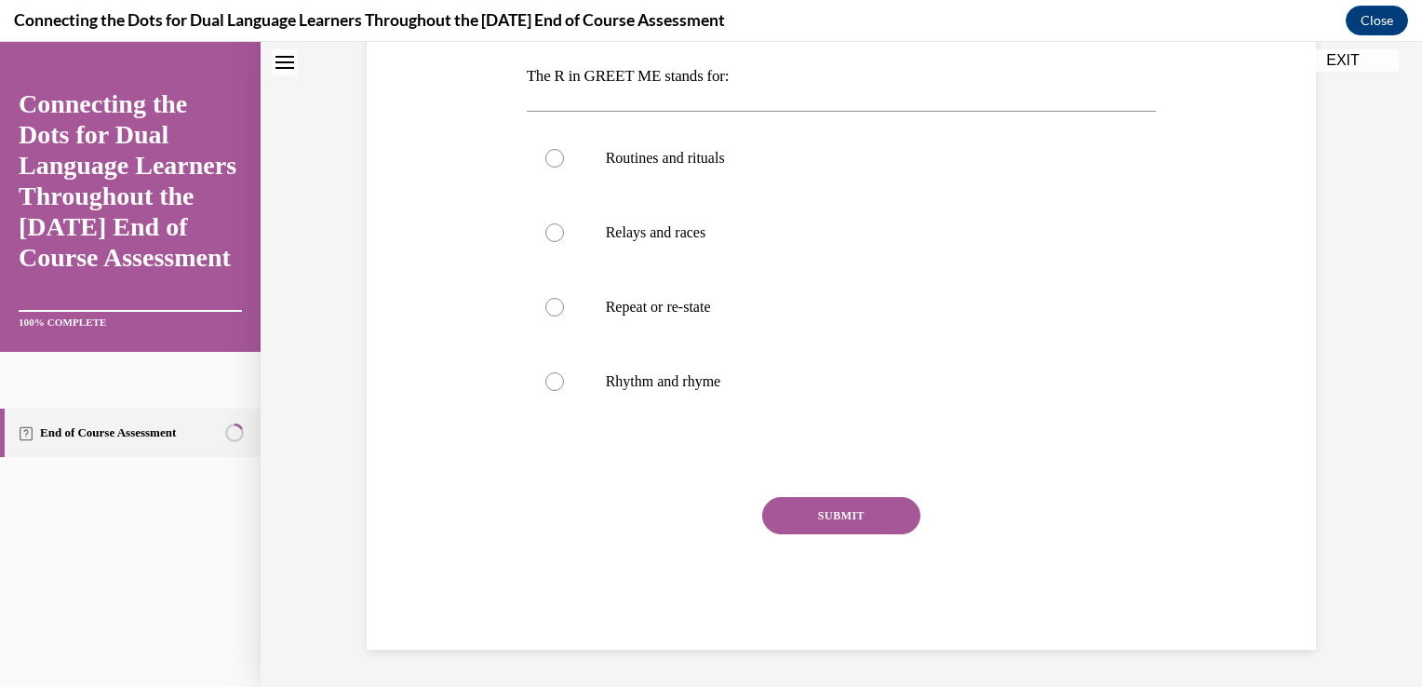
scroll to position [0, 0]
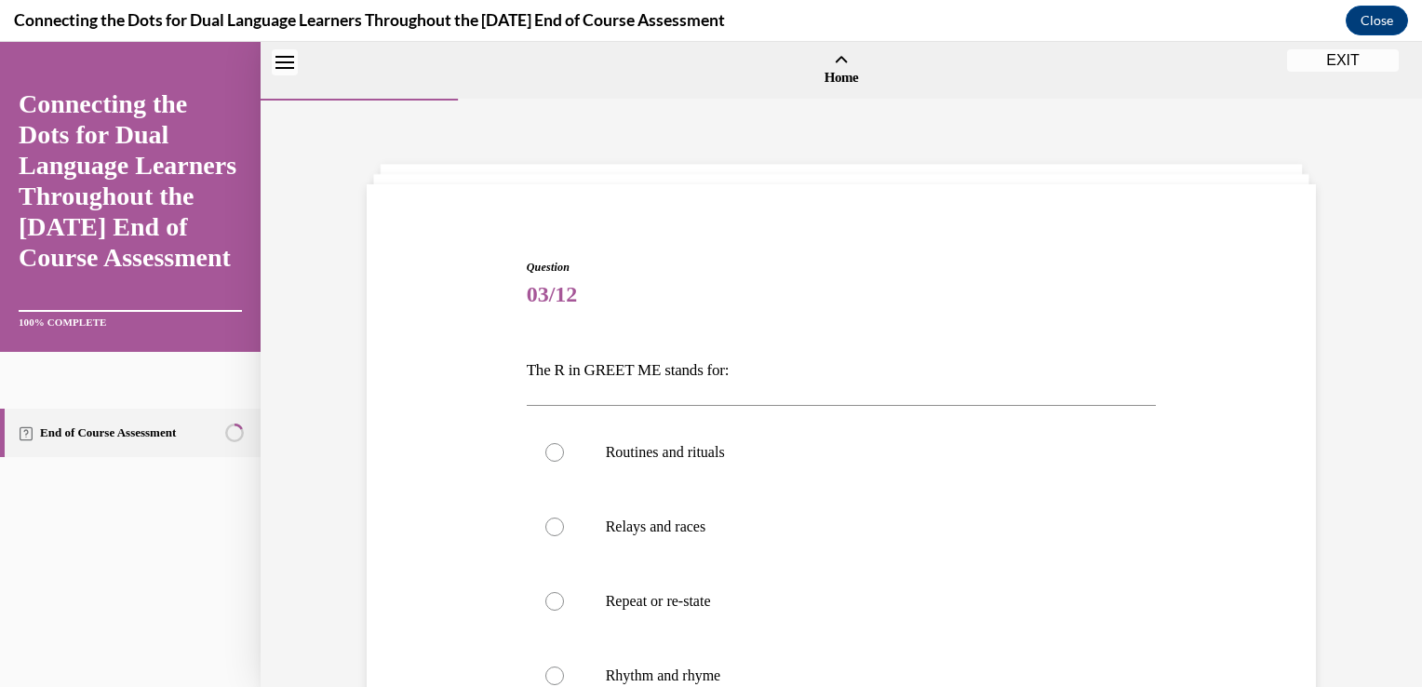
click at [819, 600] on label "Repeat or re-state" at bounding box center [842, 601] width 630 height 74
click at [564, 600] on input "Repeat or re-state" at bounding box center [554, 601] width 19 height 19
radio input "true"
click at [545, 460] on div at bounding box center [554, 452] width 19 height 19
click at [545, 460] on input "Routines and rituals" at bounding box center [554, 452] width 19 height 19
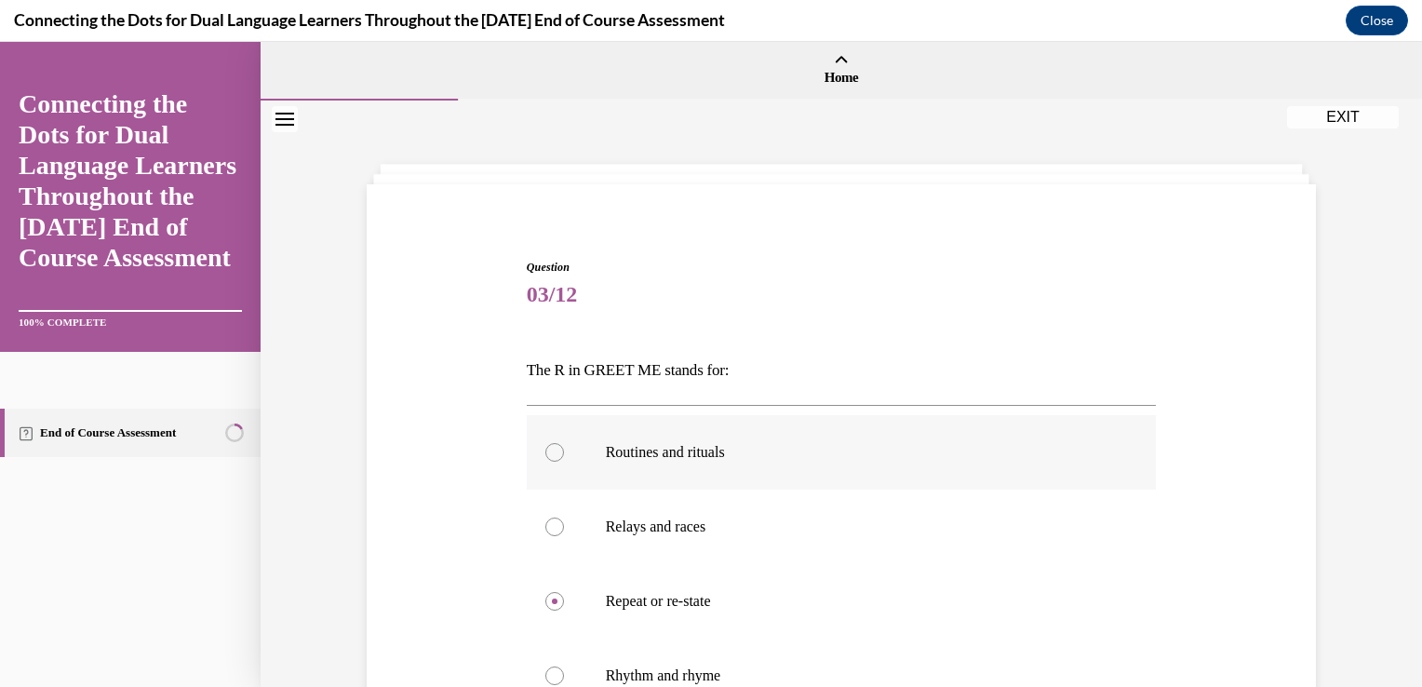
radio input "true"
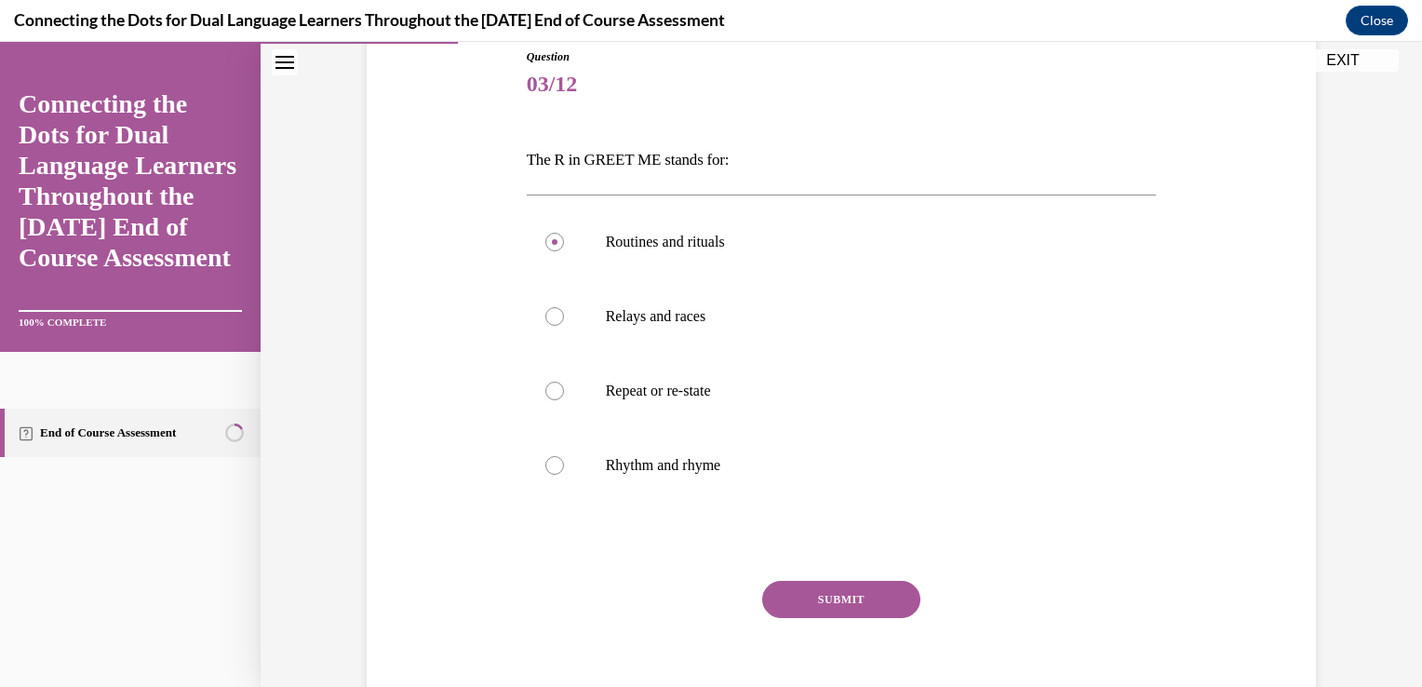
scroll to position [293, 0]
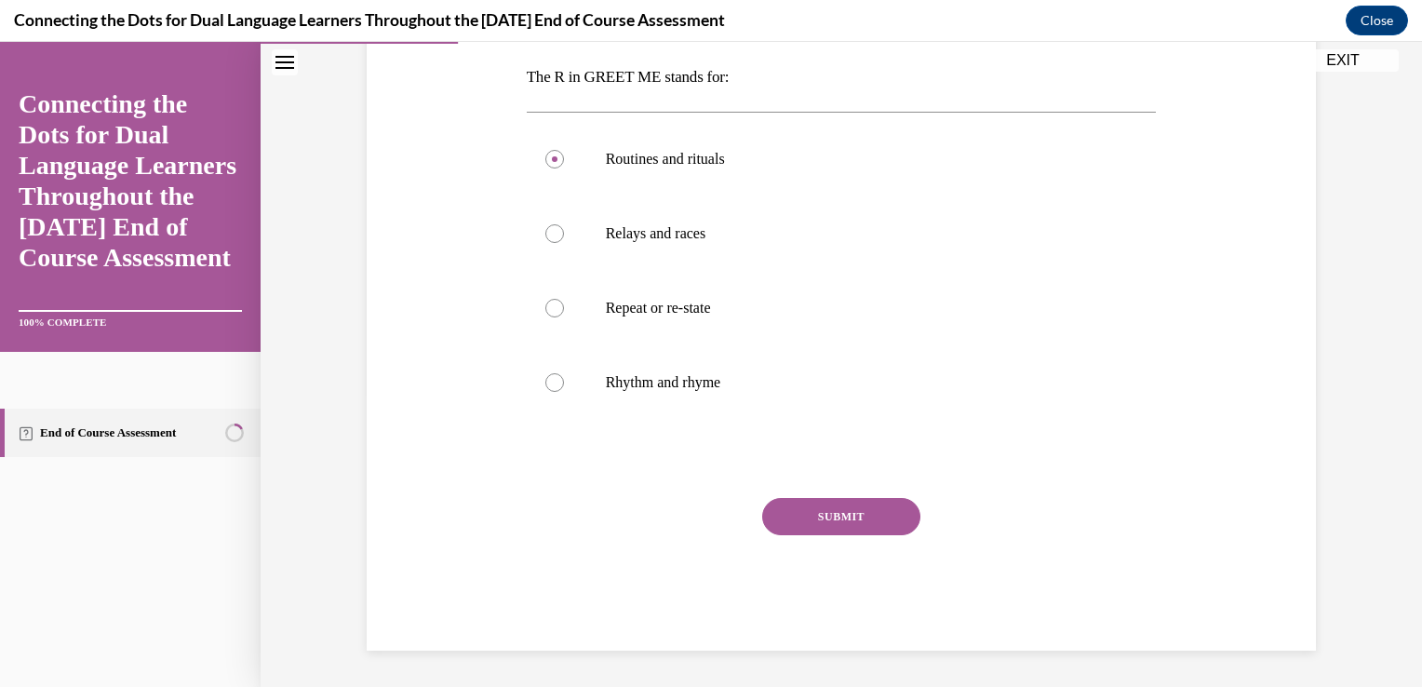
click at [812, 506] on button "SUBMIT" at bounding box center [841, 516] width 158 height 37
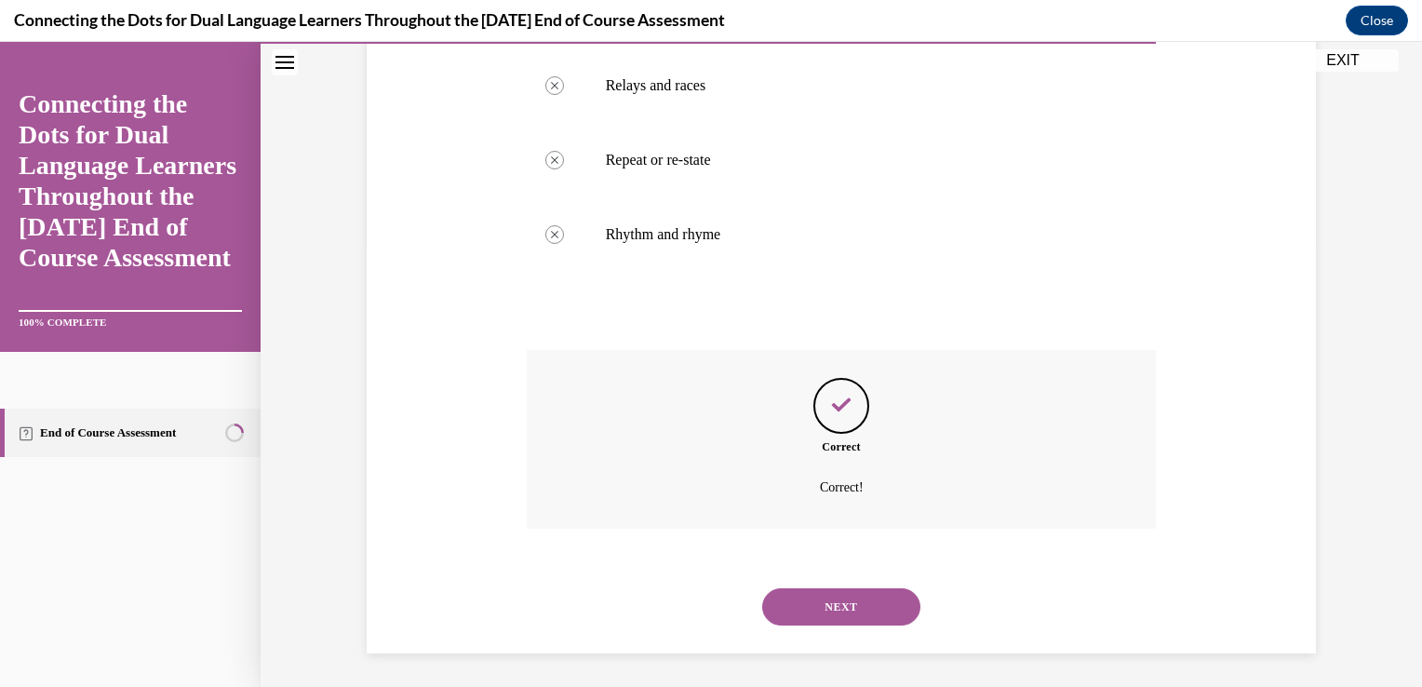
scroll to position [443, 0]
click at [803, 597] on button "NEXT" at bounding box center [841, 604] width 158 height 37
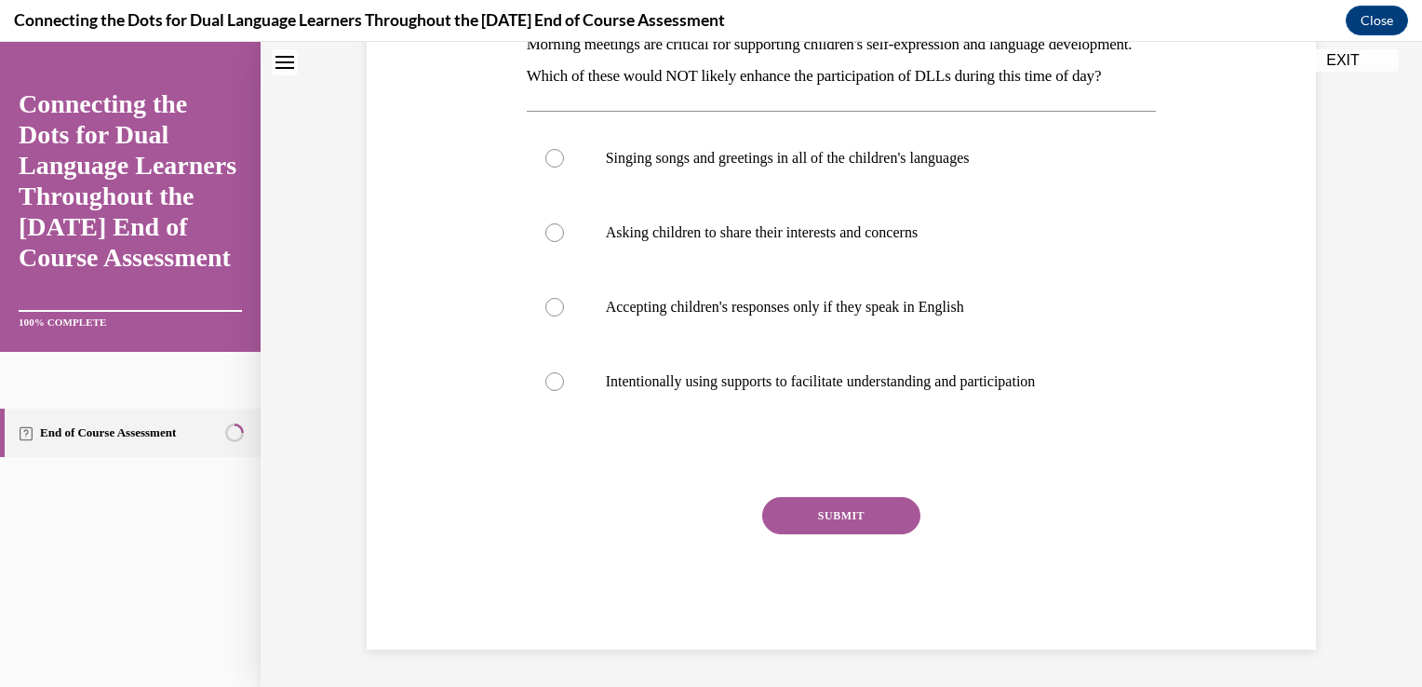
scroll to position [0, 0]
